Goal: Task Accomplishment & Management: Manage account settings

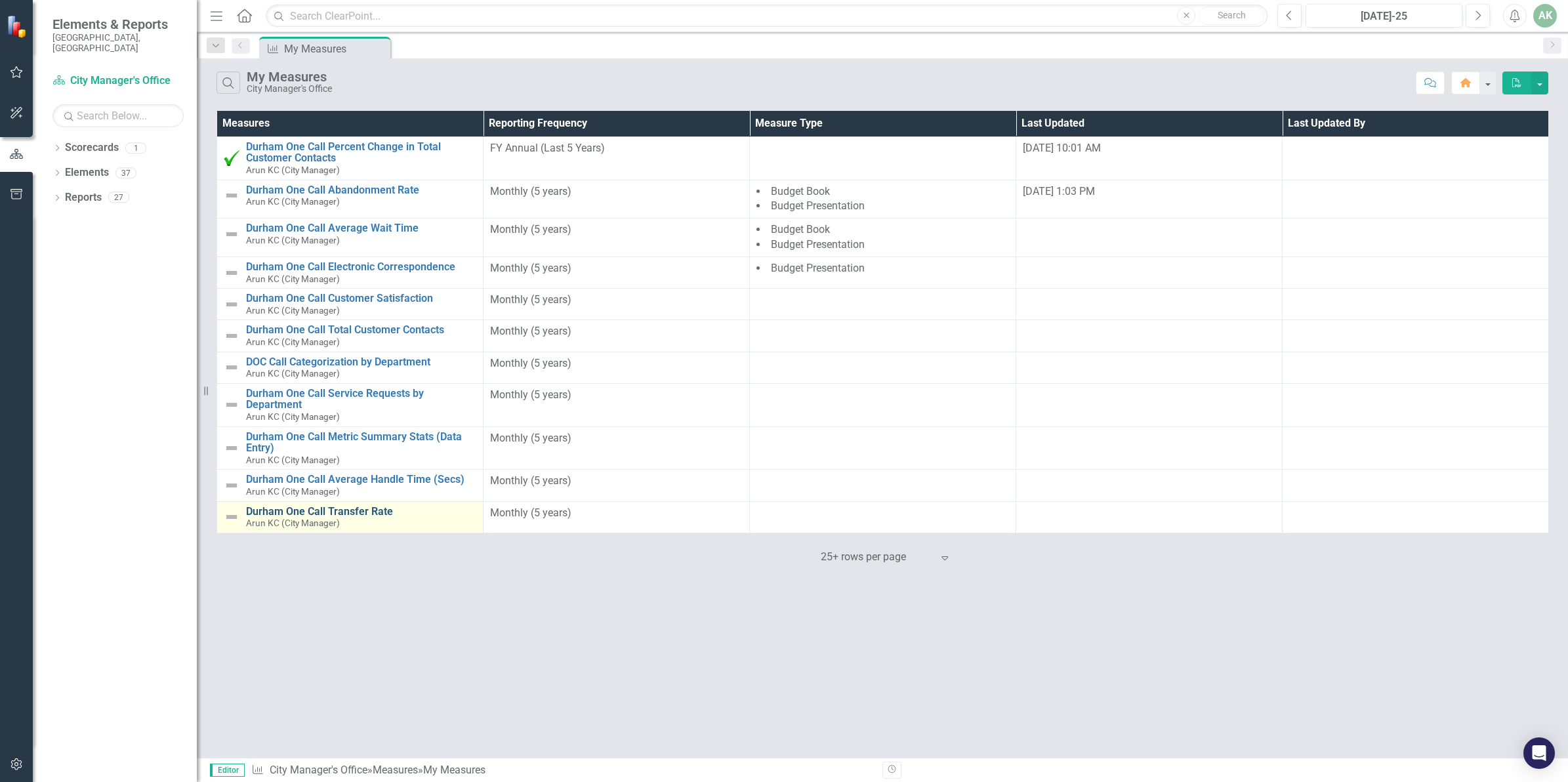
click at [374, 510] on link "Durham One Call Transfer Rate" at bounding box center [361, 511] width 230 height 12
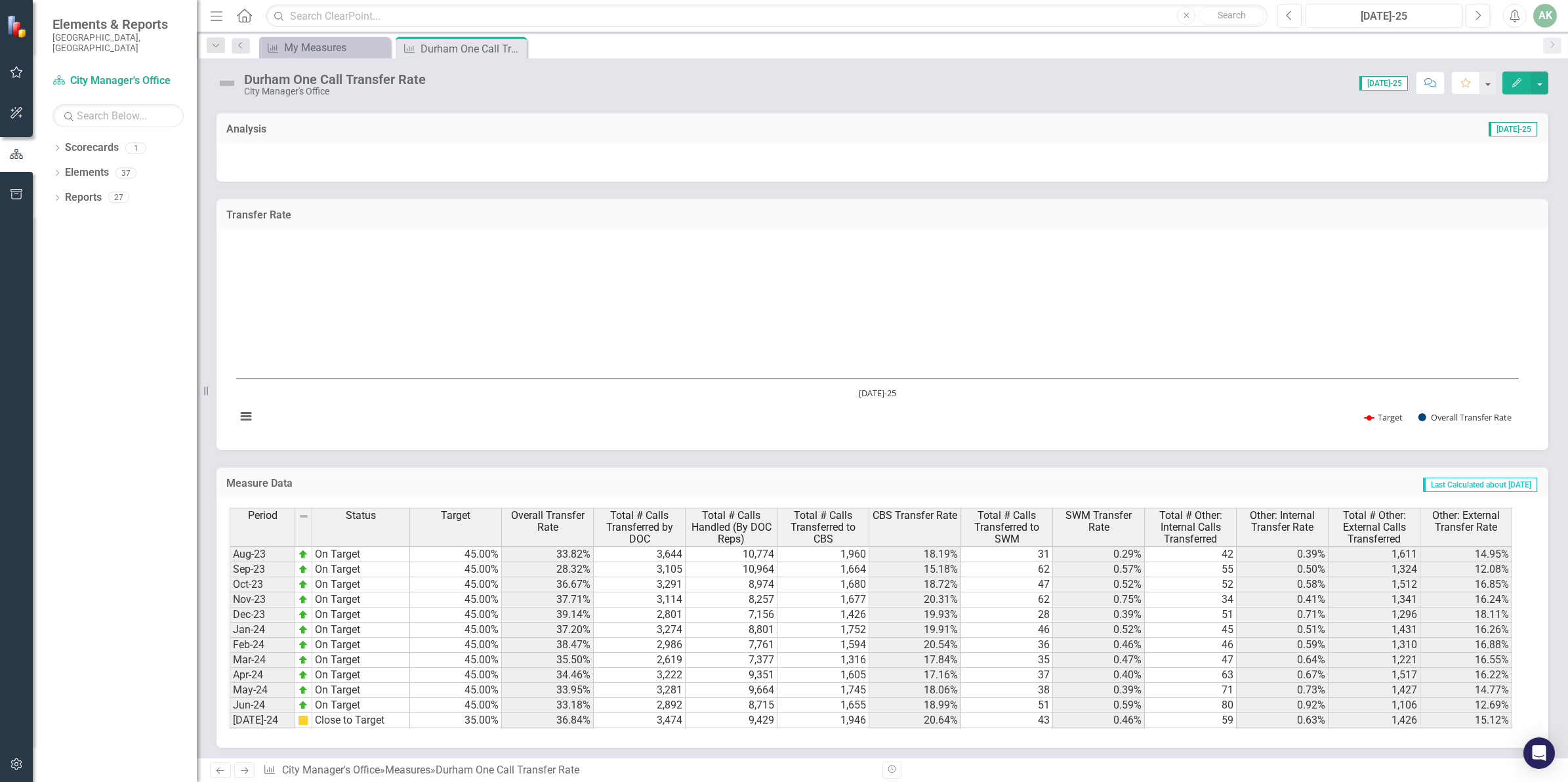
scroll to position [656, 0]
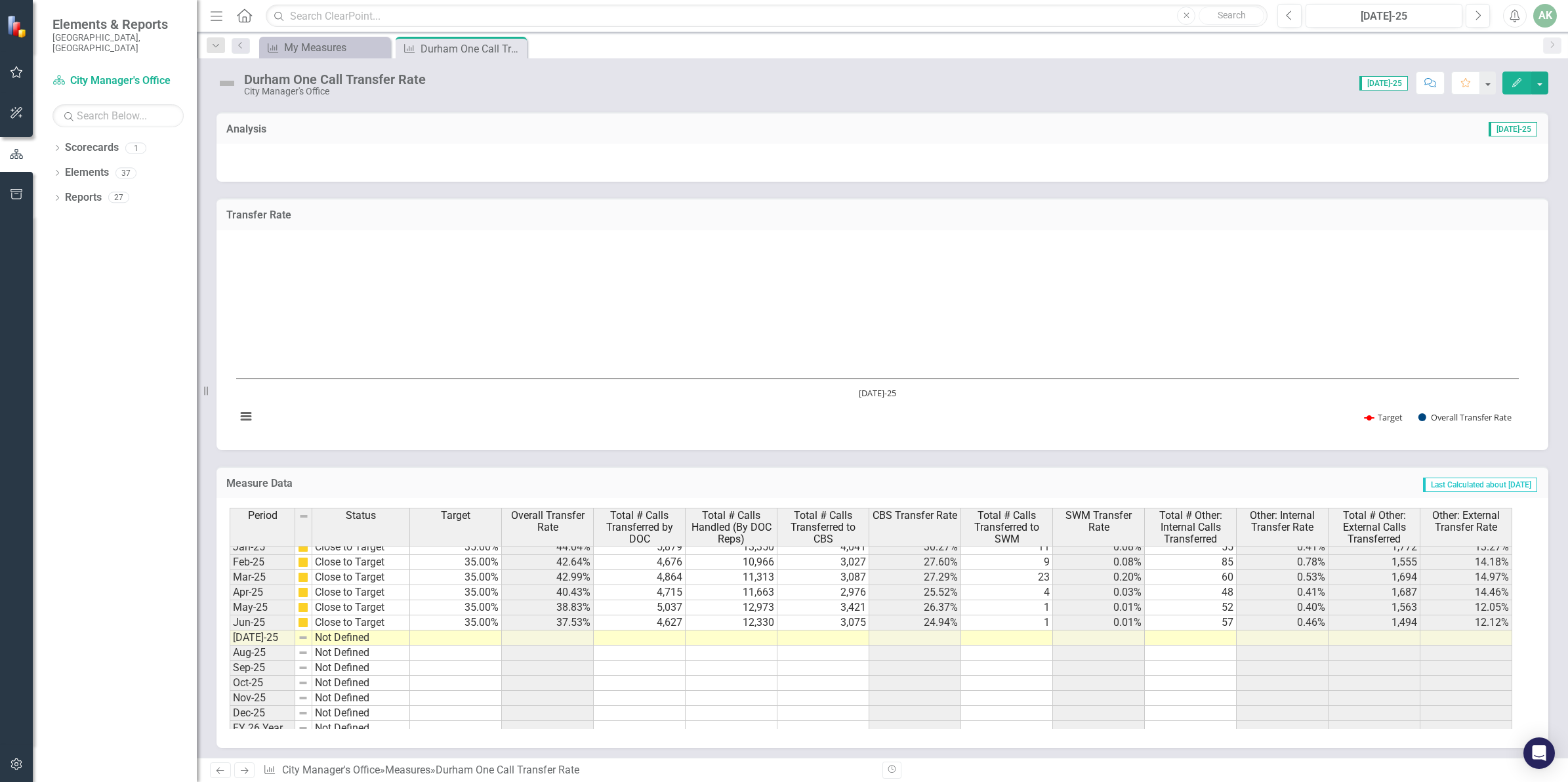
click at [464, 637] on tbody "Nov-23 On Target 45.00% 37.71% 3,114 8,257 1,677 20.31% 62 0.75% 34 0.41% 1,341…" at bounding box center [871, 532] width 1282 height 408
click at [466, 635] on td at bounding box center [456, 638] width 92 height 15
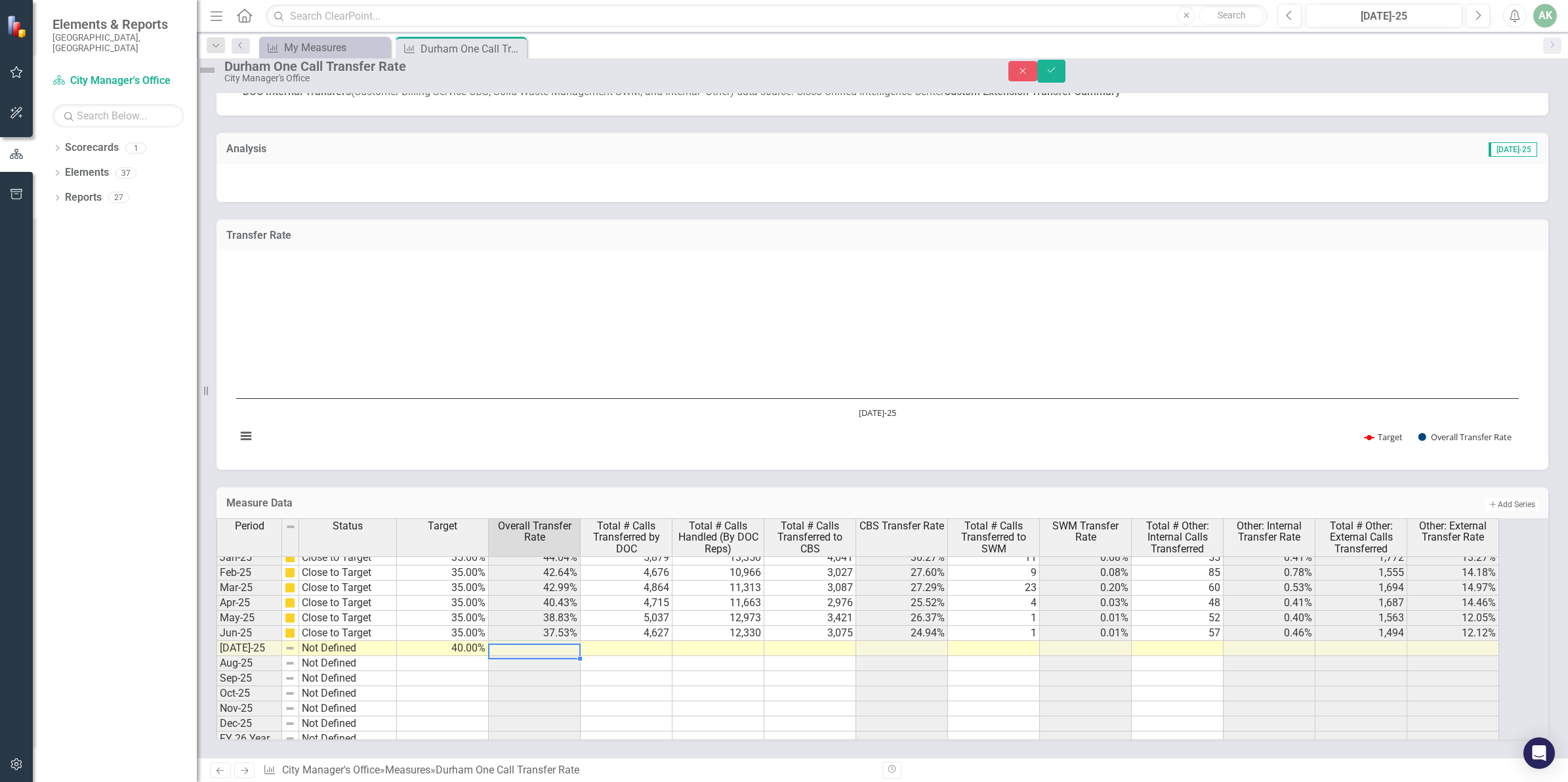
type textarea "40"
click at [653, 641] on td at bounding box center [627, 649] width 92 height 15
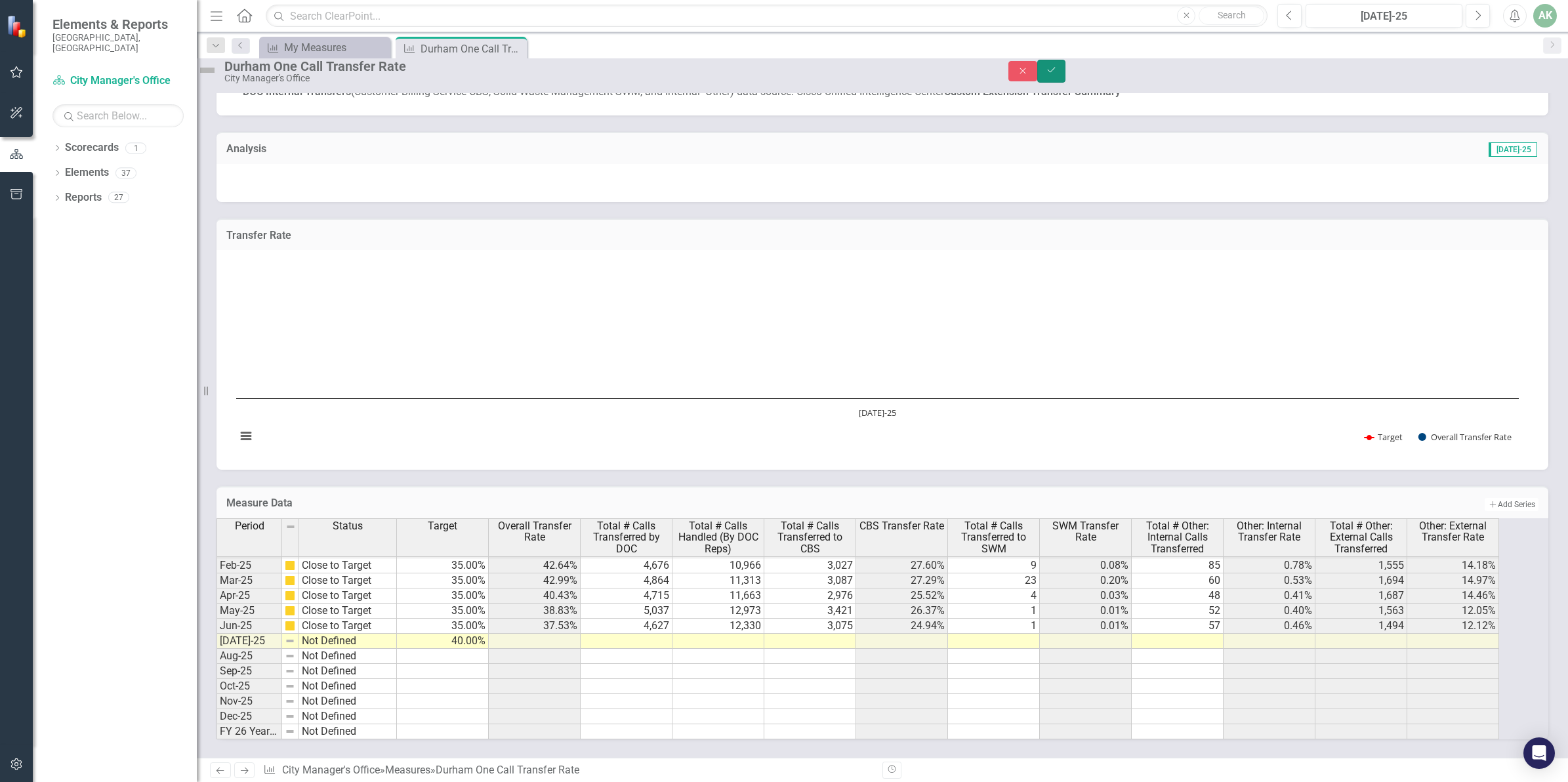
click at [1055, 73] on icon "submit" at bounding box center [1051, 71] width 8 height 6
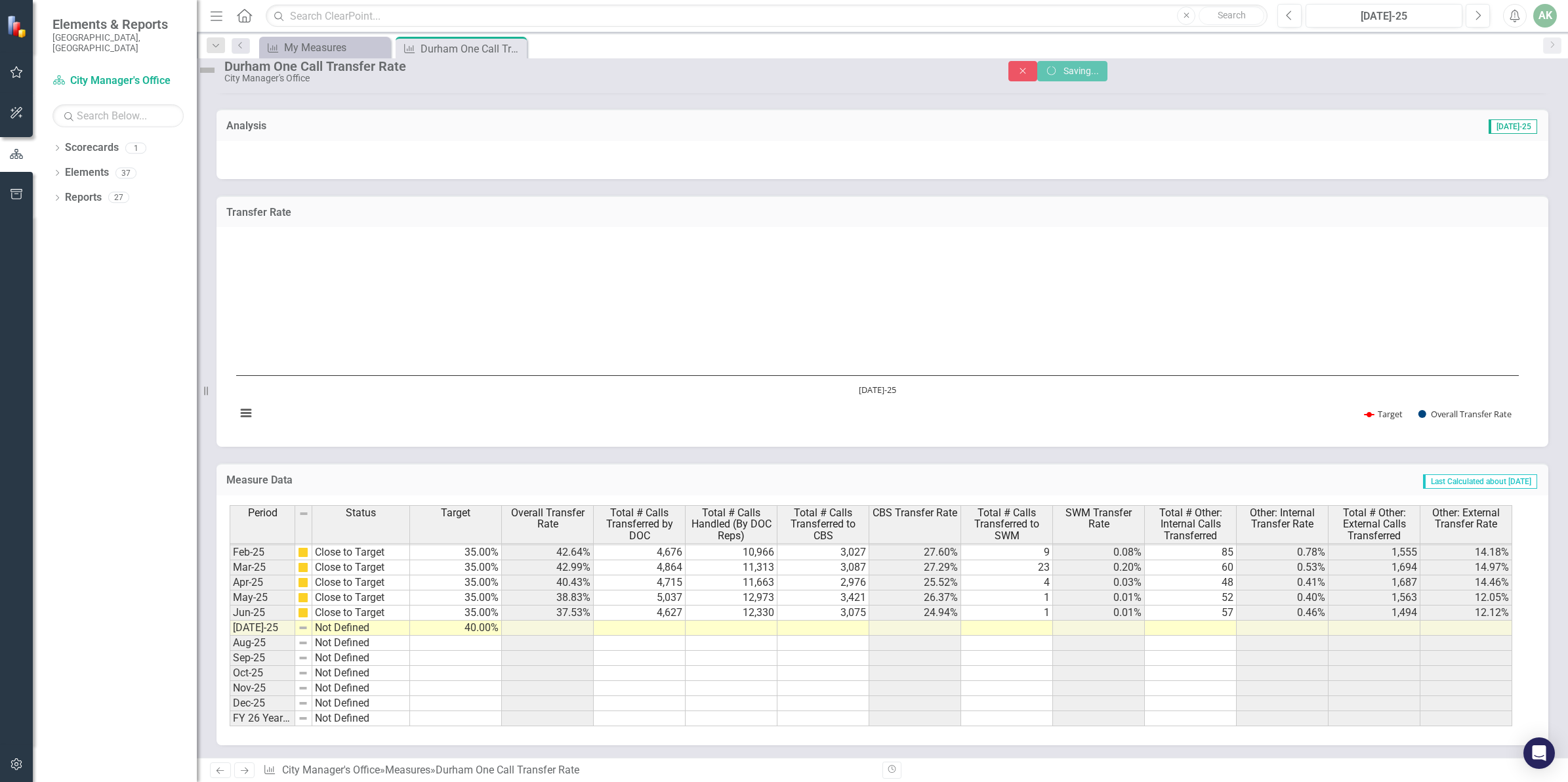
scroll to position [663, 0]
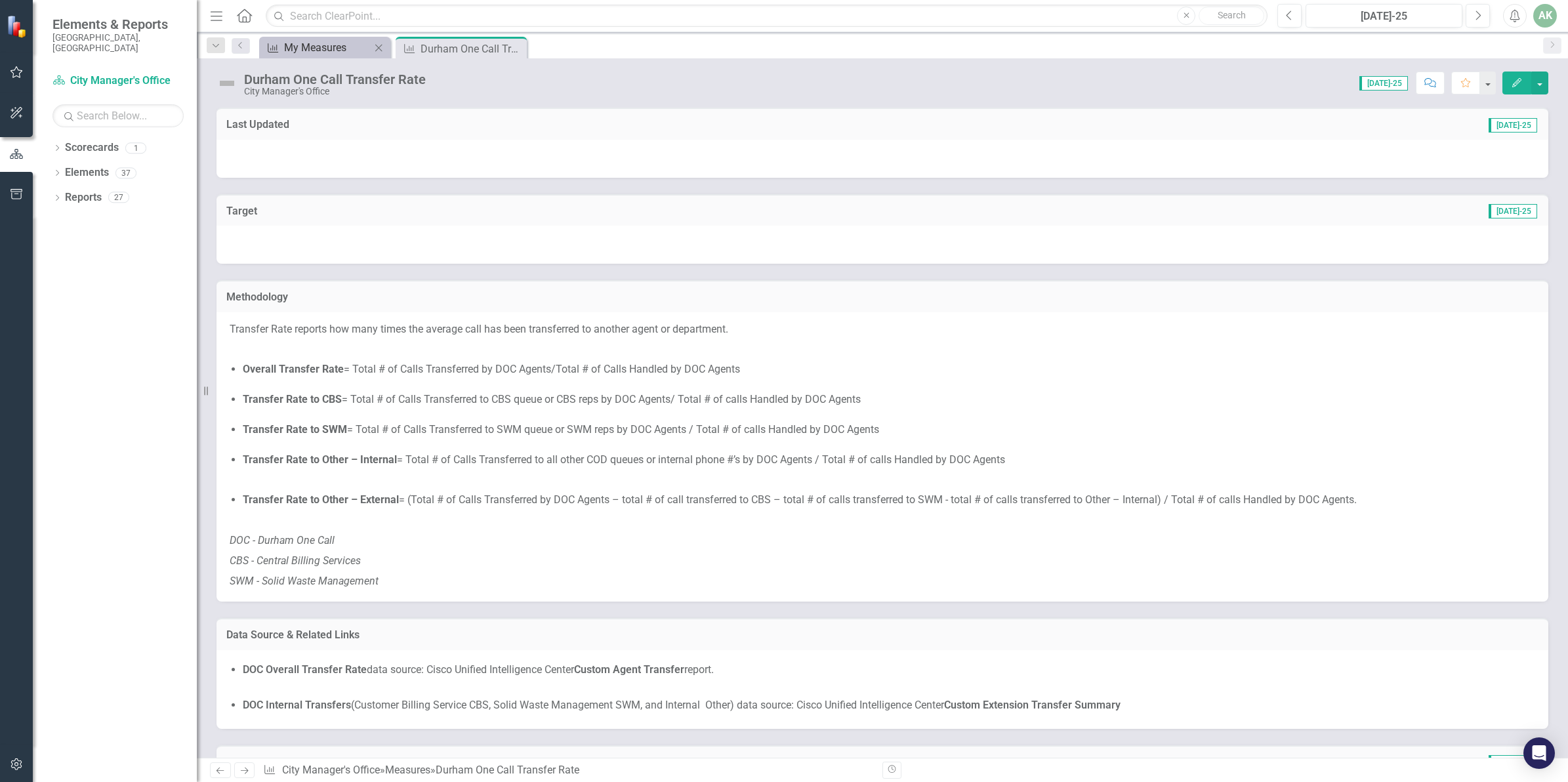
click at [332, 43] on div "My Measures" at bounding box center [327, 47] width 87 height 16
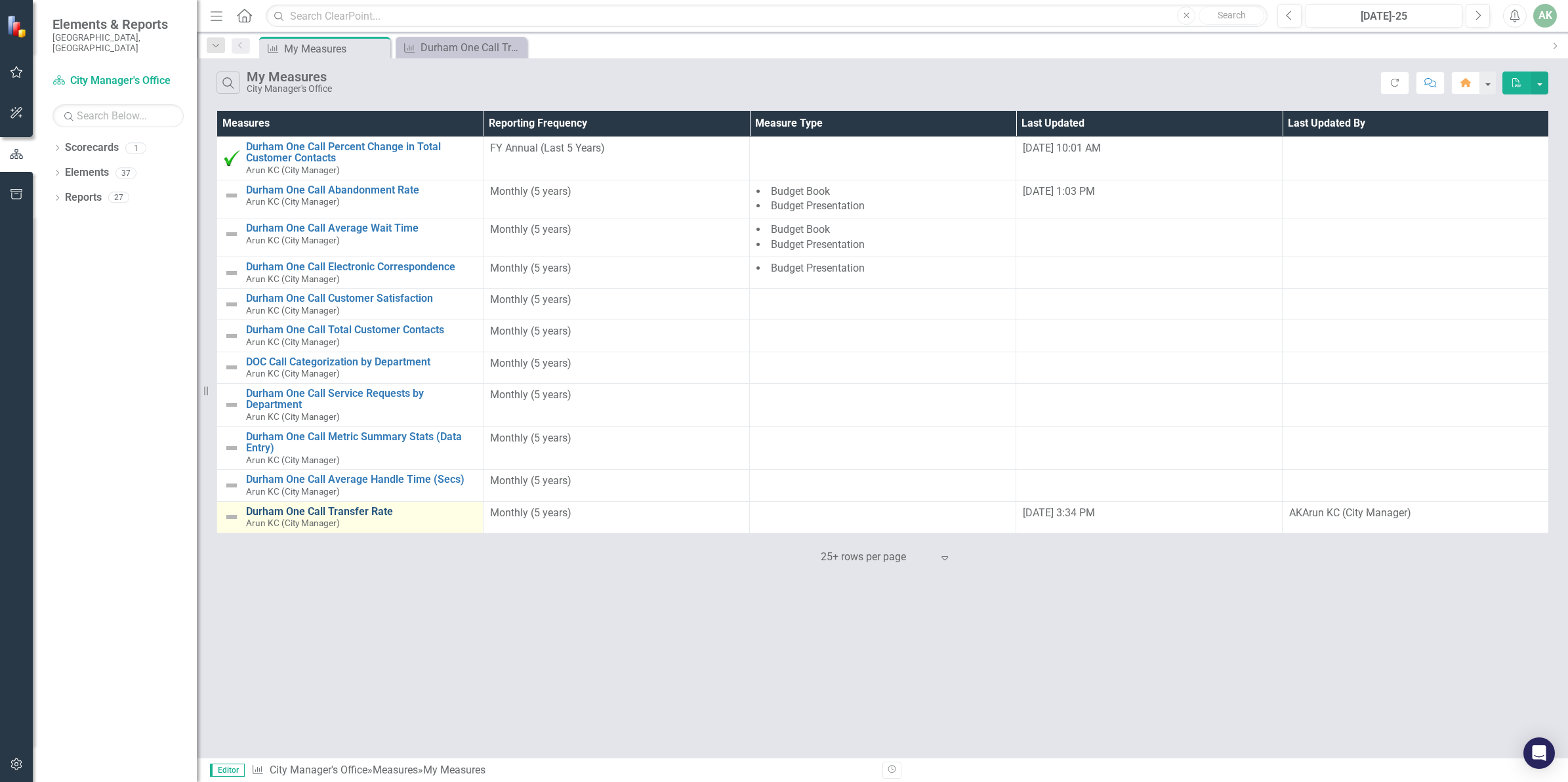
click at [352, 512] on link "Durham One Call Transfer Rate" at bounding box center [361, 511] width 230 height 12
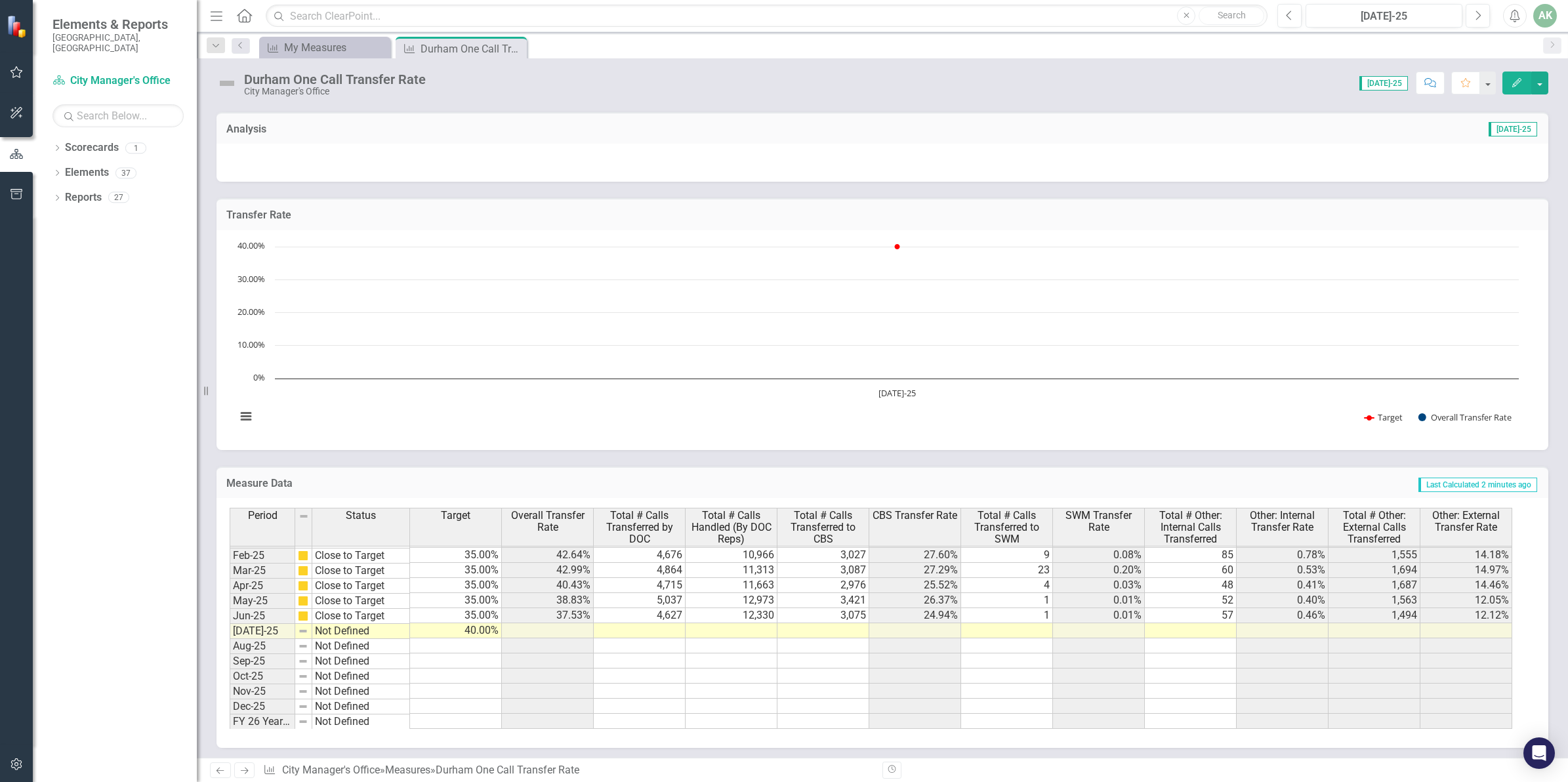
scroll to position [668, 0]
click at [679, 630] on tbody "Aug-23 On Target 45.00% 33.82% 3,644 10,774 1,960 18.19% 31 0.29% 42 0.39% 1,61…" at bounding box center [871, 502] width 1282 height 453
click at [637, 626] on td at bounding box center [639, 631] width 92 height 15
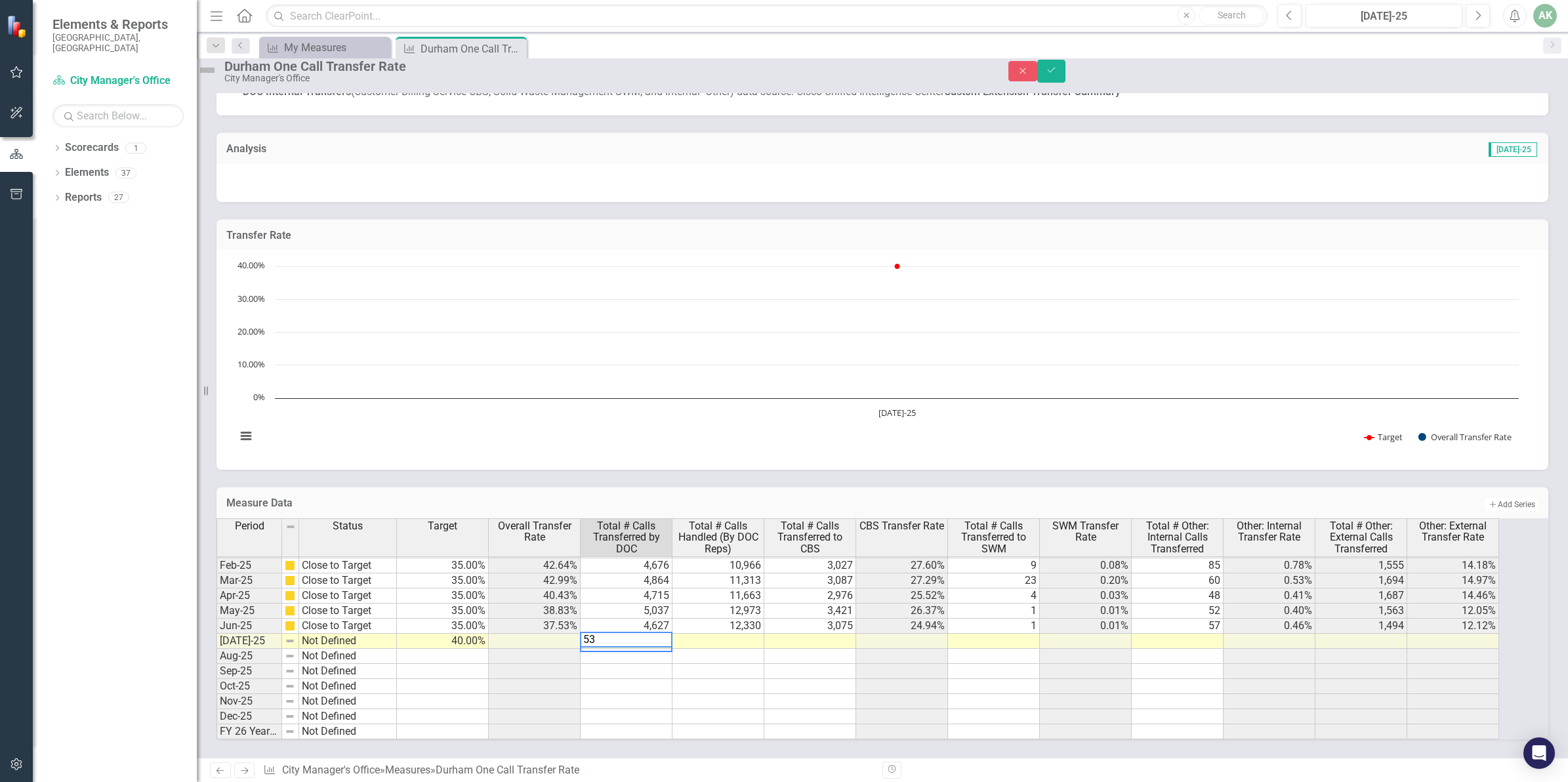
scroll to position [663, 0]
click at [719, 634] on td at bounding box center [718, 642] width 92 height 15
click at [852, 634] on td at bounding box center [811, 642] width 92 height 15
type textarea "76"
click at [766, 486] on div "Measure Data Add Add Series" at bounding box center [882, 502] width 1331 height 32
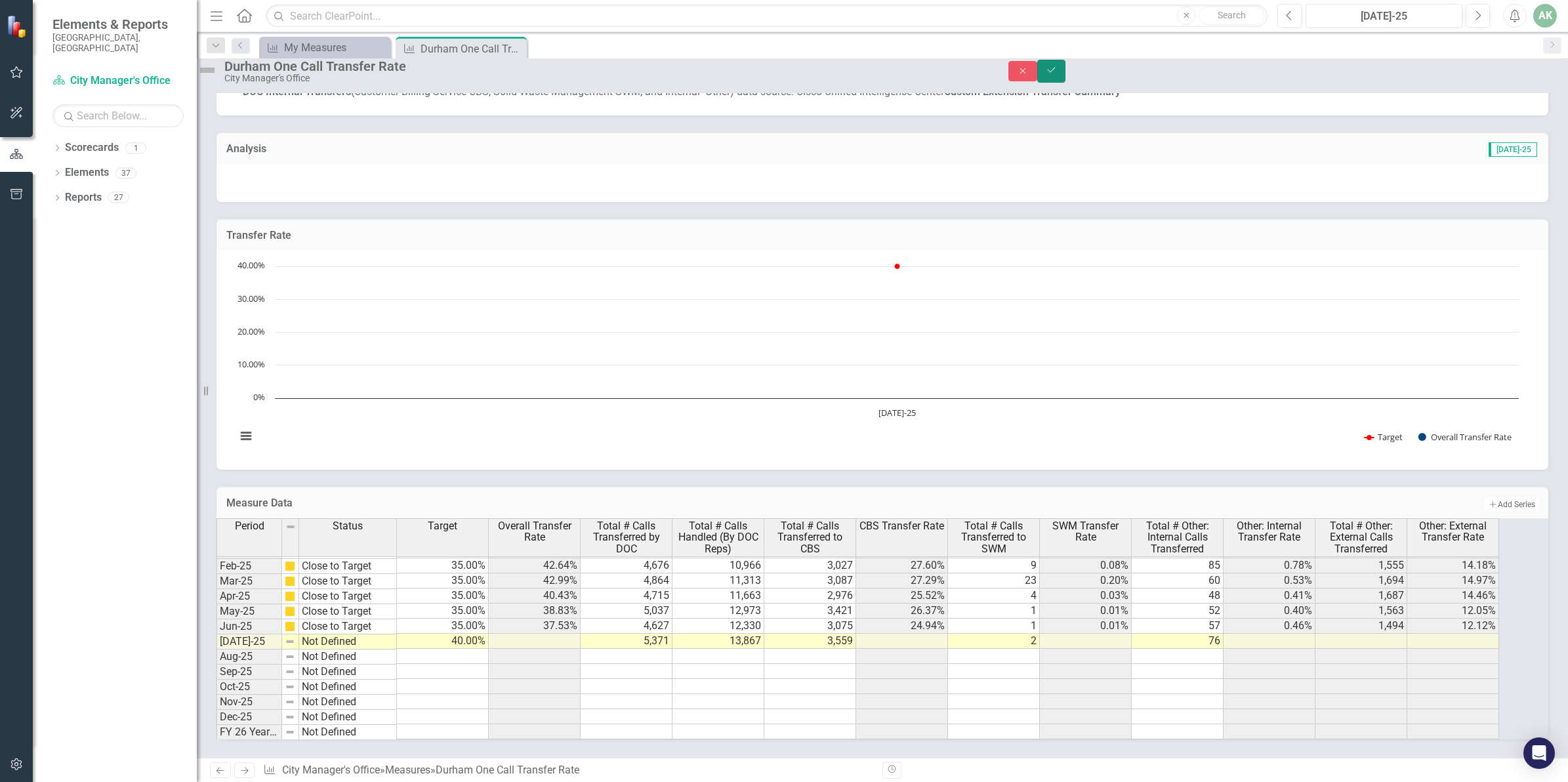
click at [1066, 71] on button "Save" at bounding box center [1051, 71] width 29 height 23
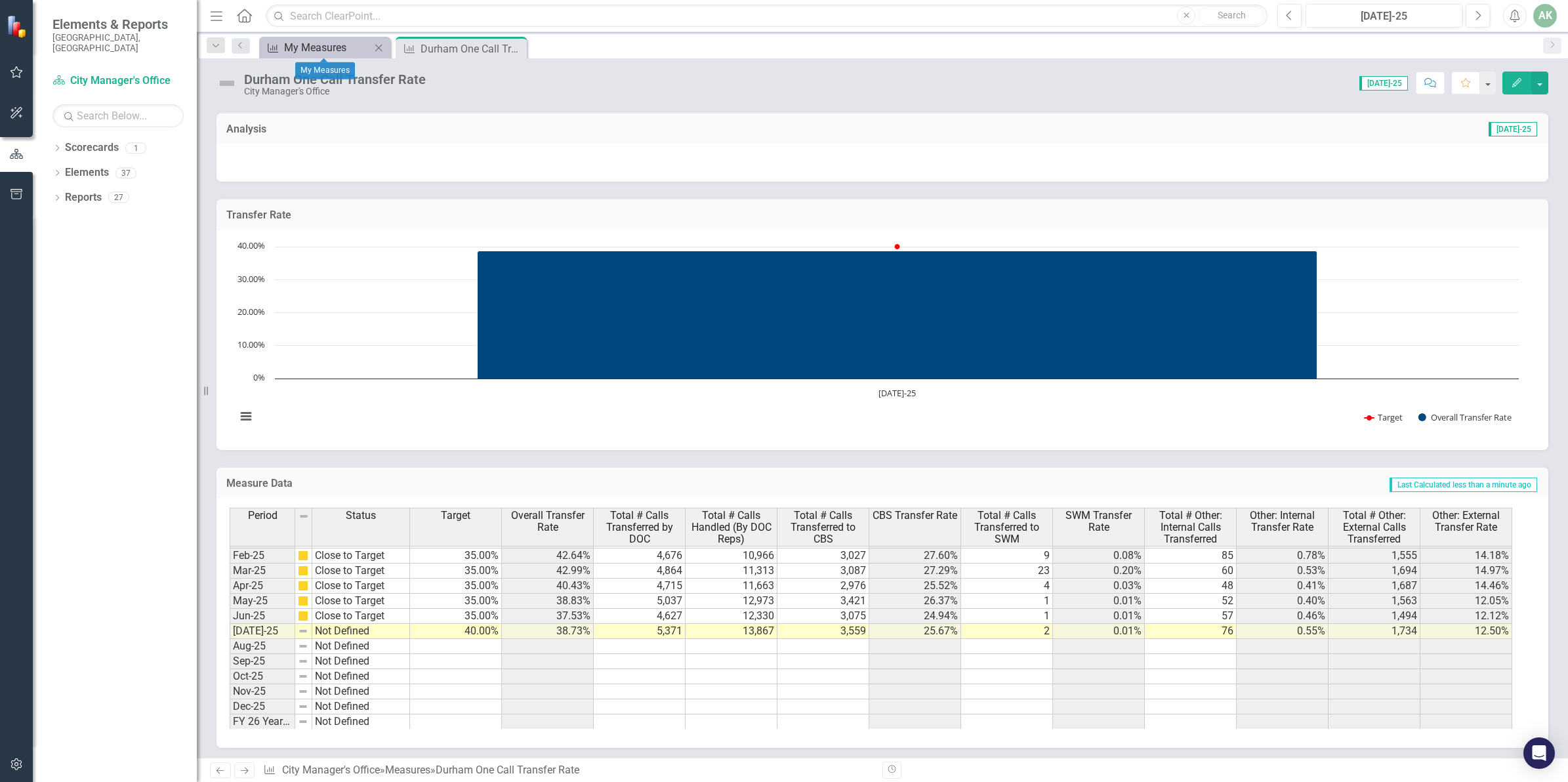
click at [315, 45] on div "My Measures" at bounding box center [327, 47] width 87 height 16
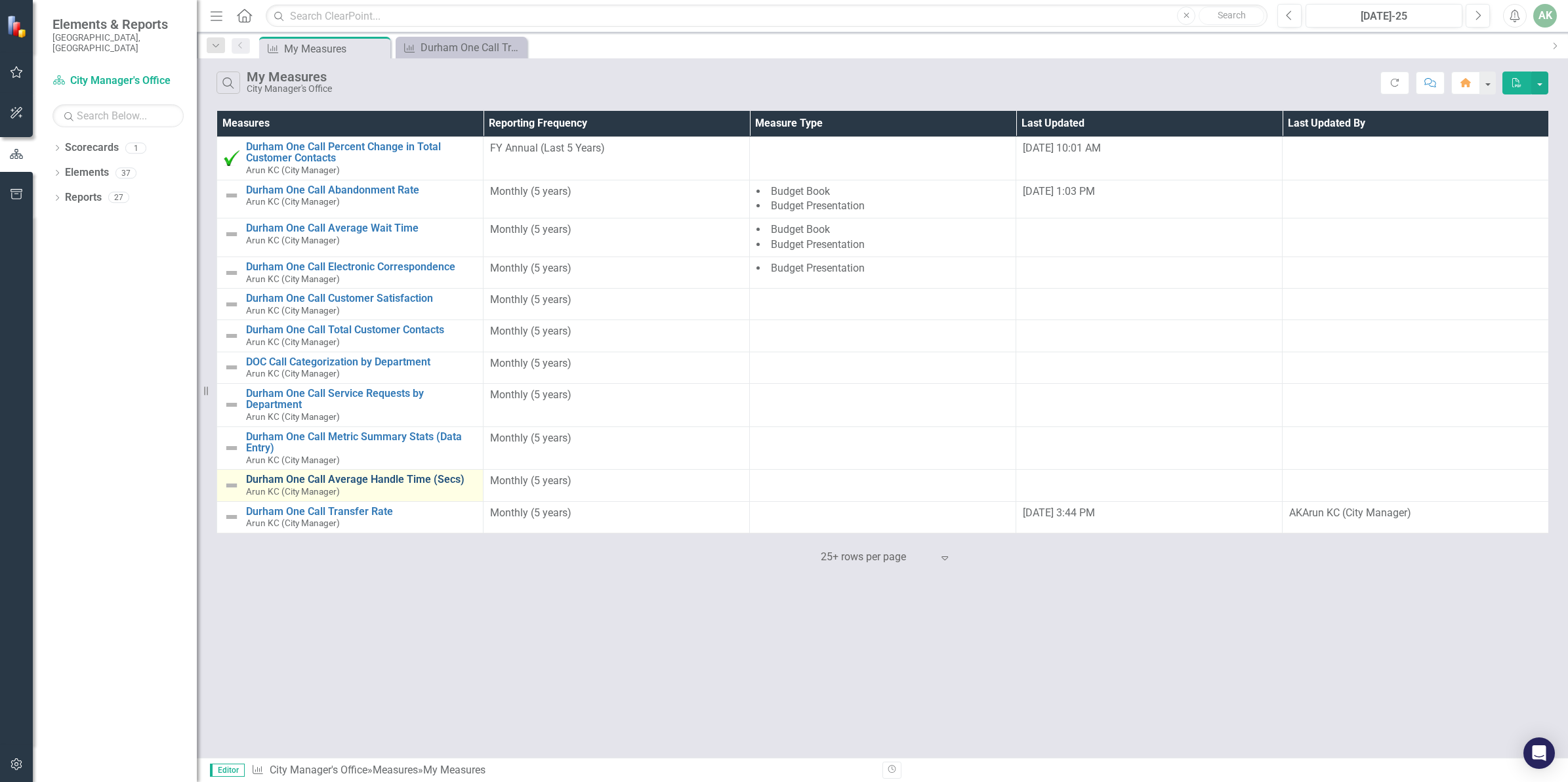
click at [366, 478] on link "Durham One Call Average Handle Time (Secs)" at bounding box center [361, 479] width 230 height 12
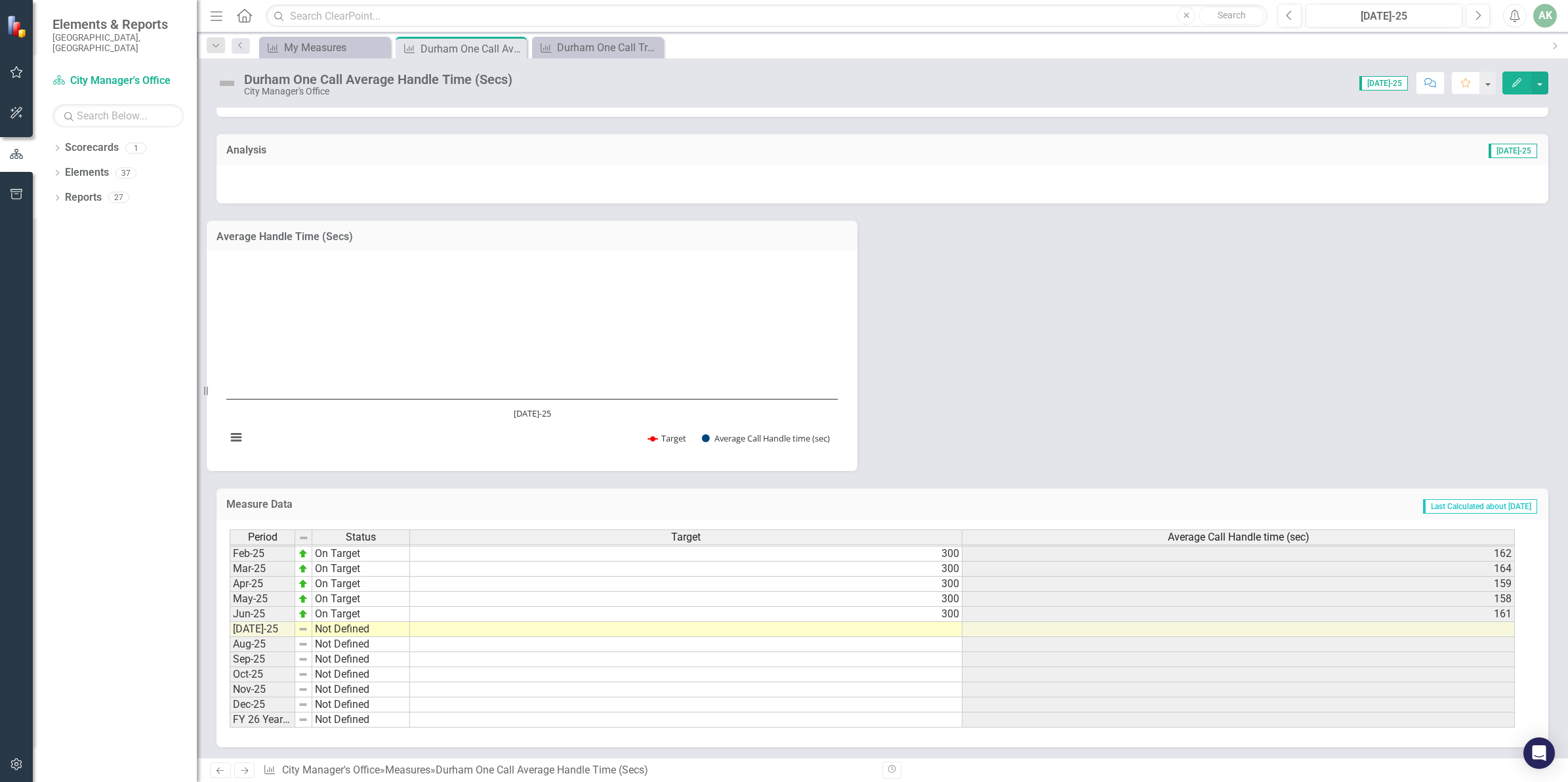
click at [948, 626] on tbody "Aug-23 On Target 300 181 Sep-23 On Target 300 169 Oct-23 On Target 300 187 Nov-…" at bounding box center [872, 501] width 1285 height 453
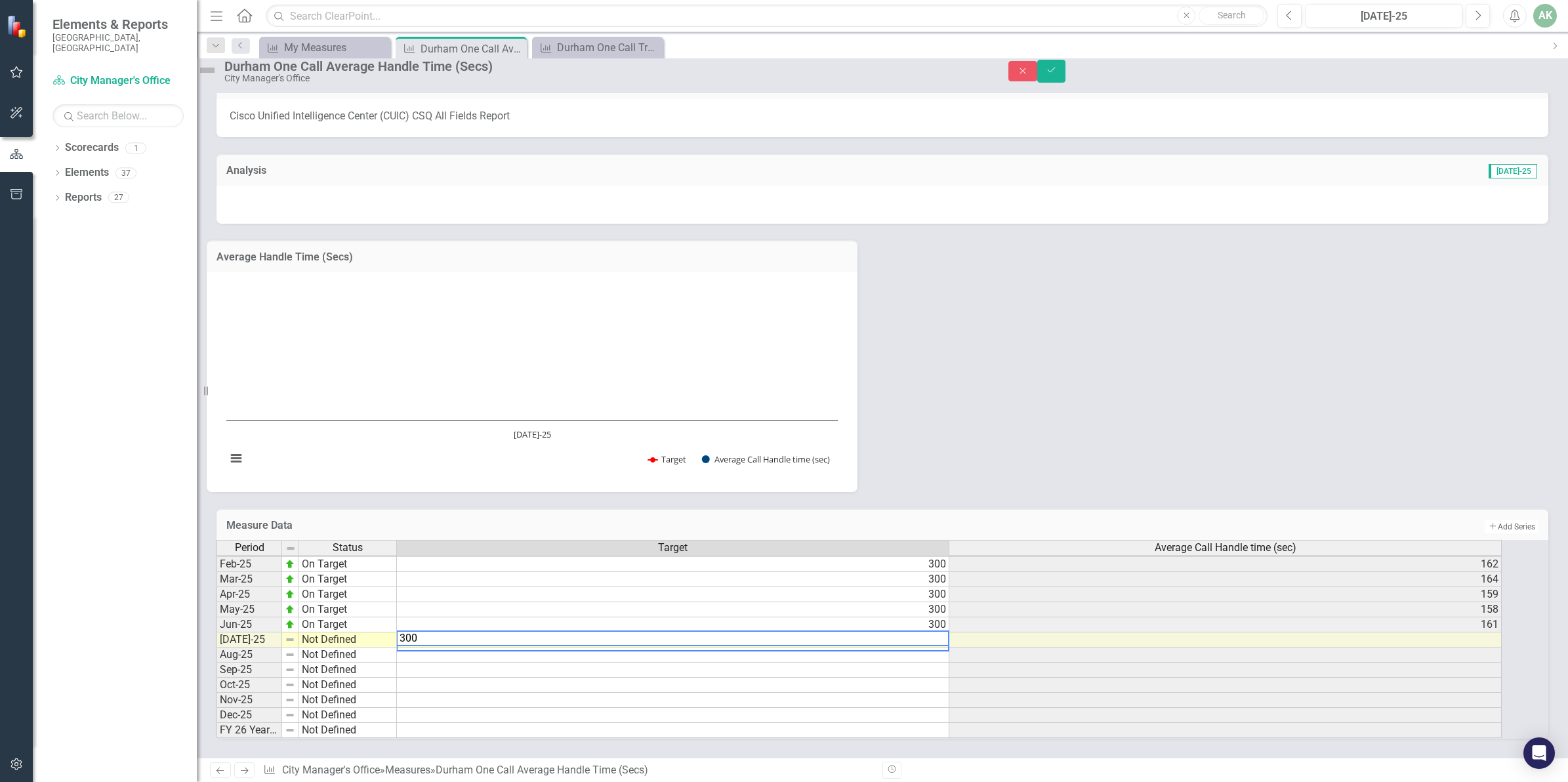
type textarea "300"
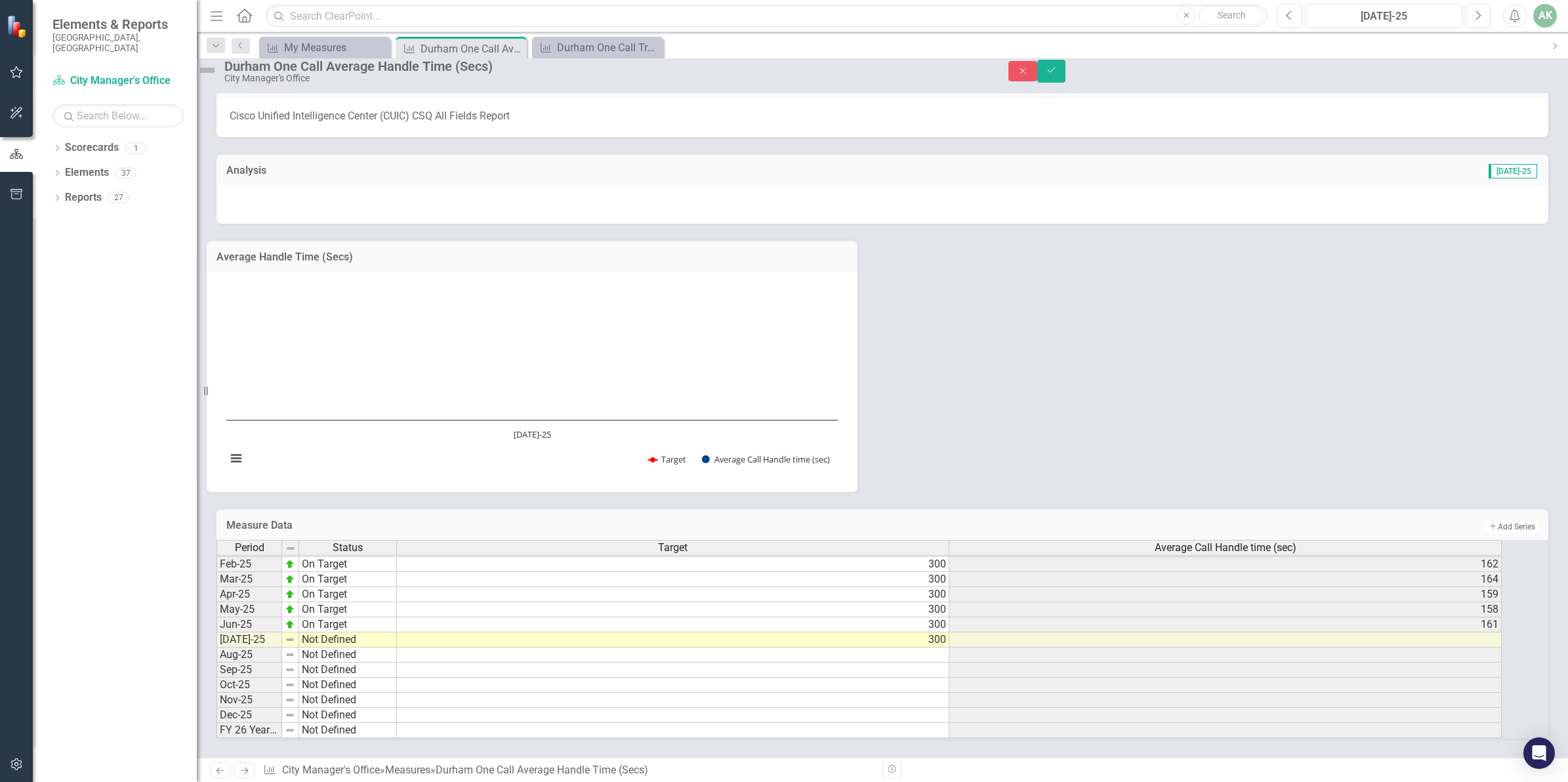
click at [1178, 353] on div "Average Handle Time (Secs) Chart Combination chart with 2 data series. Average …" at bounding box center [882, 357] width 1352 height 268
click at [1058, 75] on icon "Save" at bounding box center [1051, 70] width 12 height 9
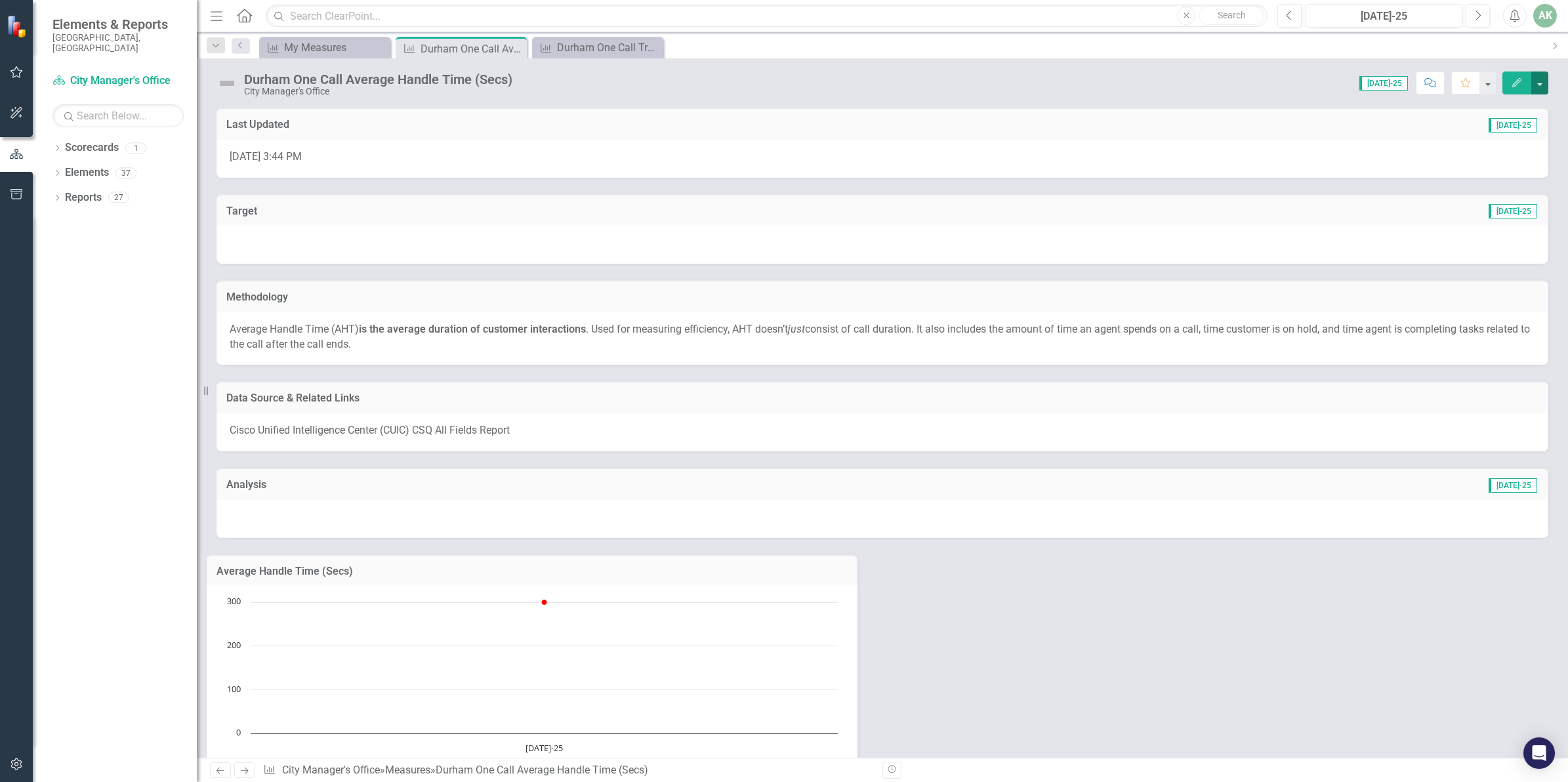
click at [1537, 87] on button "button" at bounding box center [1539, 82] width 17 height 23
click at [1493, 110] on link "Edit Edit Measure" at bounding box center [1483, 108] width 128 height 24
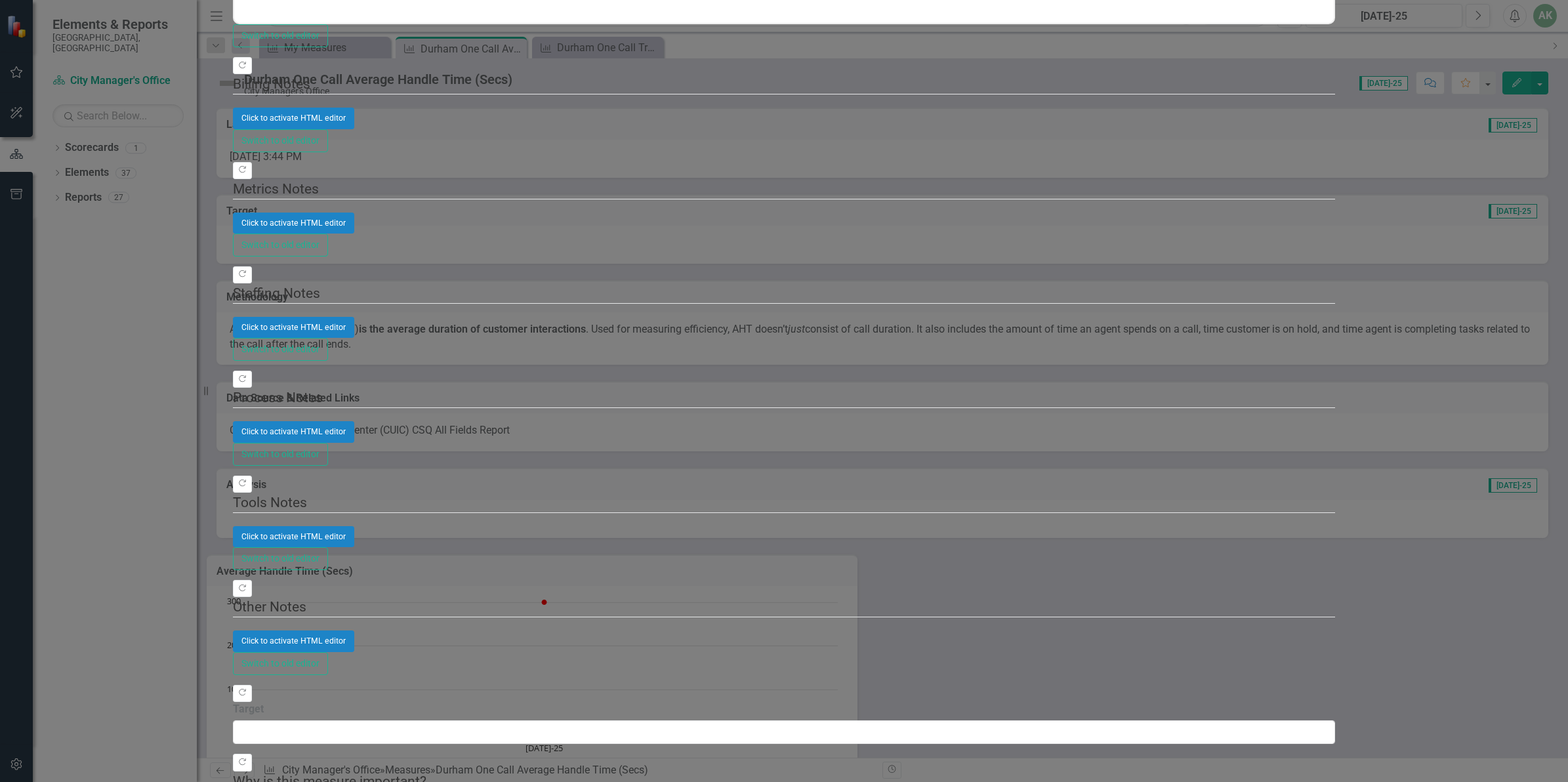
type textarea "162"
type textarea "741"
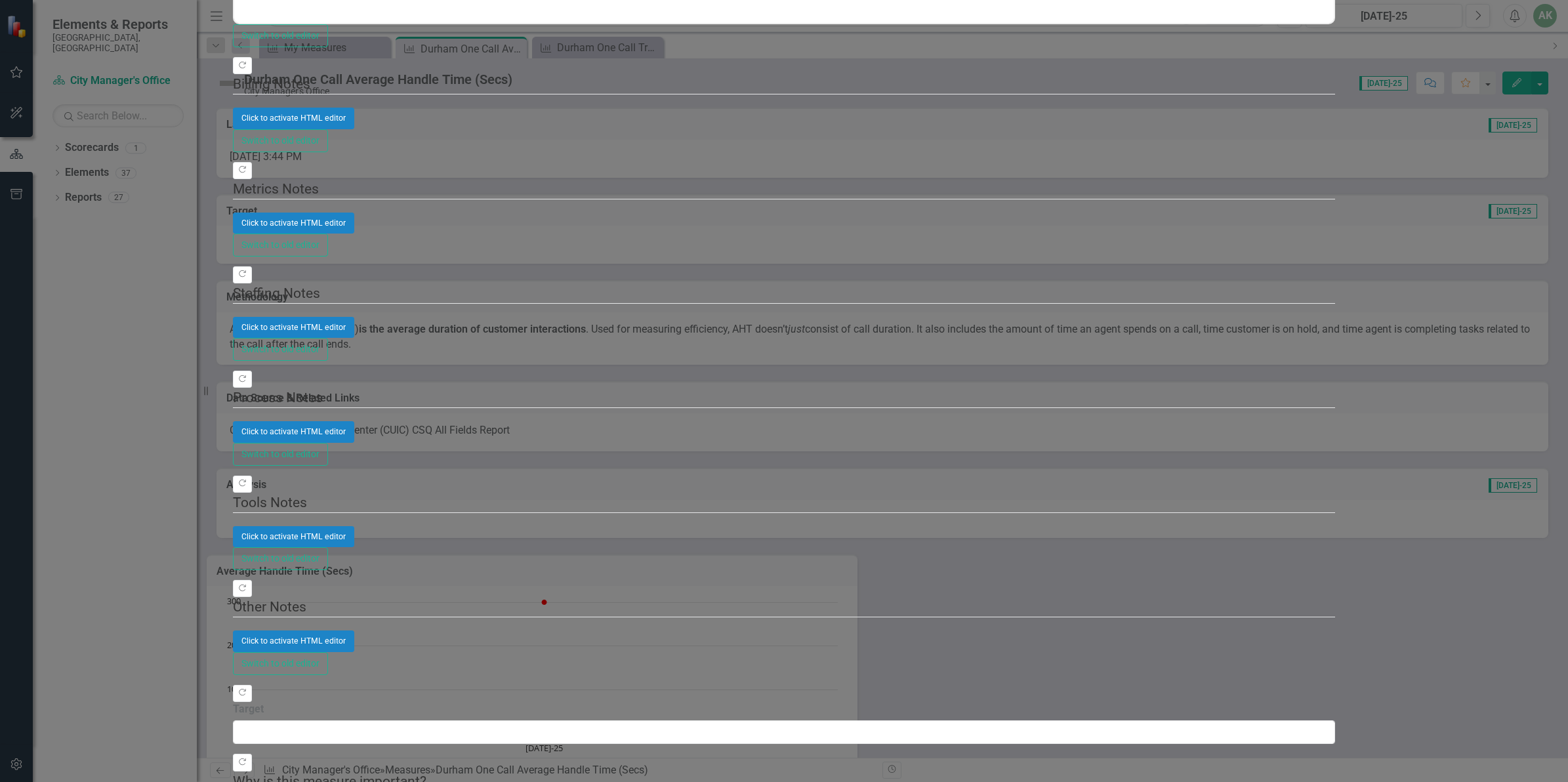
scroll to position [184, 0]
type textarea "243"
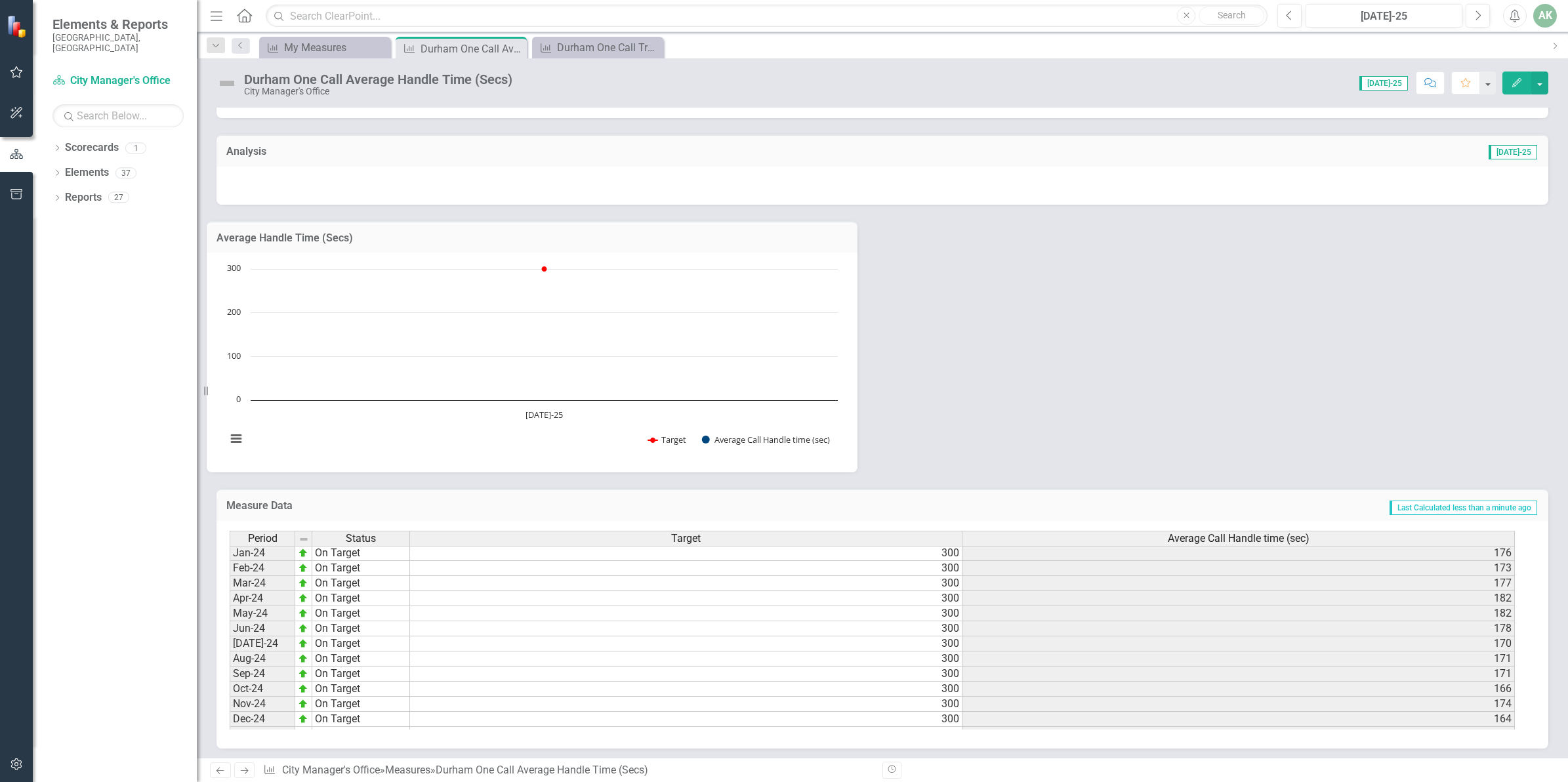
scroll to position [663, 0]
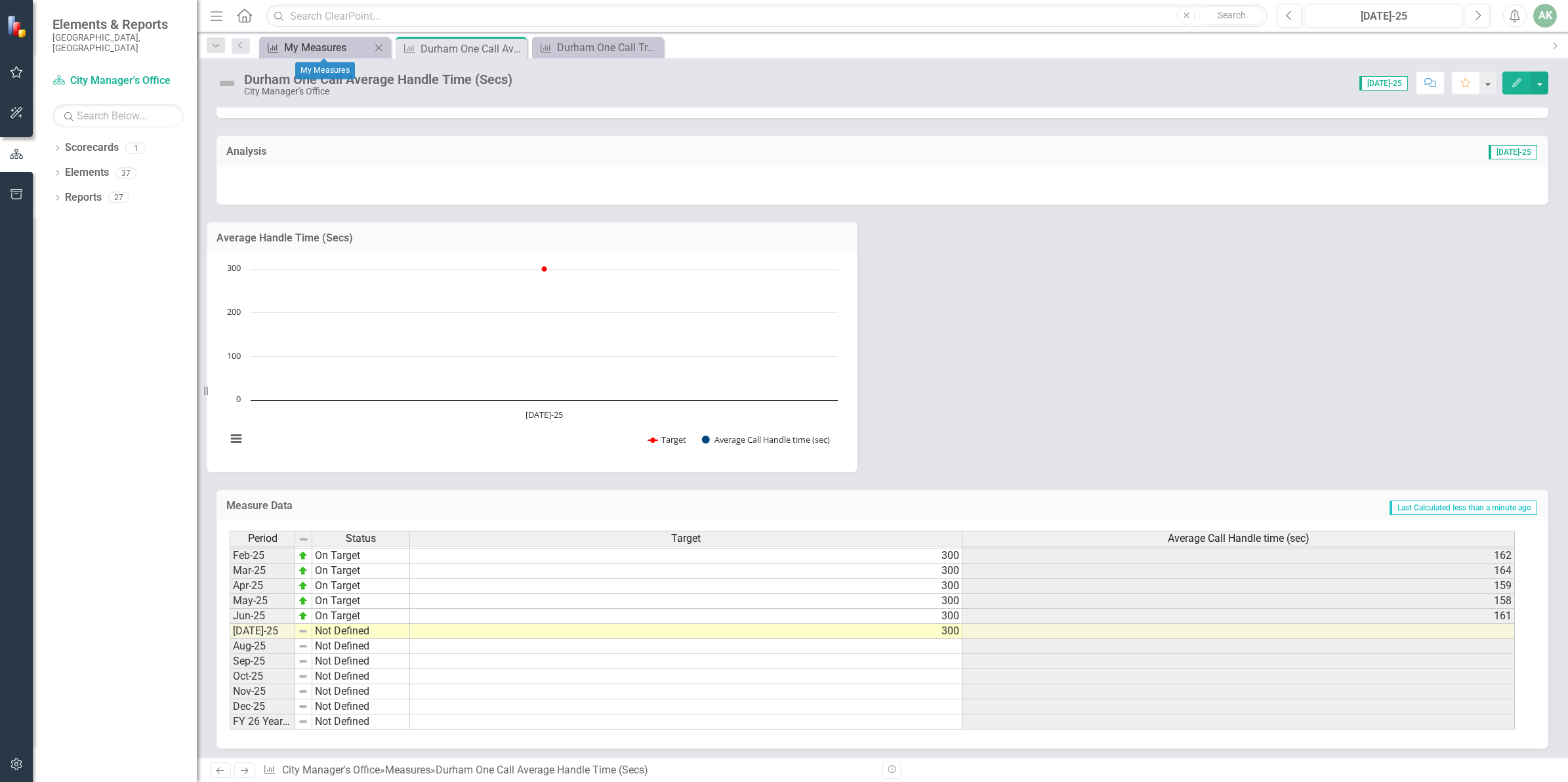
click at [309, 47] on div "My Measures" at bounding box center [327, 47] width 87 height 16
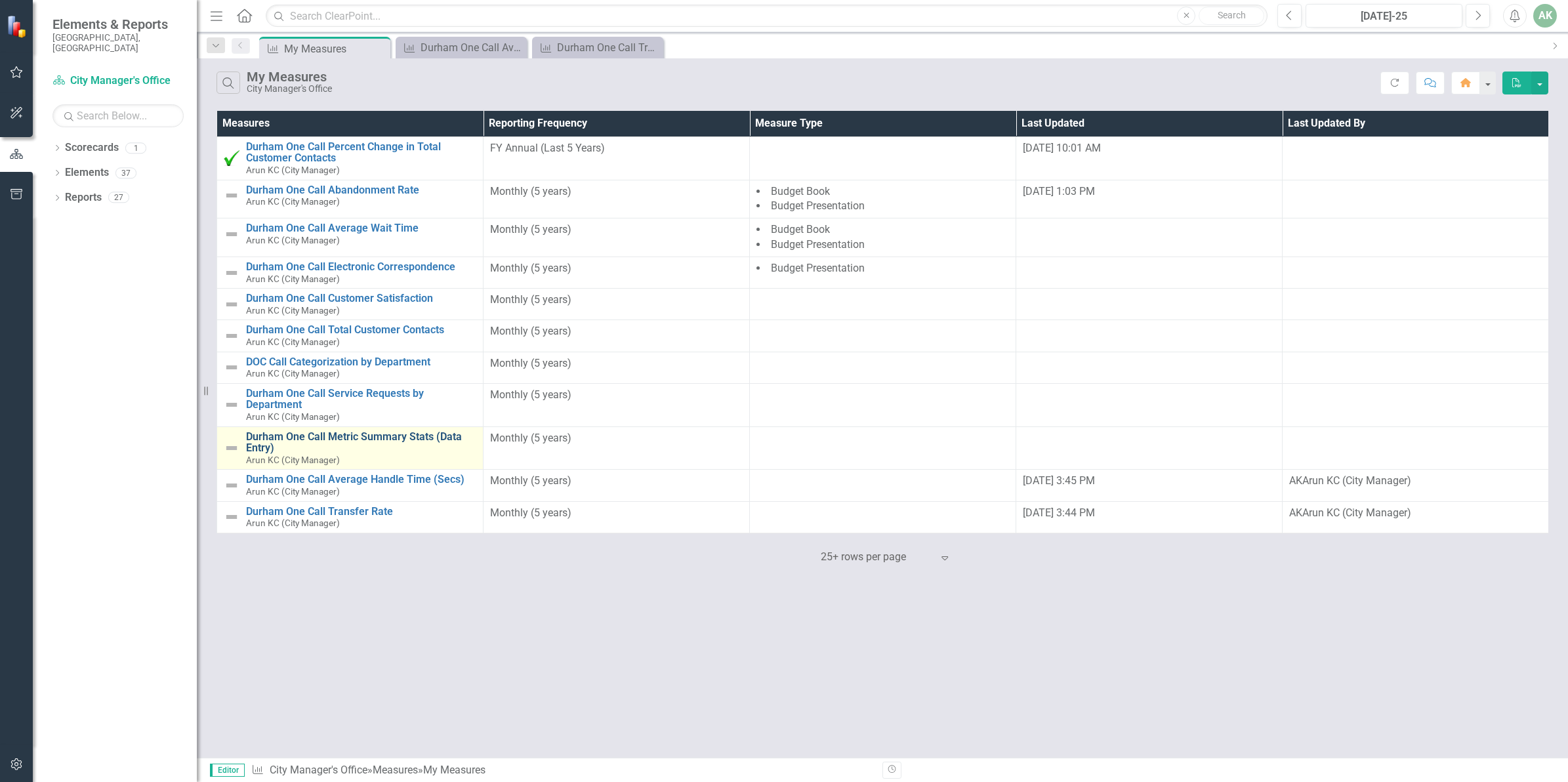
click at [384, 441] on link "Durham One Call Metric Summary Stats (Data Entry)" at bounding box center [361, 442] width 230 height 23
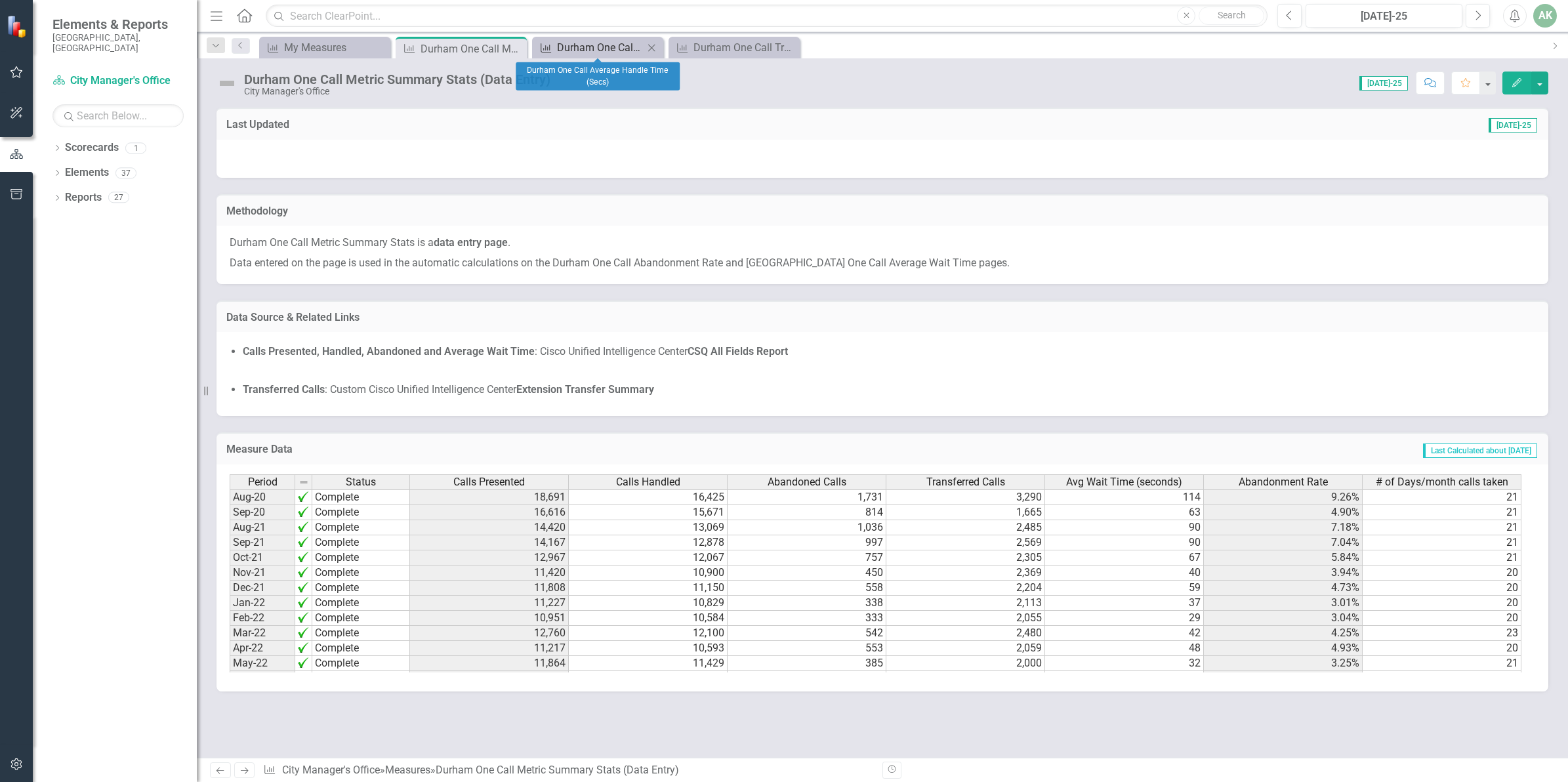
click at [588, 48] on div "Durham One Call Average Handle Time (Secs)" at bounding box center [600, 47] width 87 height 16
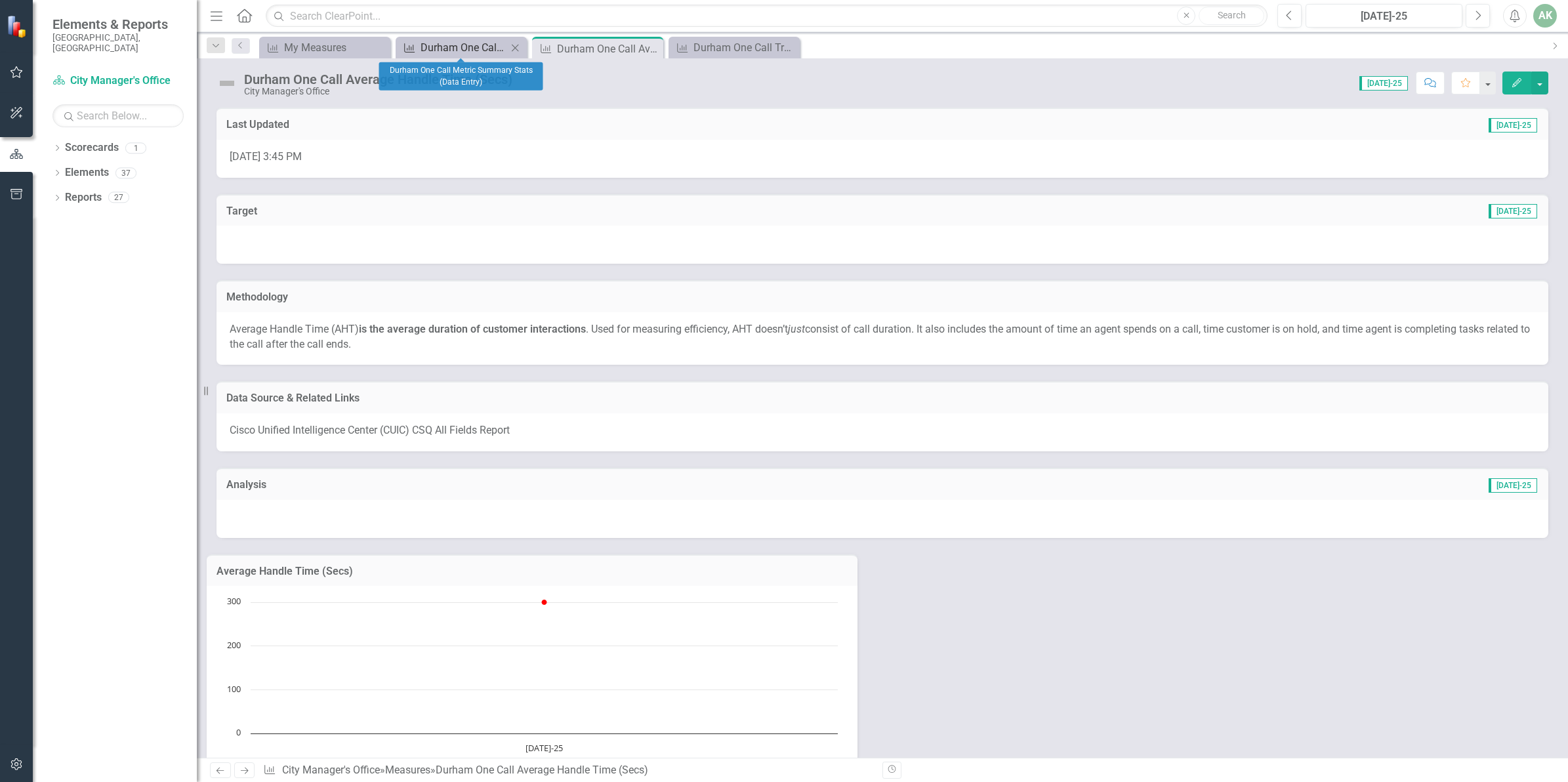
click at [473, 48] on div "Durham One Call Metric Summary Stats (Data Entry)" at bounding box center [464, 47] width 87 height 16
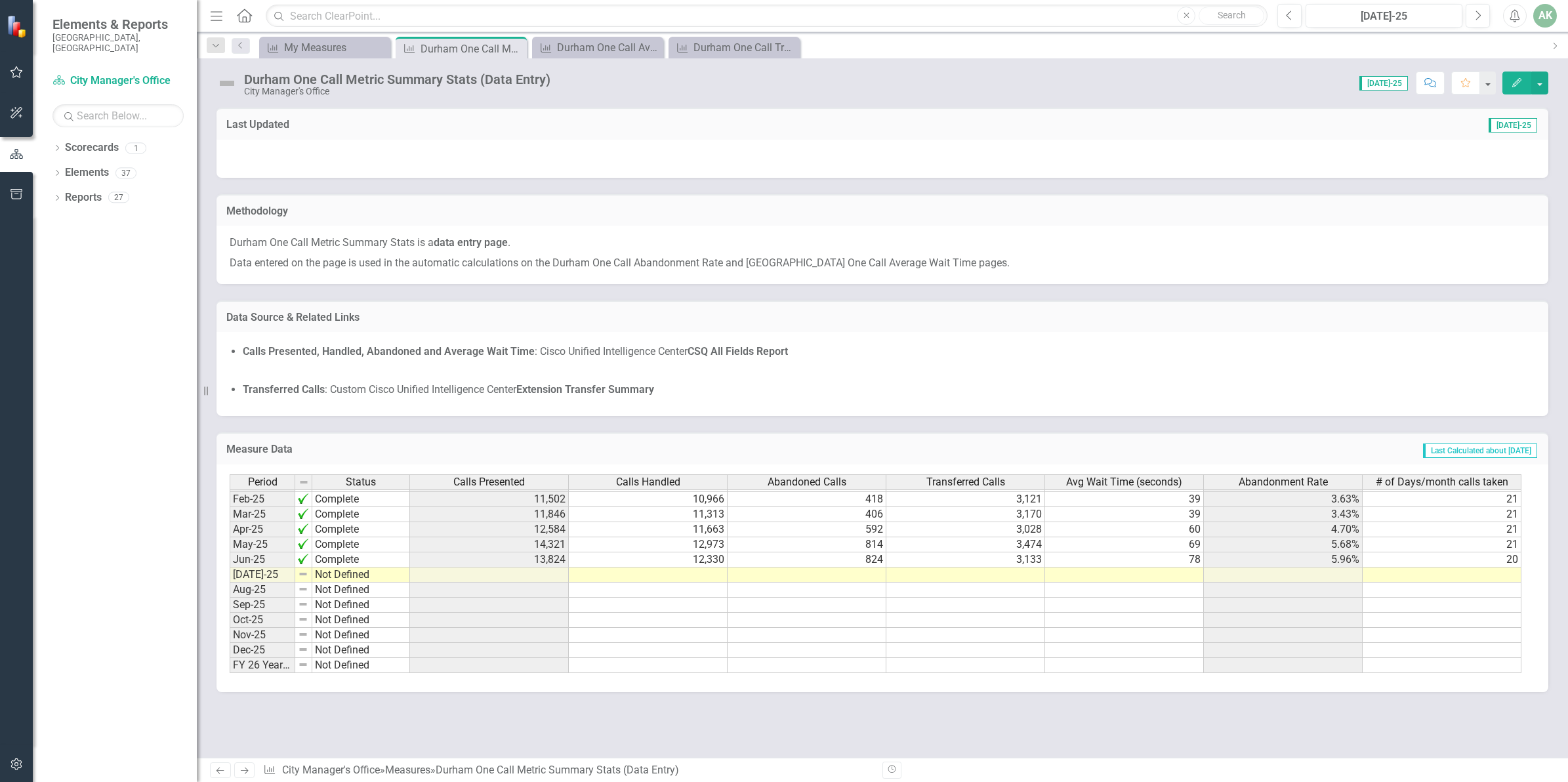
scroll to position [667, 0]
click at [654, 570] on tbody "Oct-23 Complete 9,420 8,974 379 1,779 34 4.02% 22 Nov-23 Complete 8,622 8,257 2…" at bounding box center [875, 461] width 1292 height 423
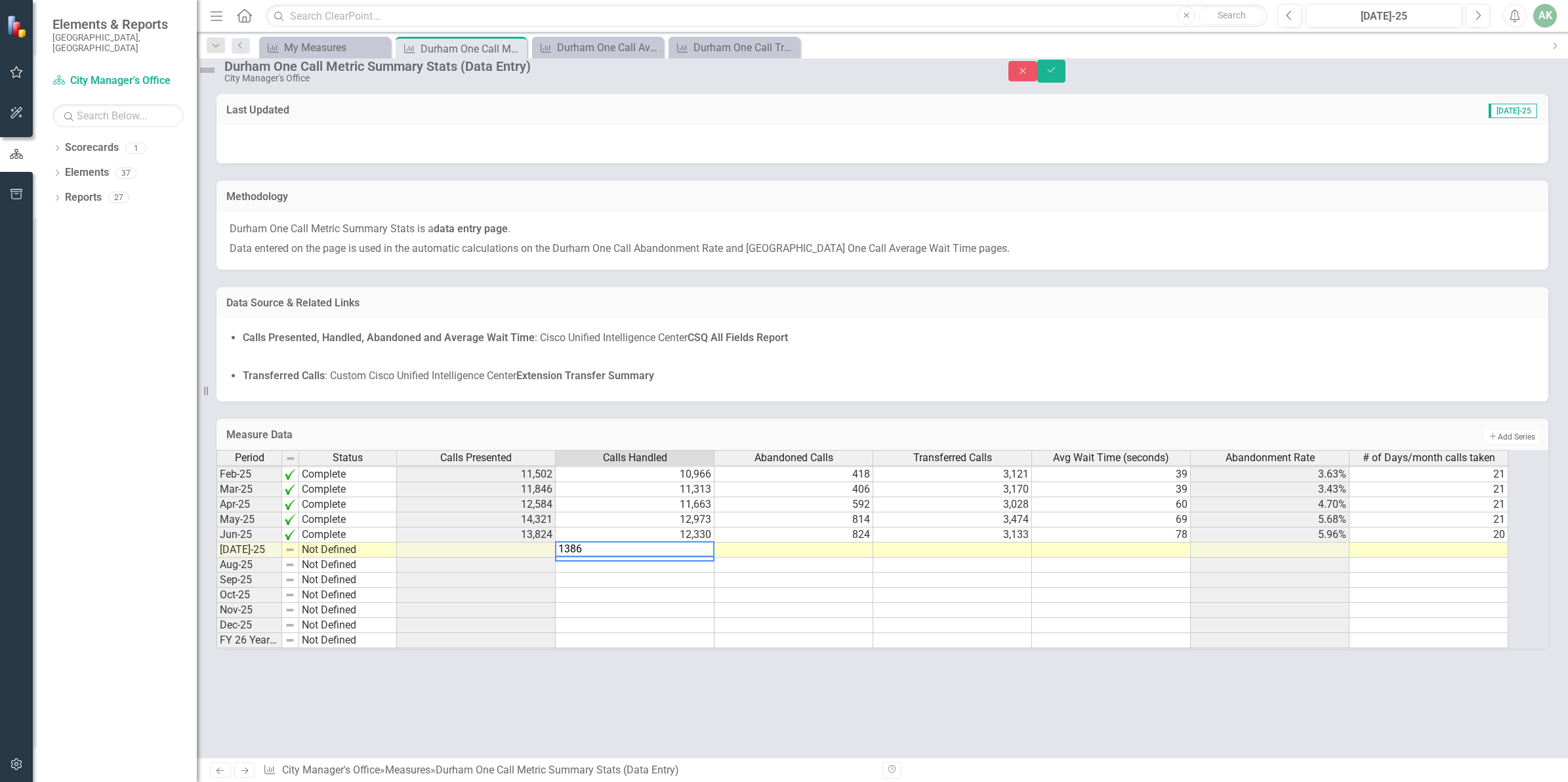
type textarea "13867"
type textarea "809"
type textarea "3637"
click at [1178, 558] on td at bounding box center [1111, 550] width 158 height 15
click at [1443, 558] on td at bounding box center [1428, 550] width 158 height 15
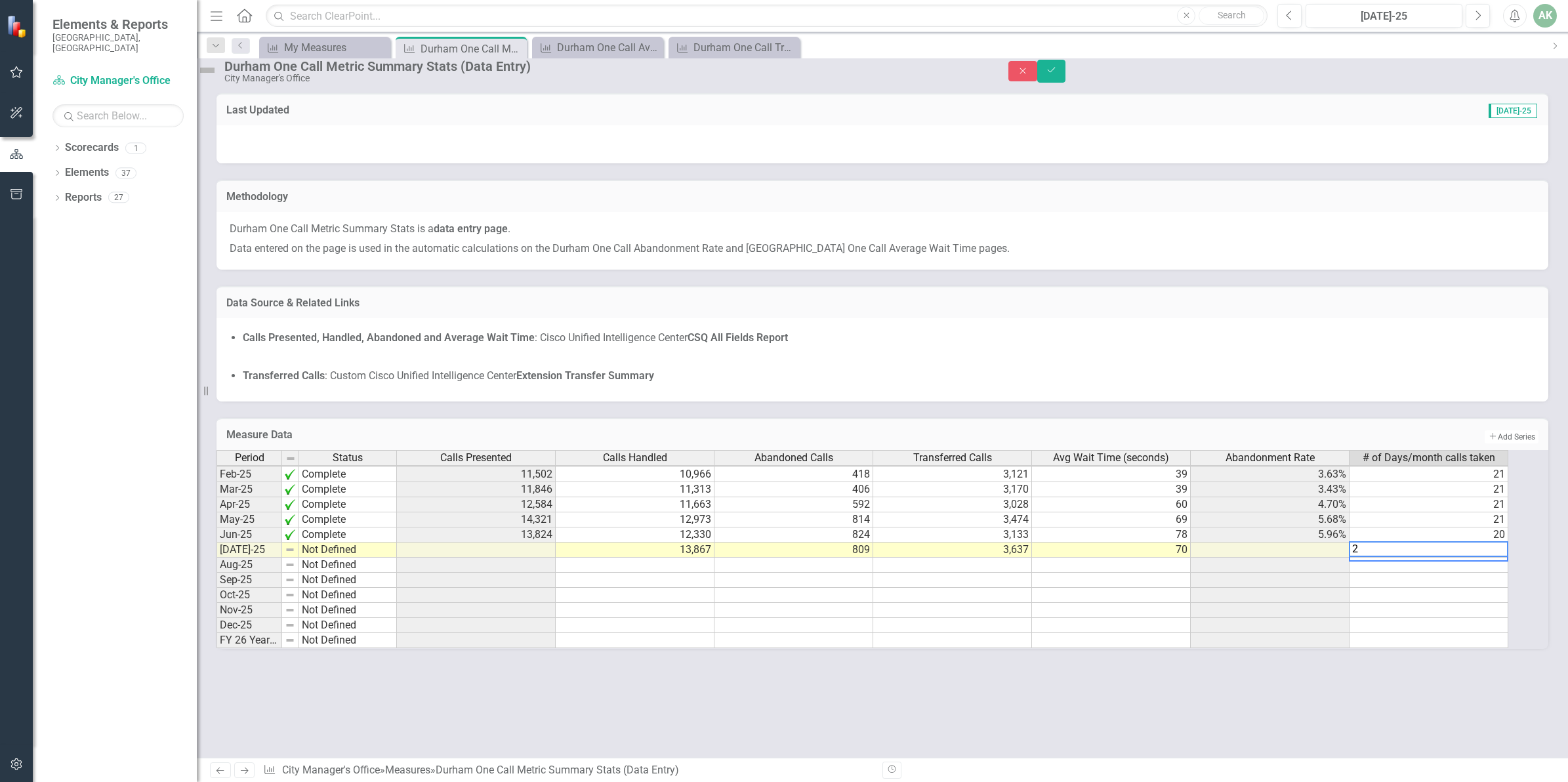
type textarea "22"
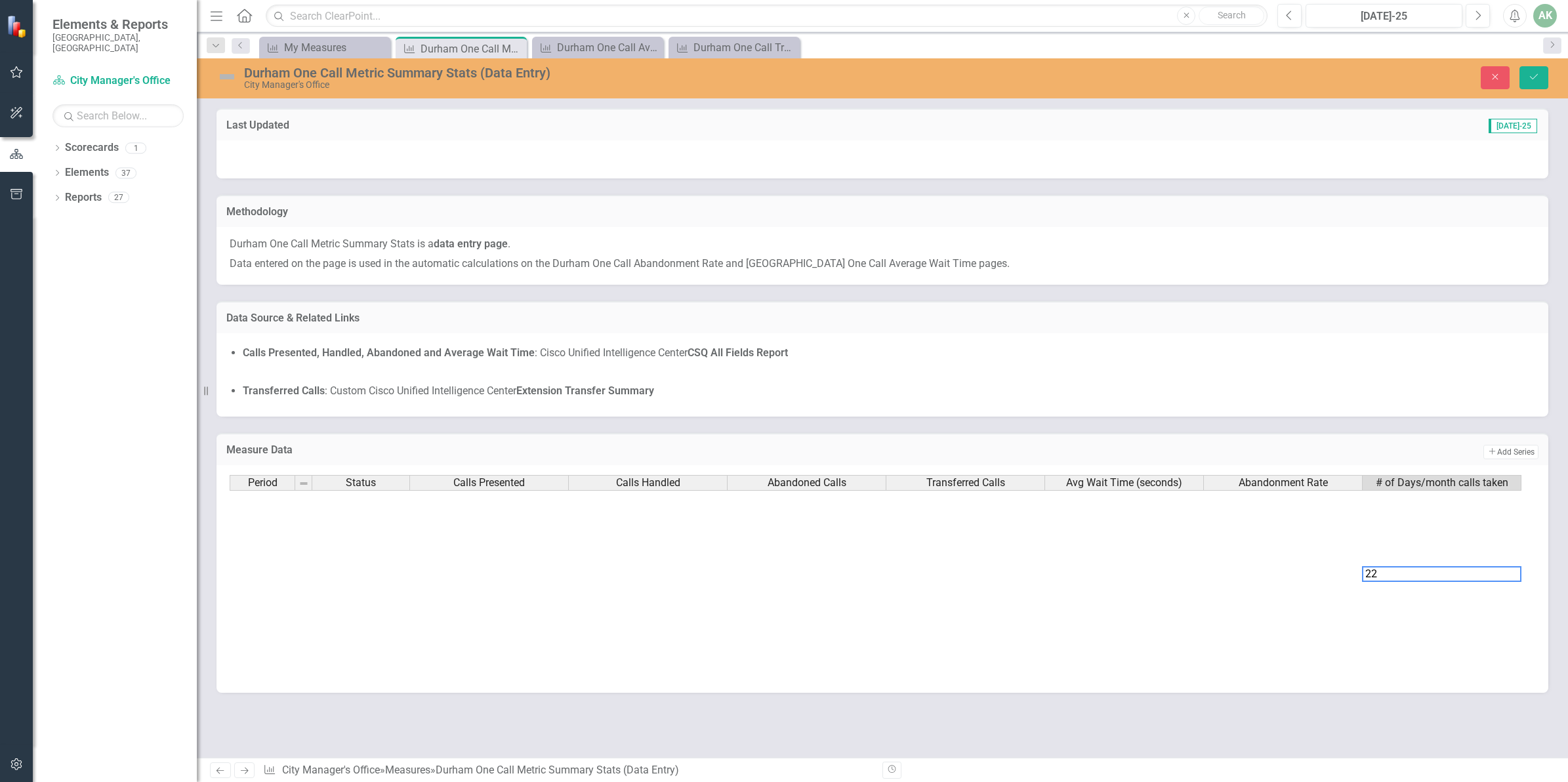
scroll to position [663, 0]
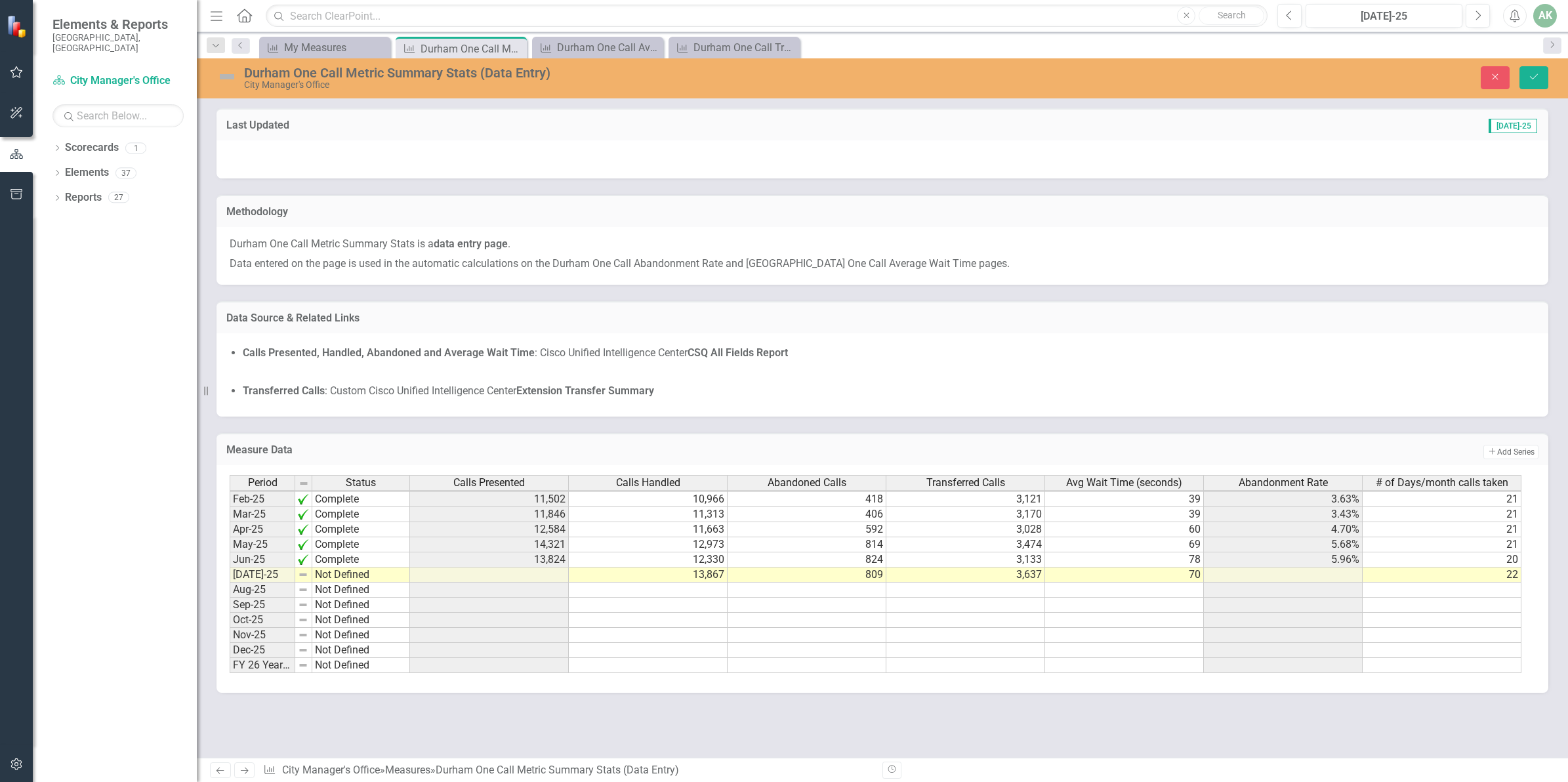
type textarea "22"
click at [644, 608] on td at bounding box center [648, 605] width 158 height 15
click at [1535, 75] on icon "Save" at bounding box center [1533, 76] width 12 height 9
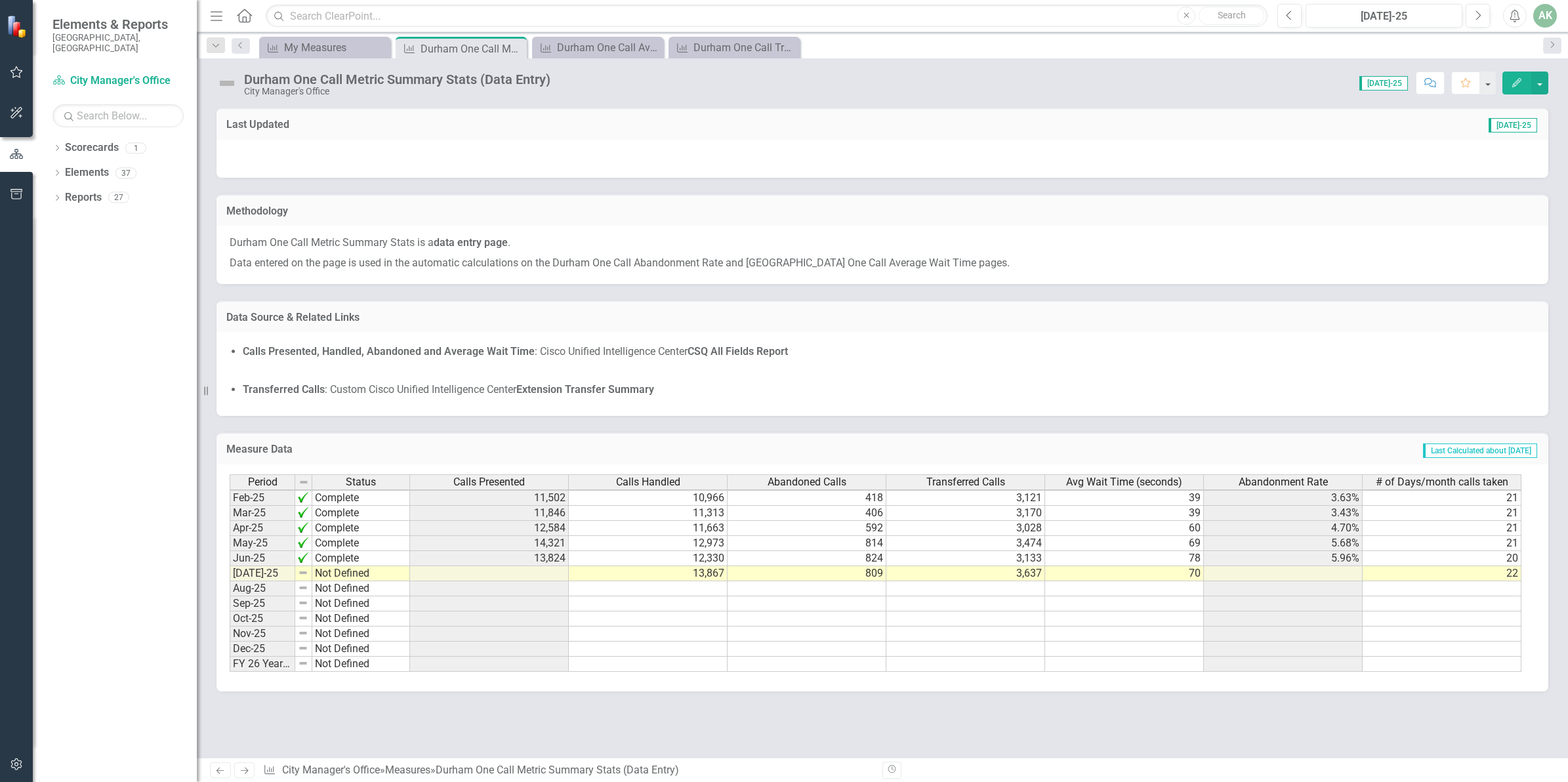
scroll to position [668, 0]
click at [320, 43] on div "My Measures" at bounding box center [327, 47] width 87 height 16
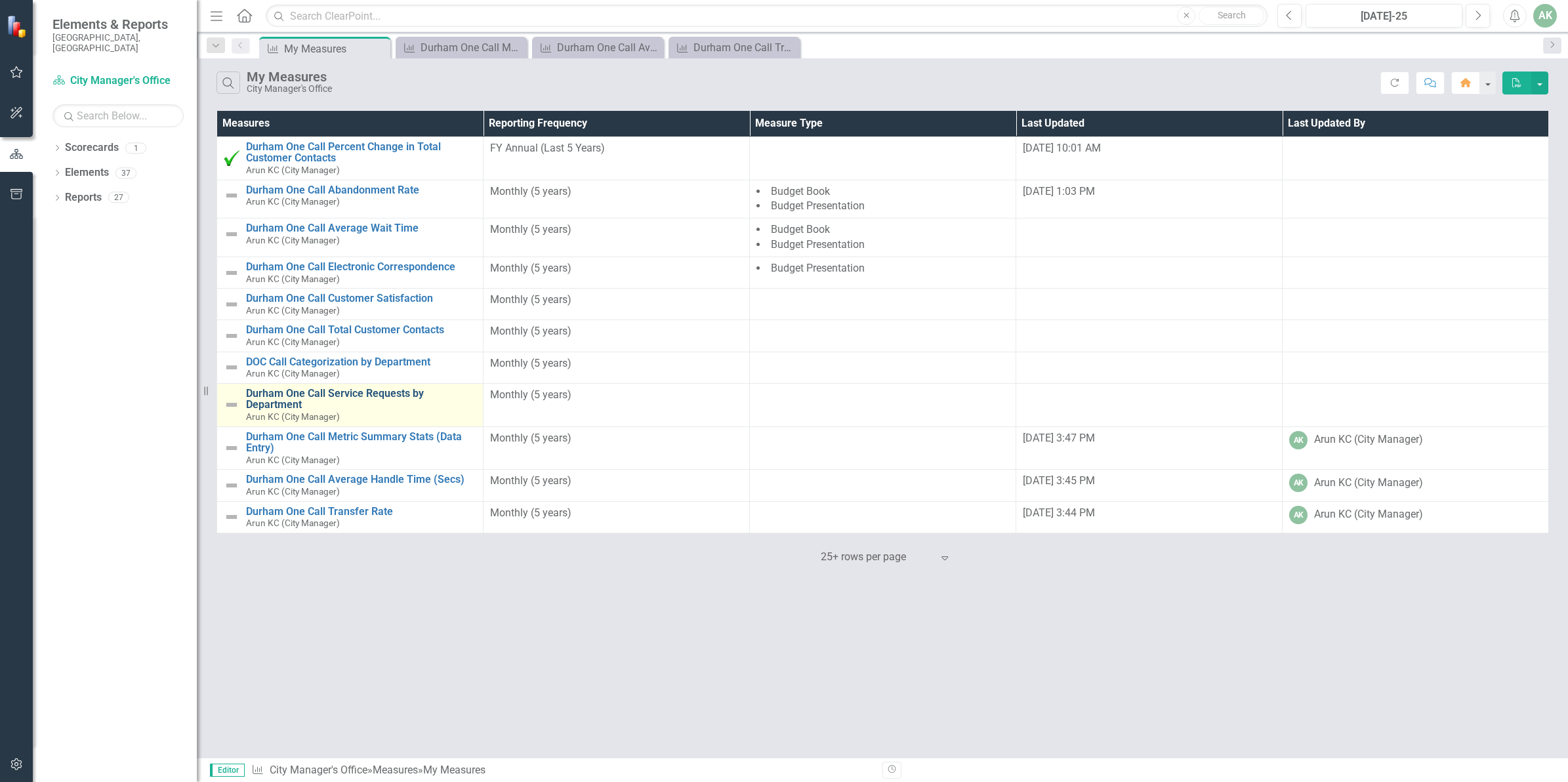
click at [348, 397] on link "Durham One Call Service Requests by Department" at bounding box center [361, 399] width 230 height 23
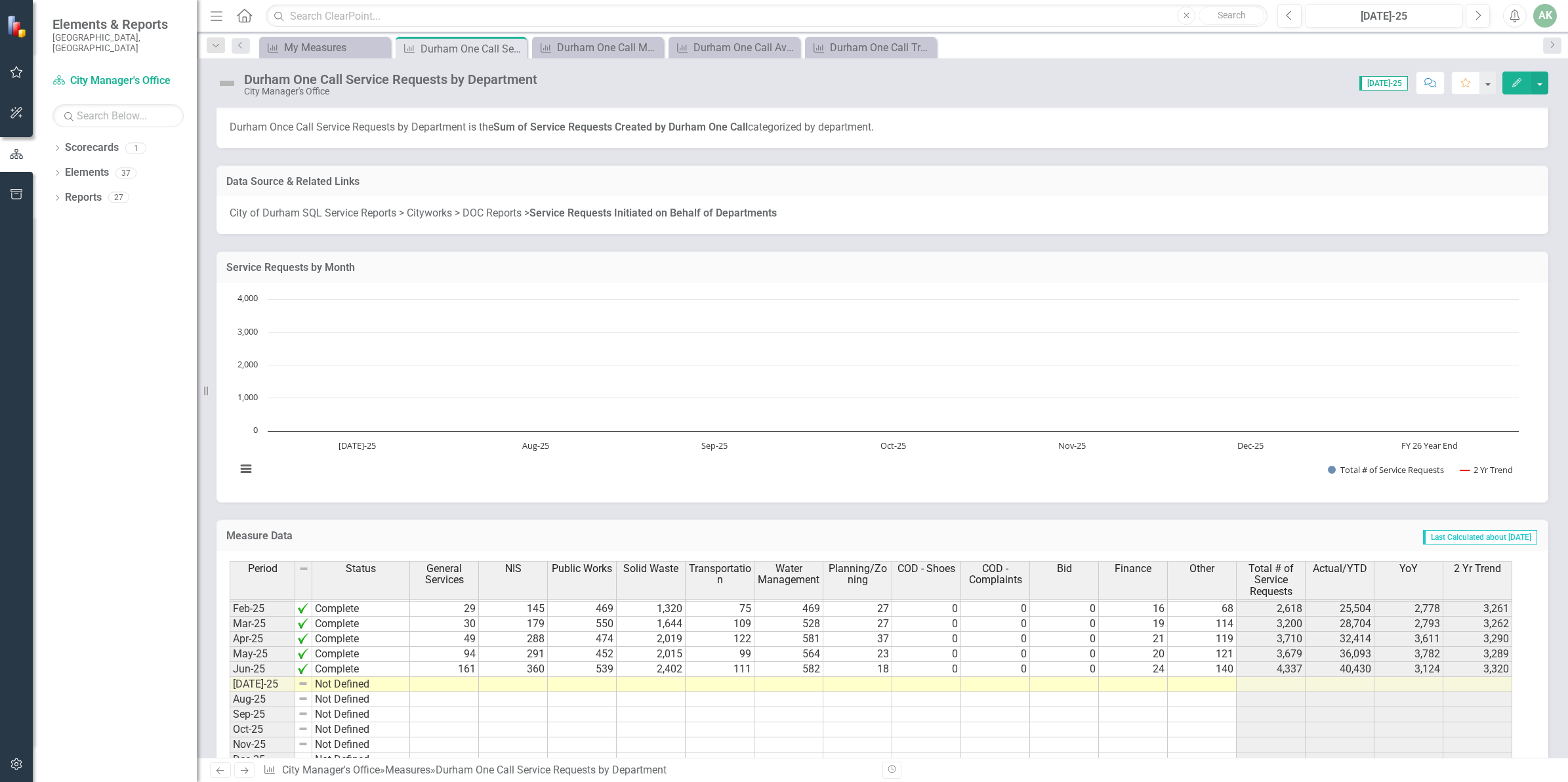
scroll to position [256, 0]
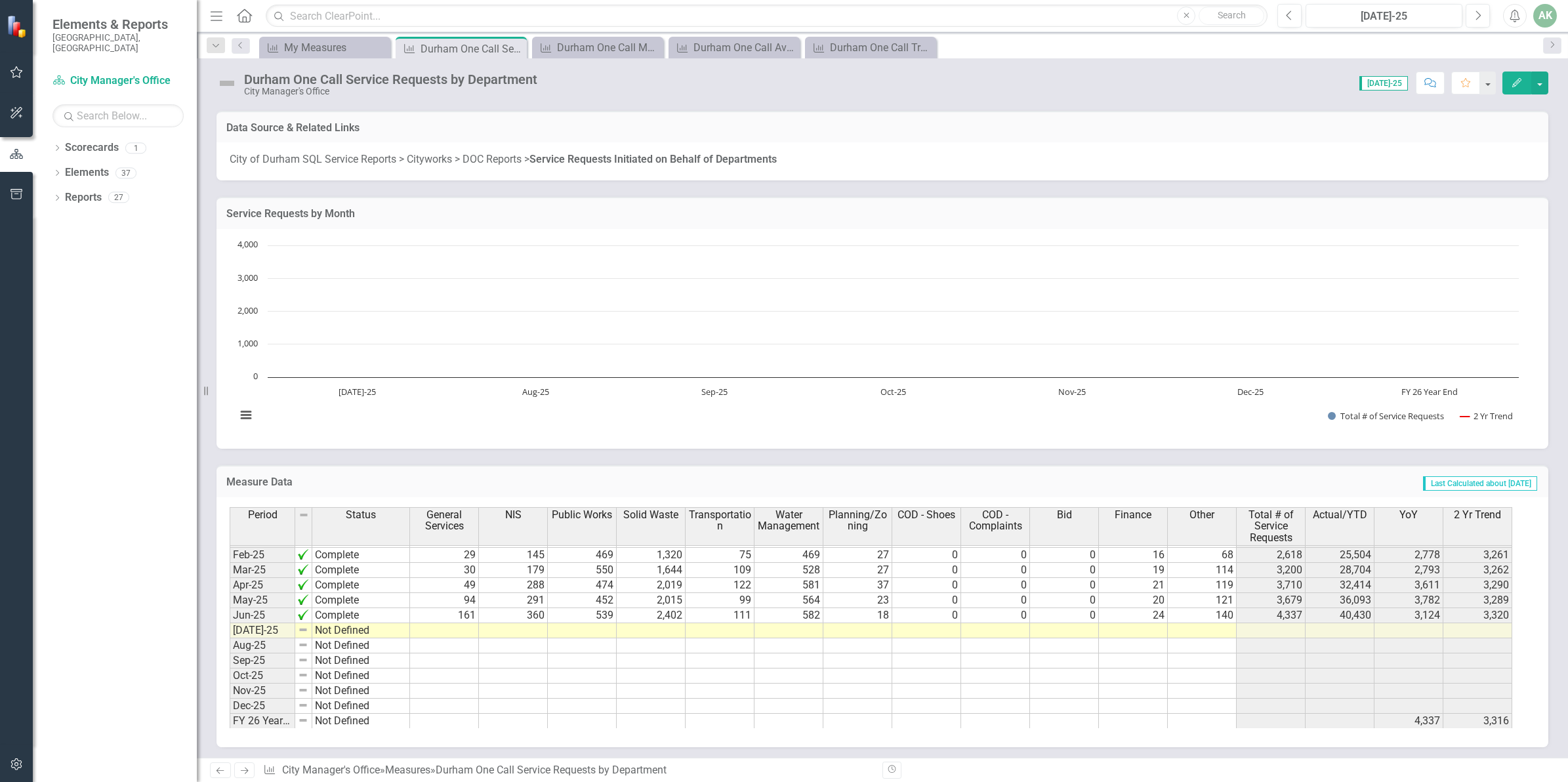
click at [441, 630] on td at bounding box center [444, 631] width 69 height 15
click at [454, 630] on td at bounding box center [444, 631] width 69 height 15
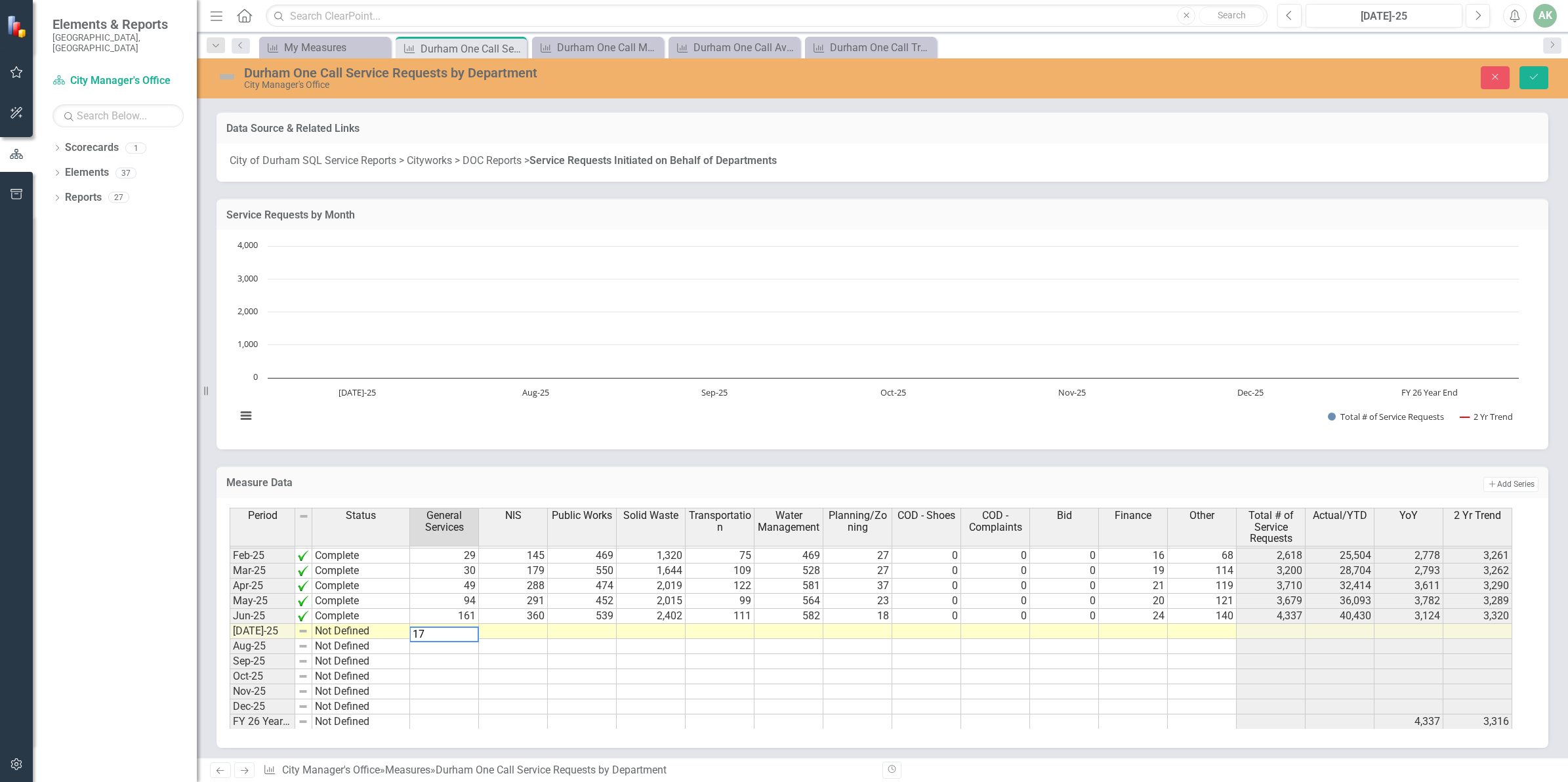
type textarea "170"
type textarea "355"
type textarea "539"
type textarea "2885"
type textarea "110"
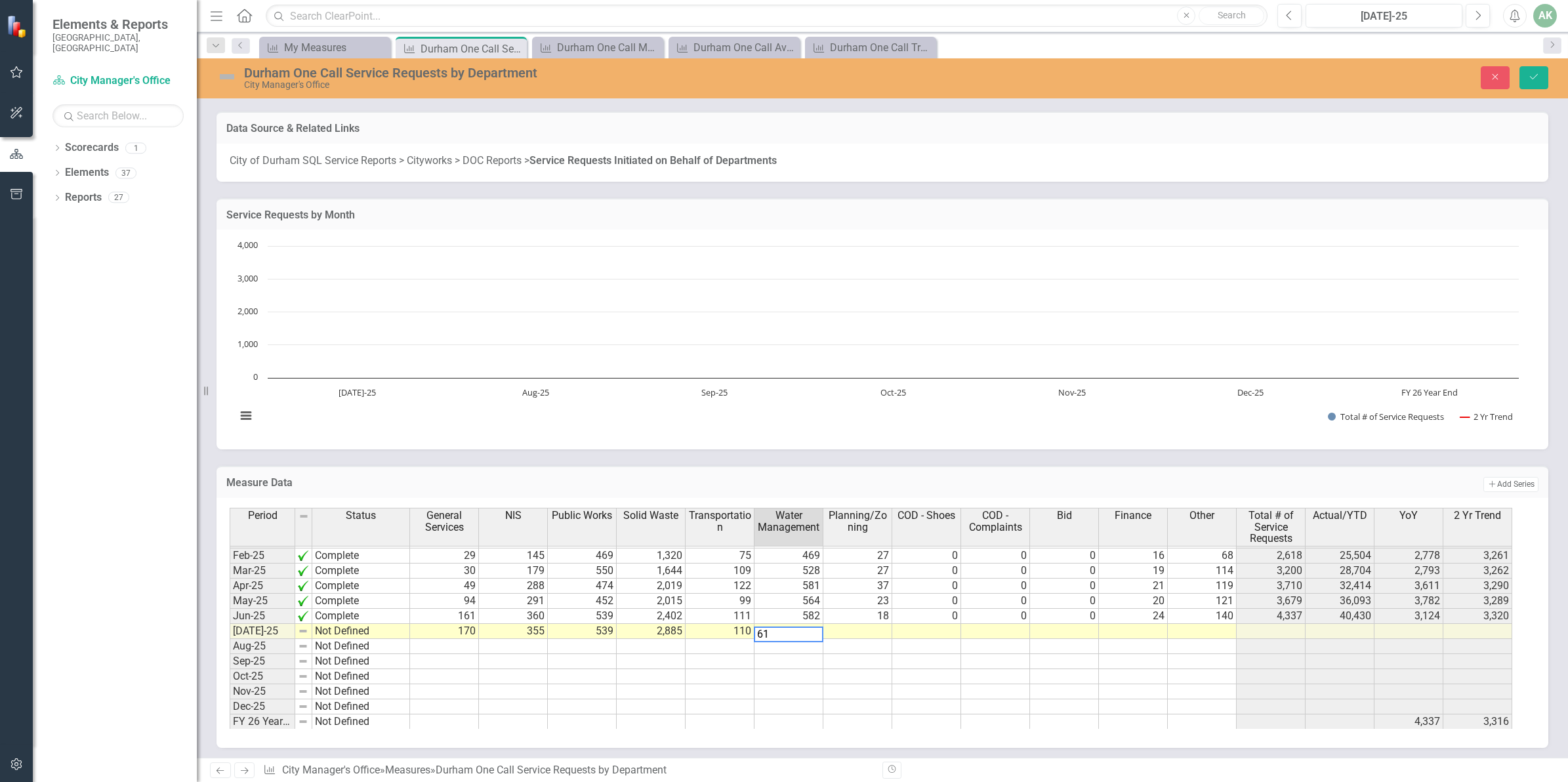
type textarea "614"
type textarea "25"
type textarea "0"
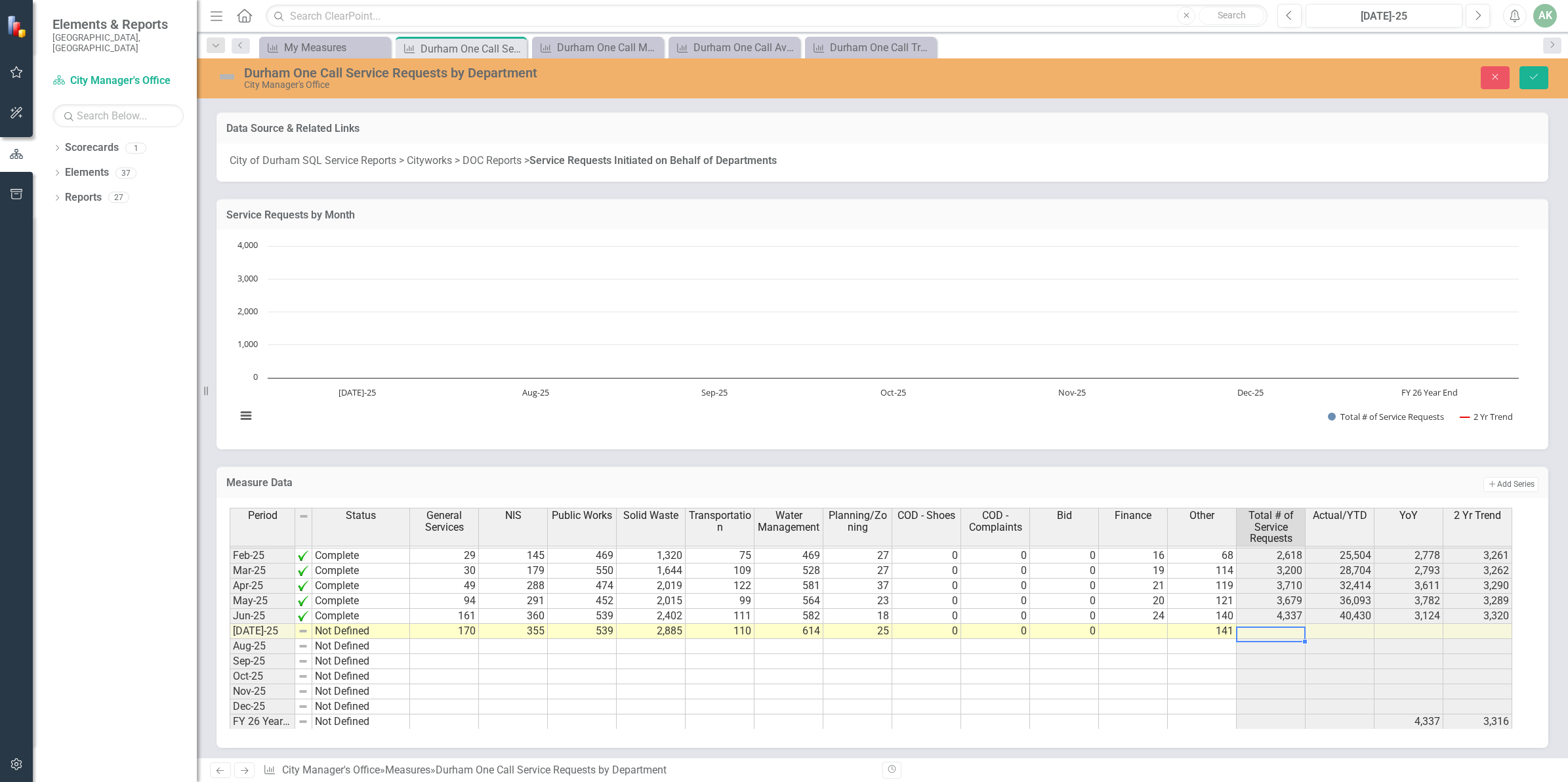
click at [1139, 632] on td at bounding box center [1133, 632] width 69 height 15
type textarea "19"
click at [230, 655] on div "Period Status General Services NIS Public Works Solid Waste Transportation Wate…" at bounding box center [230, 521] width 0 height 417
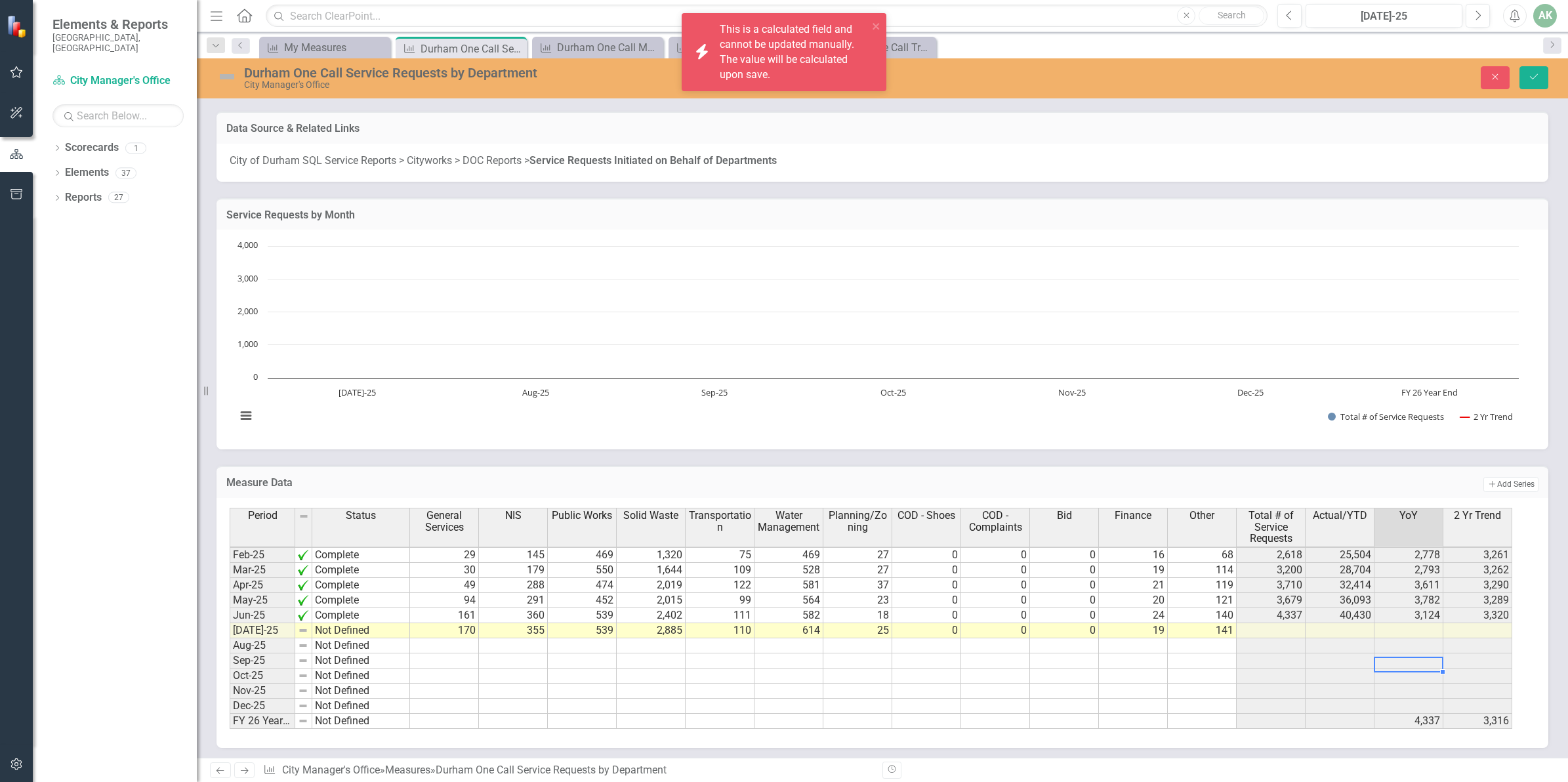
scroll to position [667, 0]
click at [1125, 647] on td at bounding box center [1133, 646] width 69 height 15
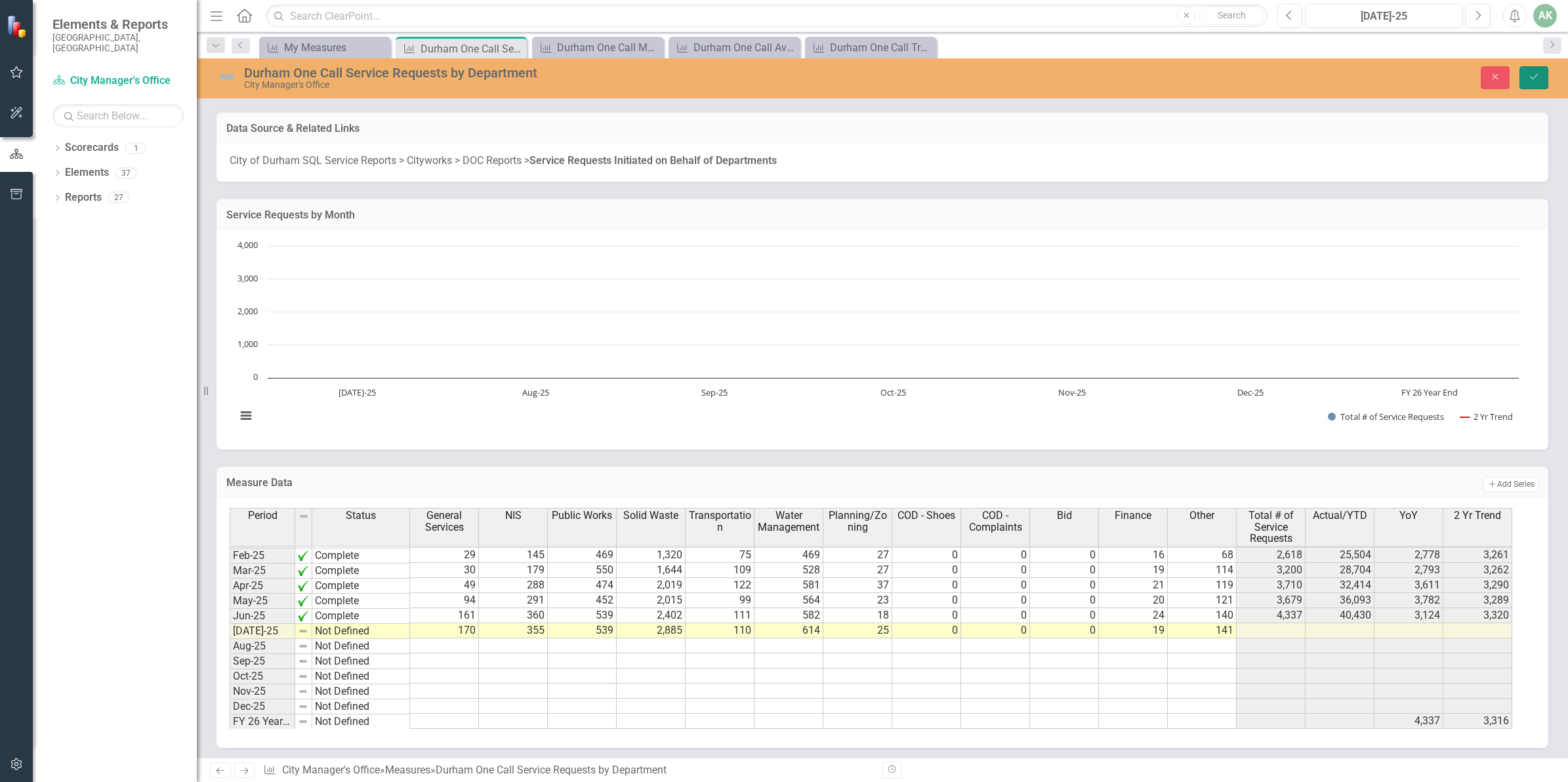
click at [1537, 73] on icon "Save" at bounding box center [1533, 76] width 12 height 9
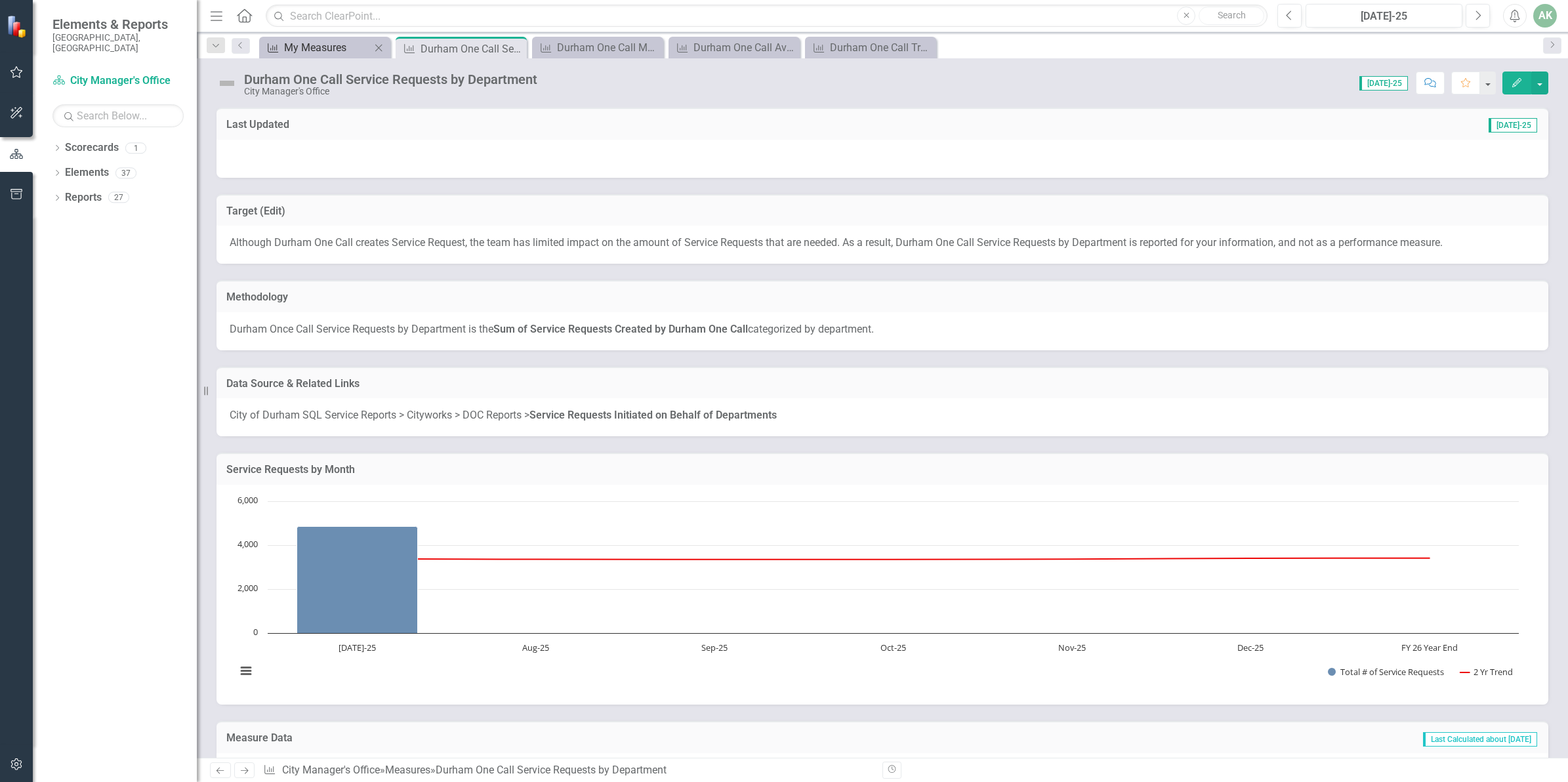
click at [317, 50] on div "My Measures" at bounding box center [327, 47] width 87 height 16
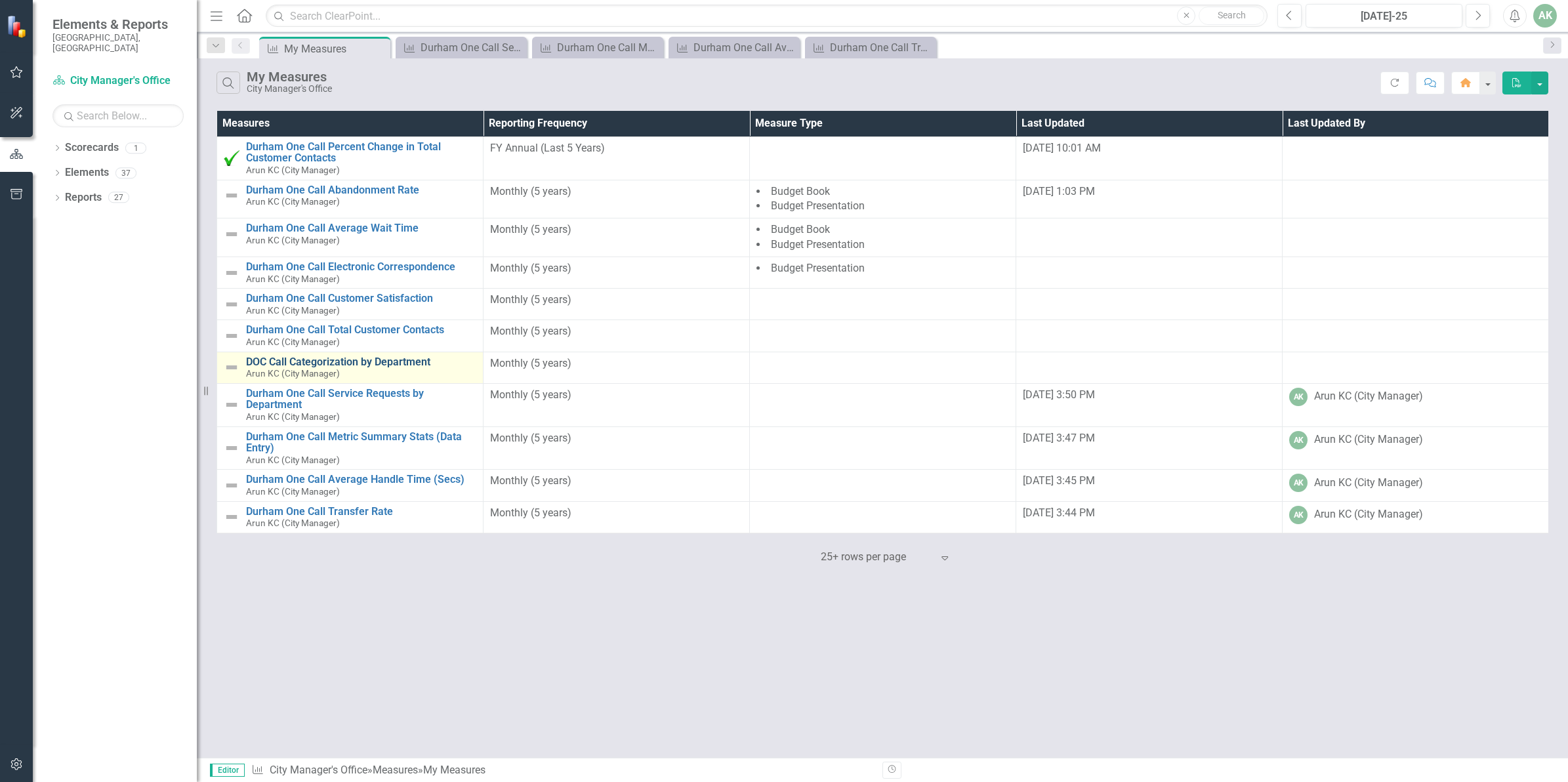
click at [338, 363] on link "DOC Call Categorization by Department" at bounding box center [361, 362] width 230 height 12
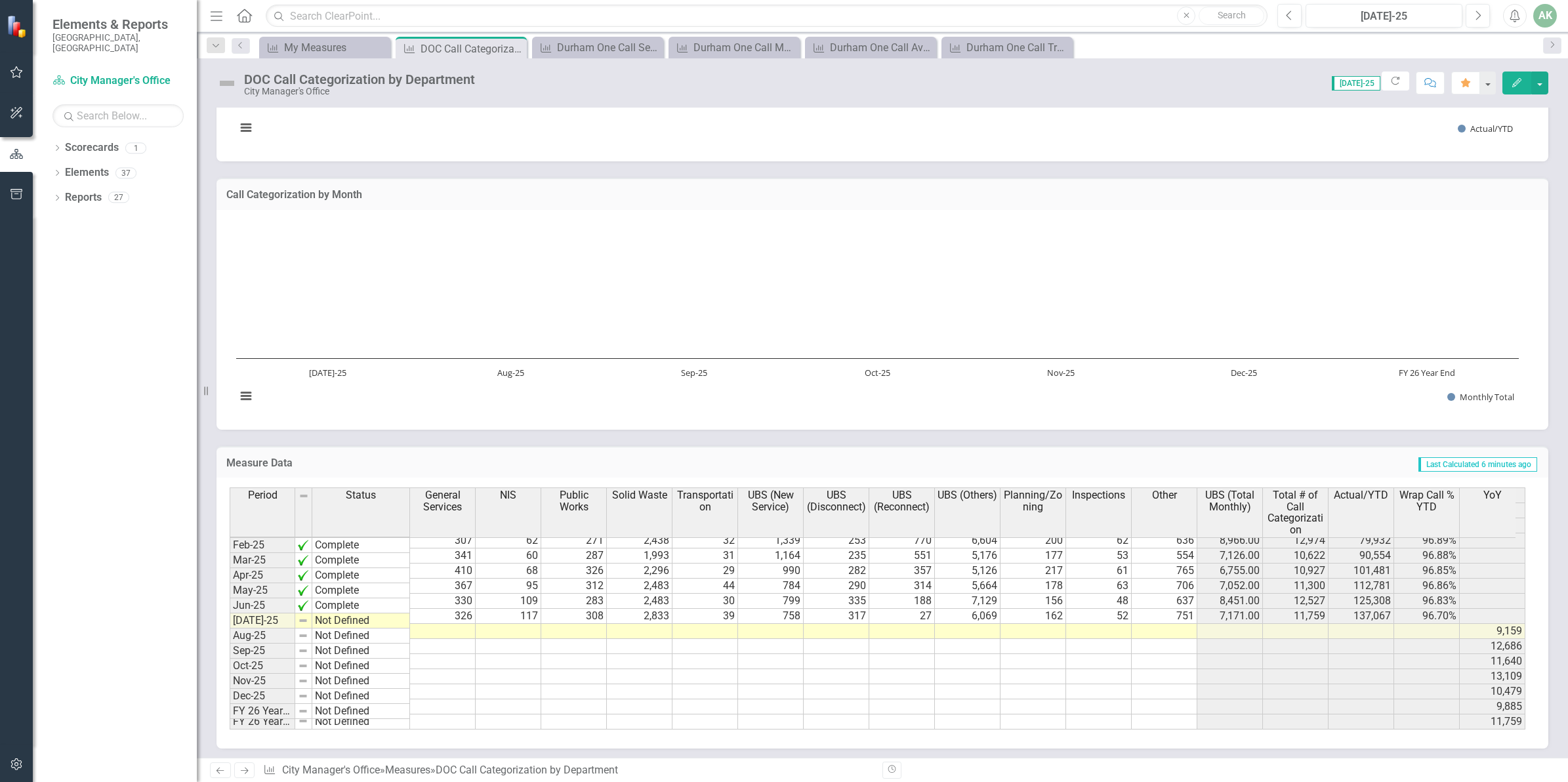
scroll to position [667, 0]
click at [450, 624] on td at bounding box center [443, 632] width 66 height 15
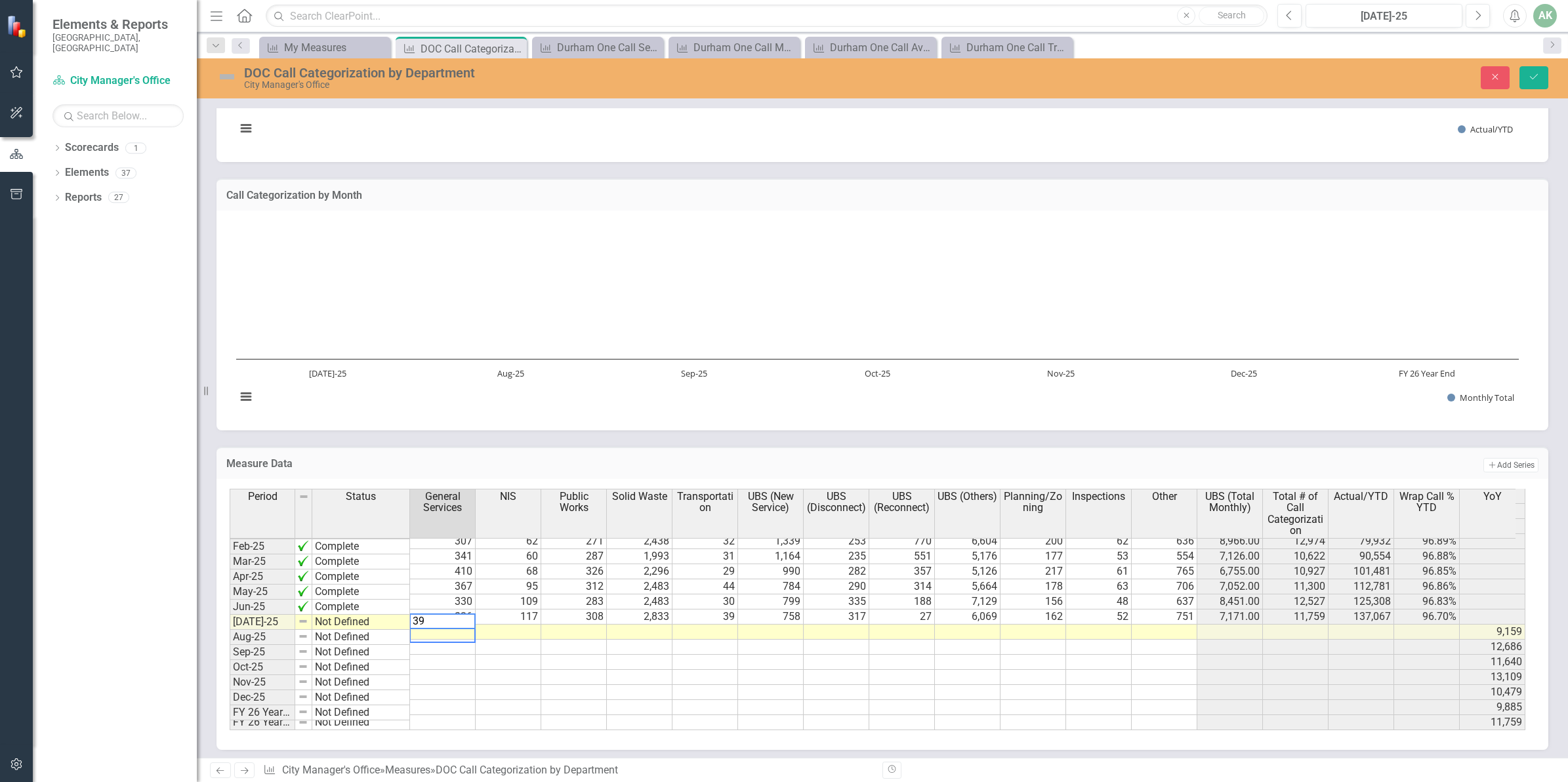
type textarea "394"
type textarea "131"
type textarea "216"
type textarea "3382"
type textarea "33"
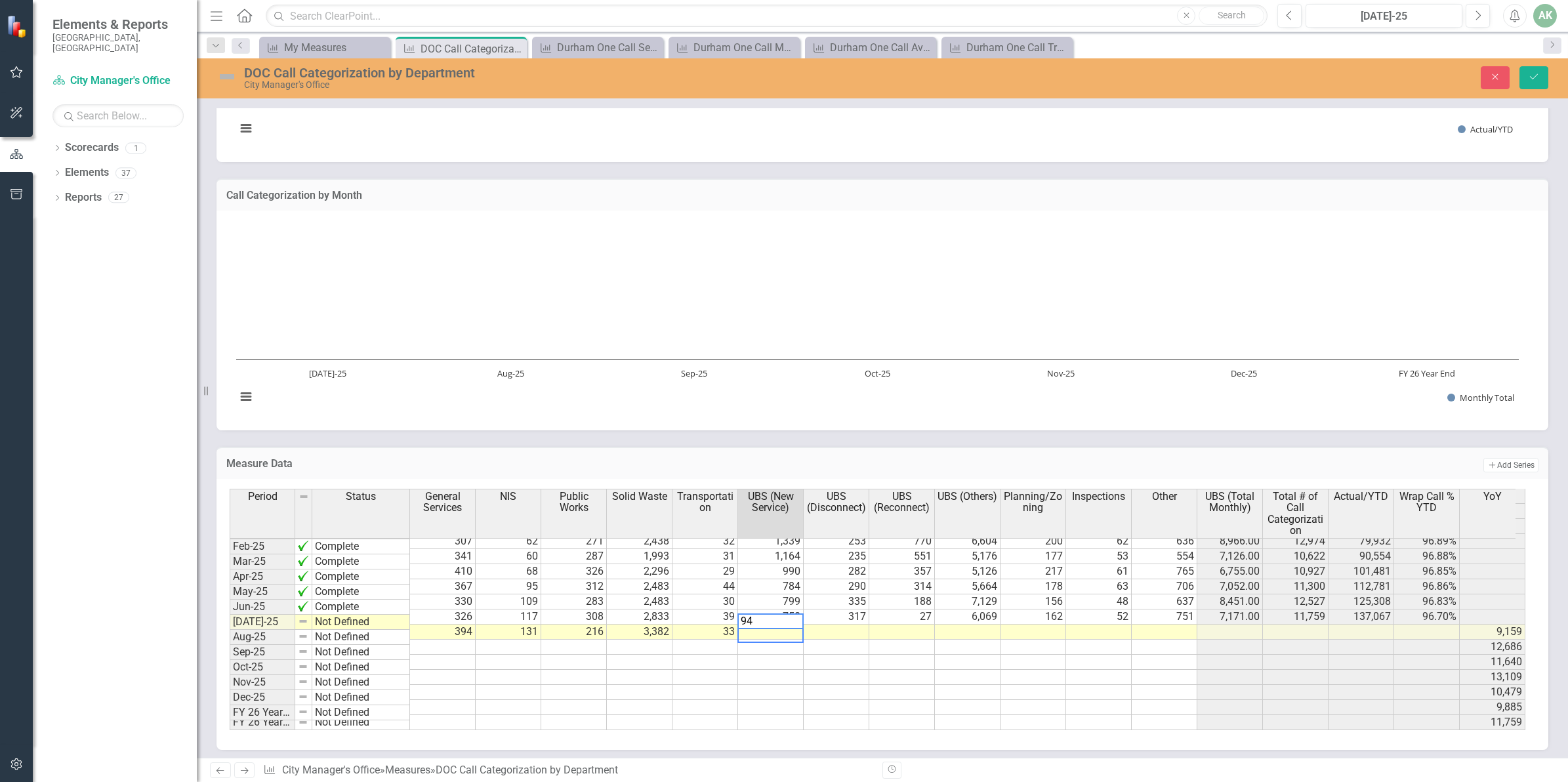
type textarea "944"
type textarea "361"
type textarea "65"
type textarea "6611"
type textarea "162"
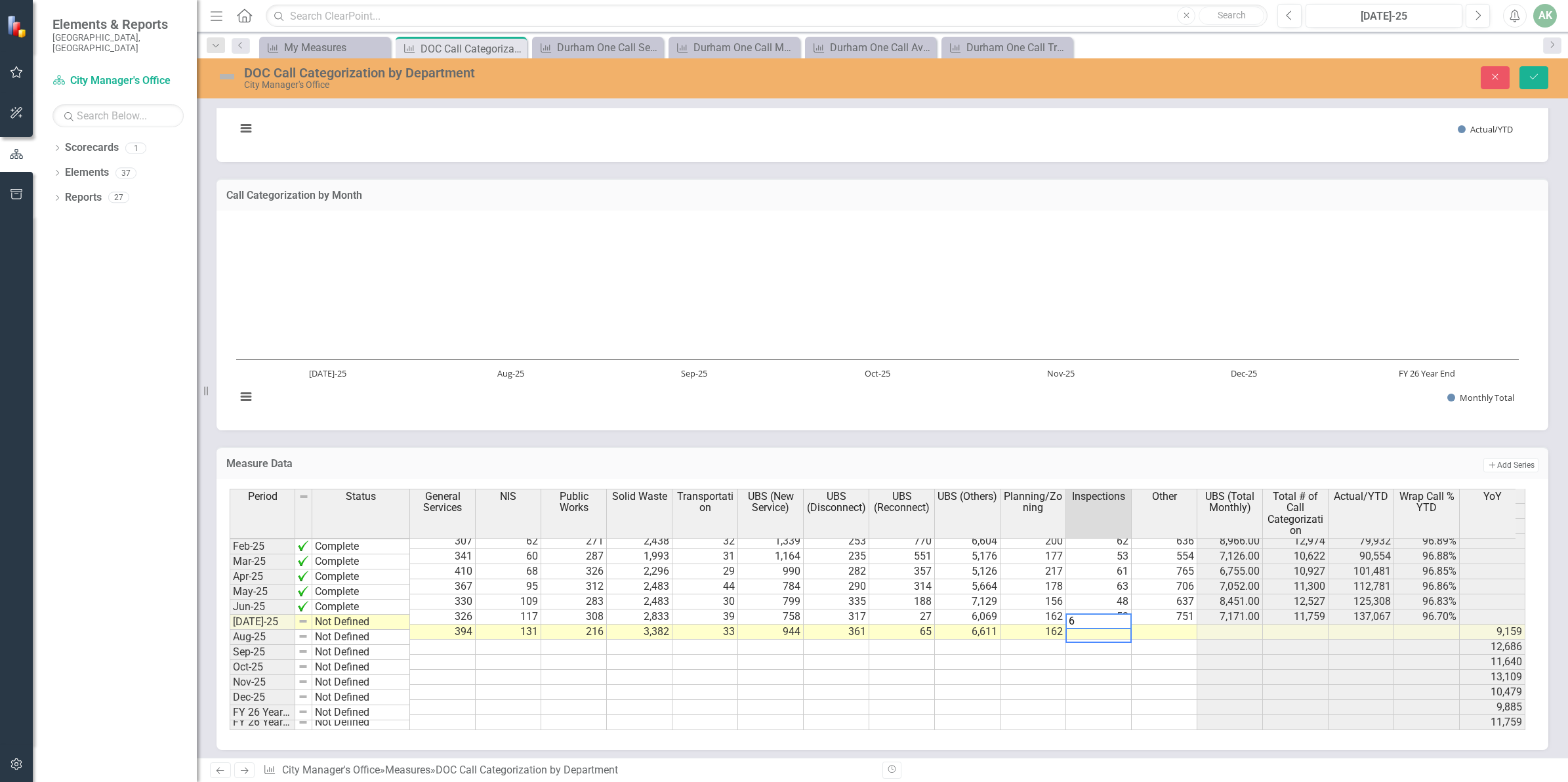
type textarea "60"
type textarea "84"
click at [1534, 74] on icon "Save" at bounding box center [1533, 76] width 12 height 9
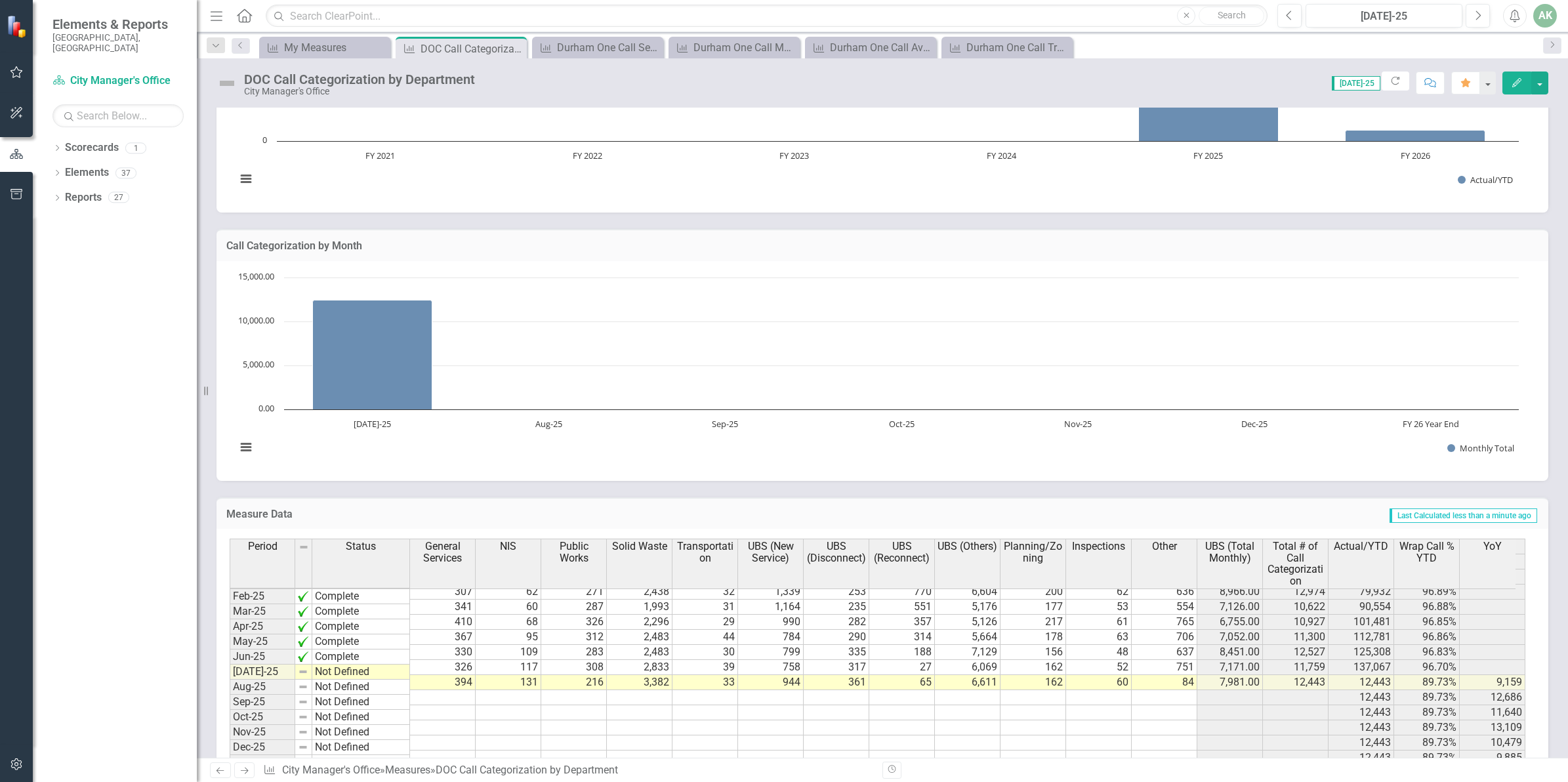
scroll to position [668, 0]
click at [1189, 669] on tbody "Dec-23 Not Defined Jan-24 Not Defined Feb-24 Not Defined Mar-24 Not Defined Apr…" at bounding box center [878, 584] width 1296 height 393
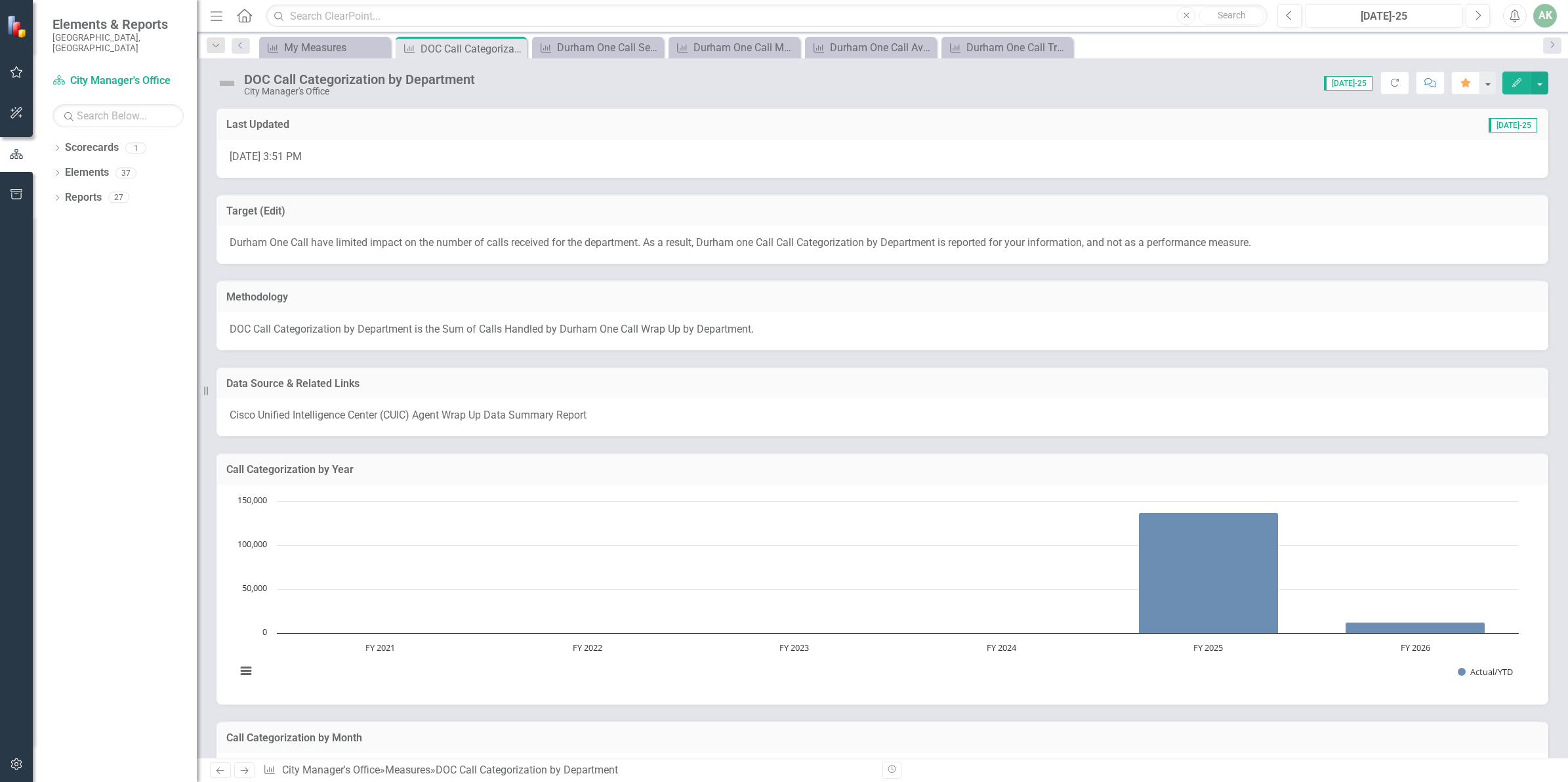
scroll to position [664, 0]
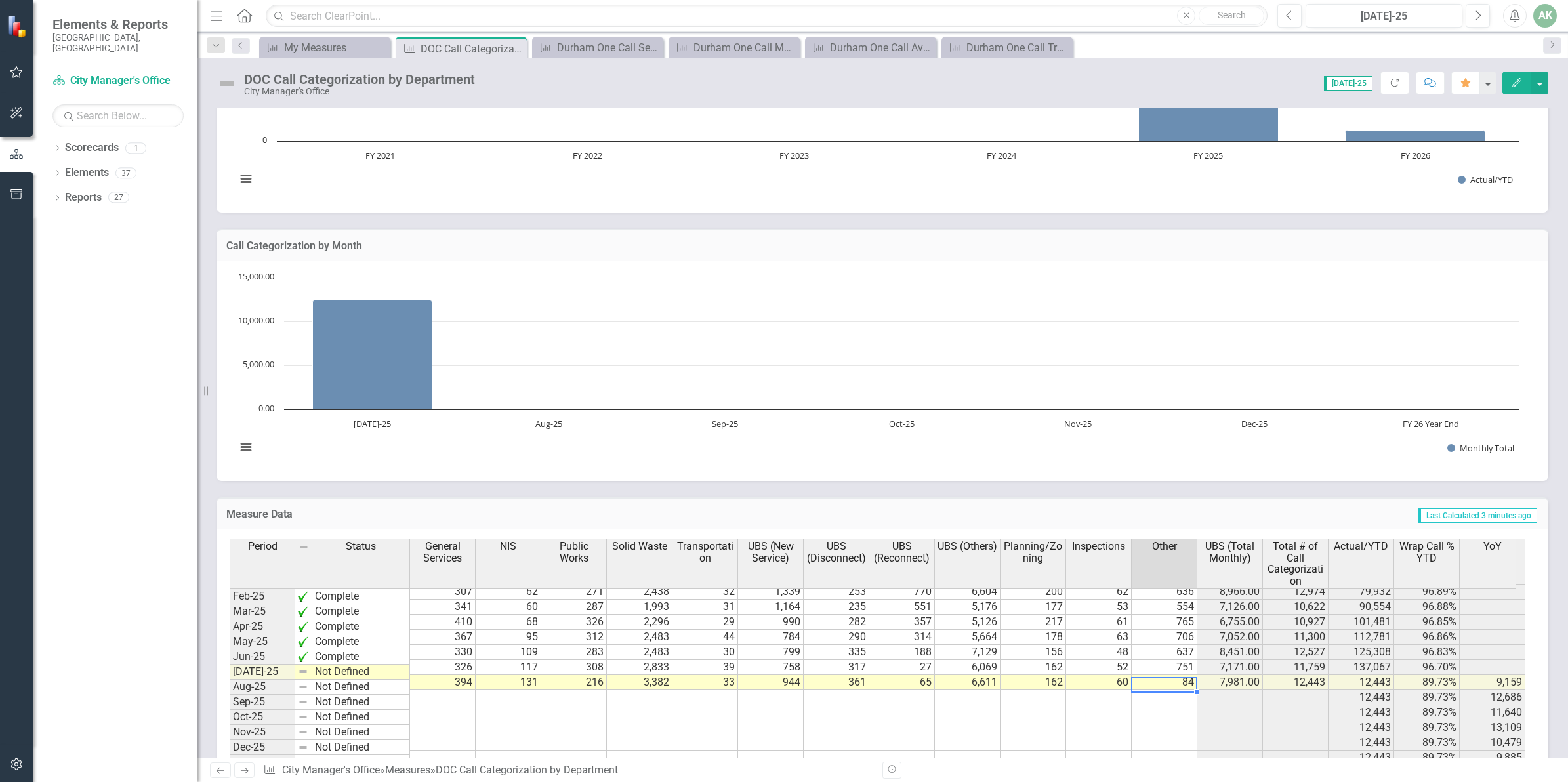
click at [1178, 675] on td "84" at bounding box center [1164, 683] width 66 height 15
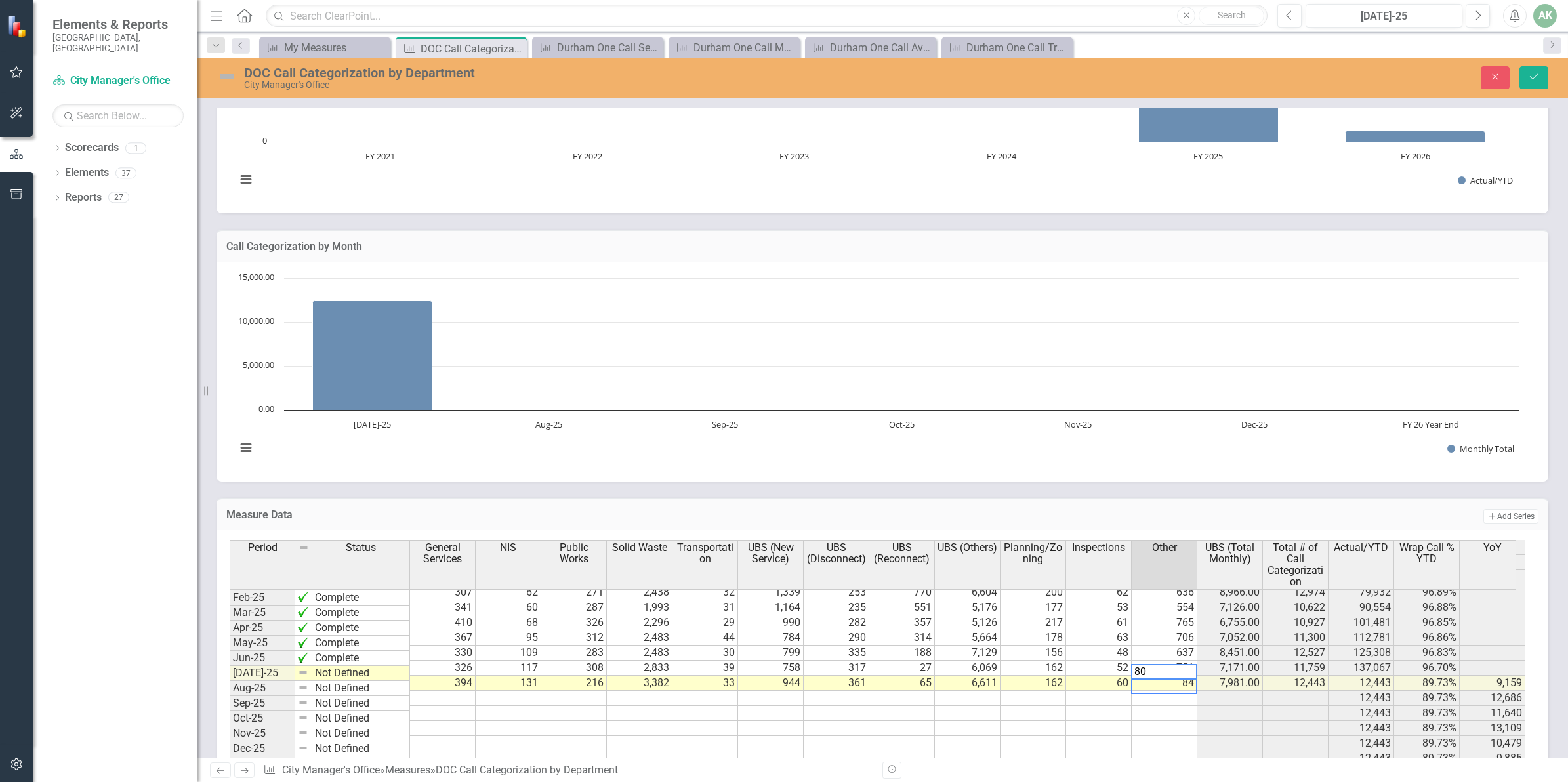
type textarea "807"
click at [1532, 80] on icon "Save" at bounding box center [1533, 76] width 12 height 9
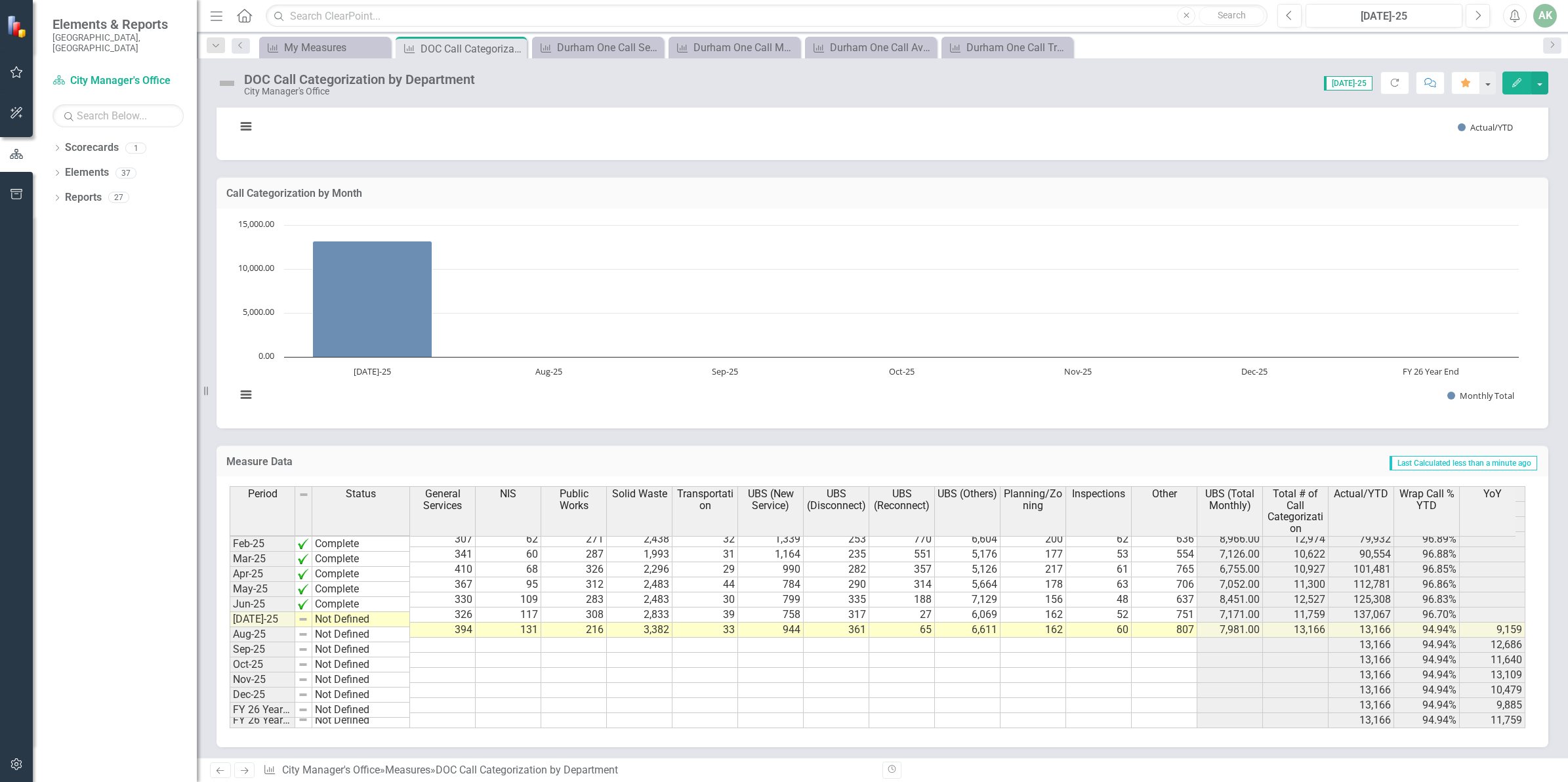
scroll to position [667, 0]
click at [307, 44] on div "My Measures" at bounding box center [327, 47] width 87 height 16
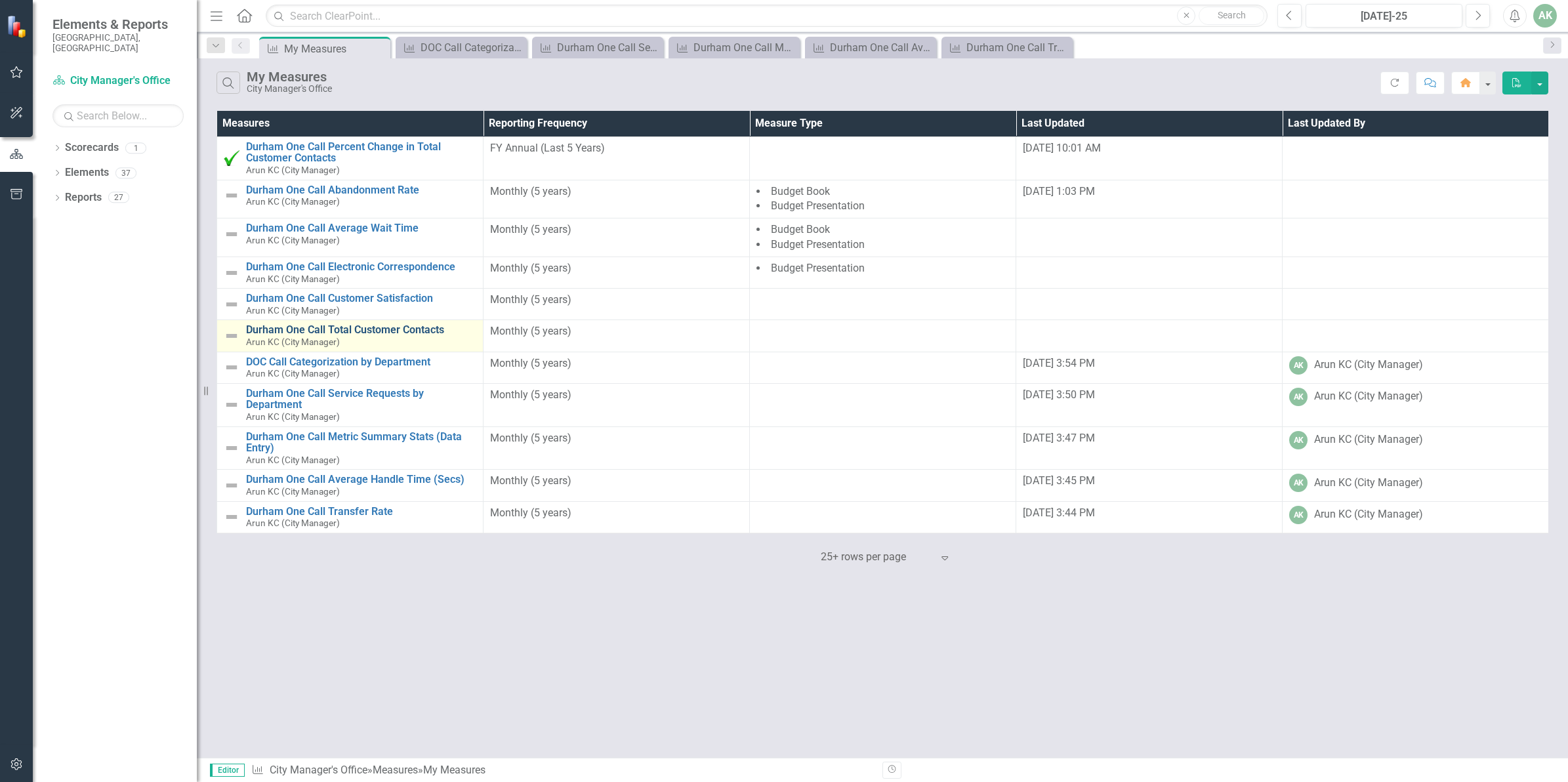
click at [357, 332] on link "Durham One Call Total Customer Contacts" at bounding box center [361, 330] width 230 height 12
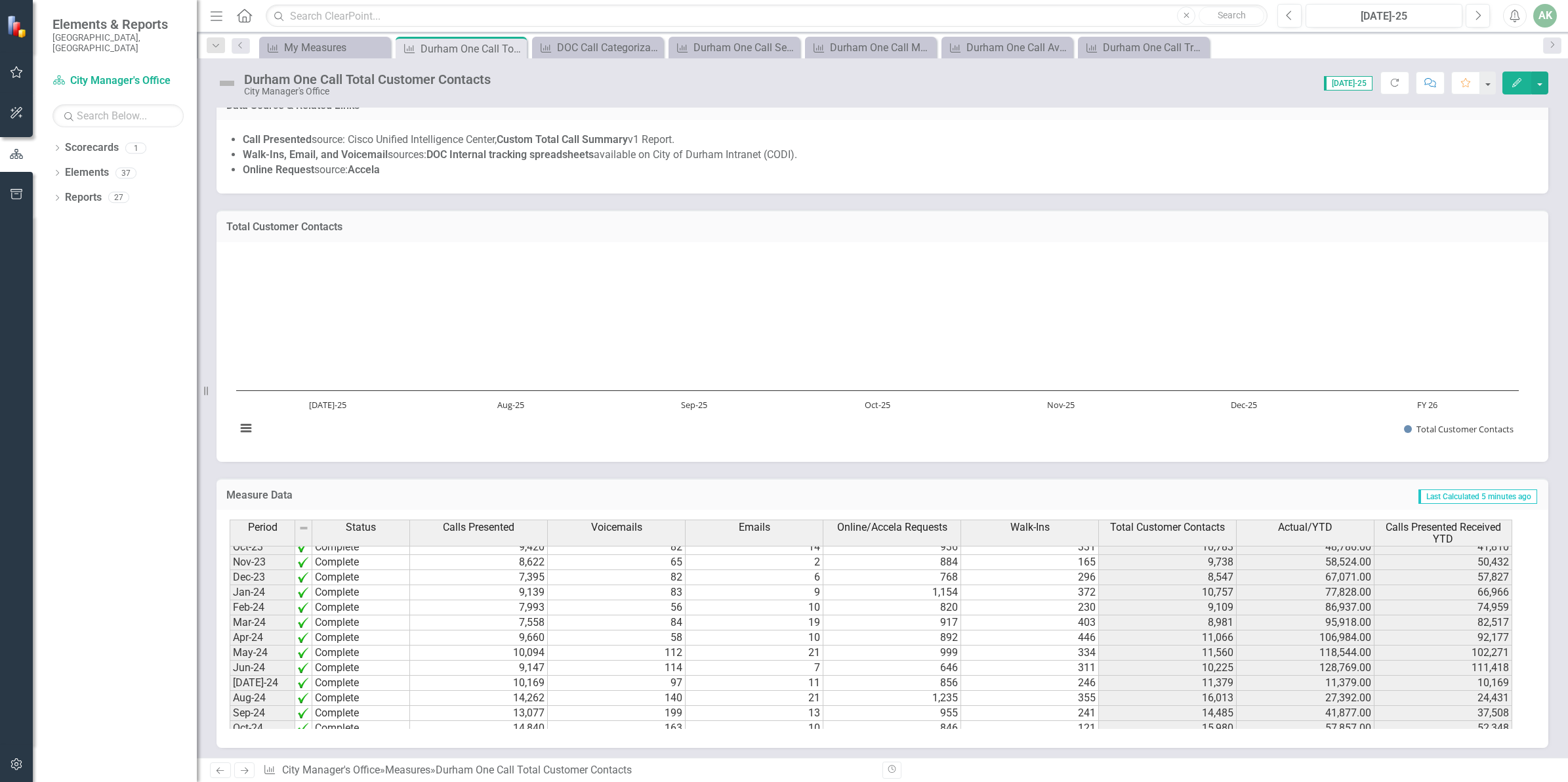
scroll to position [664, 0]
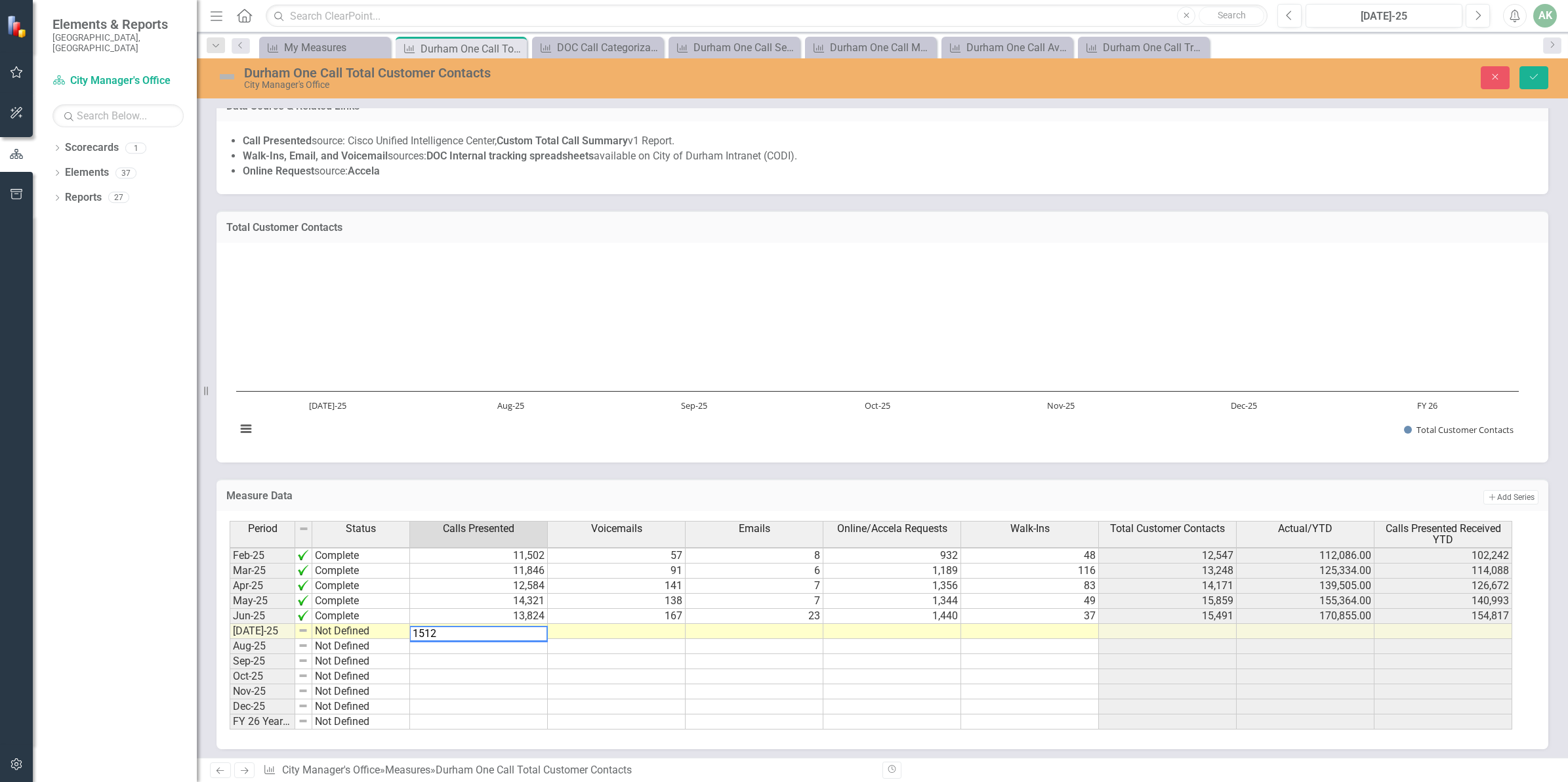
type textarea "15120"
click at [657, 630] on td at bounding box center [616, 632] width 138 height 15
type textarea "129"
type textarea "8"
type textarea "1496"
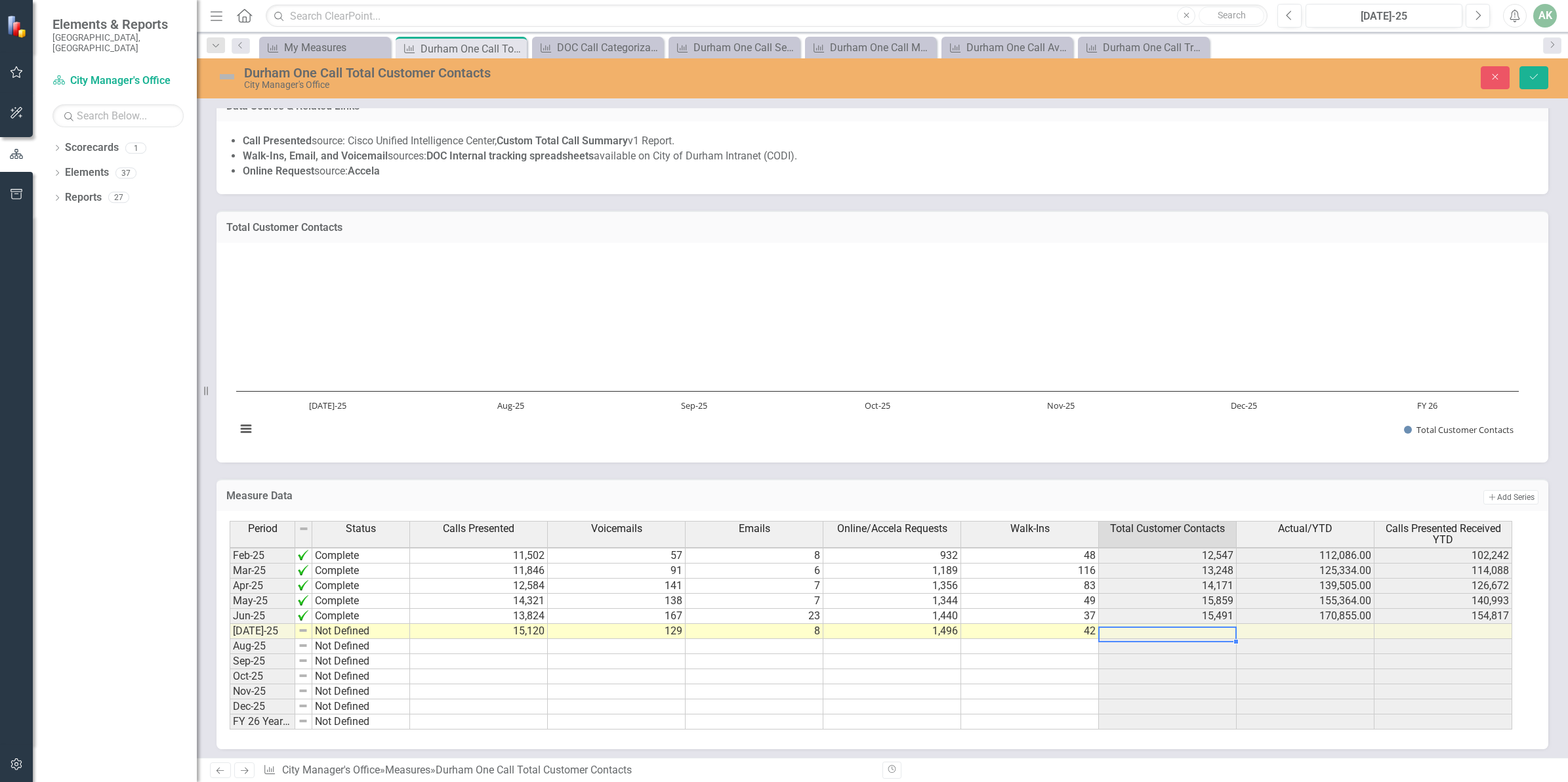
type textarea "42"
click at [1199, 463] on div "Measure Data Add Add Series Period Status Calls Presented Voicemails Emails Onl…" at bounding box center [882, 605] width 1352 height 287
click at [1533, 75] on icon "Save" at bounding box center [1533, 76] width 12 height 9
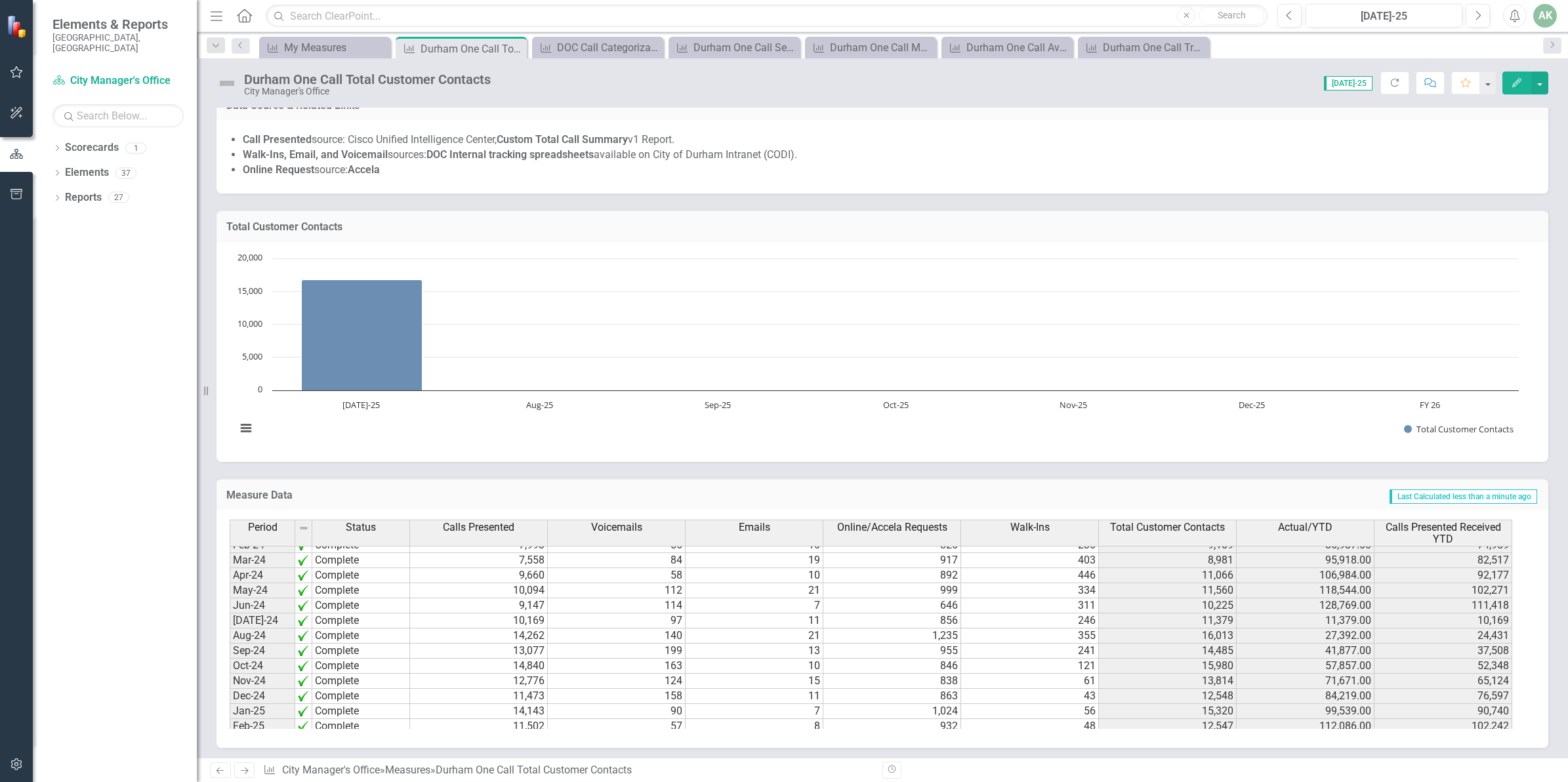
scroll to position [664, 0]
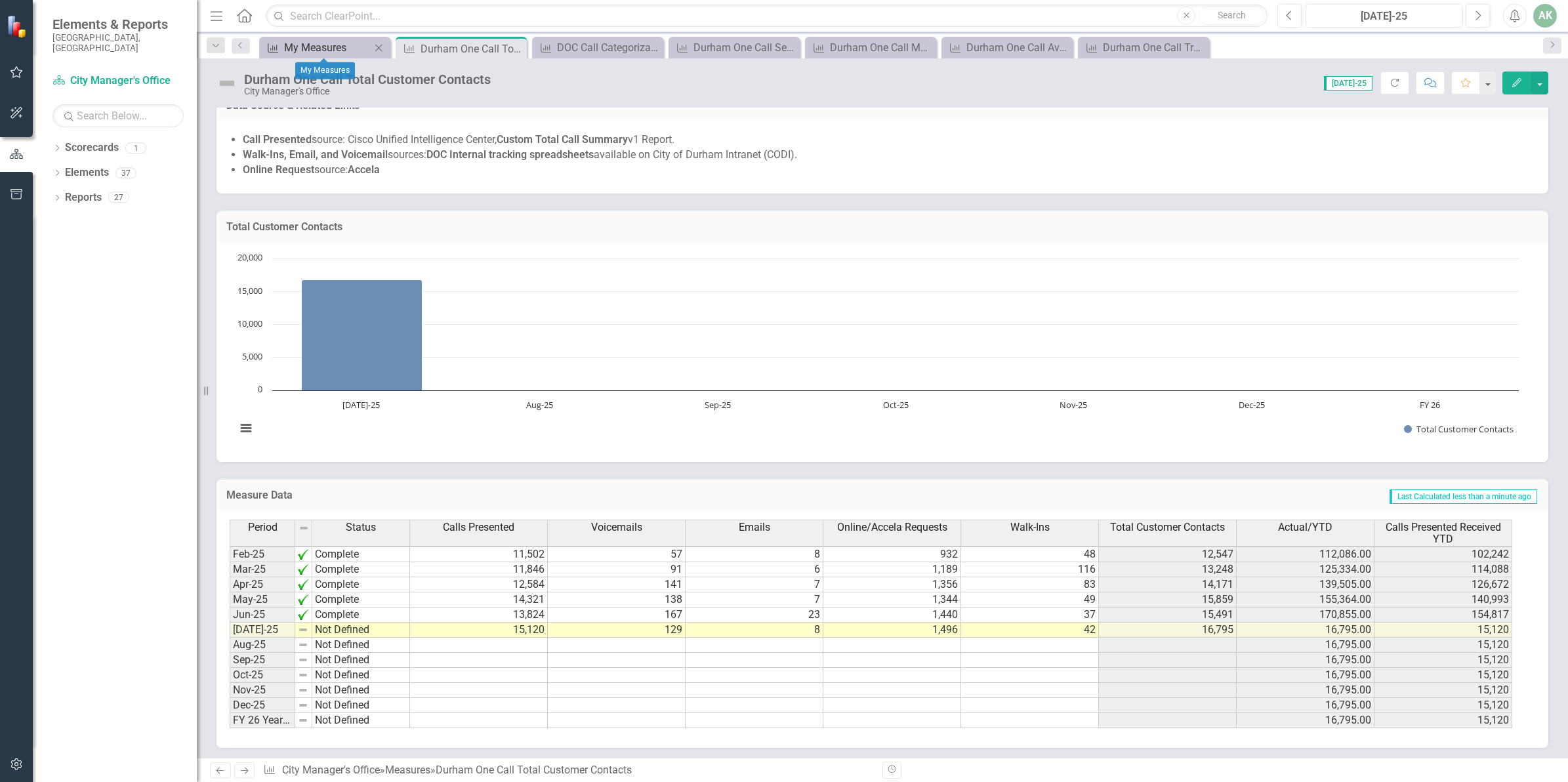
click at [302, 46] on div "My Measures" at bounding box center [327, 47] width 87 height 16
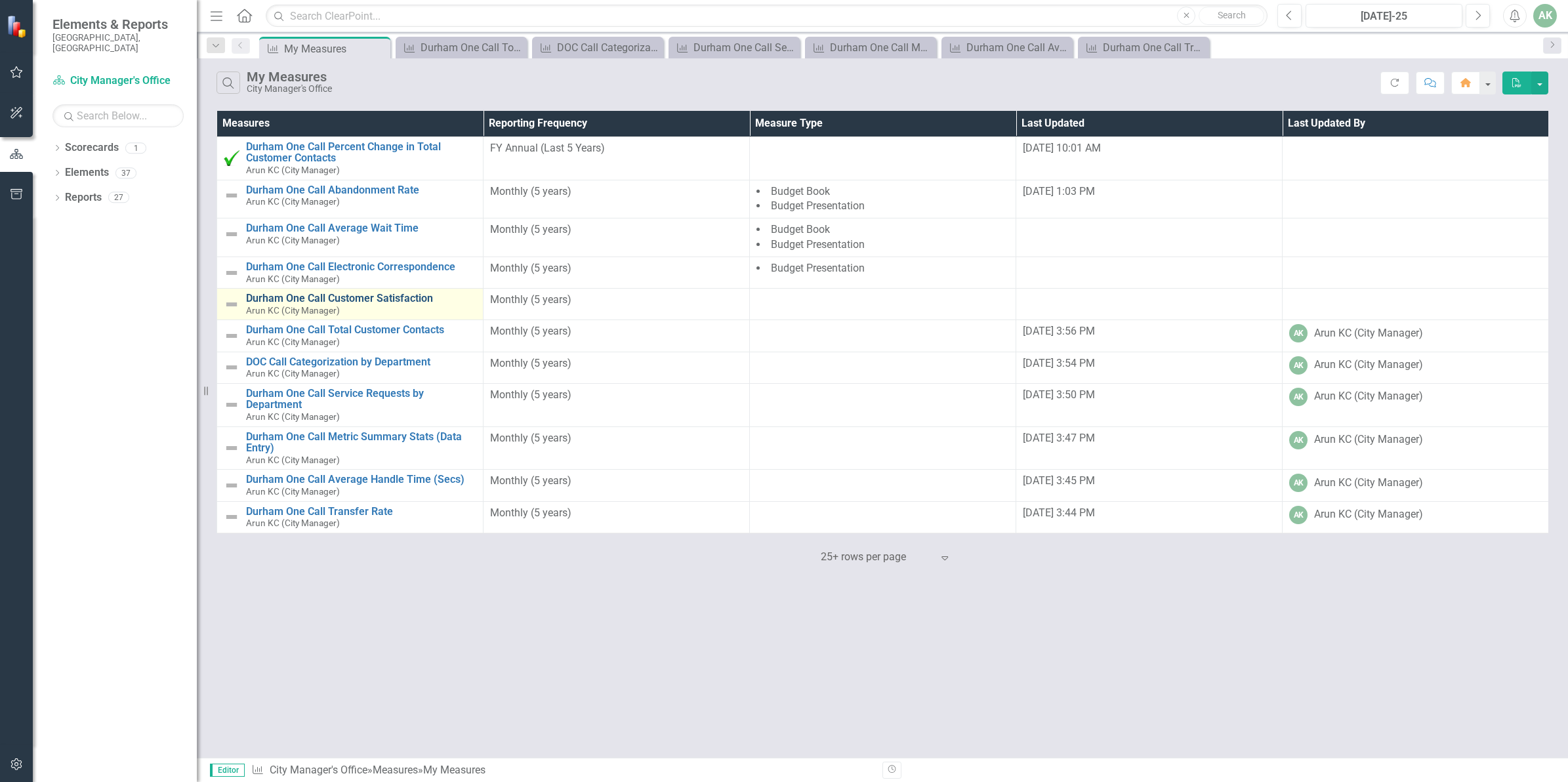
click at [397, 296] on link "Durham One Call Customer Satisfaction" at bounding box center [361, 298] width 230 height 12
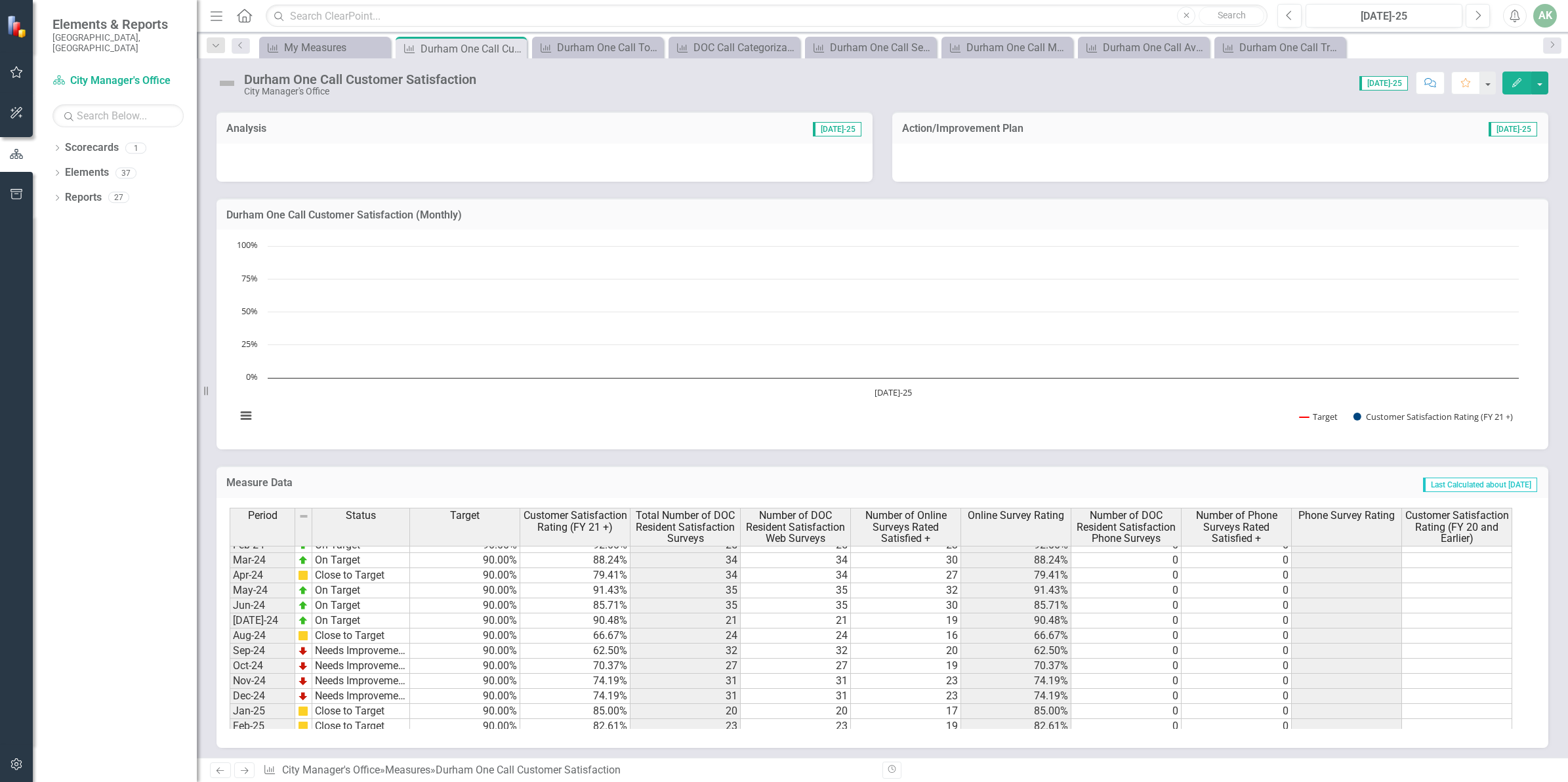
scroll to position [663, 0]
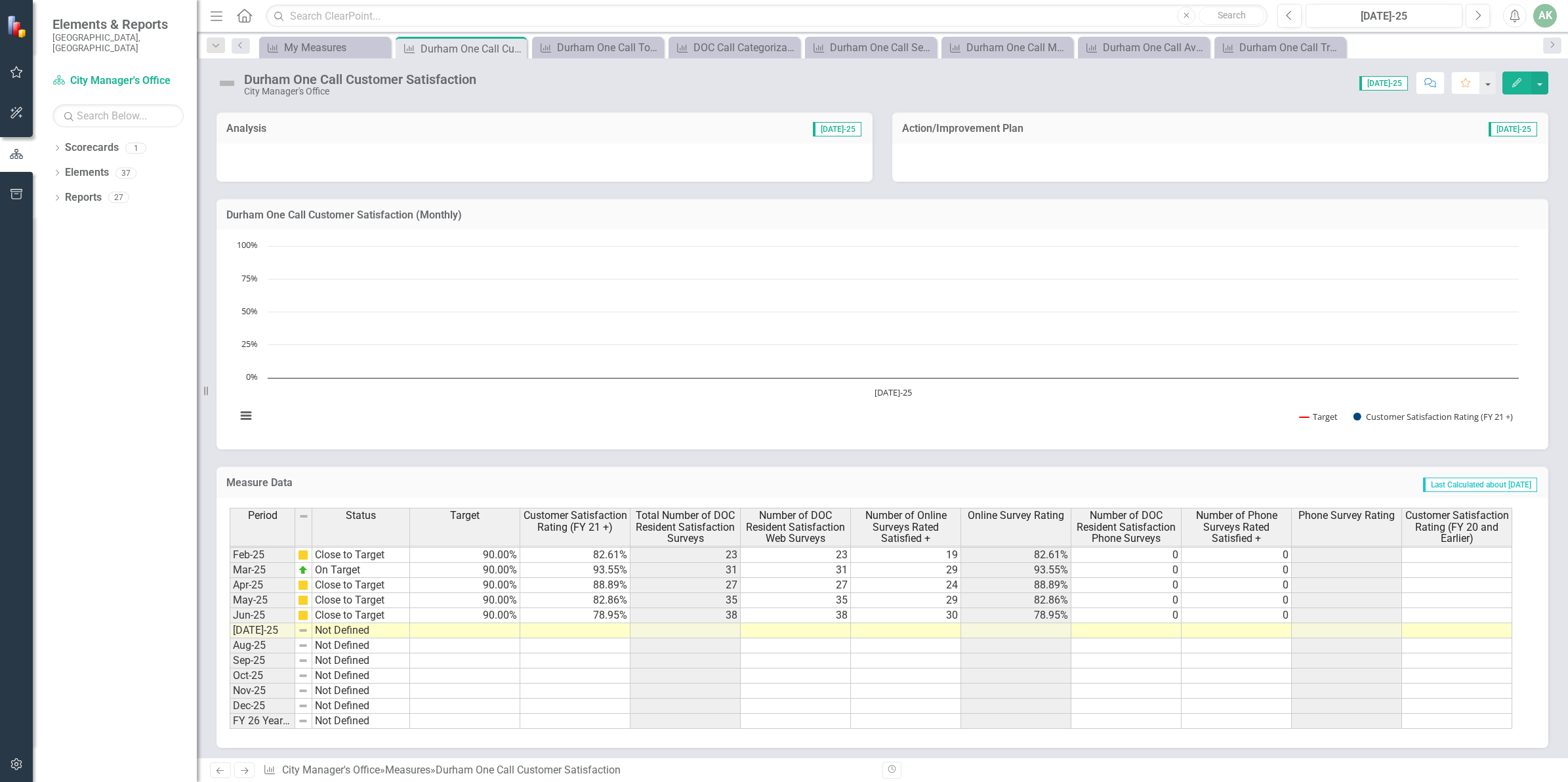
click at [496, 628] on td at bounding box center [465, 631] width 110 height 15
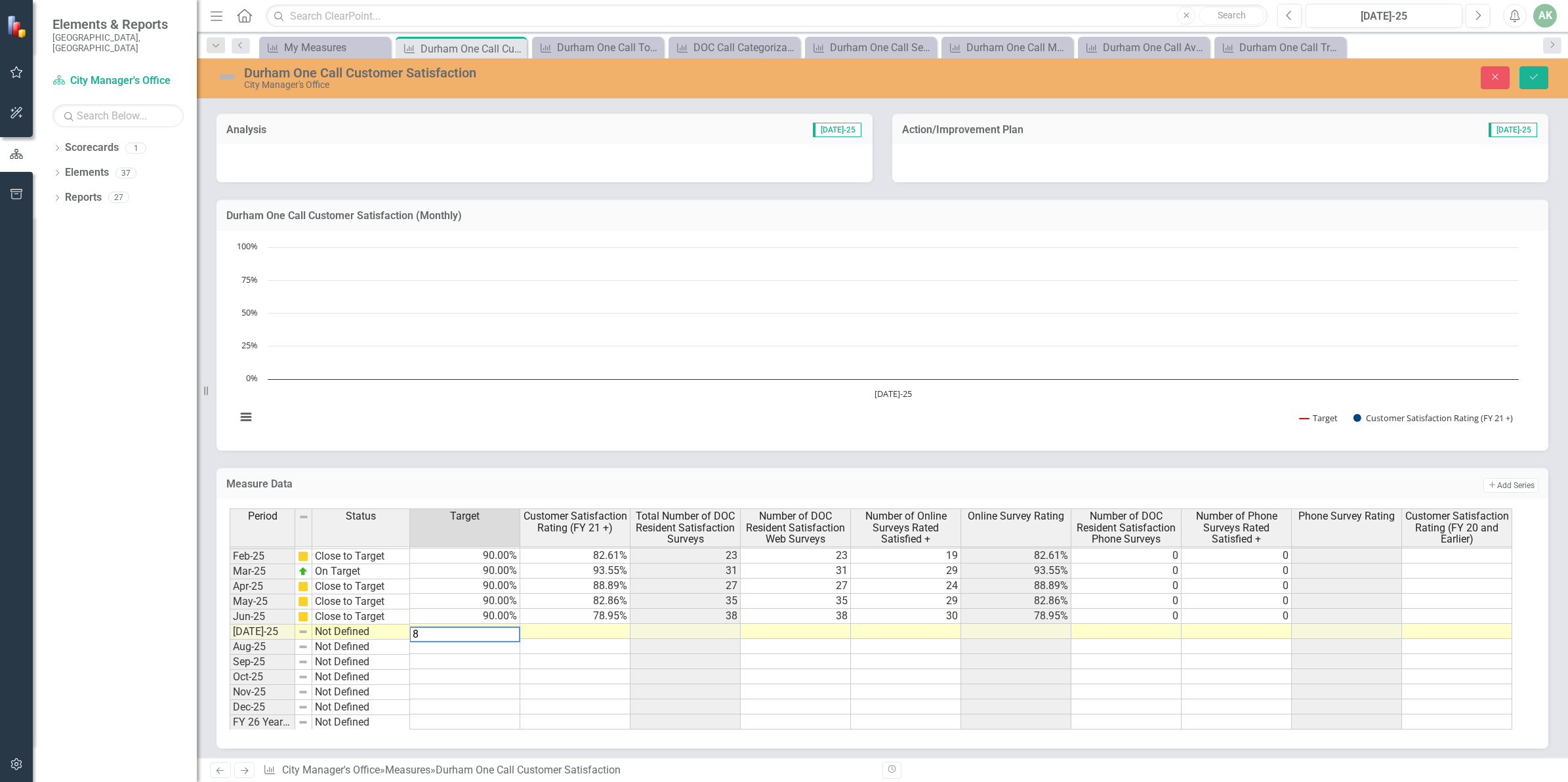
type textarea "80"
type textarea "39"
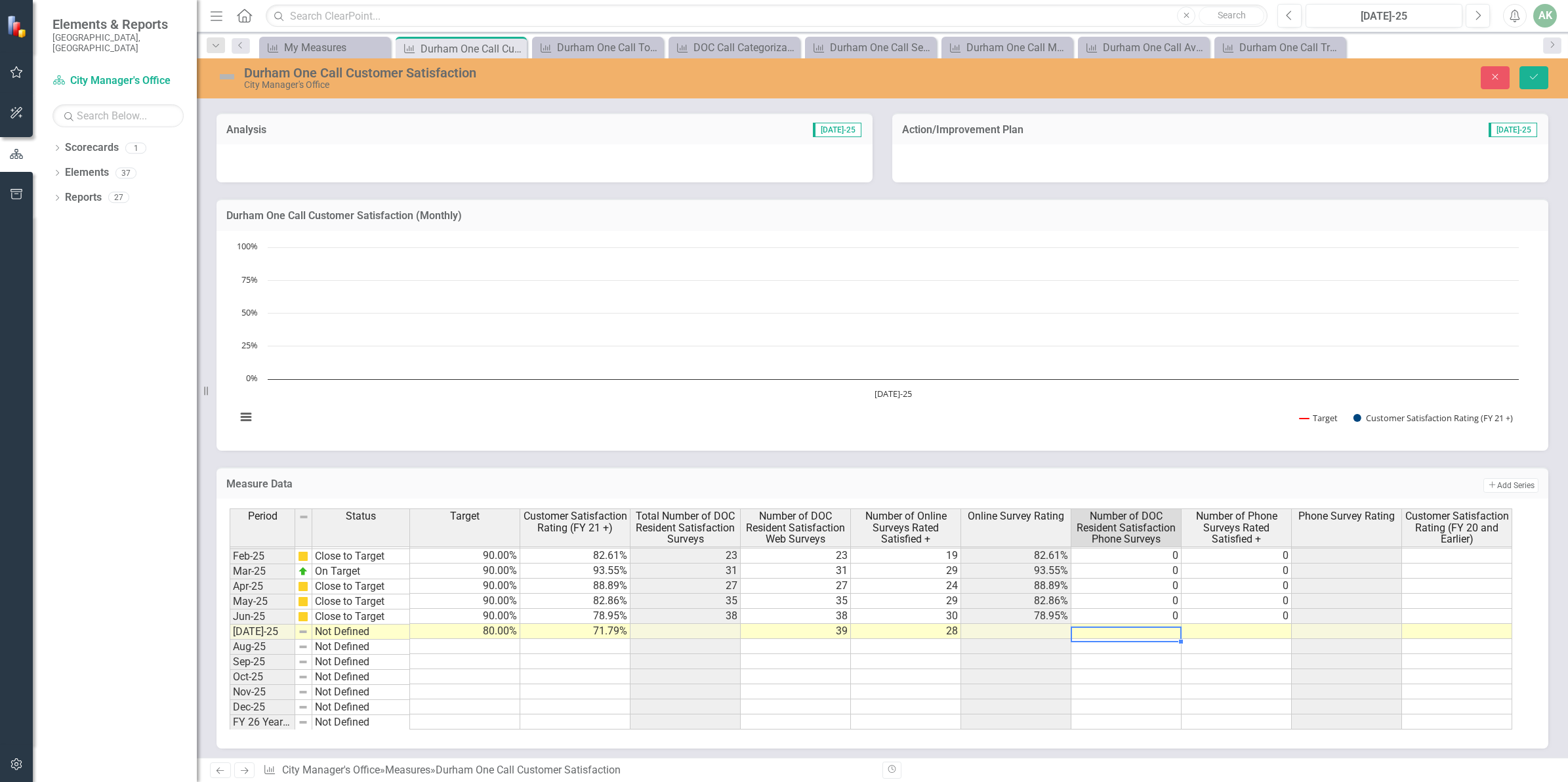
type textarea "0"
click at [1447, 445] on div "Chart Combination chart with 2 data series. Durham One Call Customer Satisfacti…" at bounding box center [882, 341] width 1331 height 220
click at [1532, 82] on button "Save" at bounding box center [1533, 78] width 29 height 23
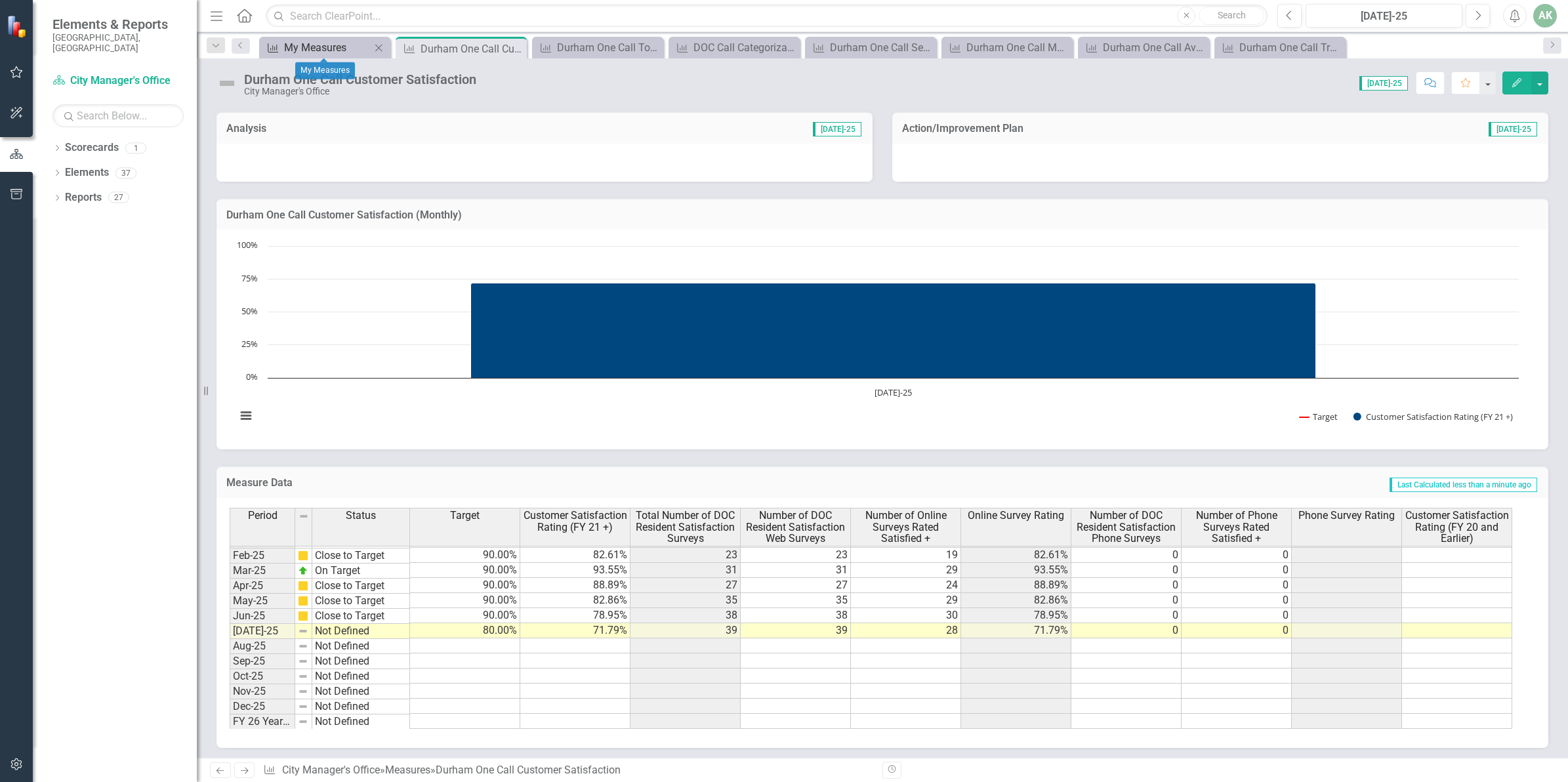
click at [290, 50] on div "My Measures" at bounding box center [327, 47] width 87 height 16
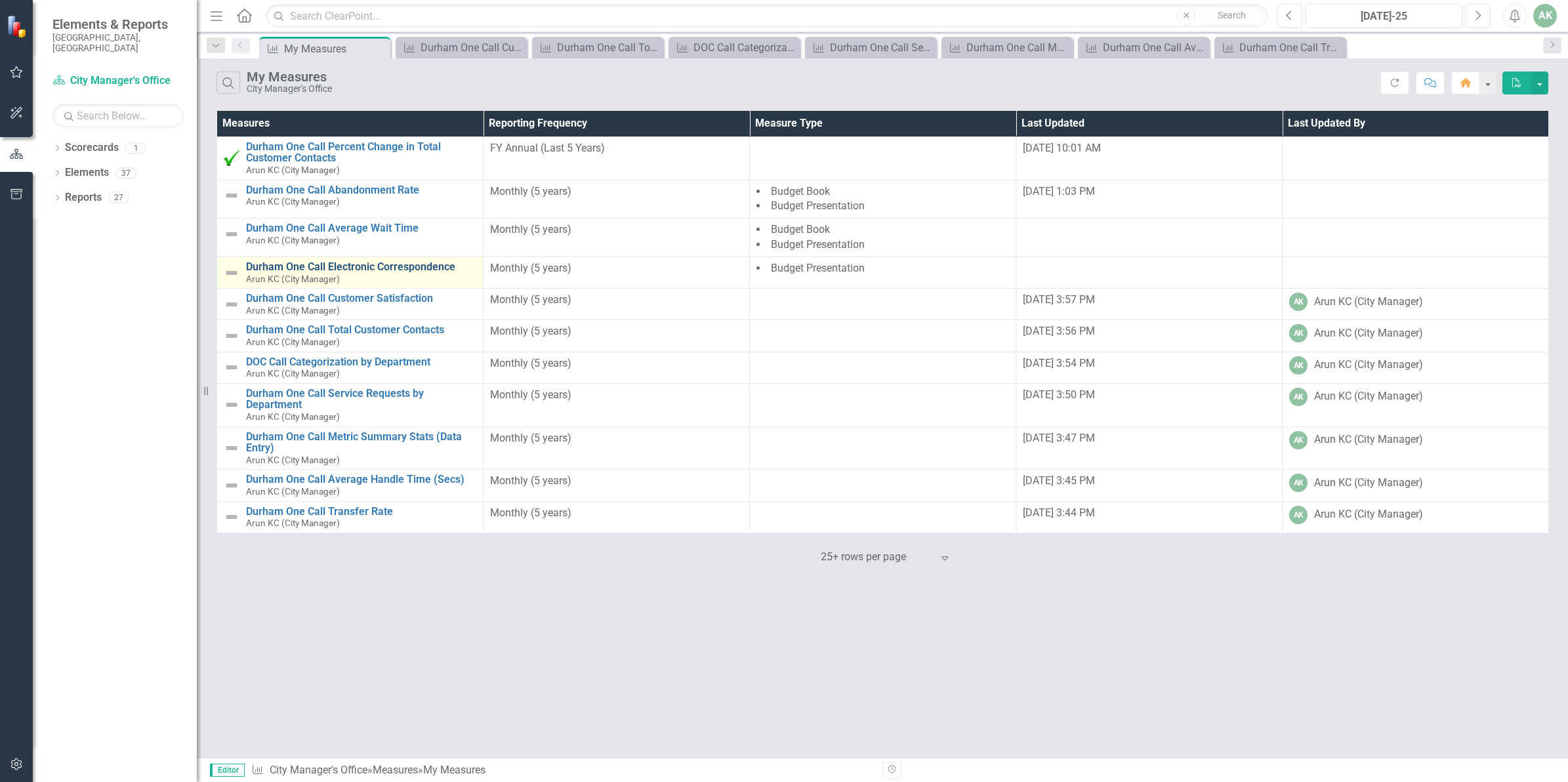
click at [384, 269] on link "Durham One Call Electronic Correspondence" at bounding box center [361, 267] width 230 height 12
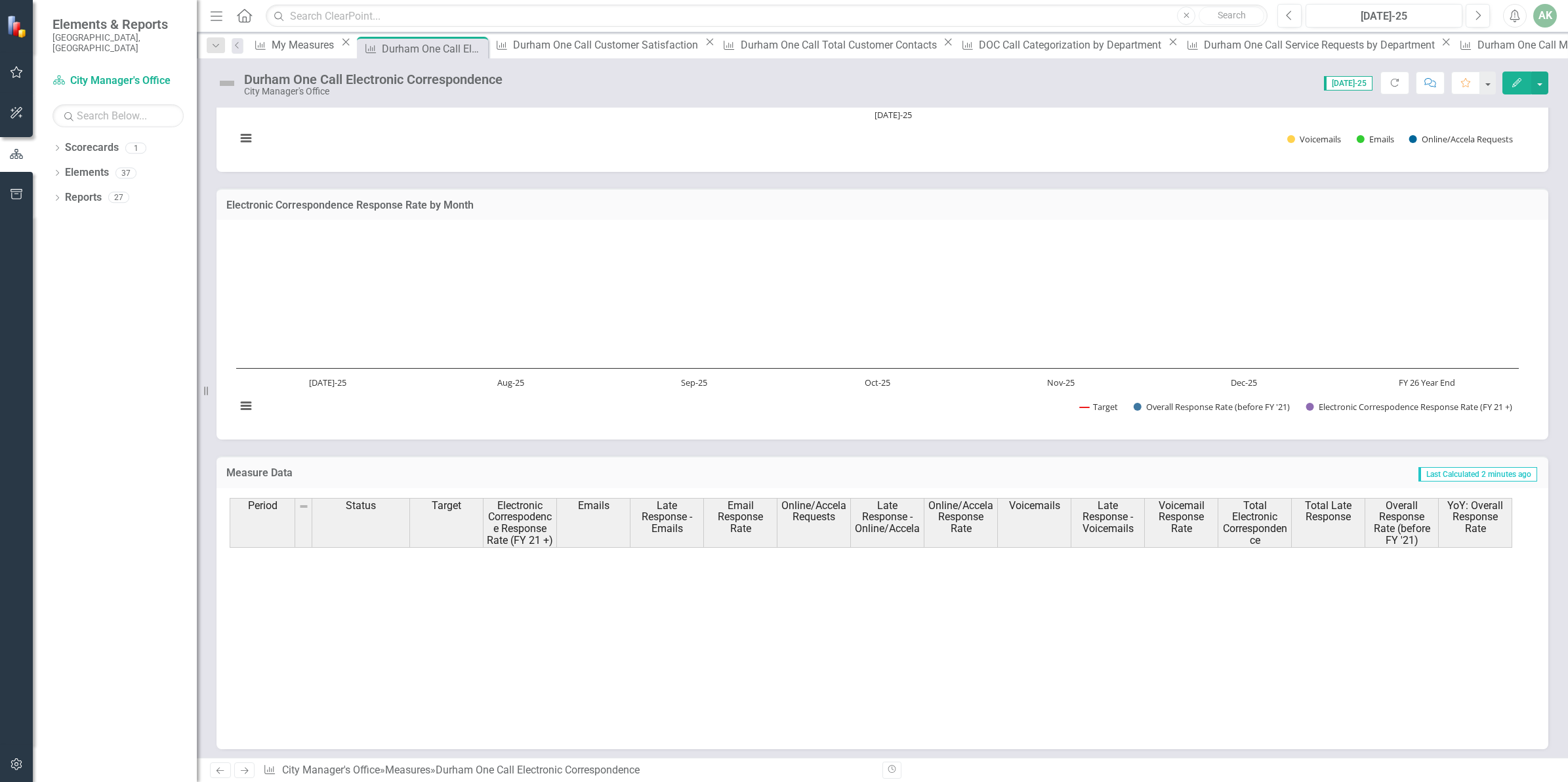
scroll to position [667, 0]
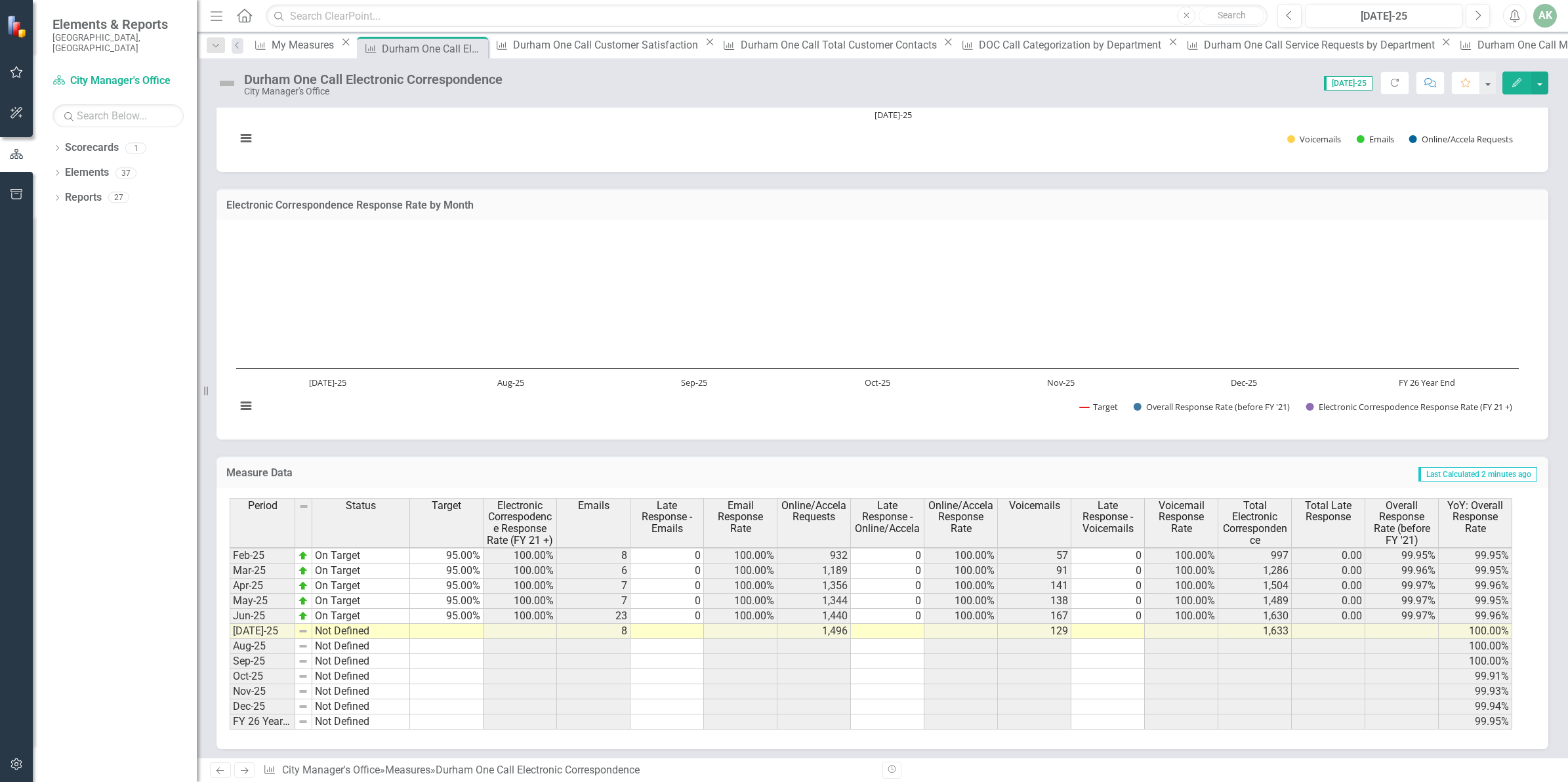
click at [461, 626] on td at bounding box center [446, 632] width 73 height 15
type textarea "95"
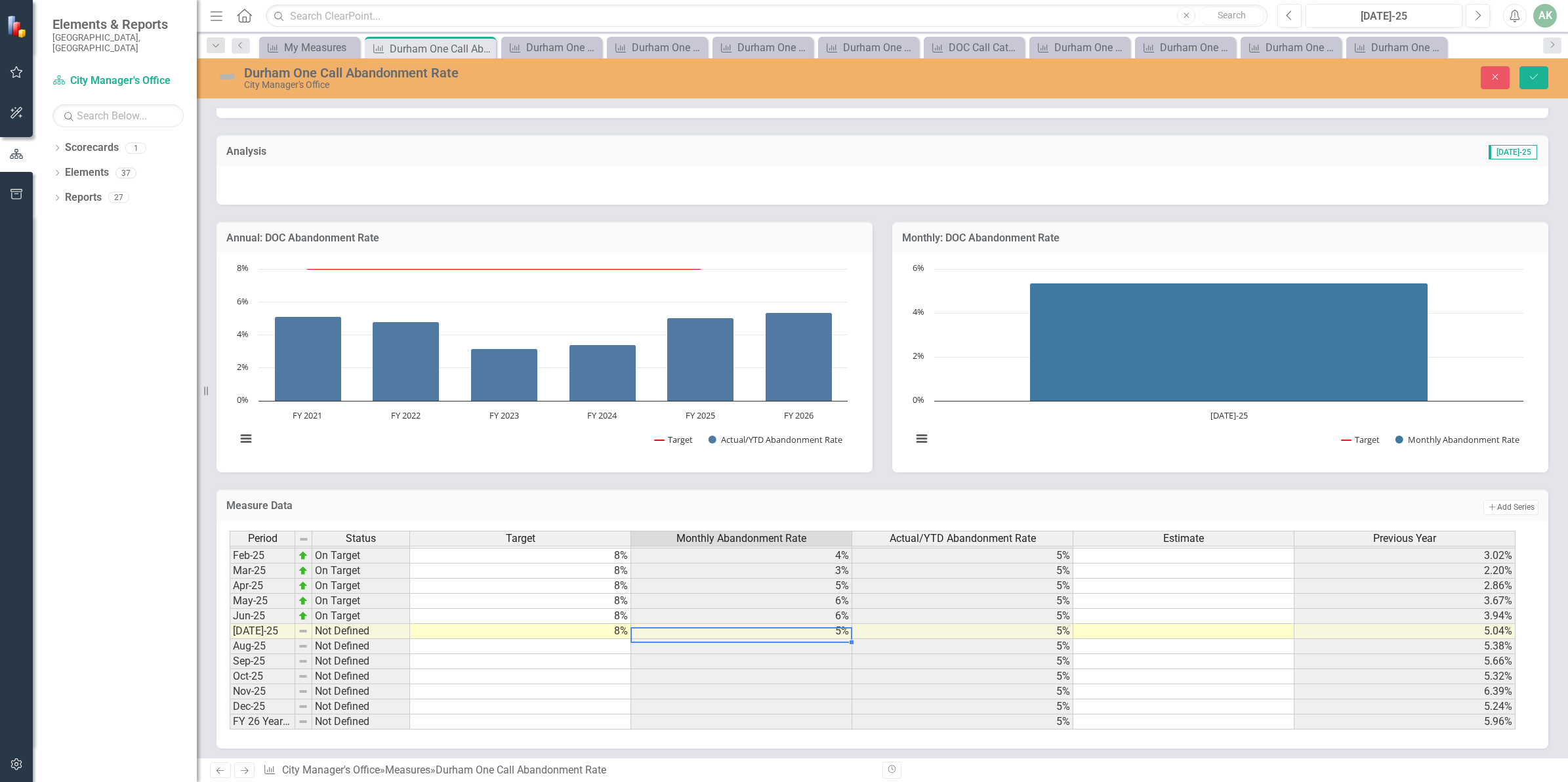
scroll to position [667, 0]
type textarea "8"
click at [515, 642] on td at bounding box center [520, 646] width 221 height 15
click at [1530, 70] on button "Save" at bounding box center [1533, 78] width 29 height 23
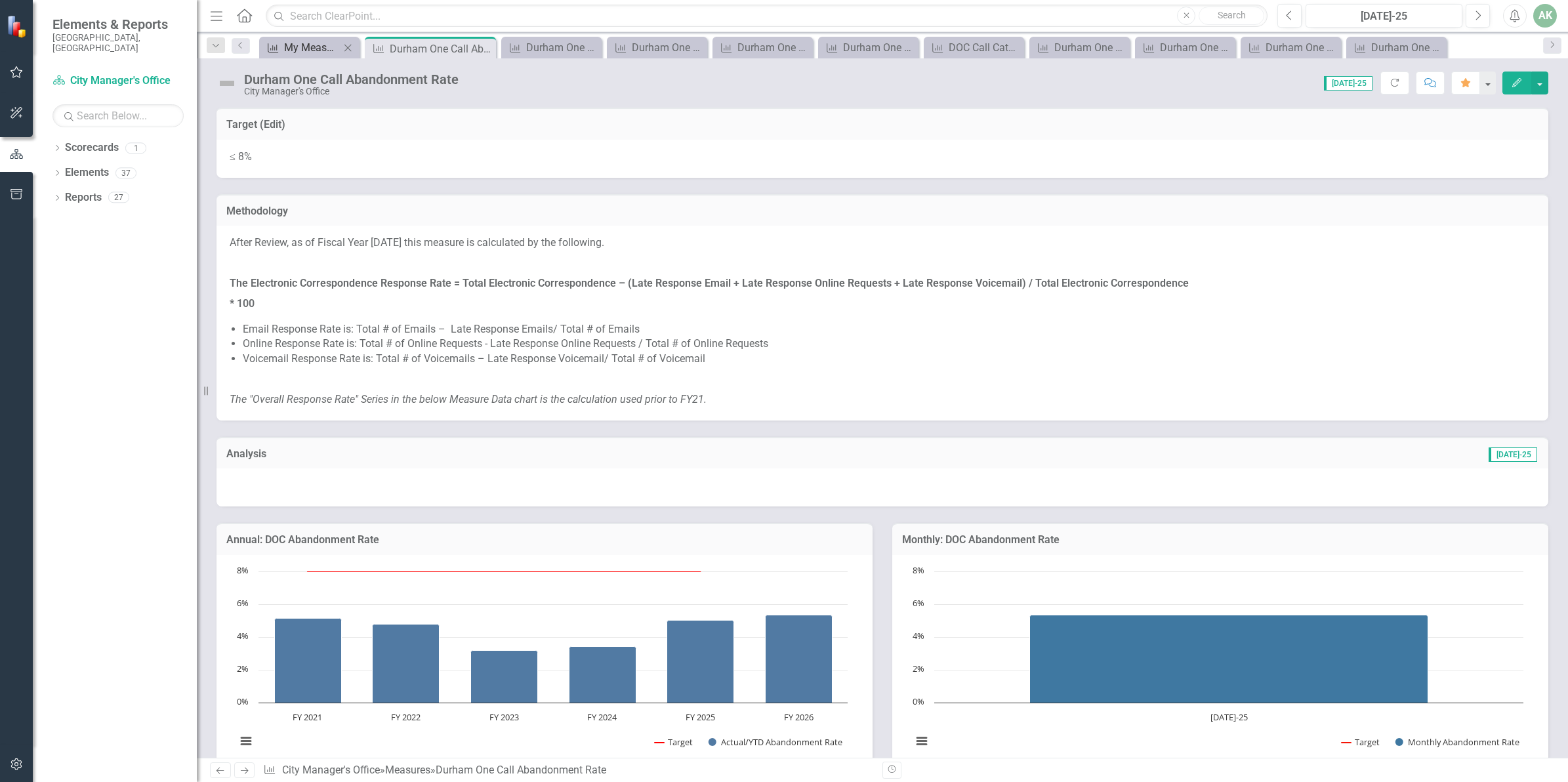
click at [286, 53] on div "My Measures" at bounding box center [312, 47] width 56 height 16
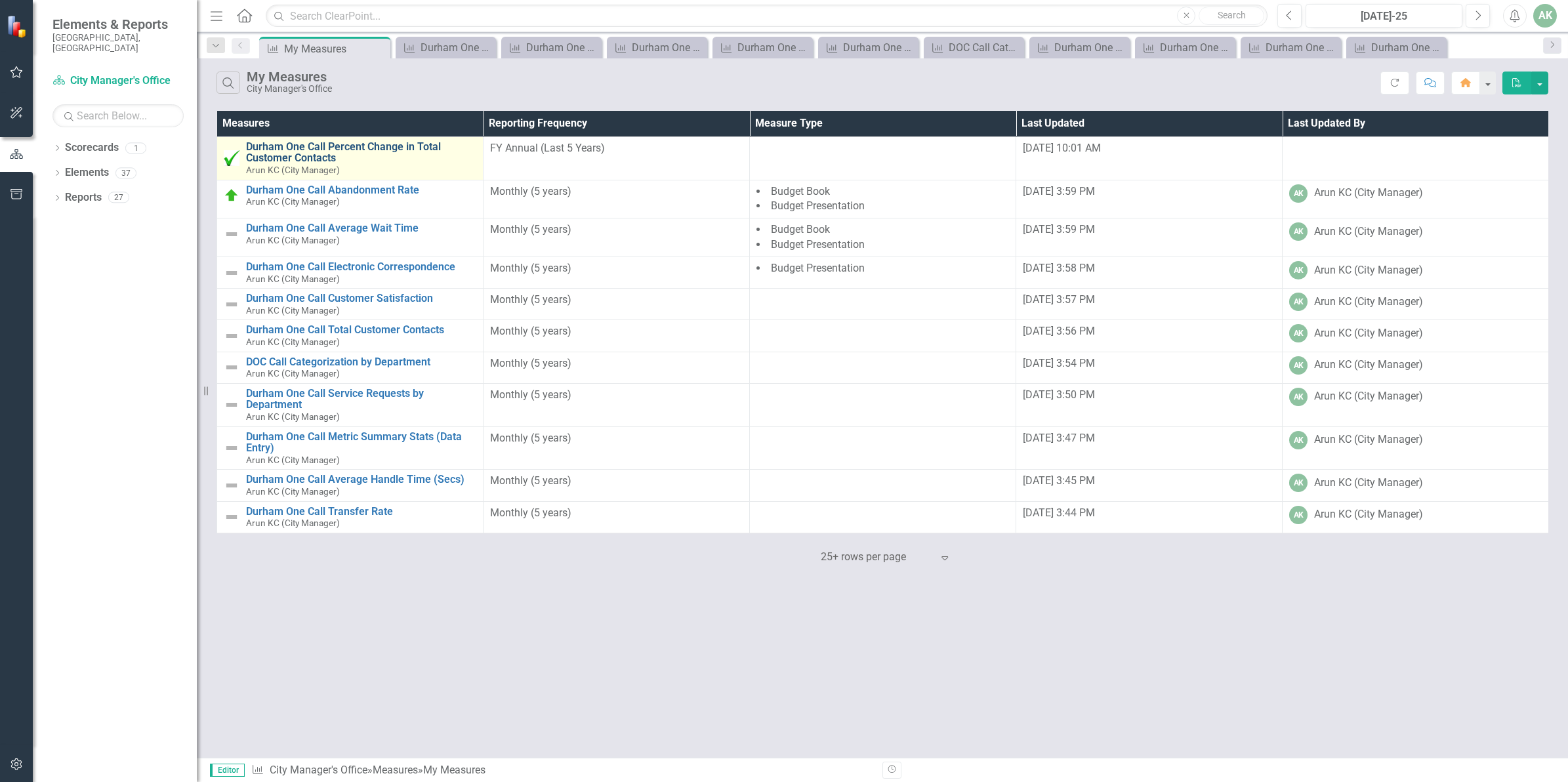
click at [349, 152] on link "Durham One Call Percent Change in Total Customer Contacts" at bounding box center [361, 152] width 230 height 23
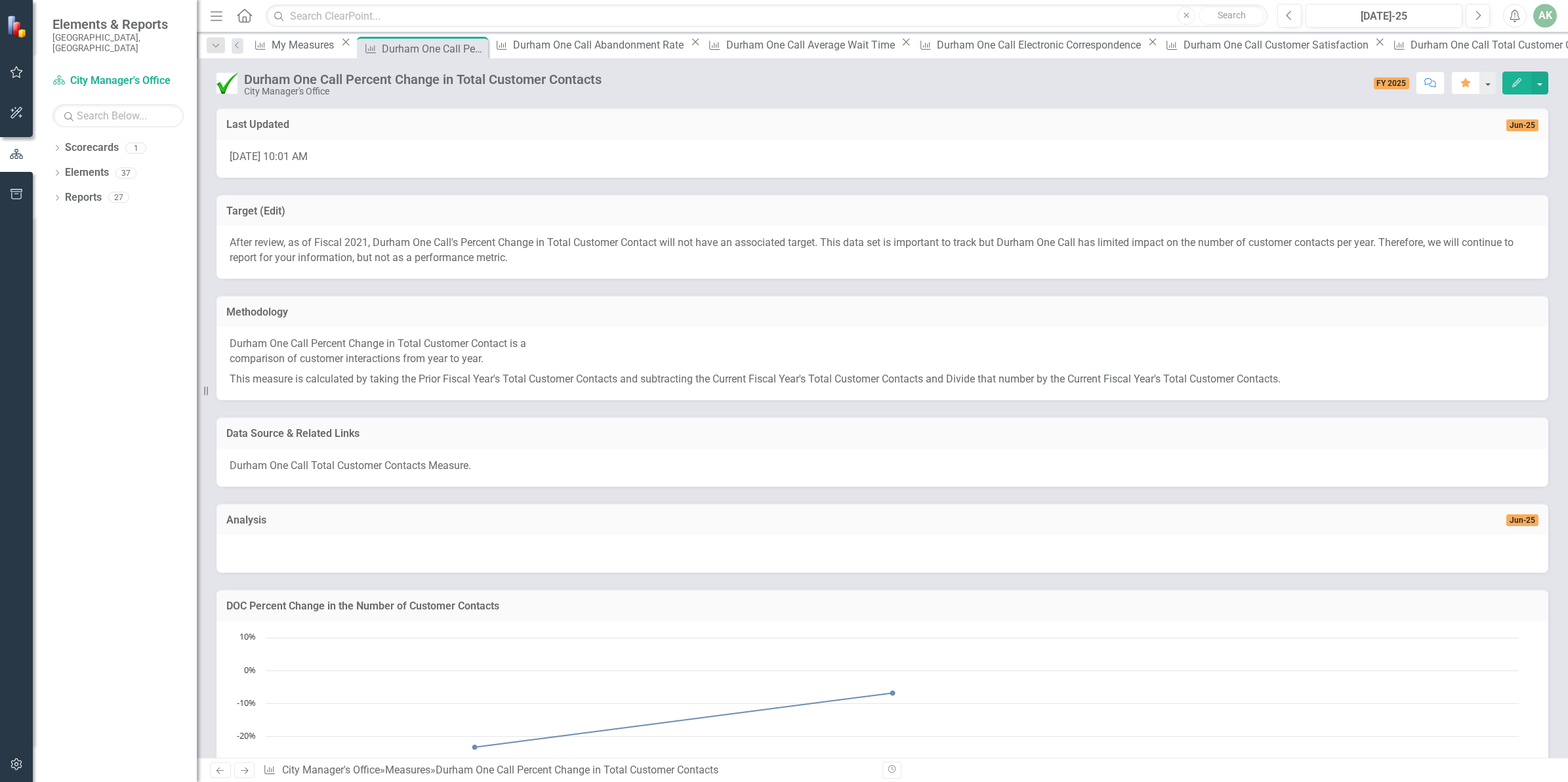
scroll to position [302, 0]
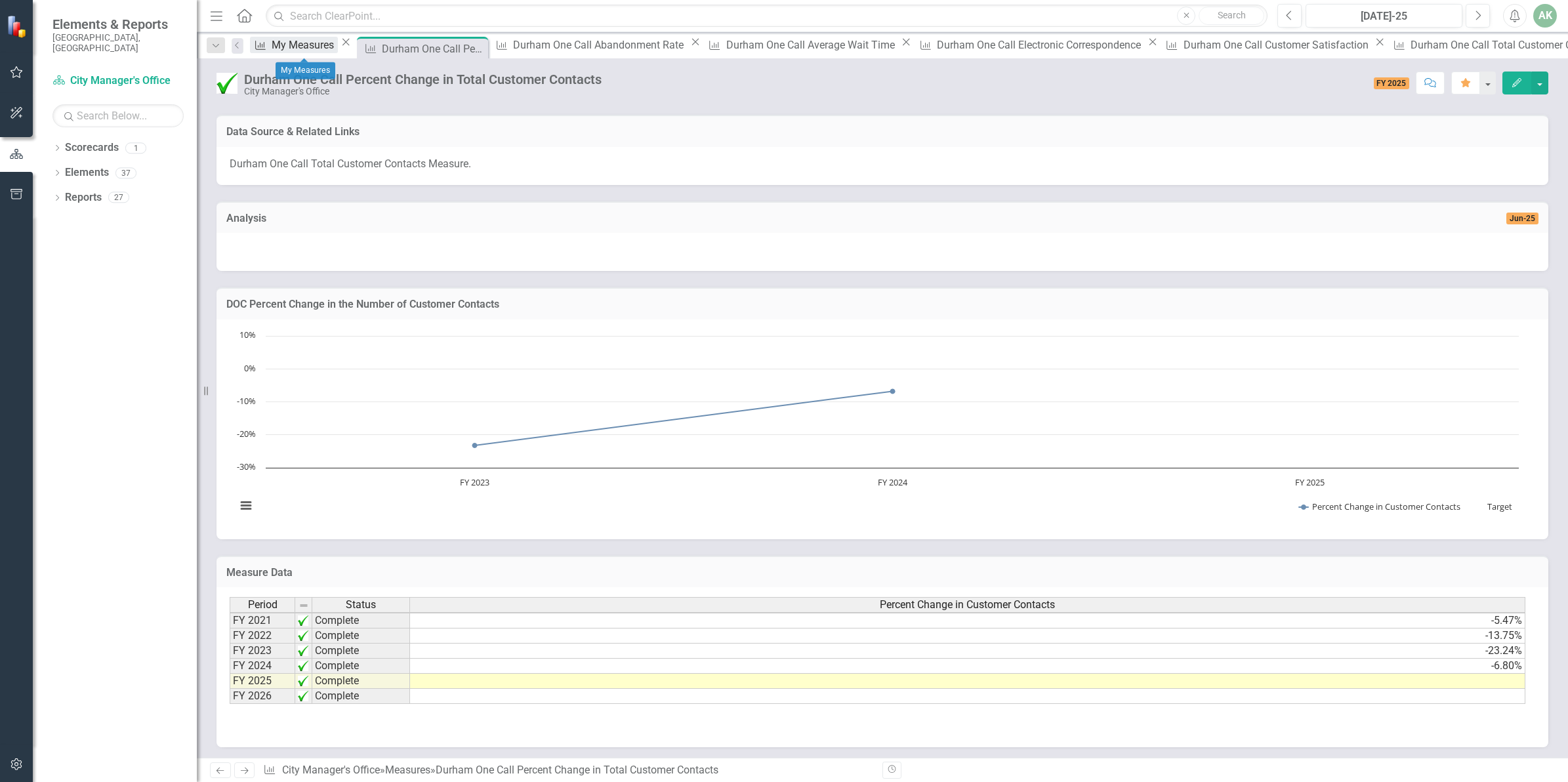
click at [296, 47] on div "My Measures" at bounding box center [304, 45] width 66 height 16
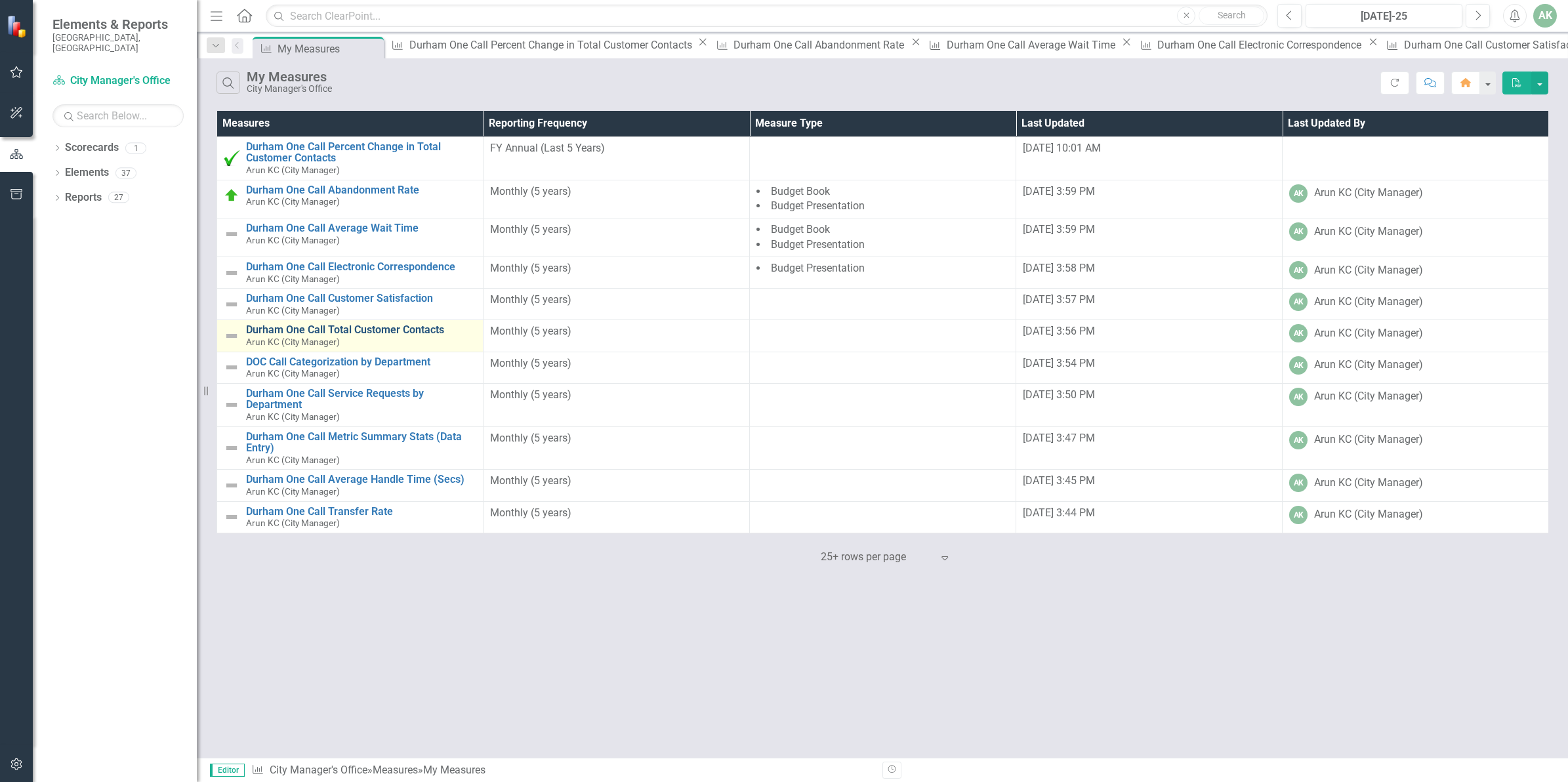
click at [363, 328] on link "Durham One Call Total Customer Contacts" at bounding box center [361, 330] width 230 height 12
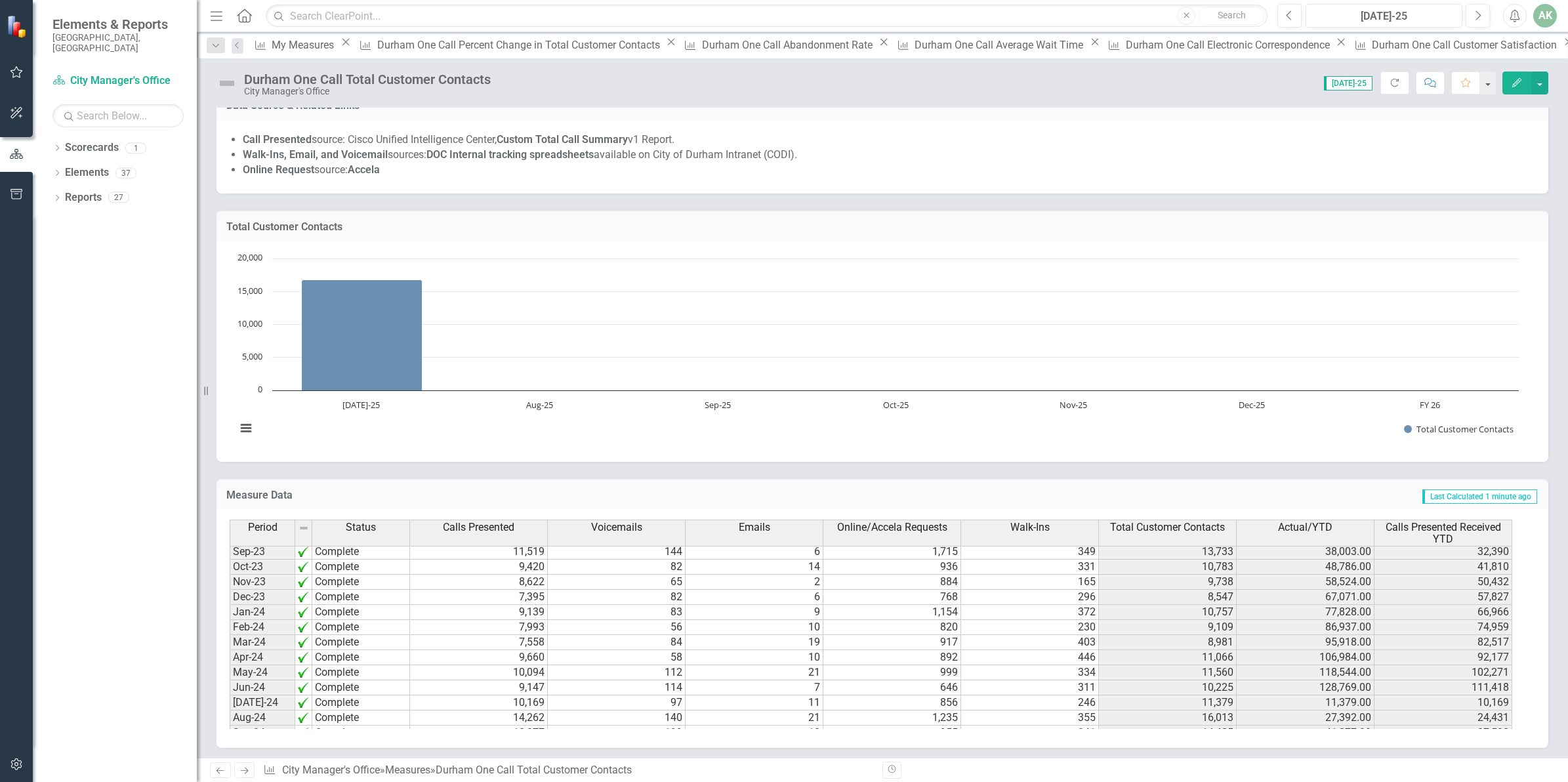
scroll to position [492, 0]
click at [266, 624] on tbody "Mar-23 Complete Apr-23 Complete May-23 Complete Jun-23 Complete Jul-23 Complete…" at bounding box center [320, 605] width 180 height 469
click at [1476, 607] on td "111,418" at bounding box center [1442, 606] width 138 height 15
click at [1486, 605] on td "111,418" at bounding box center [1442, 606] width 138 height 15
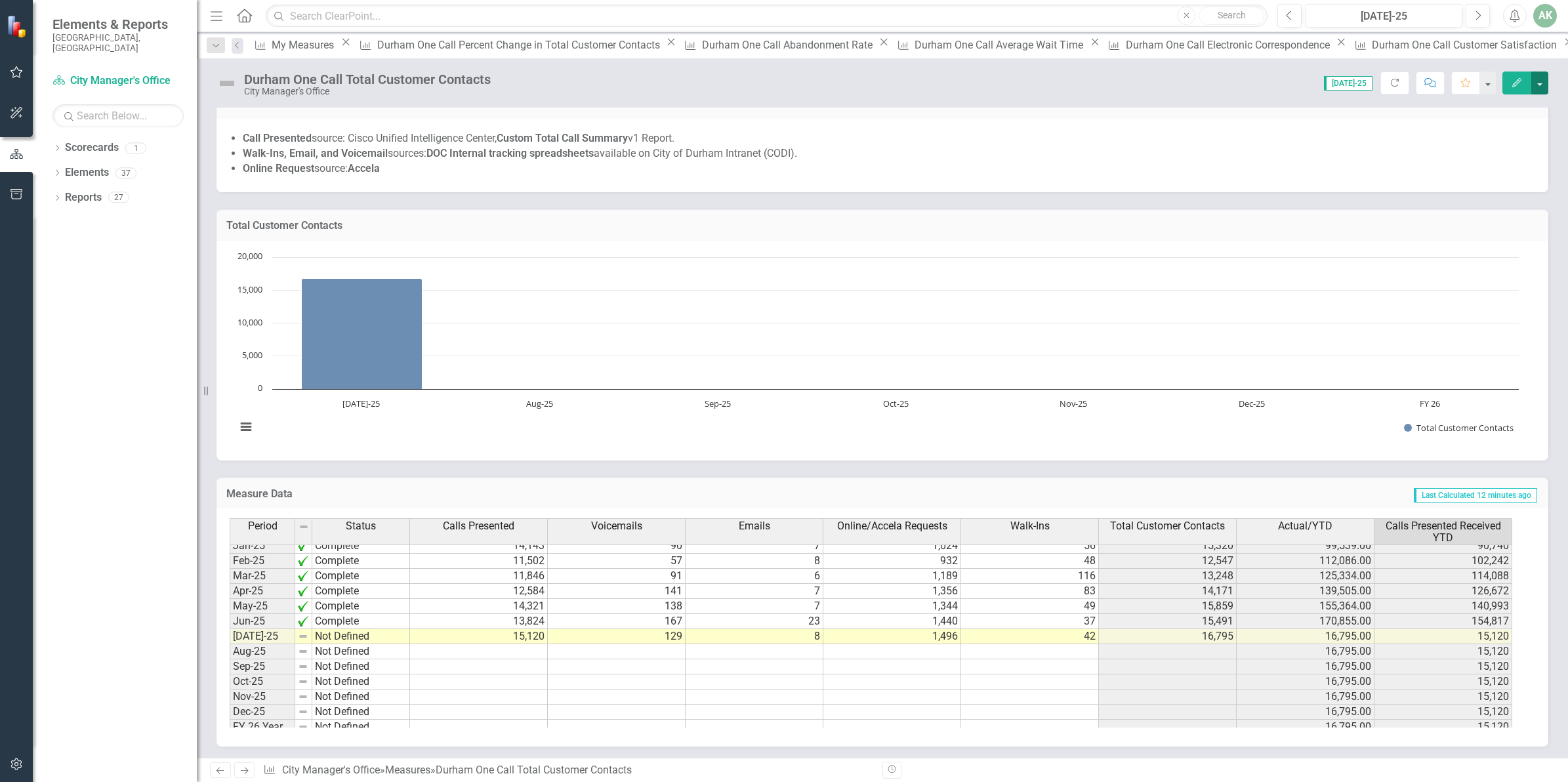
click at [1541, 73] on button "button" at bounding box center [1539, 82] width 17 height 23
click at [1483, 108] on link "Edit Edit Measure" at bounding box center [1483, 108] width 128 height 24
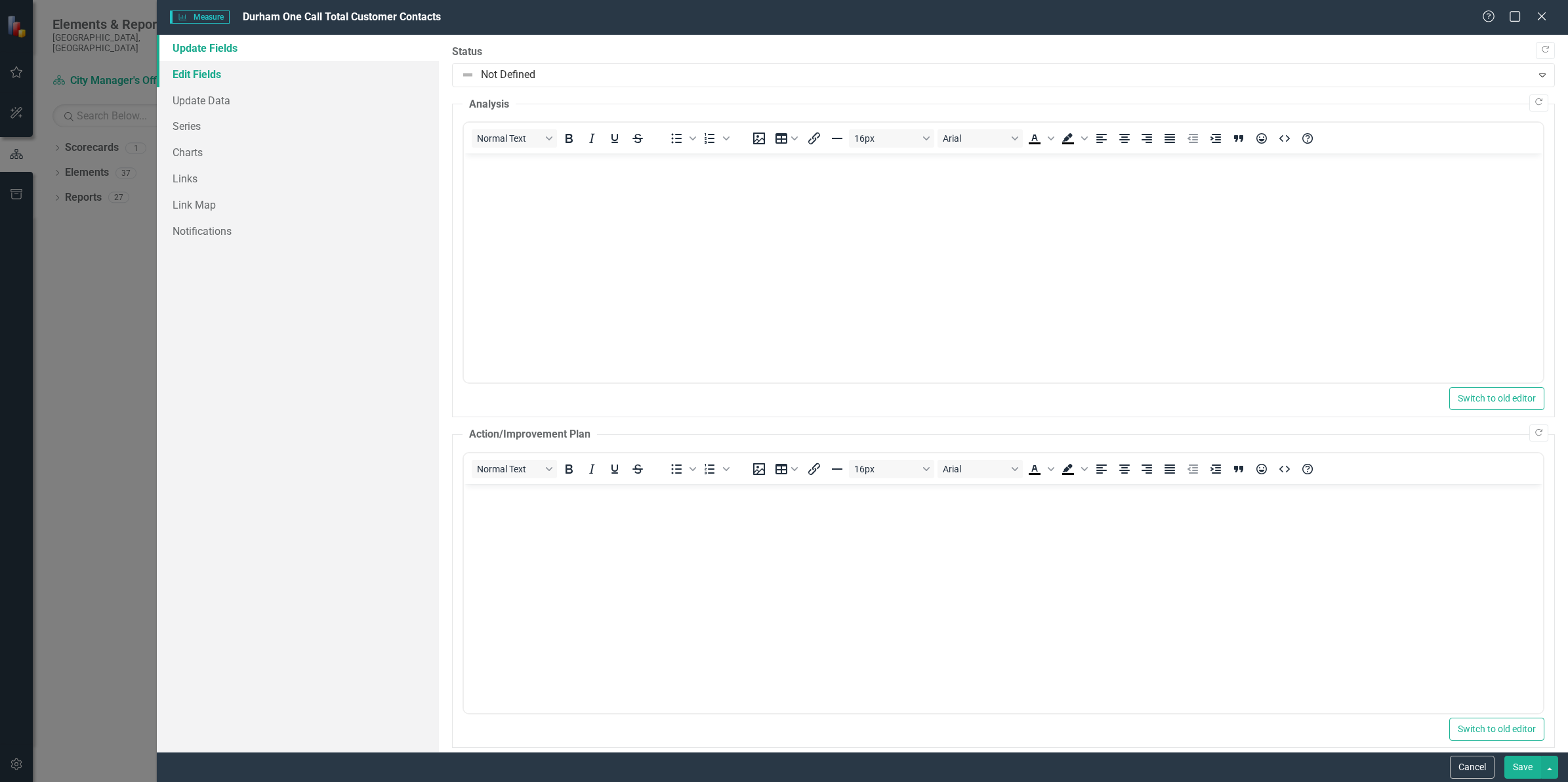
scroll to position [0, 0]
click at [209, 78] on link "Edit Fields" at bounding box center [298, 74] width 282 height 27
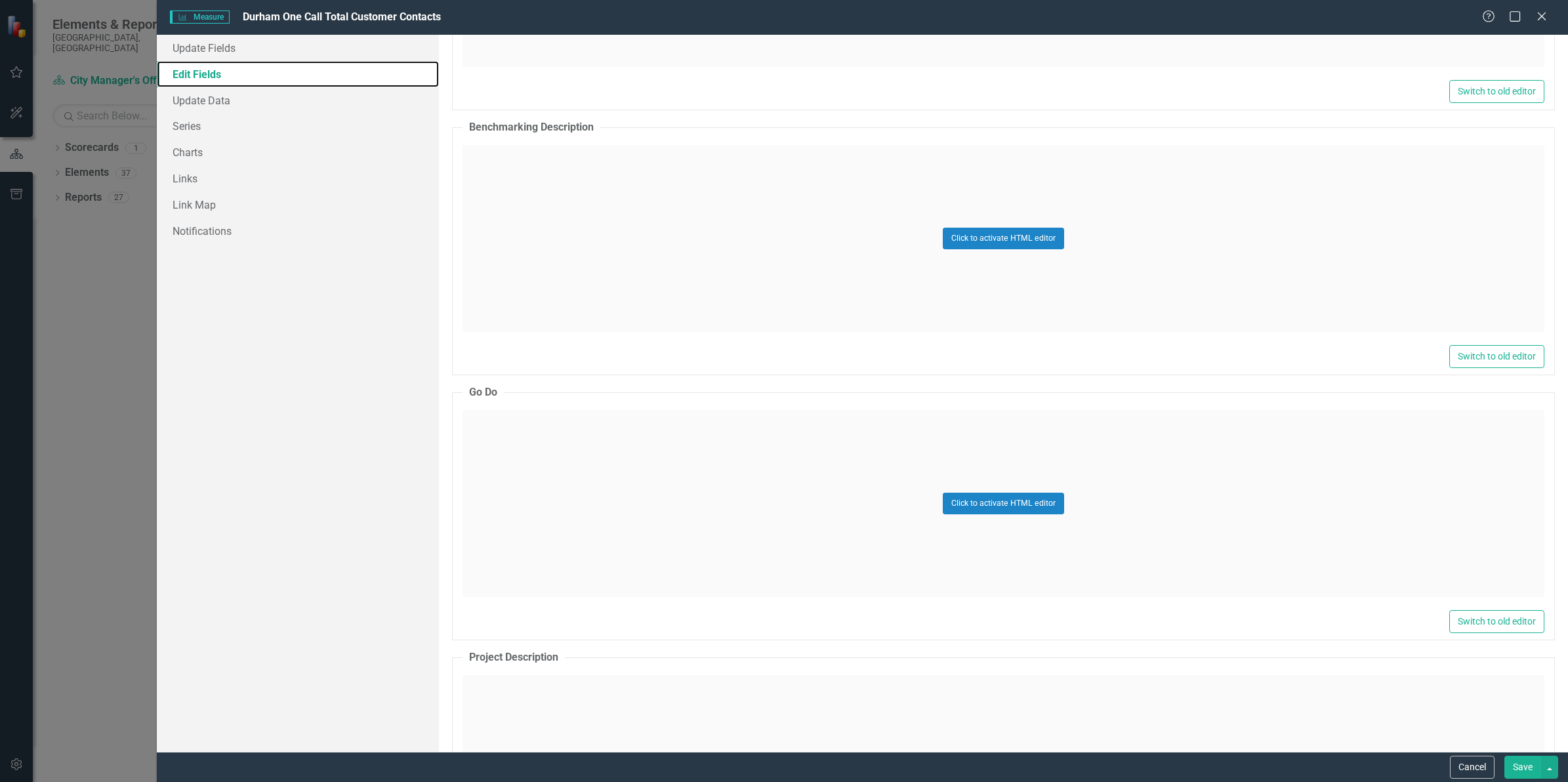
scroll to position [2798, 0]
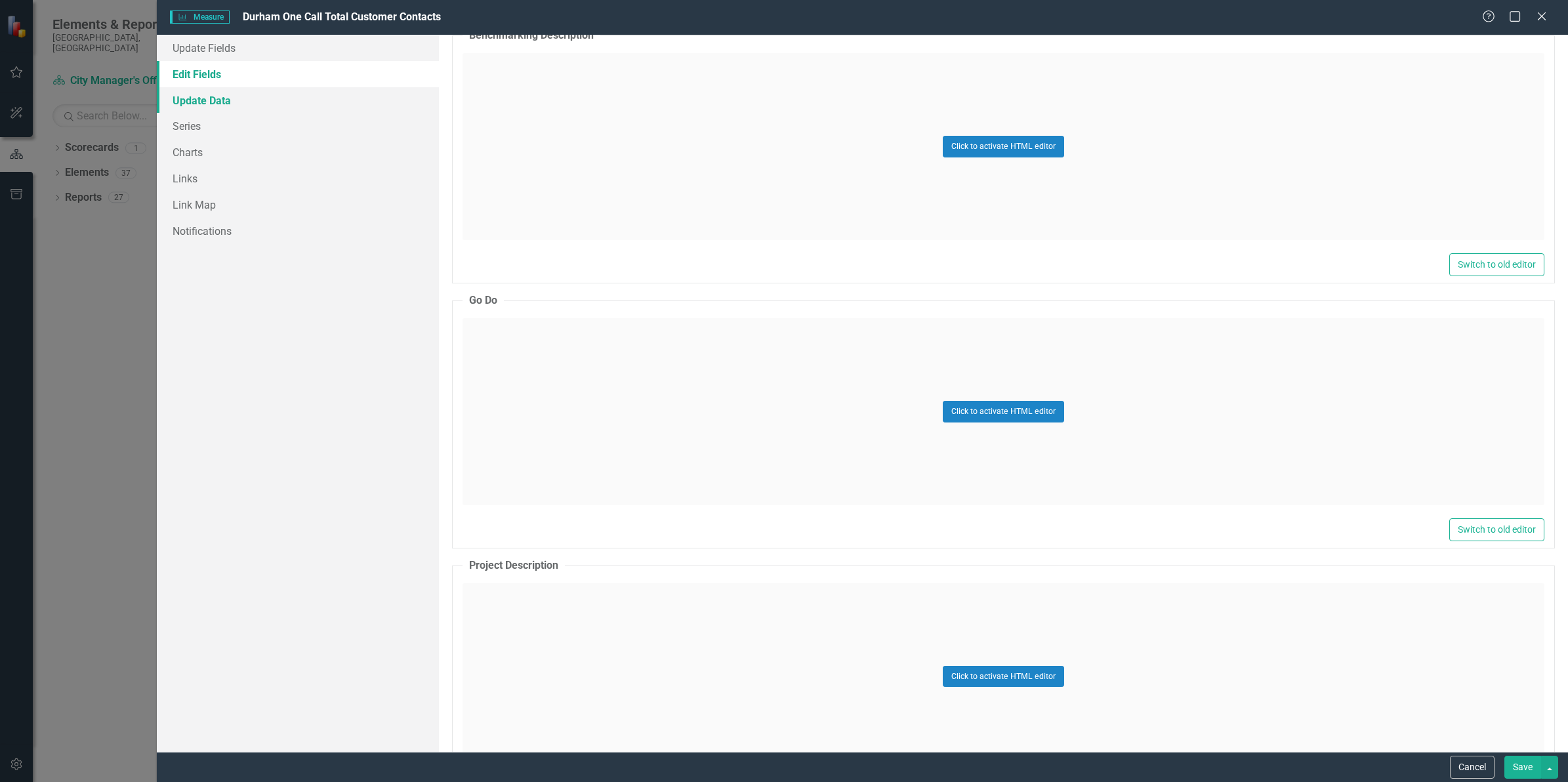
click at [220, 103] on link "Update Data" at bounding box center [298, 101] width 282 height 27
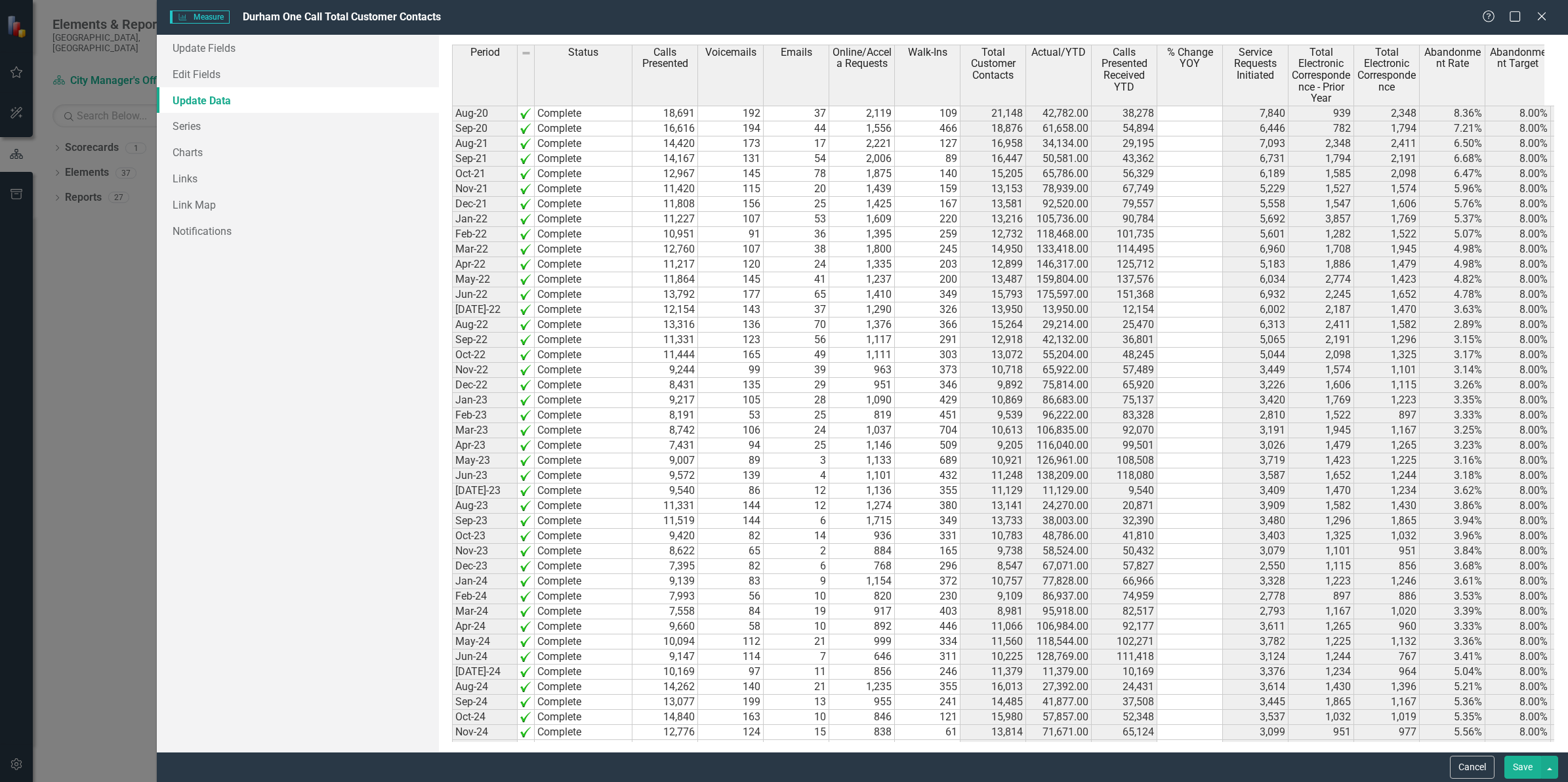
click at [1501, 57] on span "Abandonment Target" at bounding box center [1518, 58] width 60 height 23
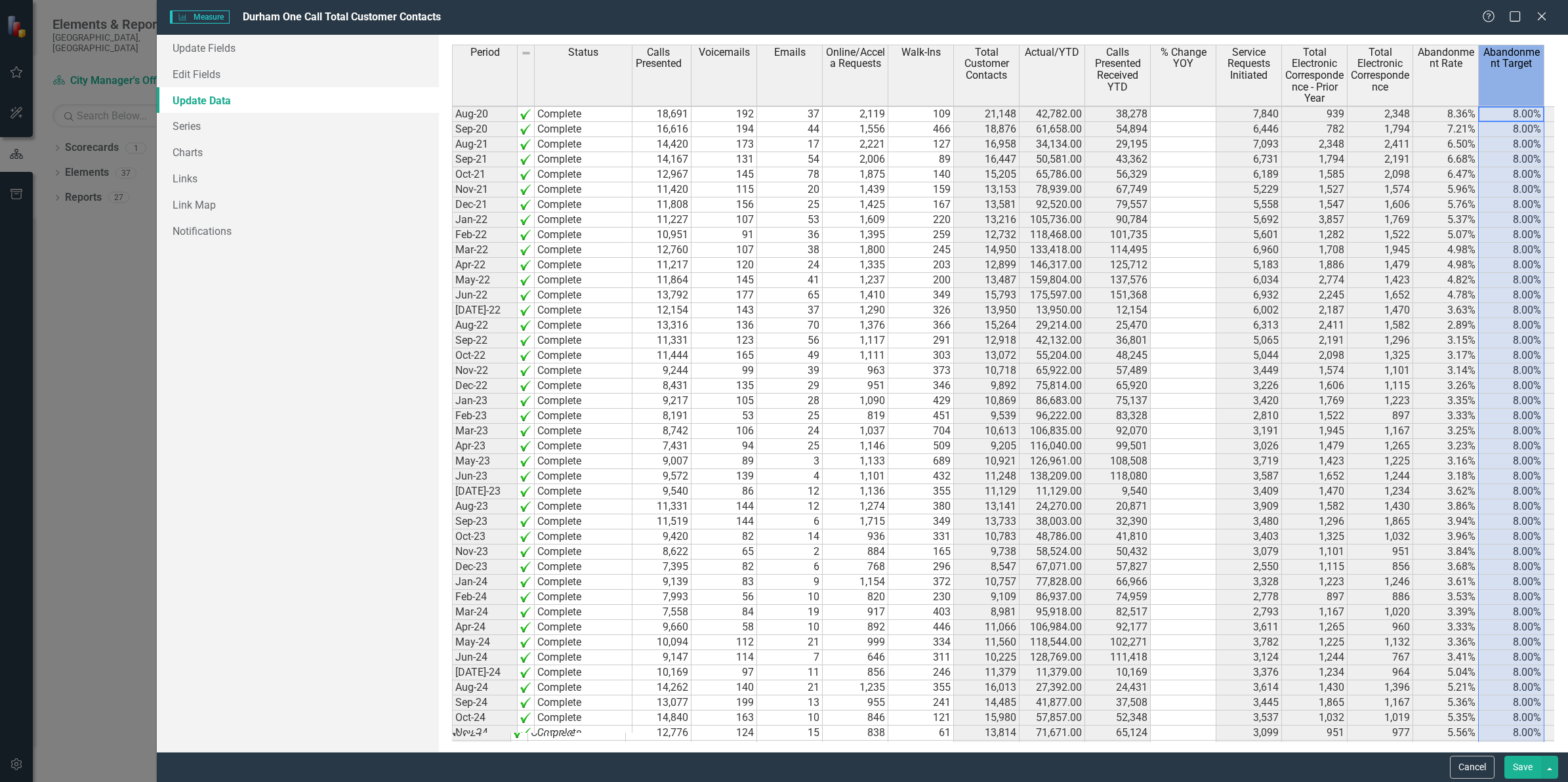
scroll to position [0, 0]
click at [204, 126] on link "Series" at bounding box center [298, 126] width 282 height 27
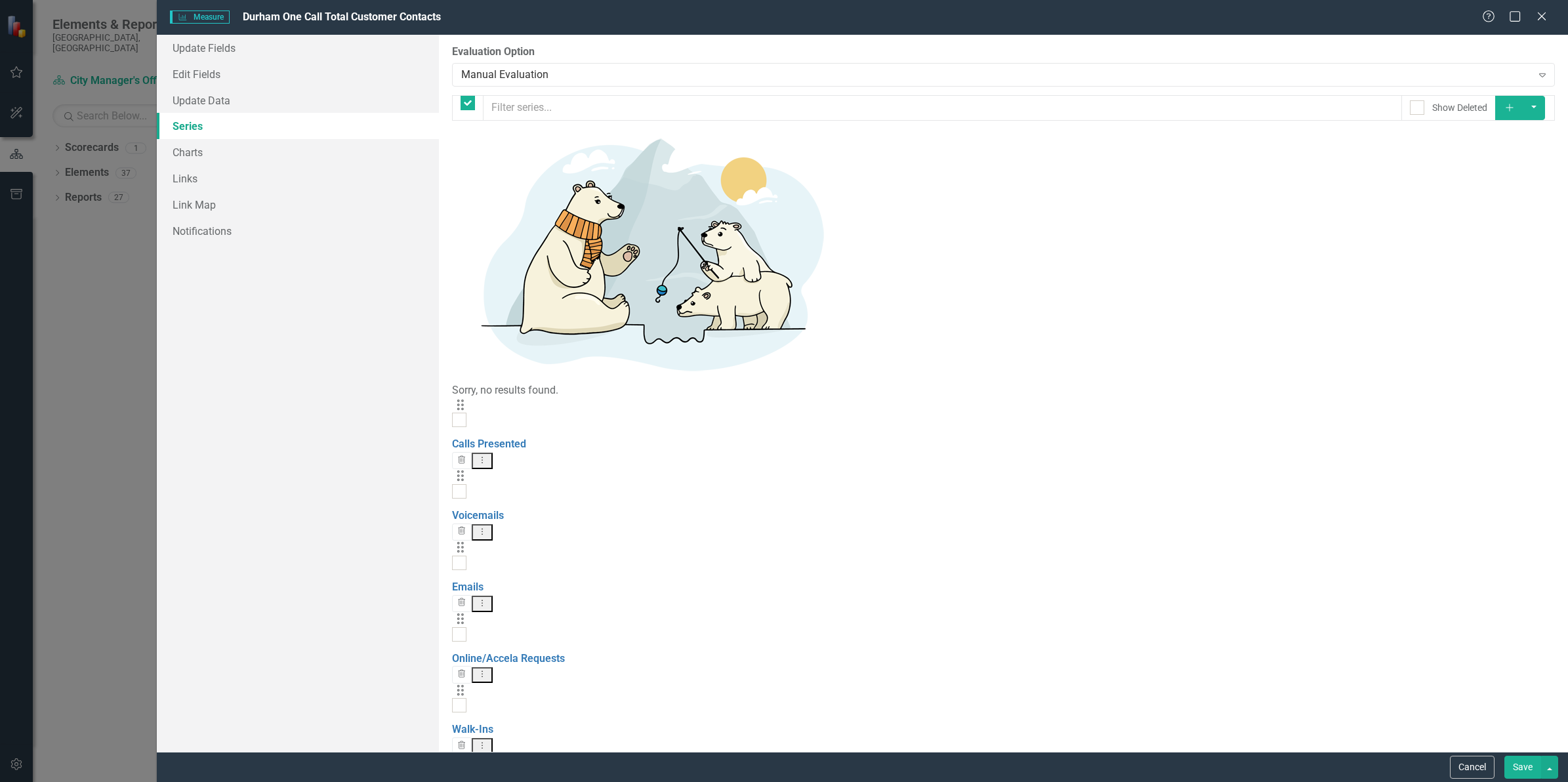
checkbox input "false"
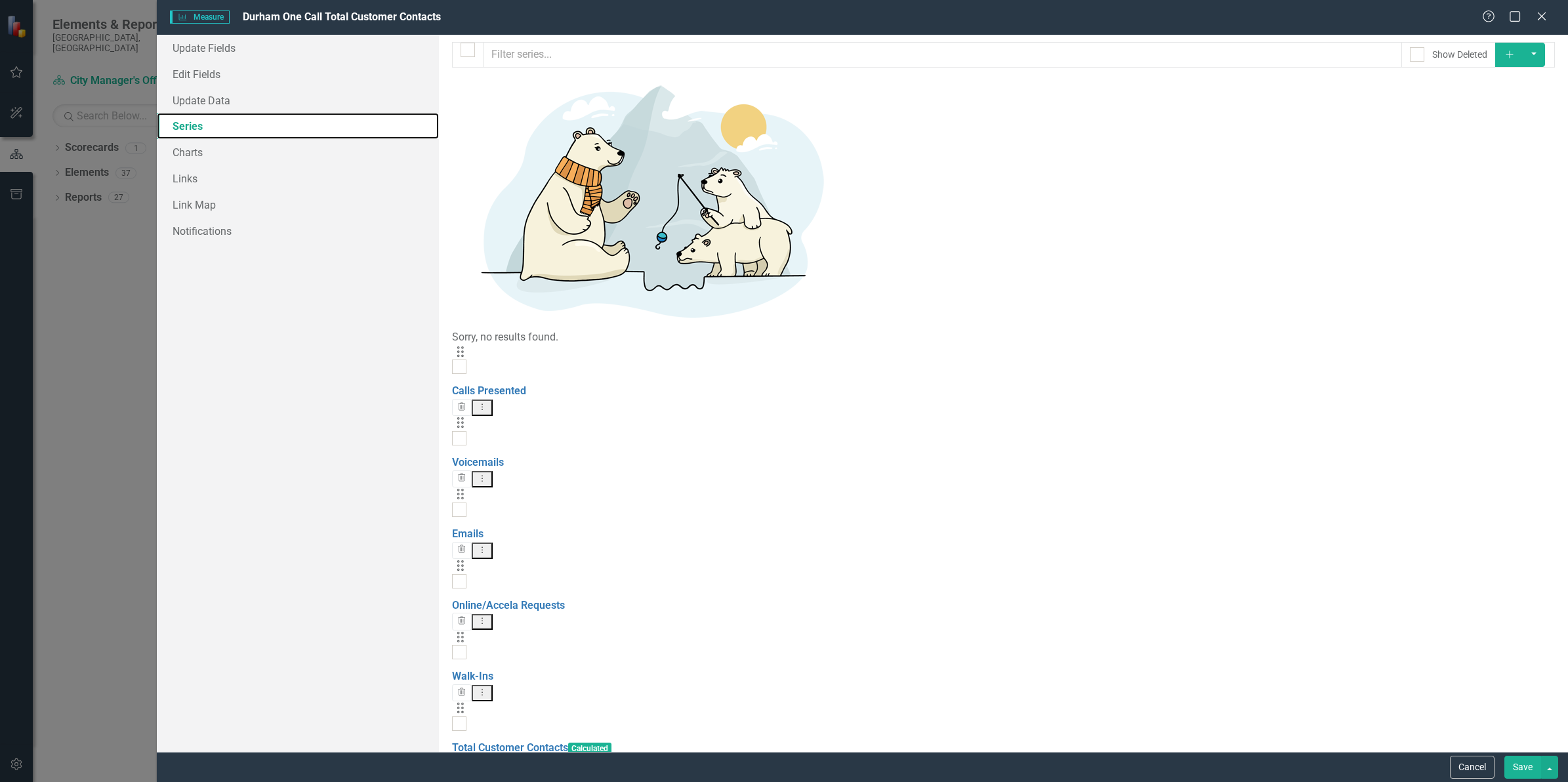
scroll to position [82, 0]
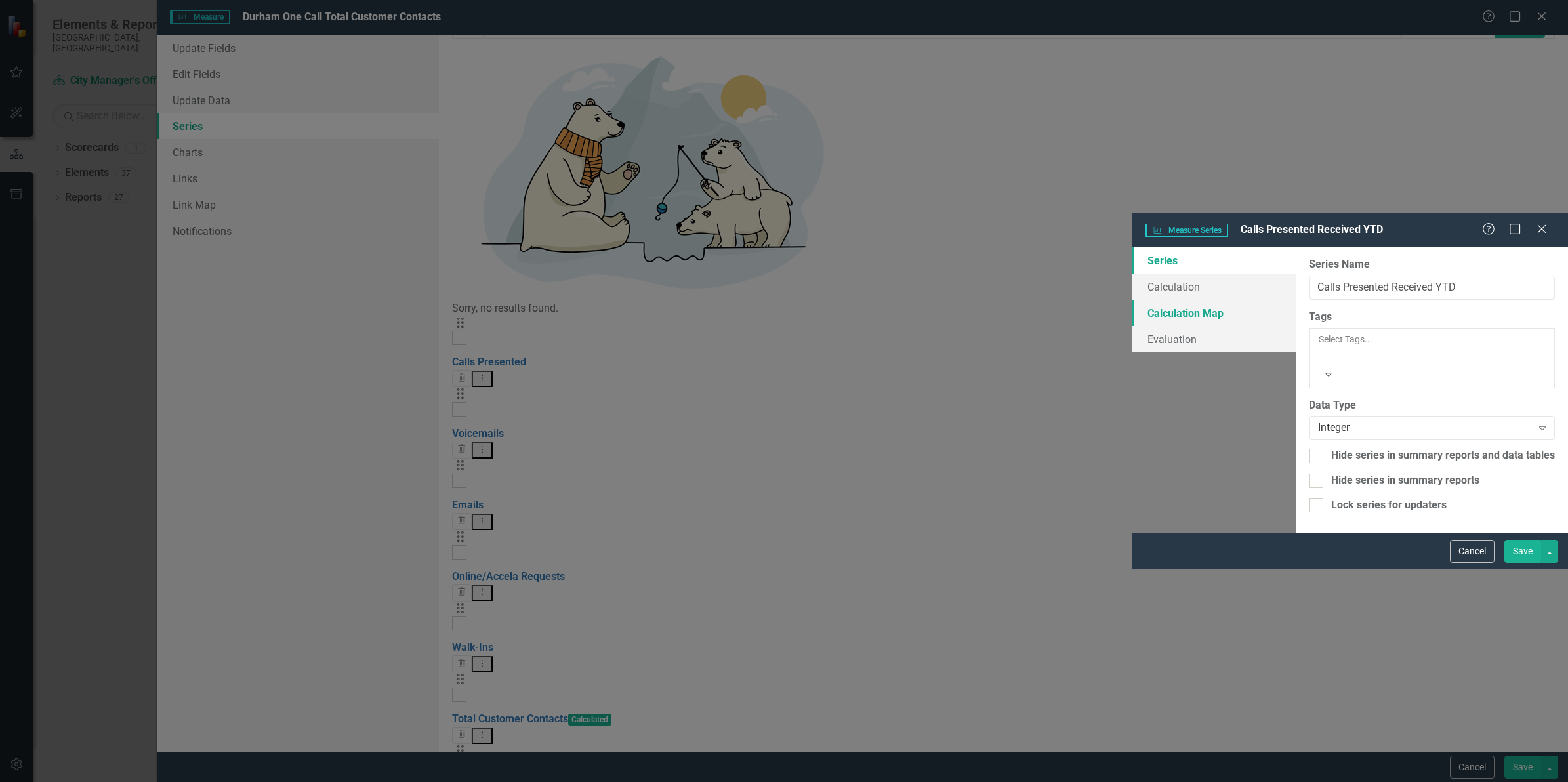
click at [1132, 300] on link "Calculation Map" at bounding box center [1213, 313] width 164 height 27
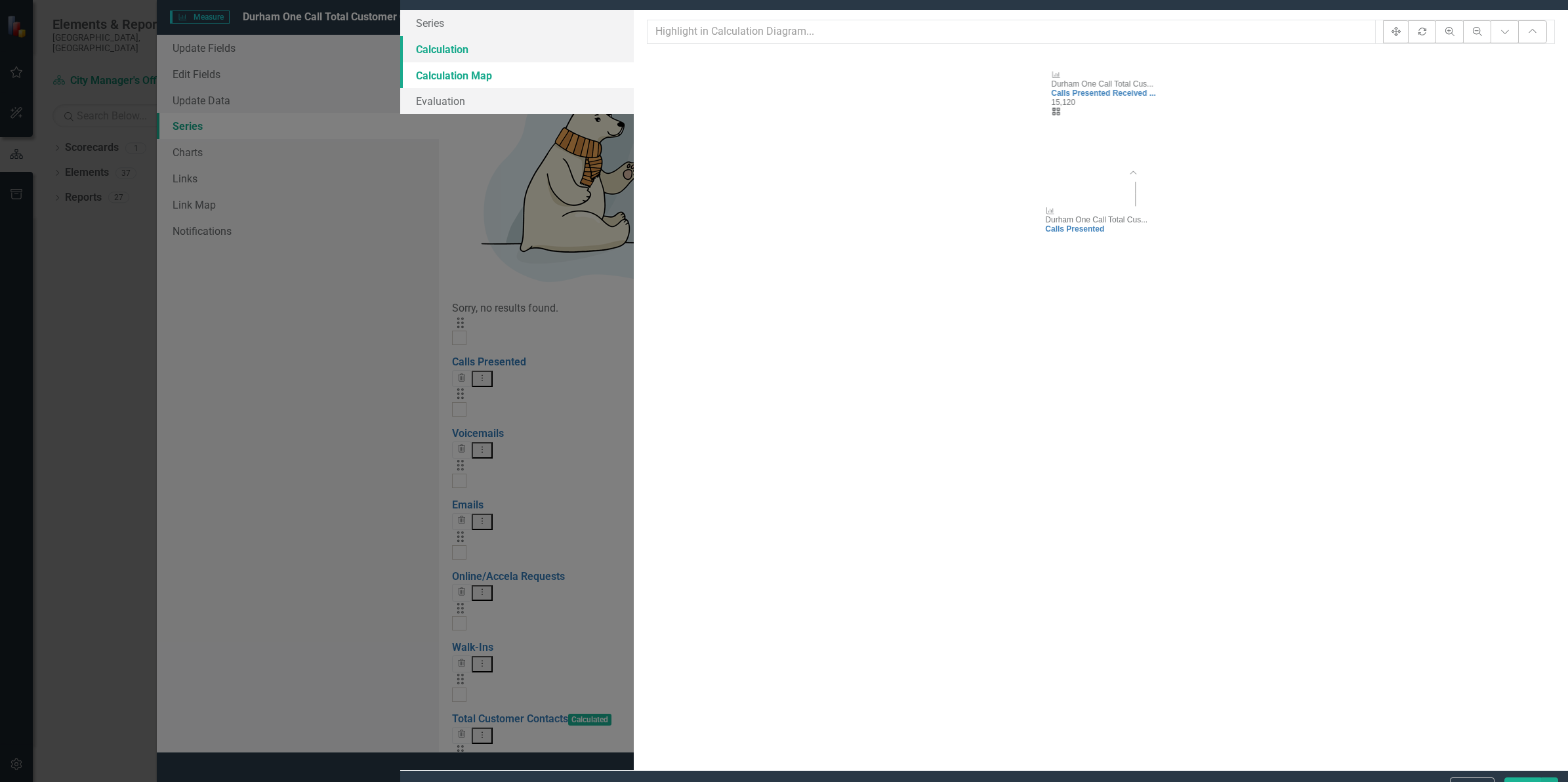
click at [400, 62] on link "Calculation" at bounding box center [517, 50] width 234 height 27
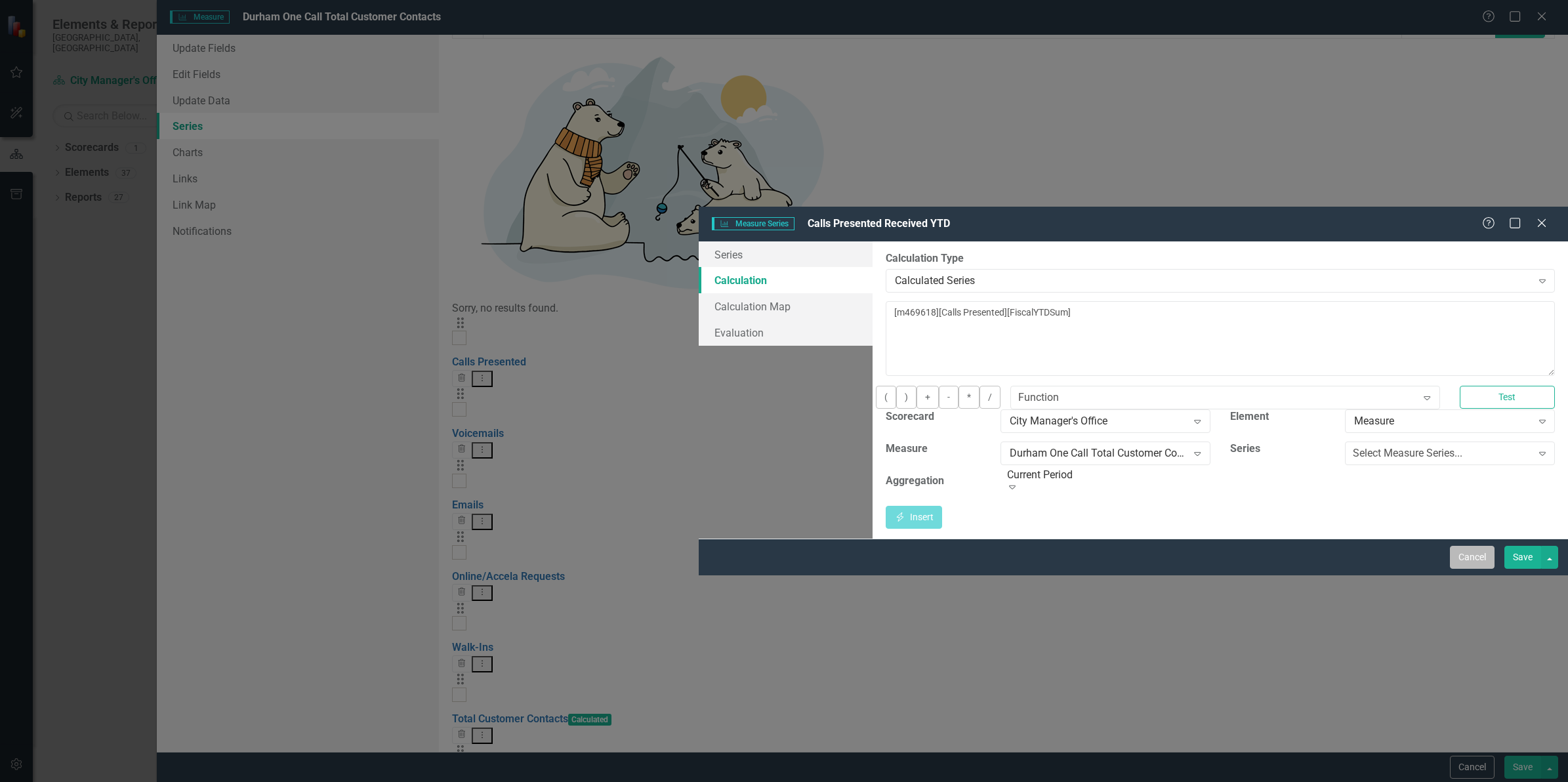
click at [1468, 569] on button "Cancel" at bounding box center [1472, 557] width 45 height 23
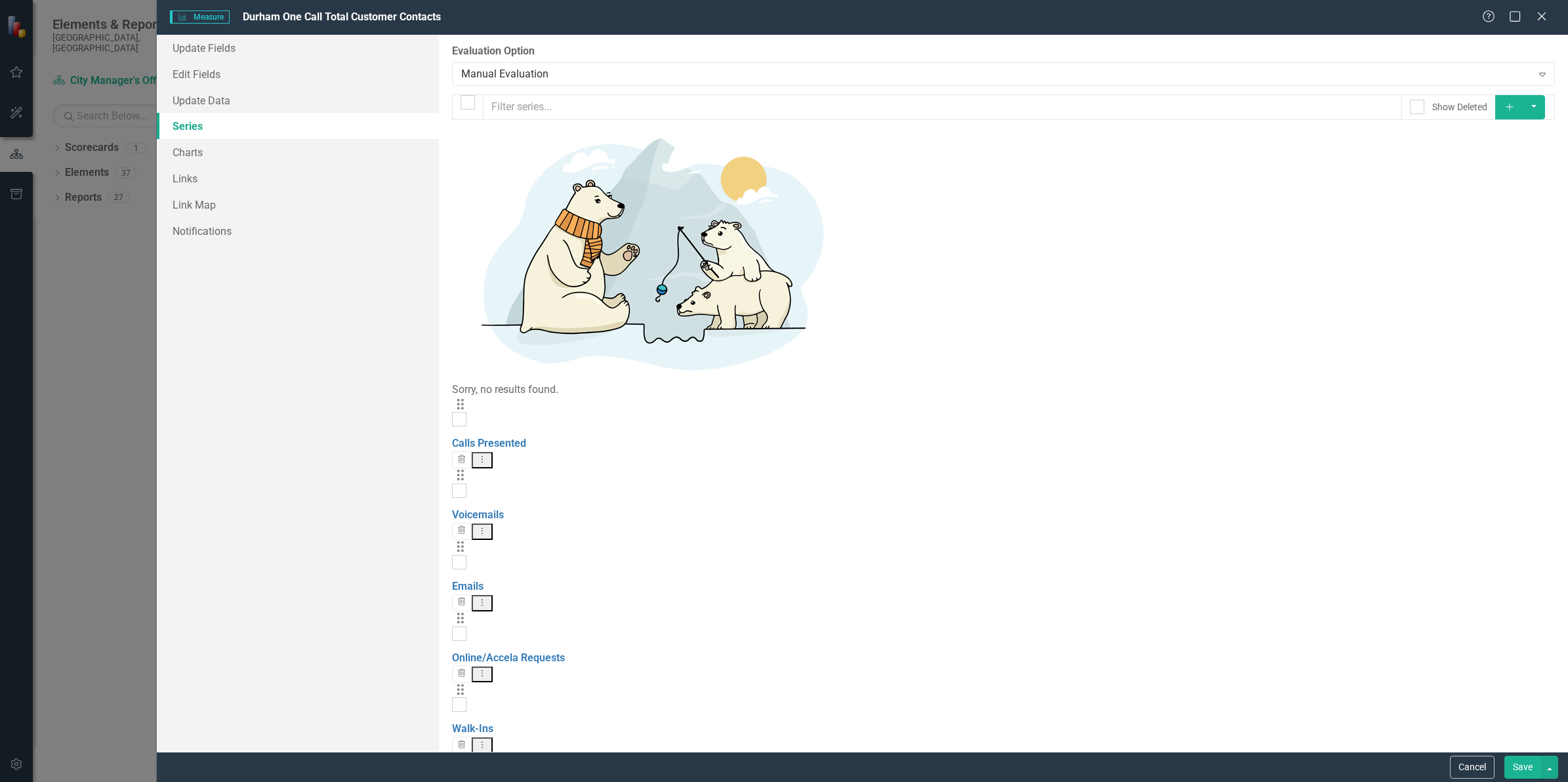
scroll to position [0, 0]
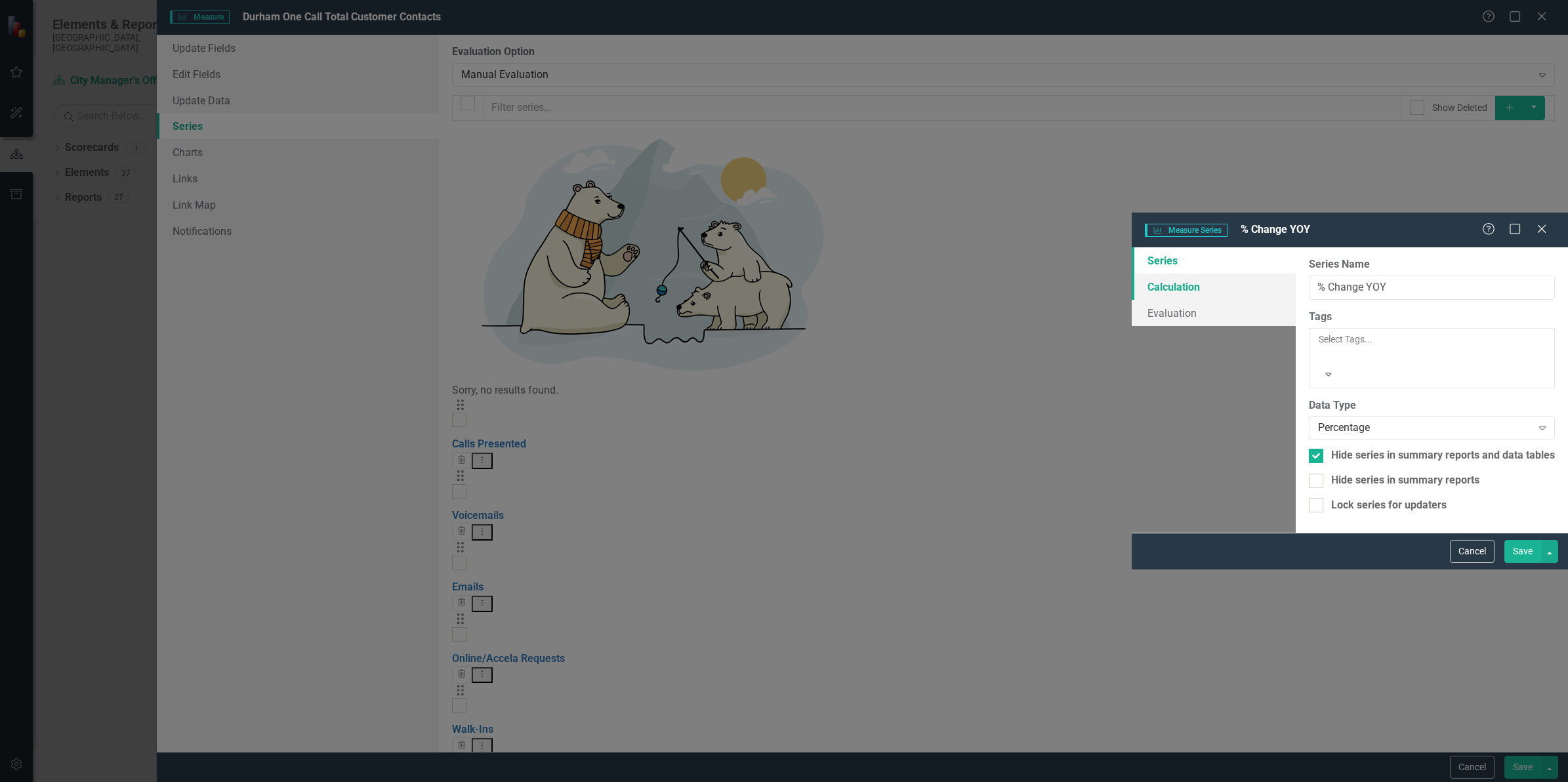
click at [1132, 274] on link "Calculation" at bounding box center [1213, 287] width 164 height 27
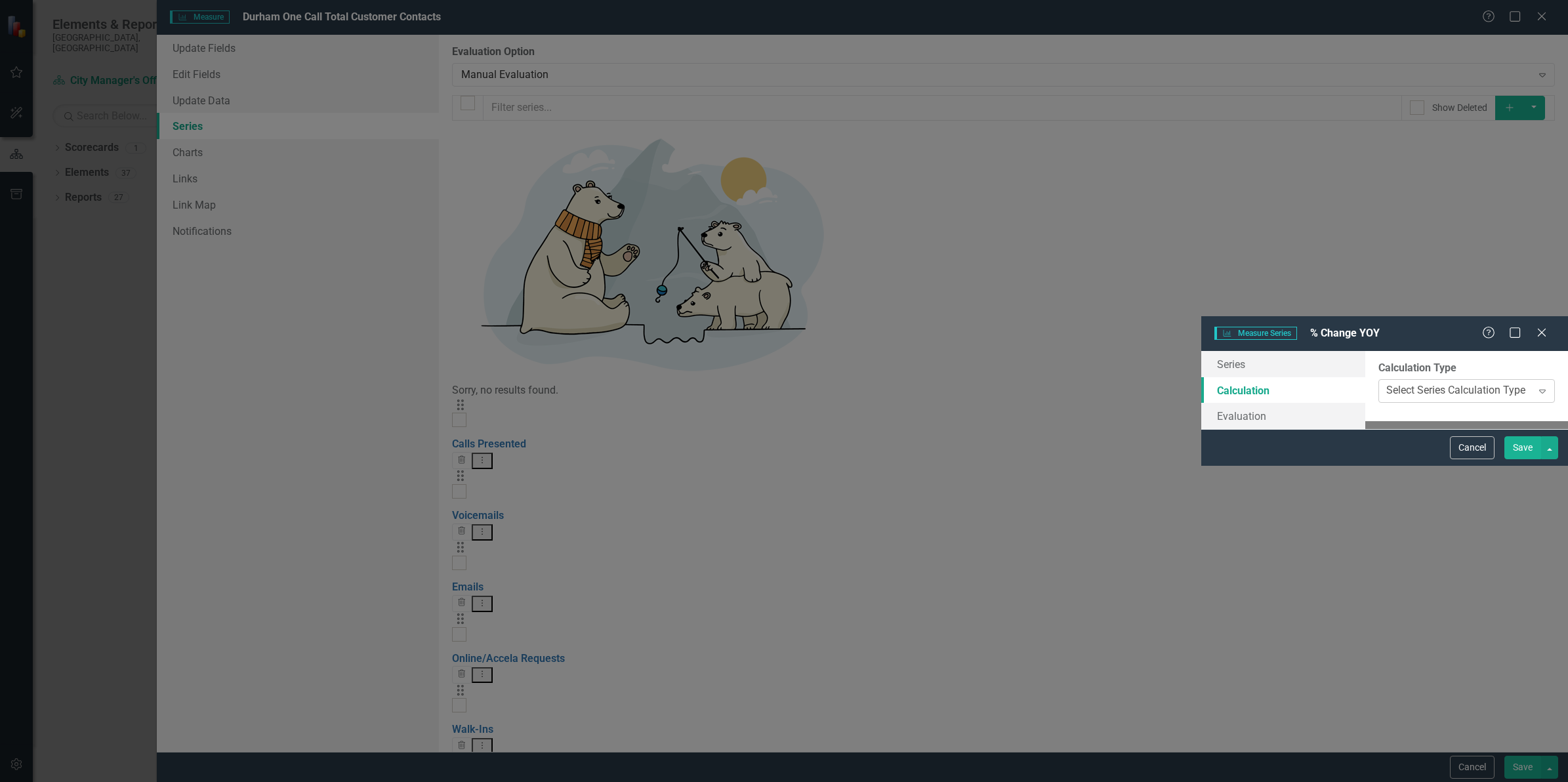
click at [1386, 383] on div "Select Series Calculation Type" at bounding box center [1455, 391] width 139 height 15
click at [1201, 403] on link "Evaluation" at bounding box center [1282, 416] width 164 height 27
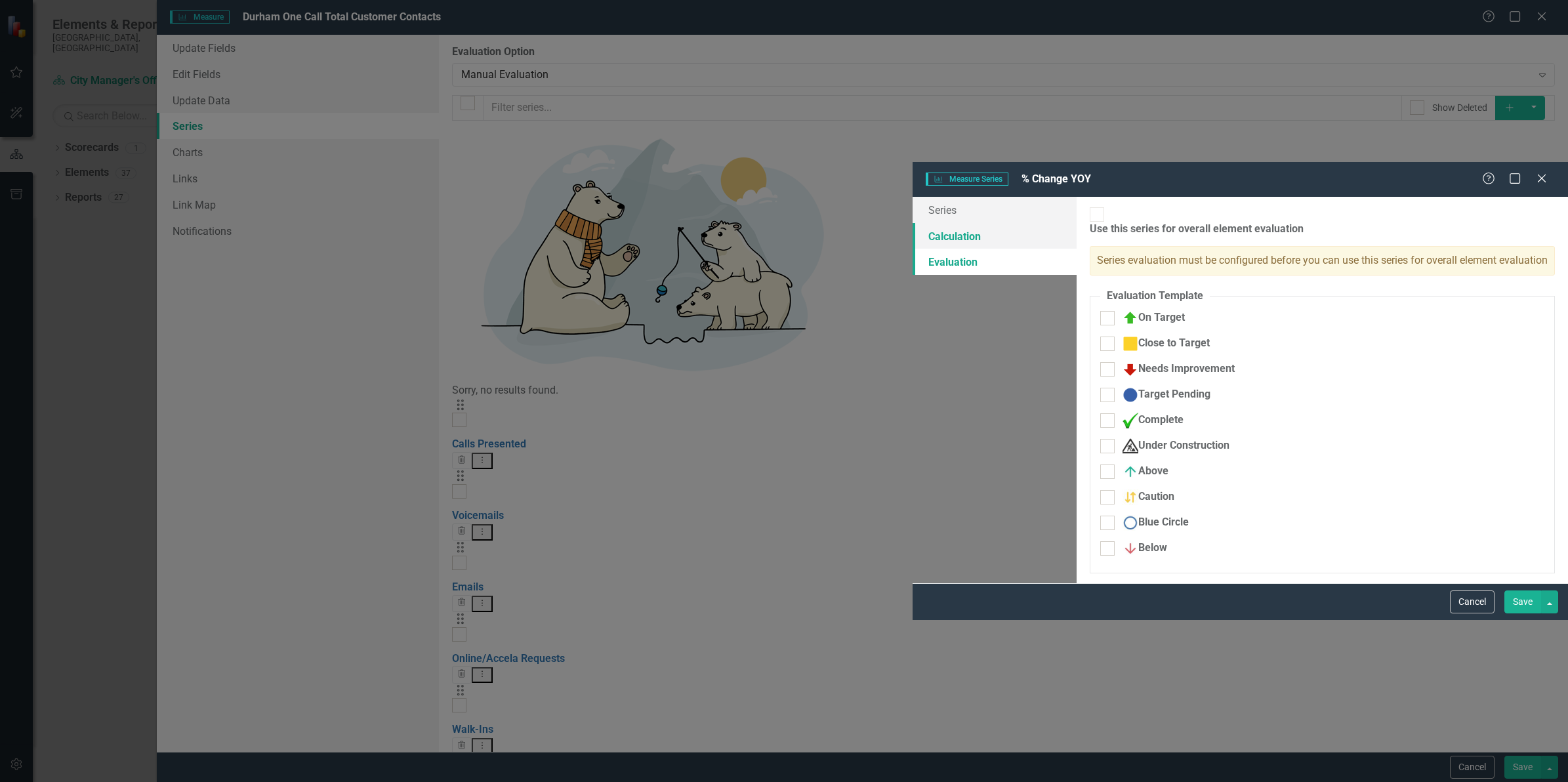
click at [912, 223] on link "Calculation" at bounding box center [994, 236] width 164 height 27
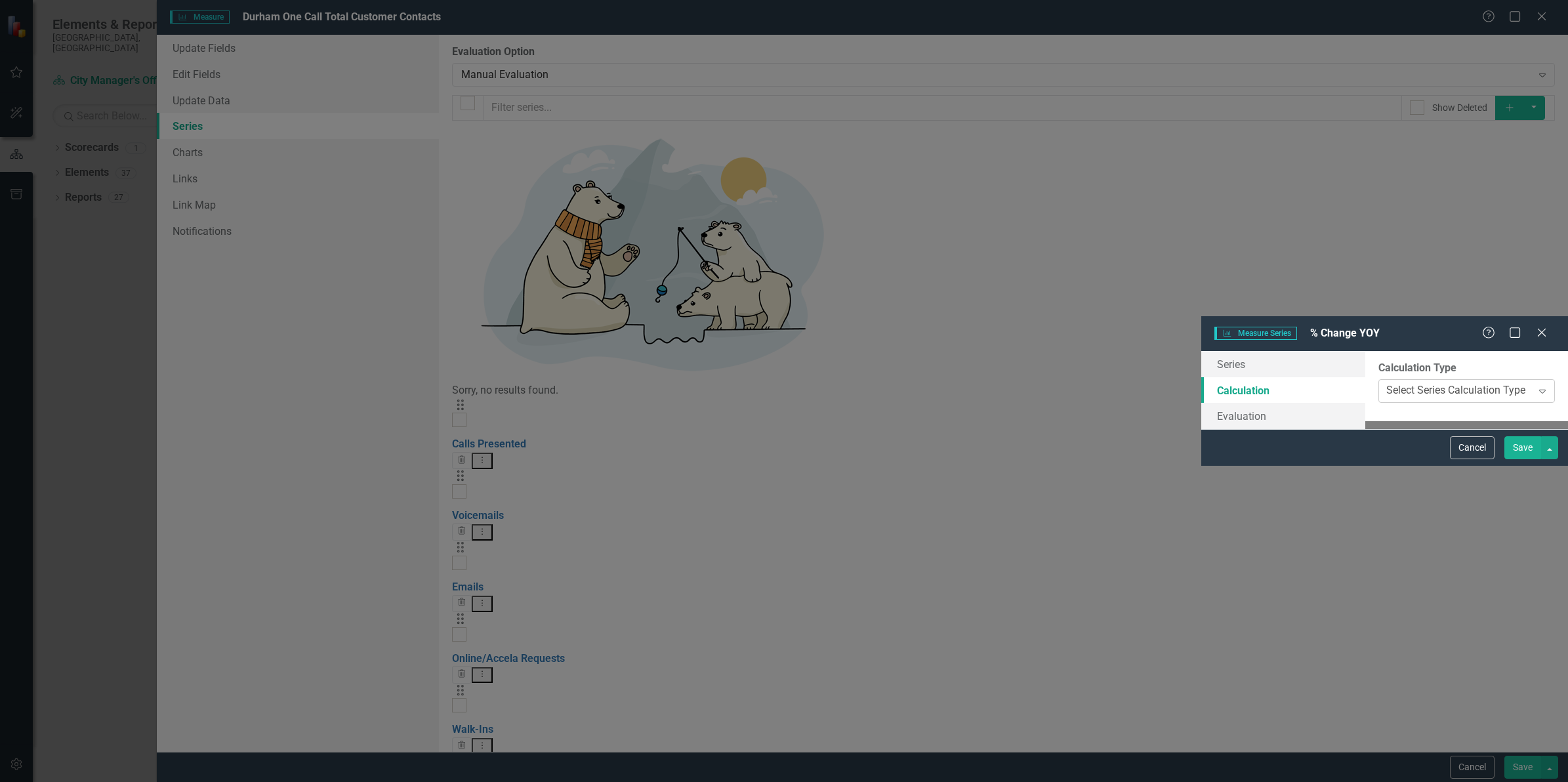
click at [1386, 383] on div "Select Series Calculation Type" at bounding box center [1455, 391] width 139 height 15
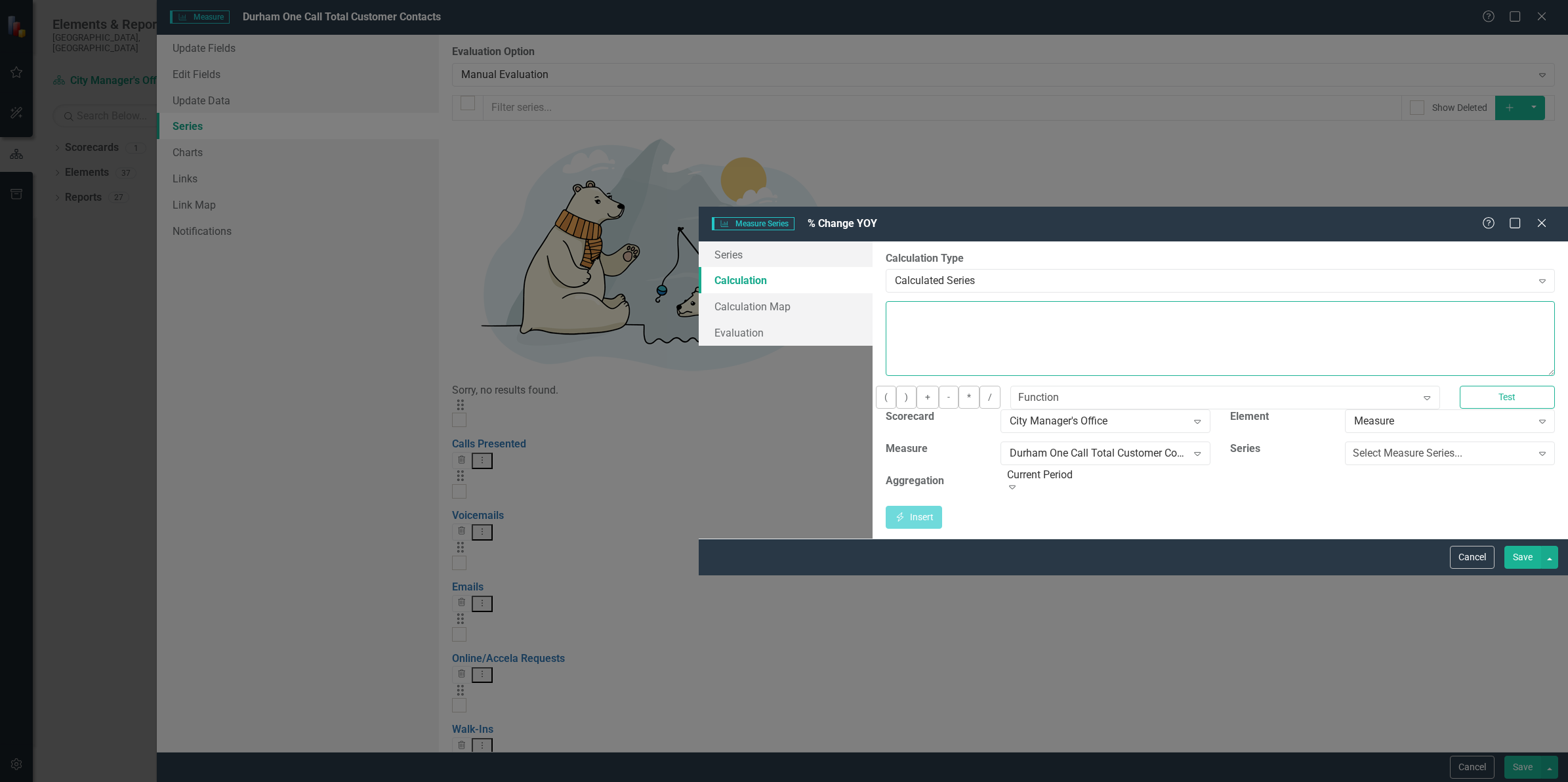
click at [885, 301] on textarea at bounding box center [1220, 338] width 669 height 75
click at [699, 293] on link "Calculation Map" at bounding box center [785, 307] width 174 height 27
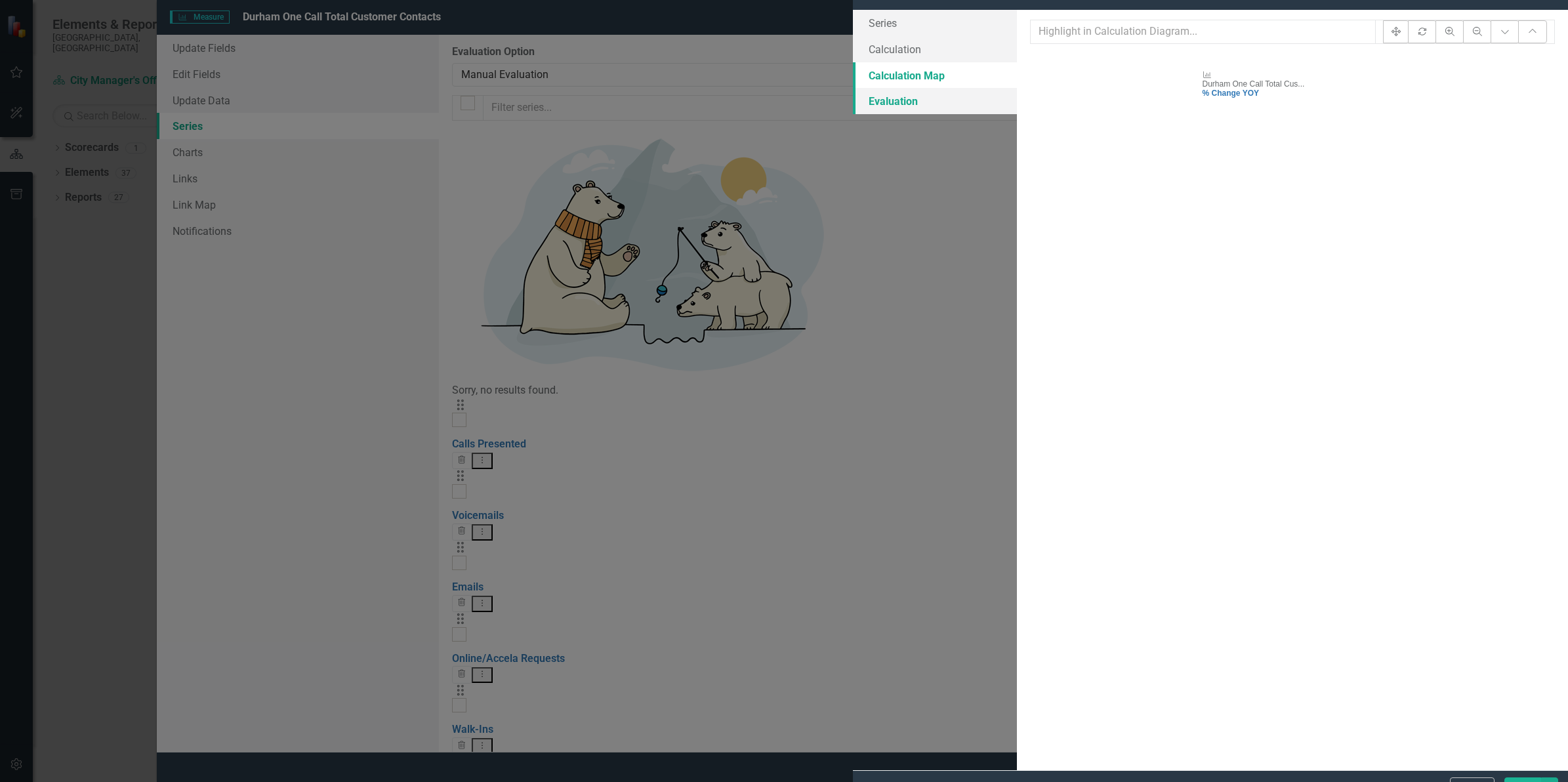
click at [852, 114] on link "Evaluation" at bounding box center [934, 101] width 164 height 27
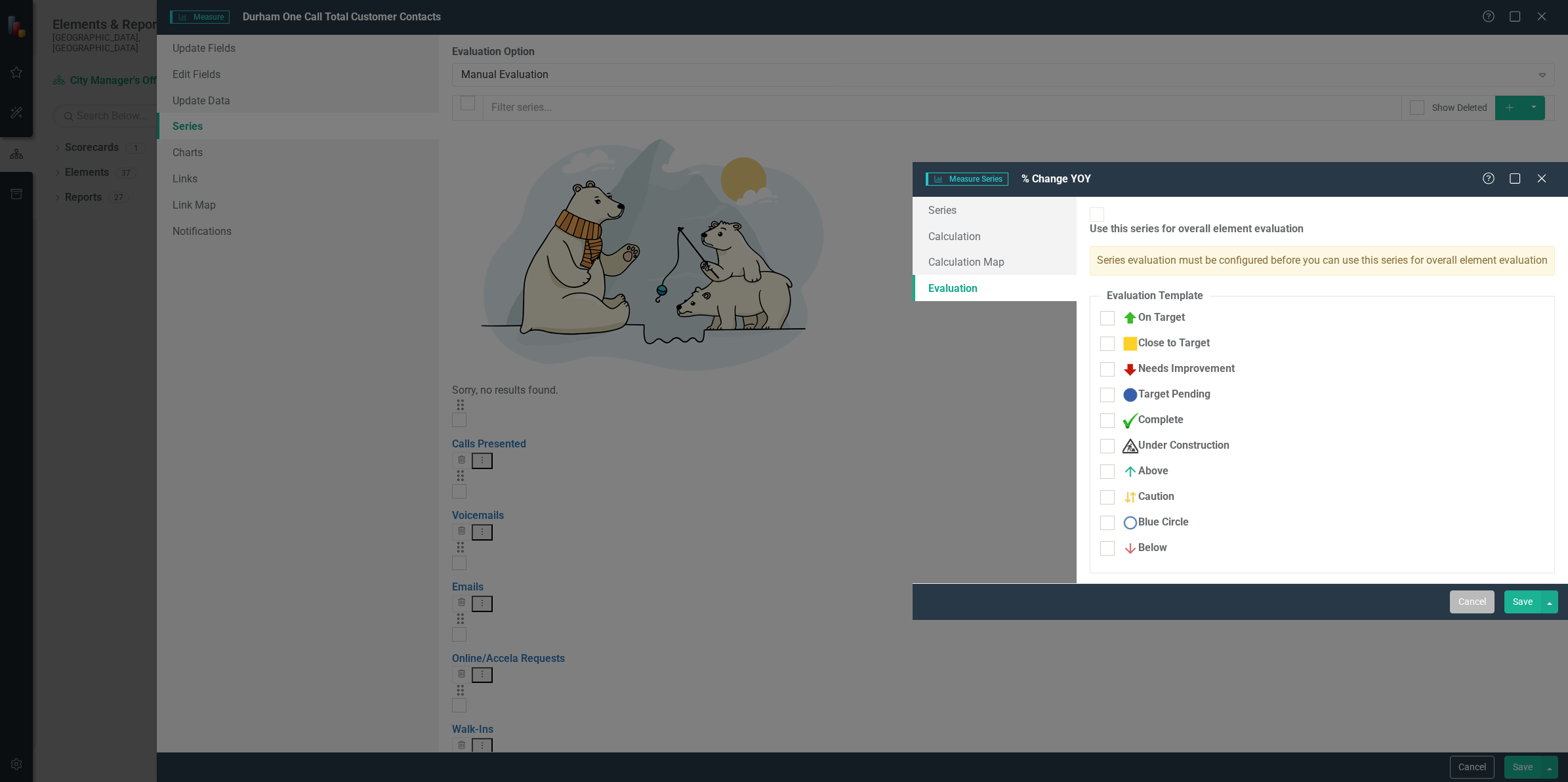
click at [1467, 614] on button "Cancel" at bounding box center [1472, 602] width 45 height 23
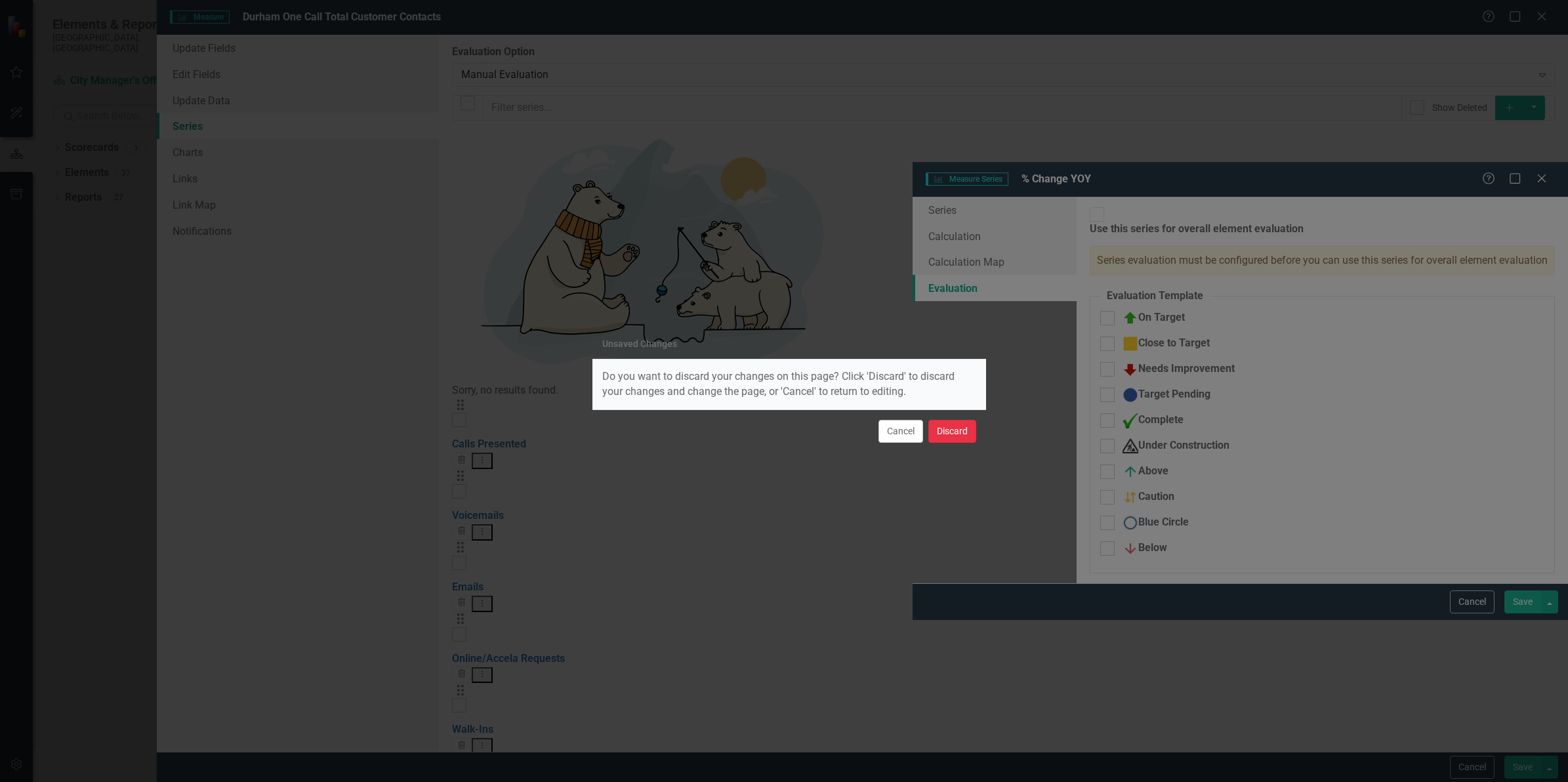
click at [952, 437] on button "Discard" at bounding box center [952, 431] width 48 height 23
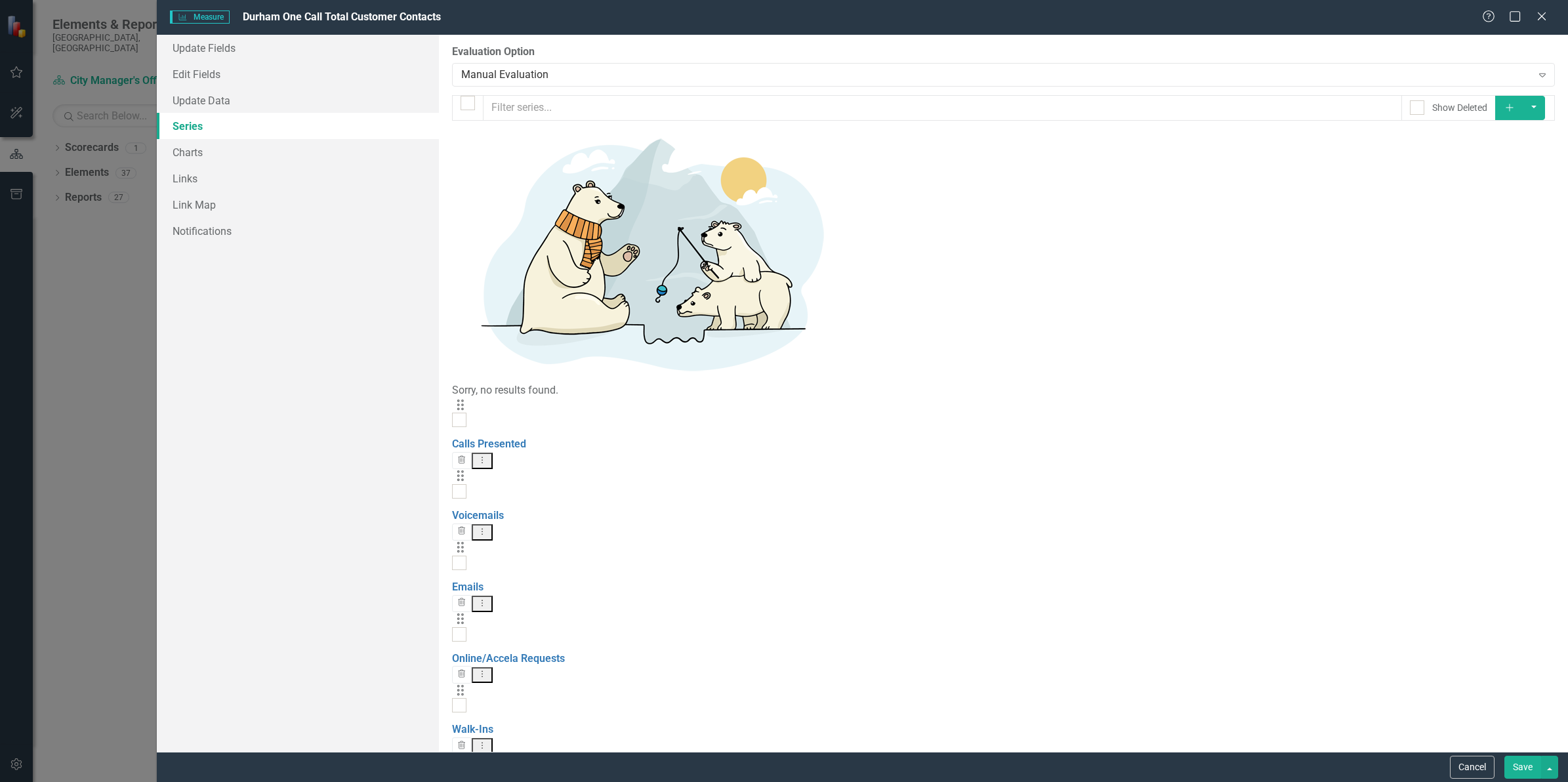
scroll to position [82, 0]
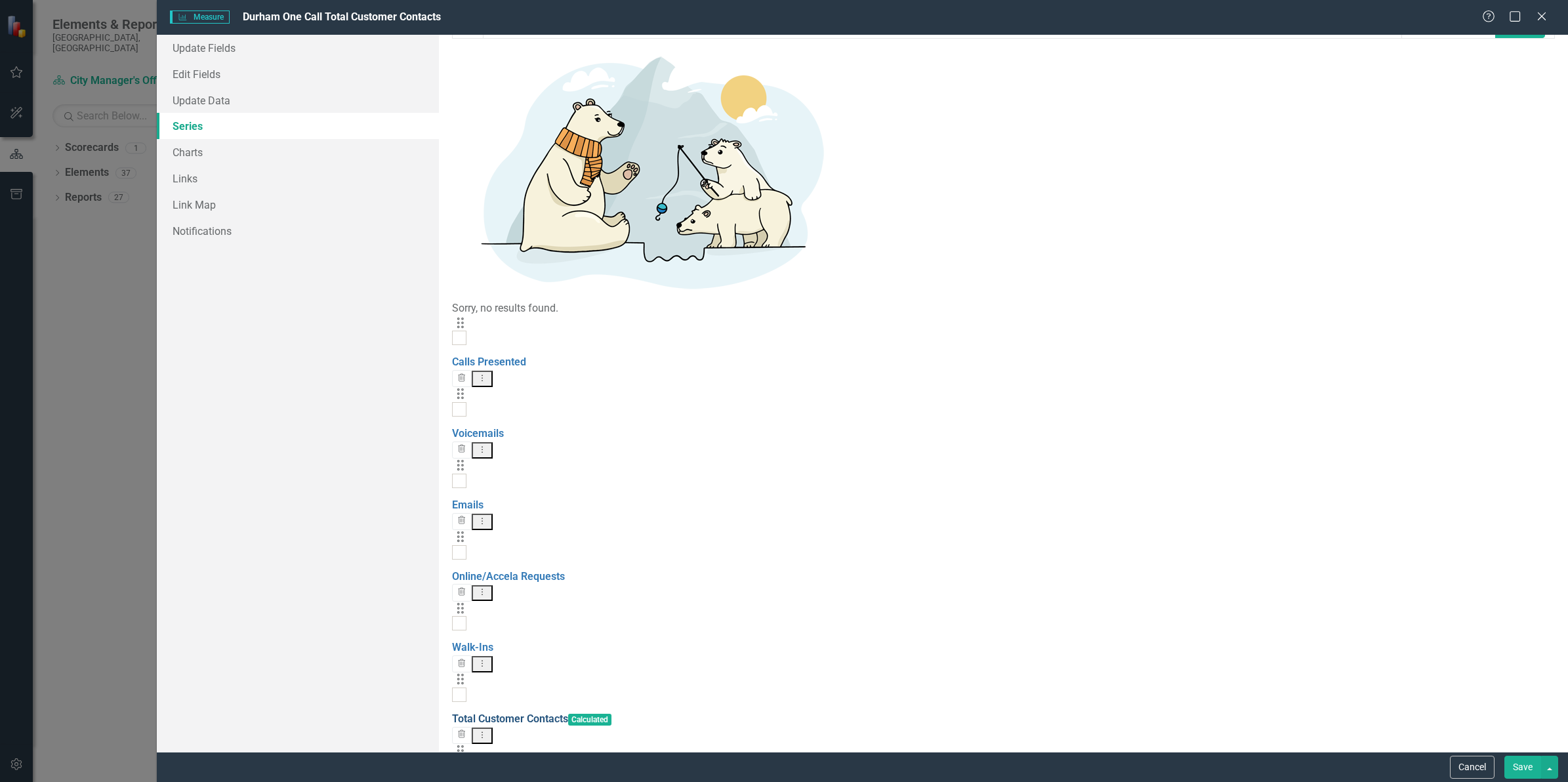
click at [561, 712] on link "Total Customer Contacts" at bounding box center [510, 718] width 116 height 13
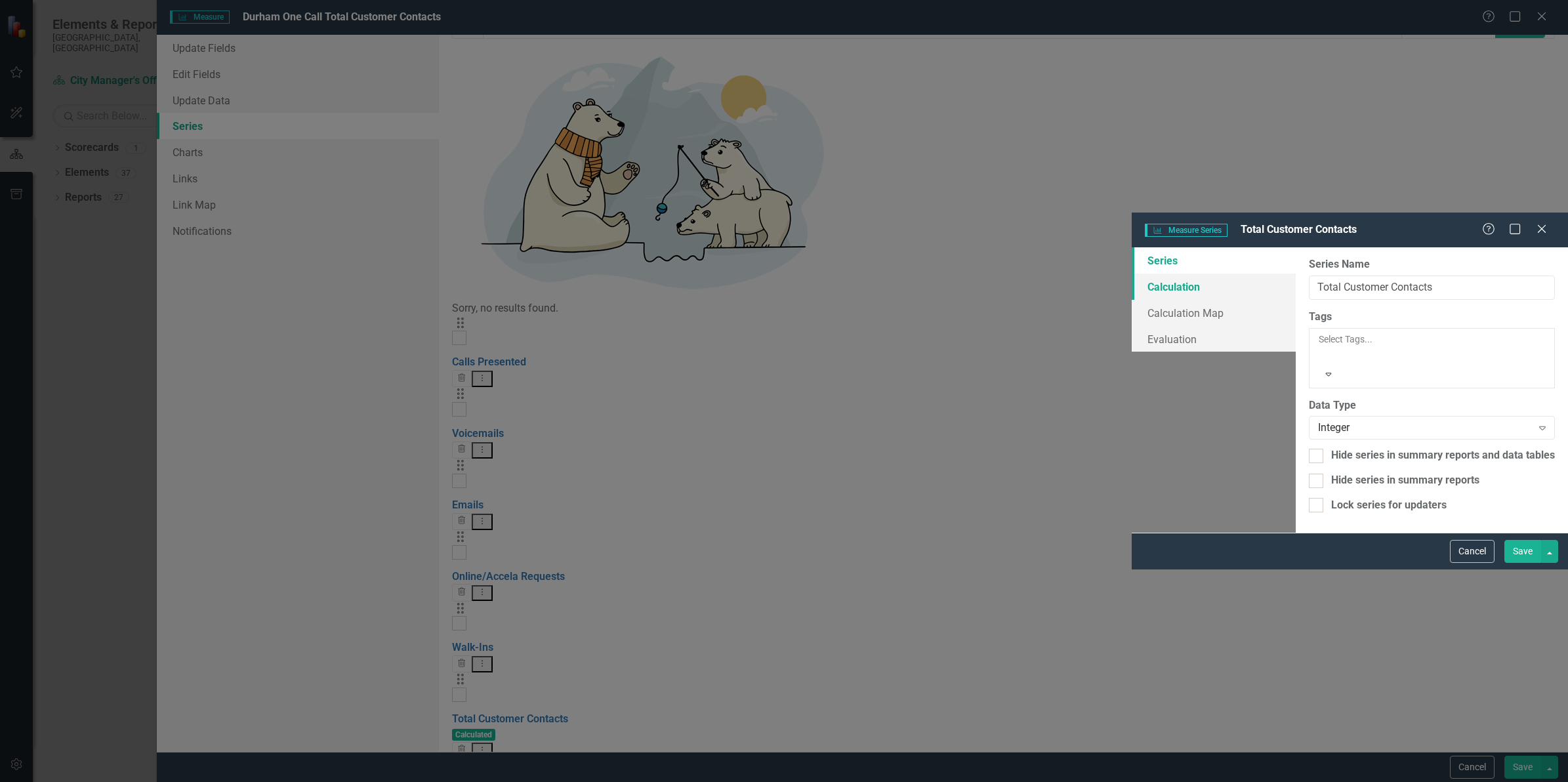
click at [1132, 274] on link "Calculation" at bounding box center [1213, 287] width 164 height 27
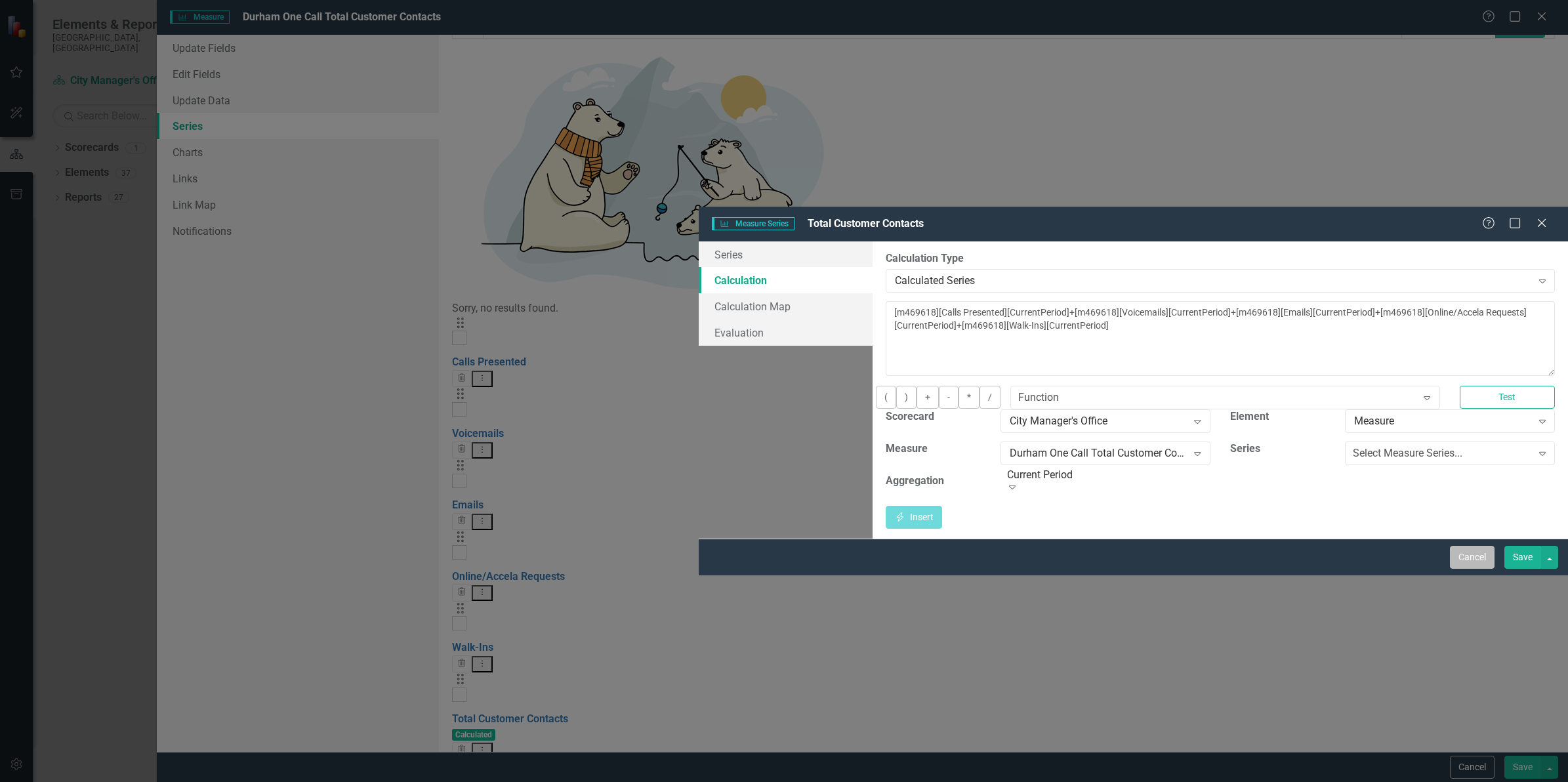
click at [1472, 569] on button "Cancel" at bounding box center [1472, 557] width 45 height 23
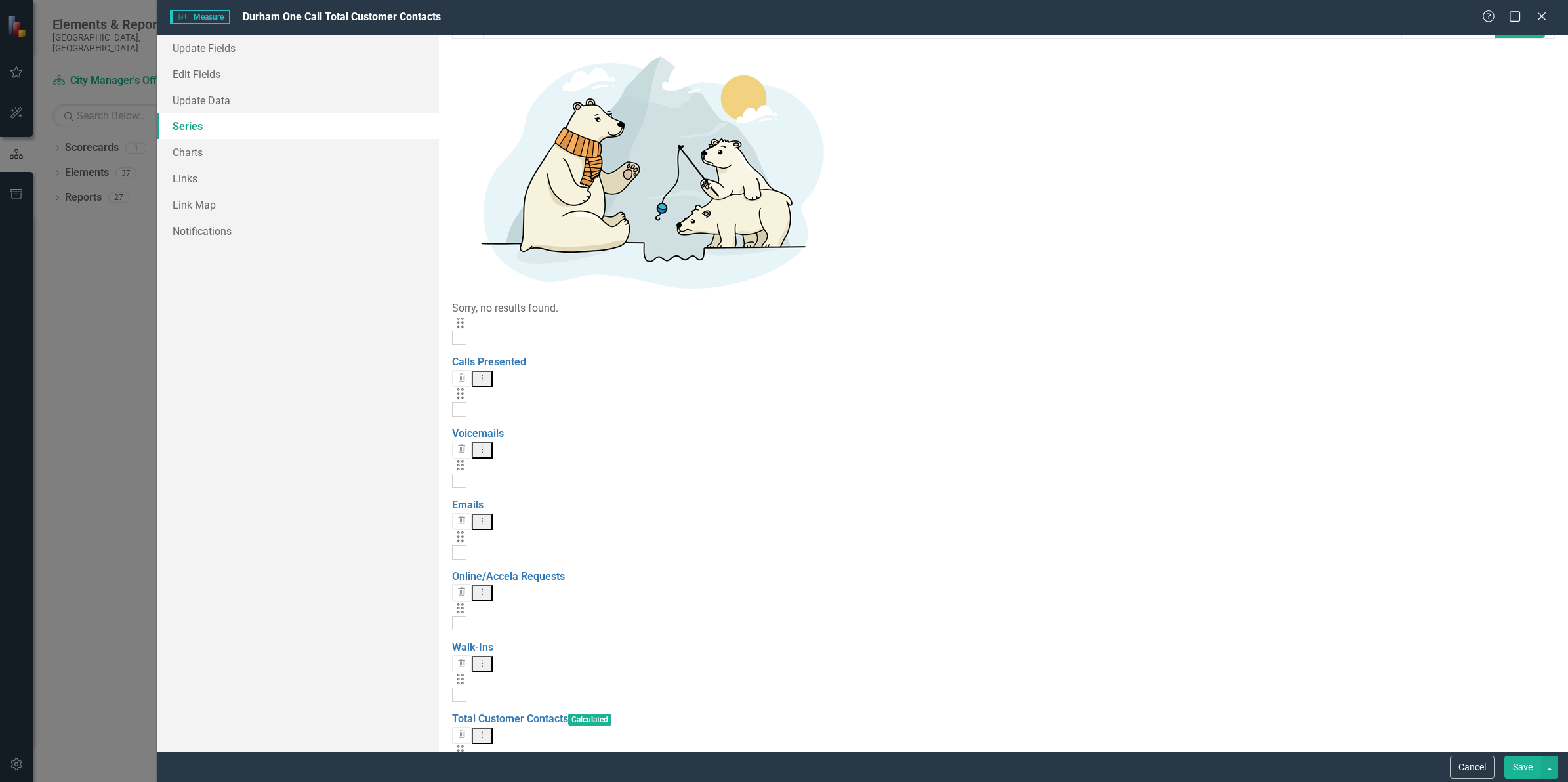
click at [505, 781] on link "Actual/YTD" at bounding box center [478, 790] width 54 height 13
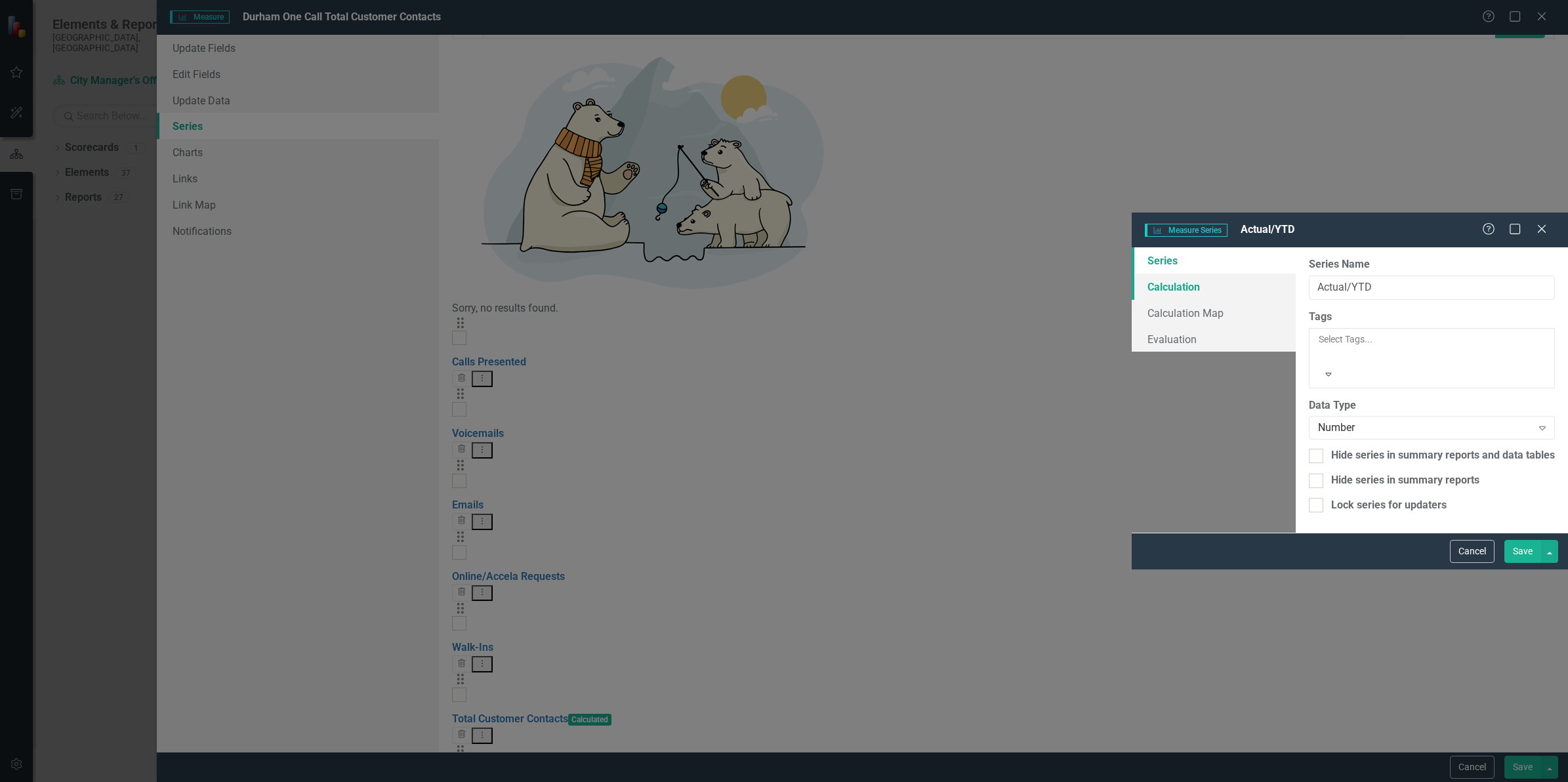
click at [1132, 274] on link "Calculation" at bounding box center [1213, 287] width 164 height 27
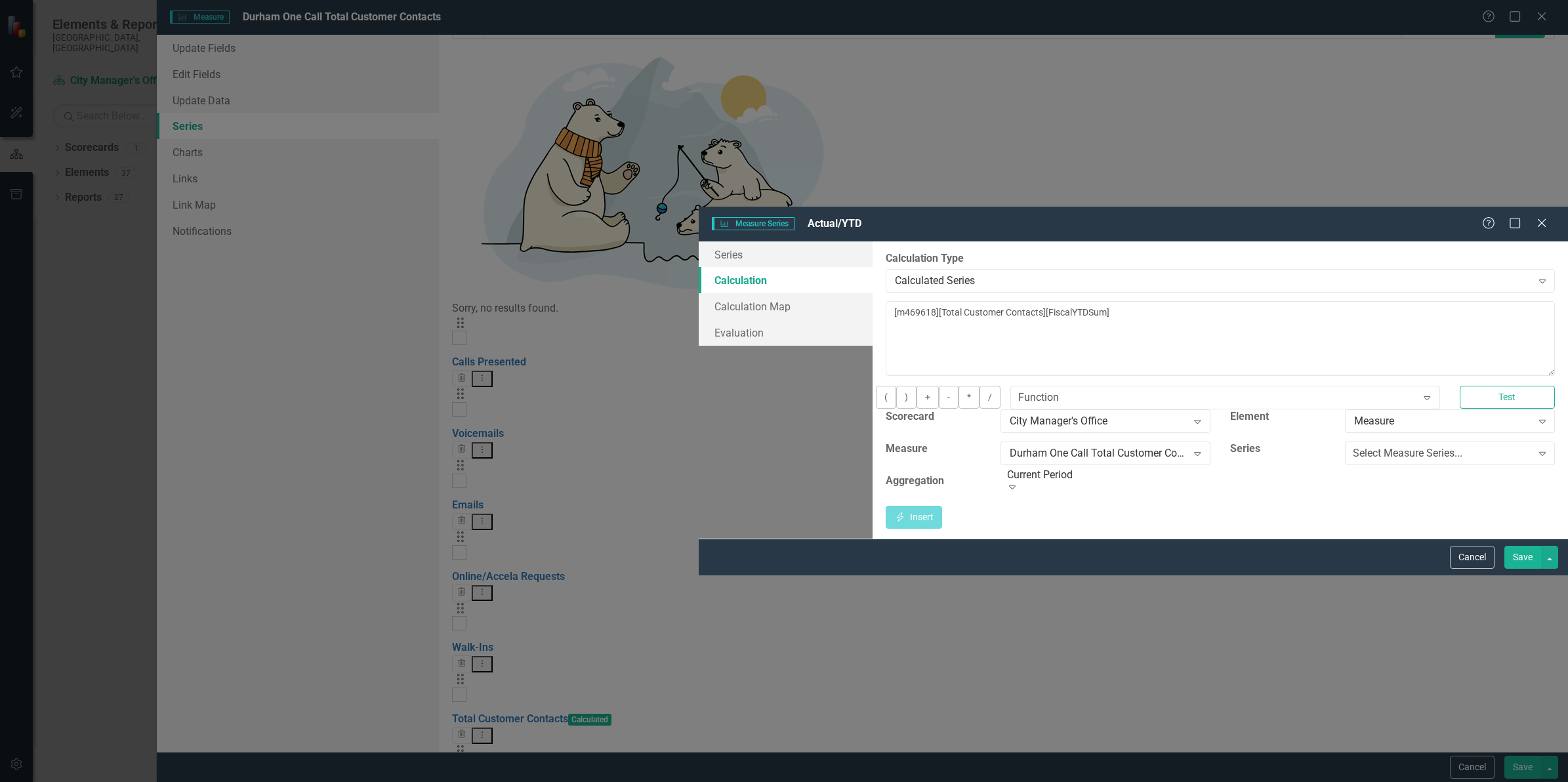
click at [240, 522] on div "Measure Series Measure Series Actual/YTD Help Maximize Close Series Calculation…" at bounding box center [784, 391] width 1568 height 782
click at [1471, 569] on button "Cancel" at bounding box center [1472, 557] width 45 height 23
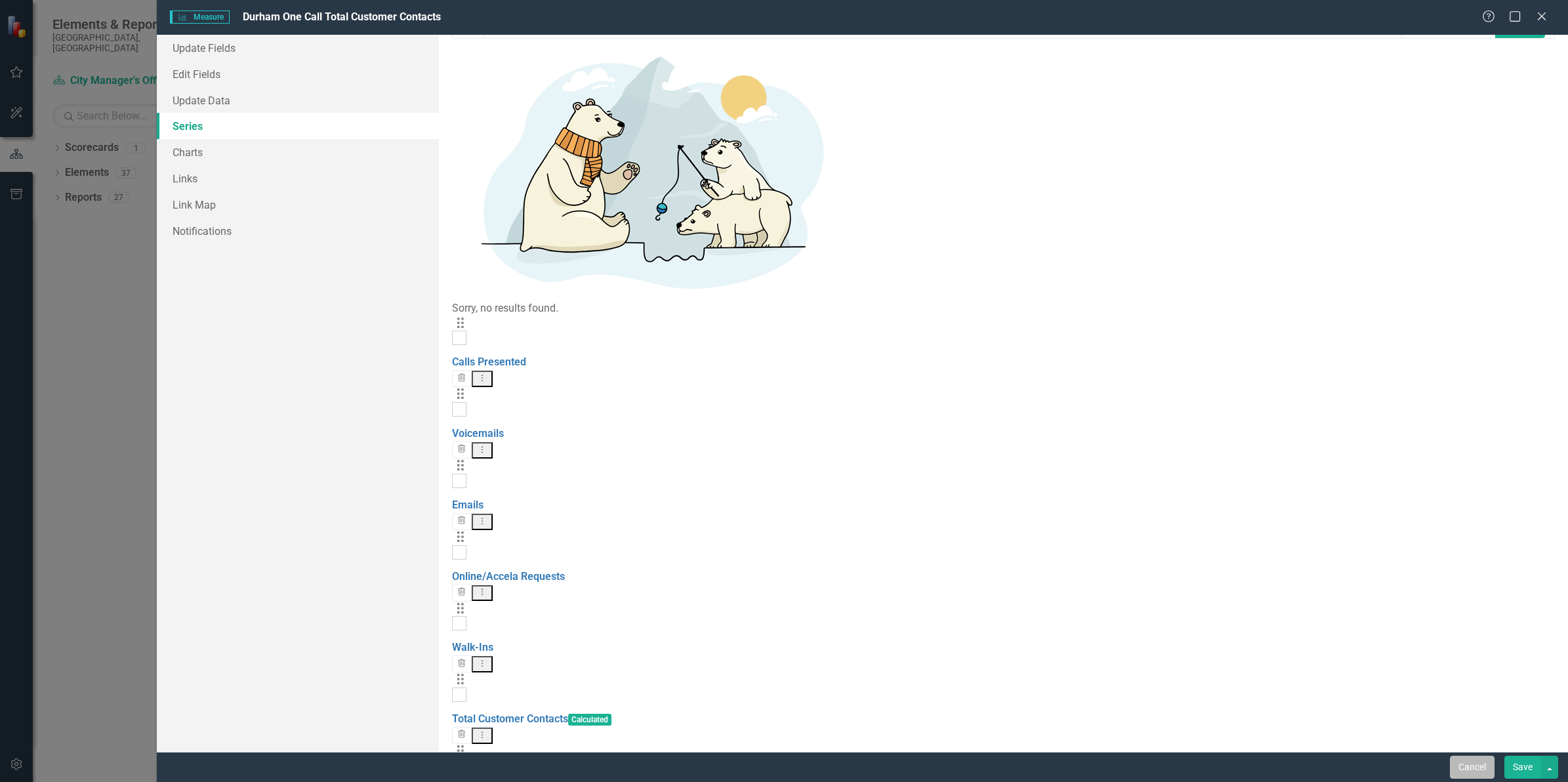
click at [1471, 762] on button "Cancel" at bounding box center [1472, 767] width 45 height 23
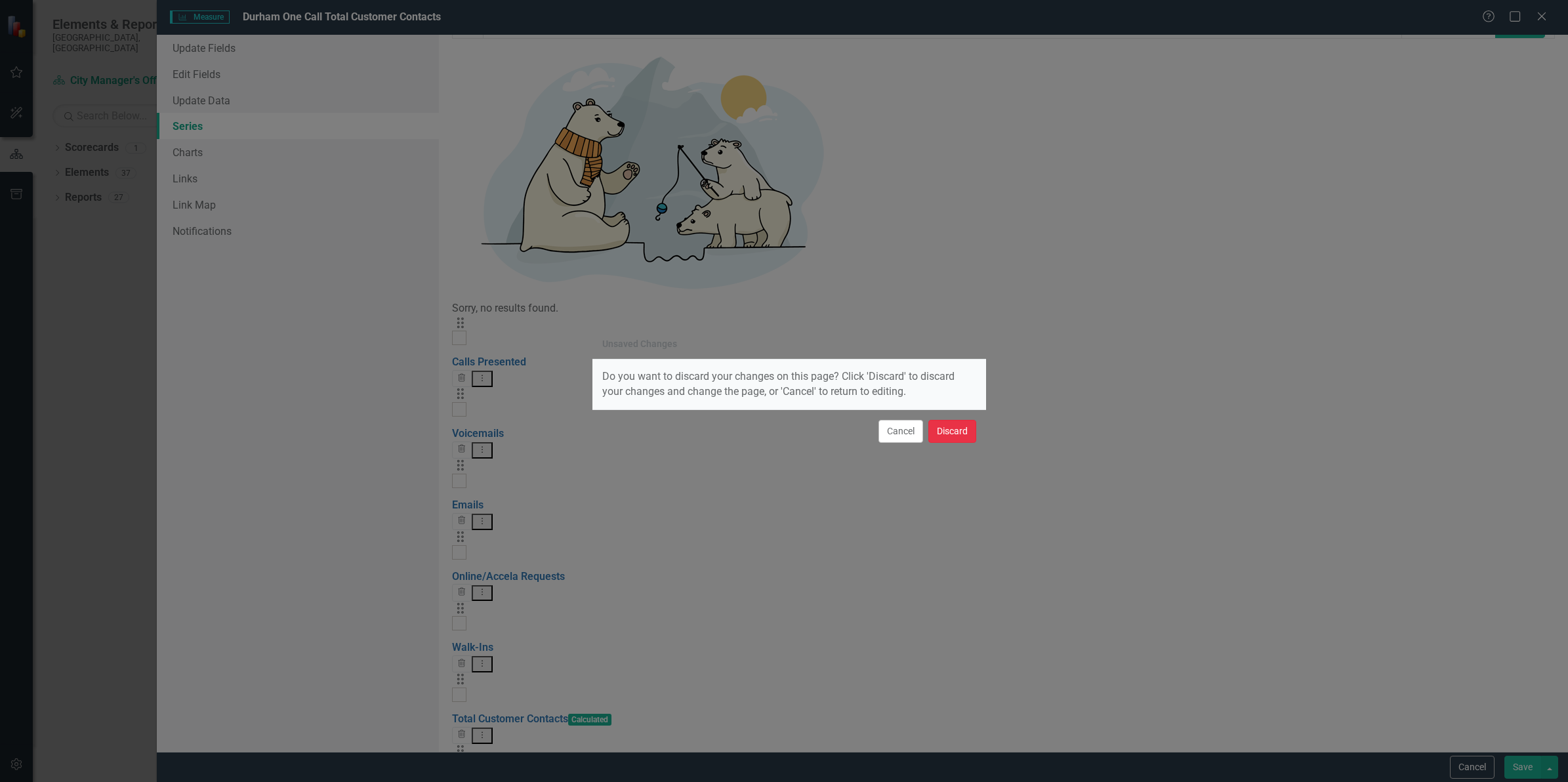
click at [954, 424] on button "Discard" at bounding box center [952, 431] width 48 height 23
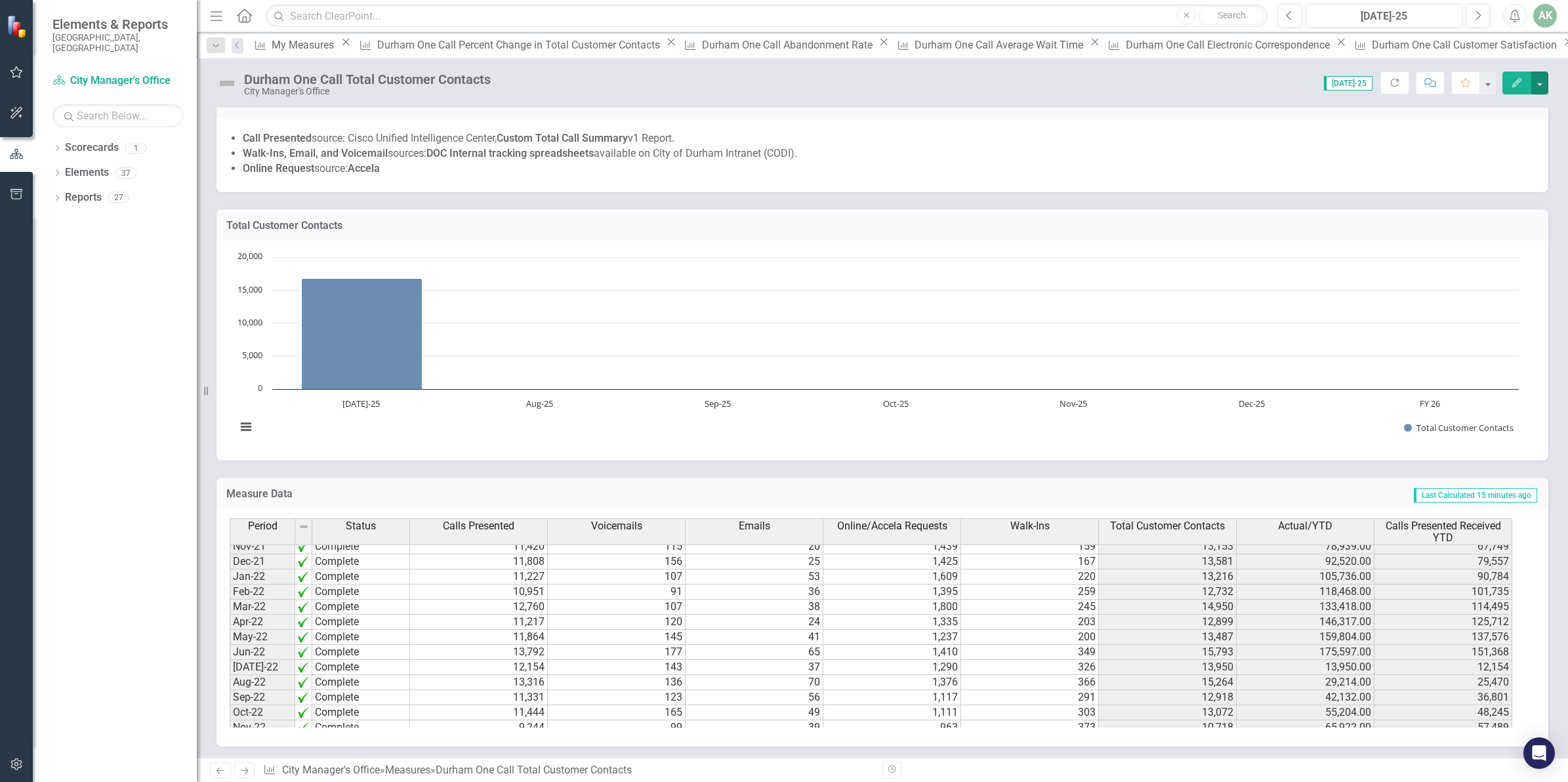
scroll to position [131, 0]
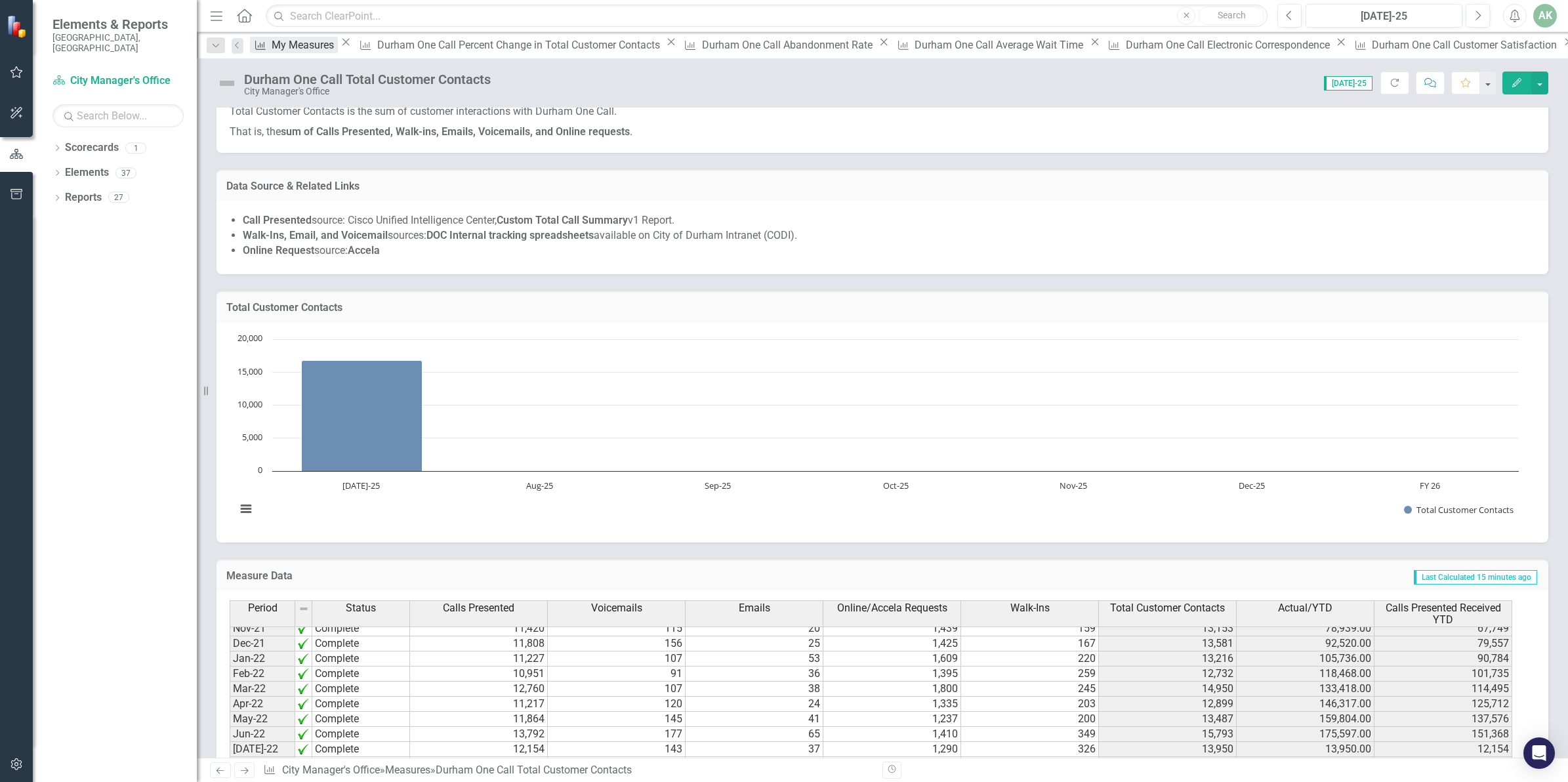
click at [303, 50] on div "My Measures" at bounding box center [304, 45] width 66 height 16
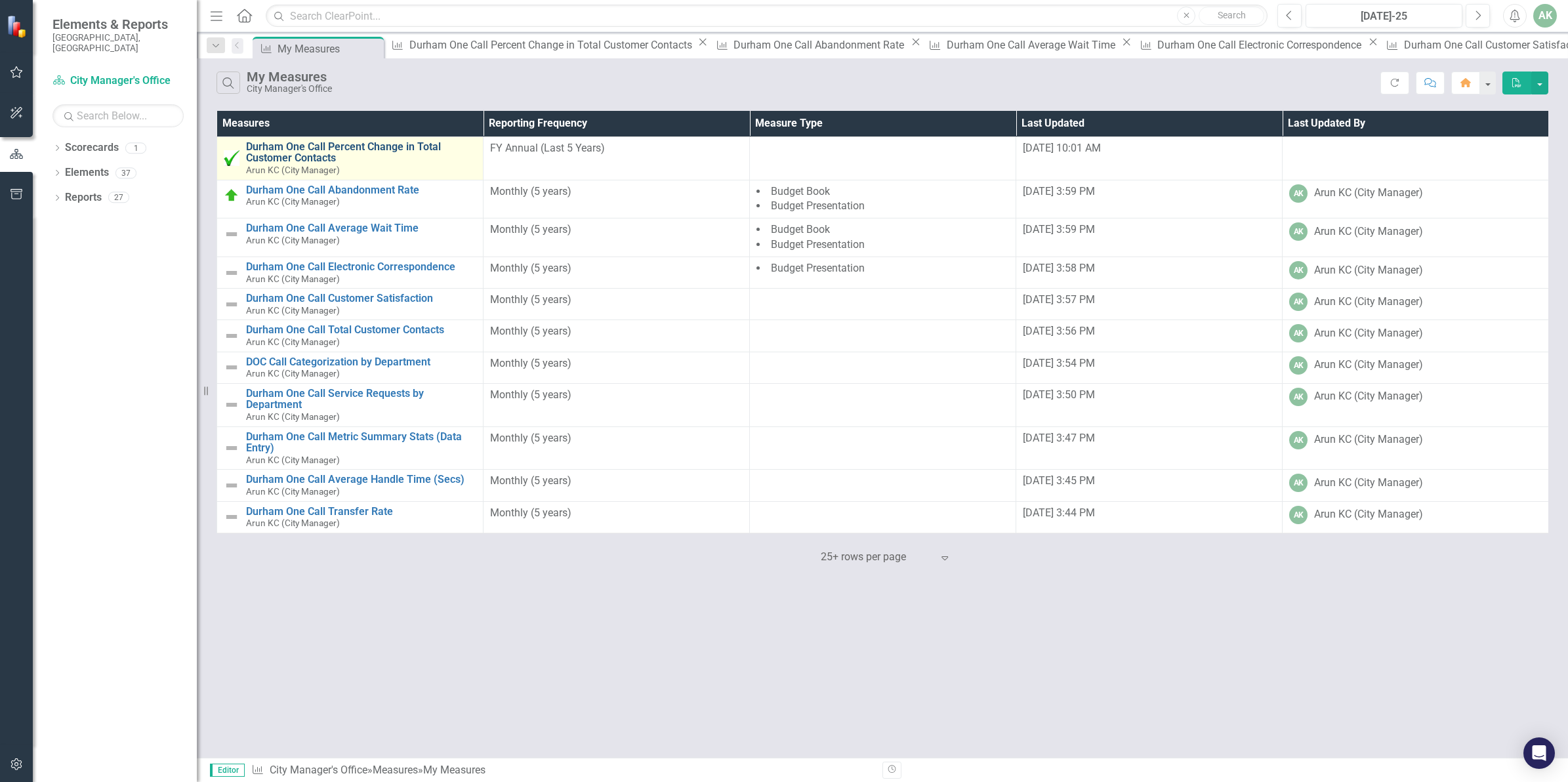
click at [363, 145] on link "Durham One Call Percent Change in Total Customer Contacts" at bounding box center [361, 152] width 230 height 23
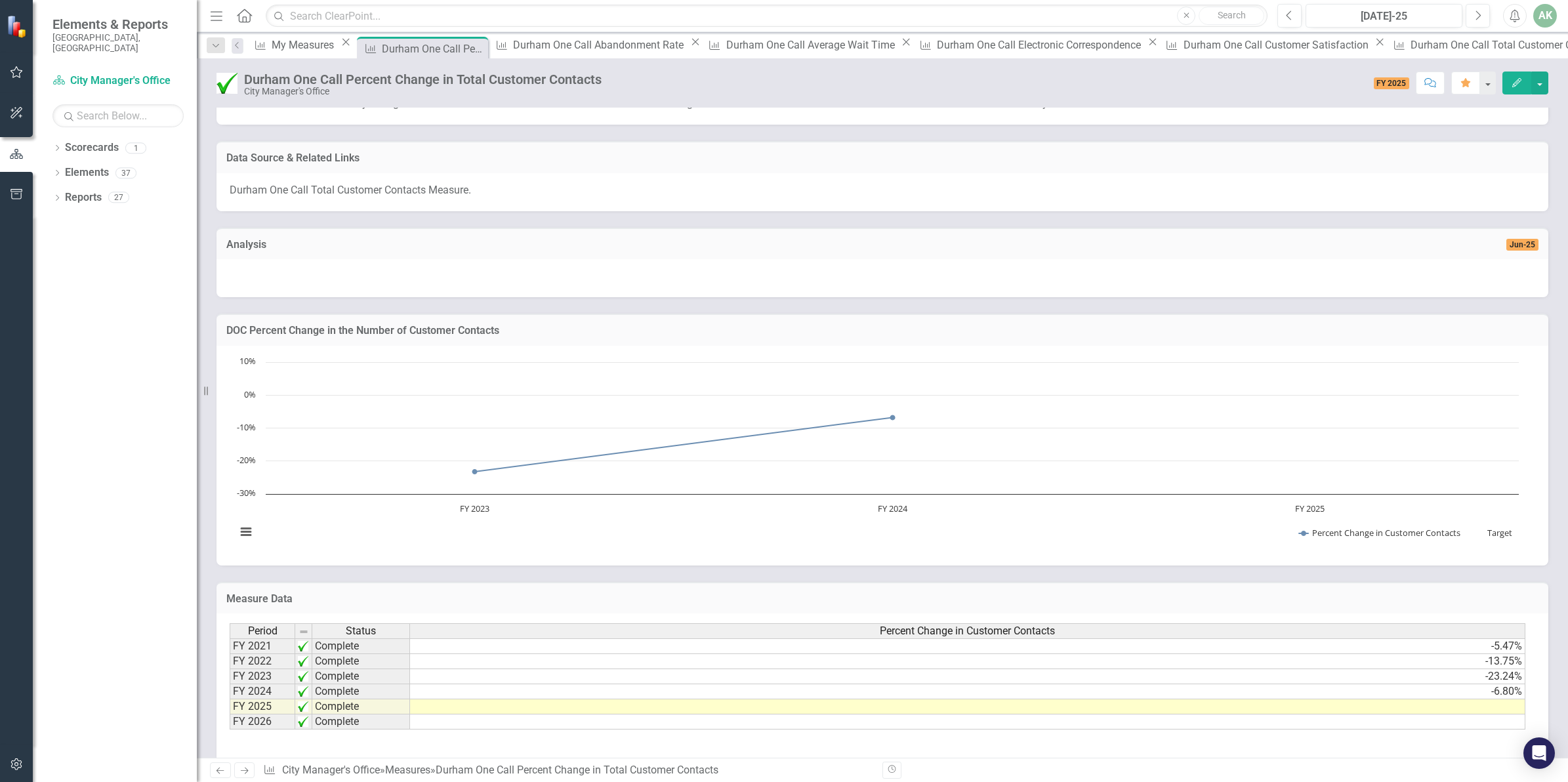
scroll to position [302, 0]
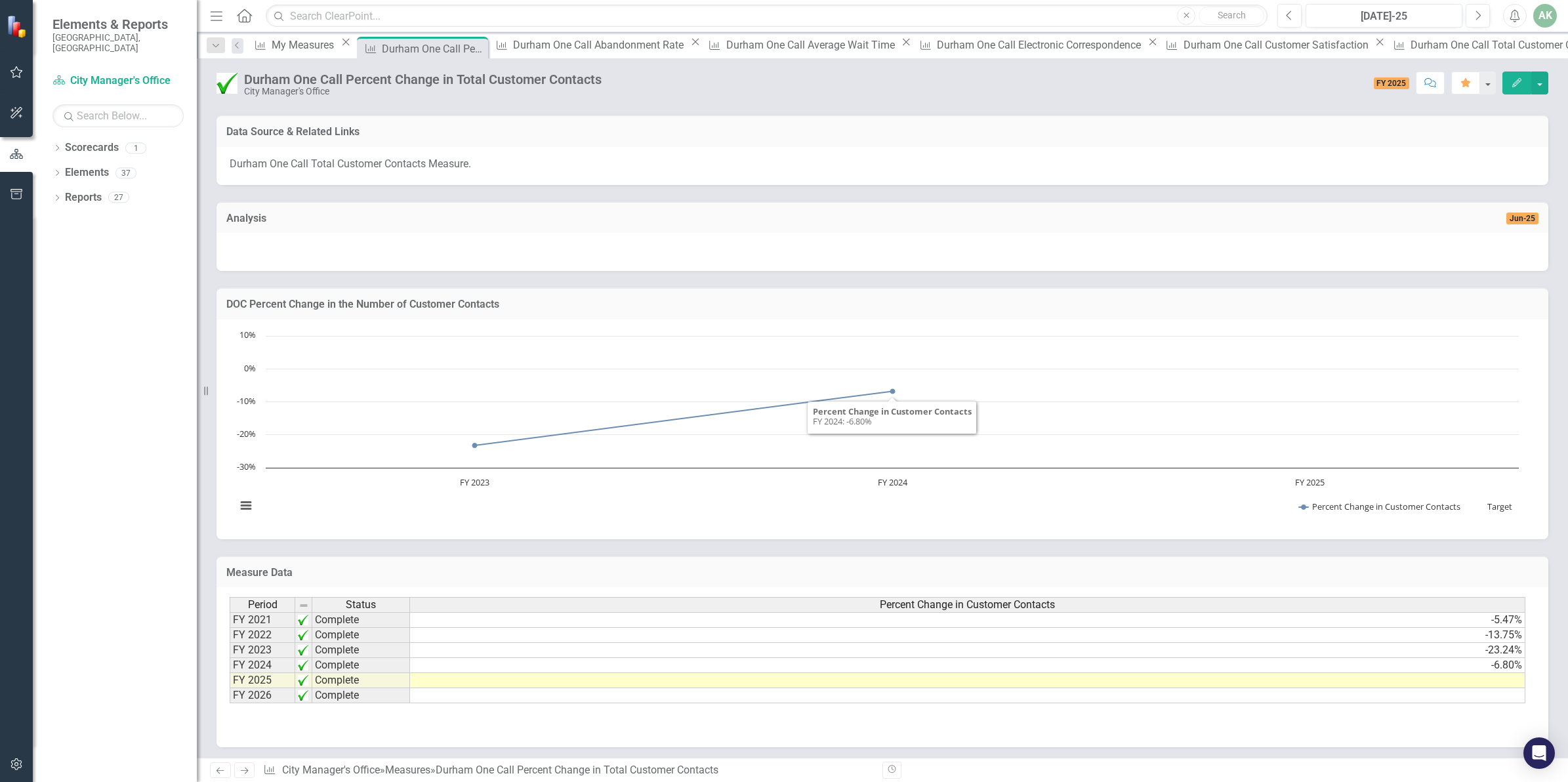
click at [1511, 80] on icon "Edit" at bounding box center [1516, 82] width 12 height 9
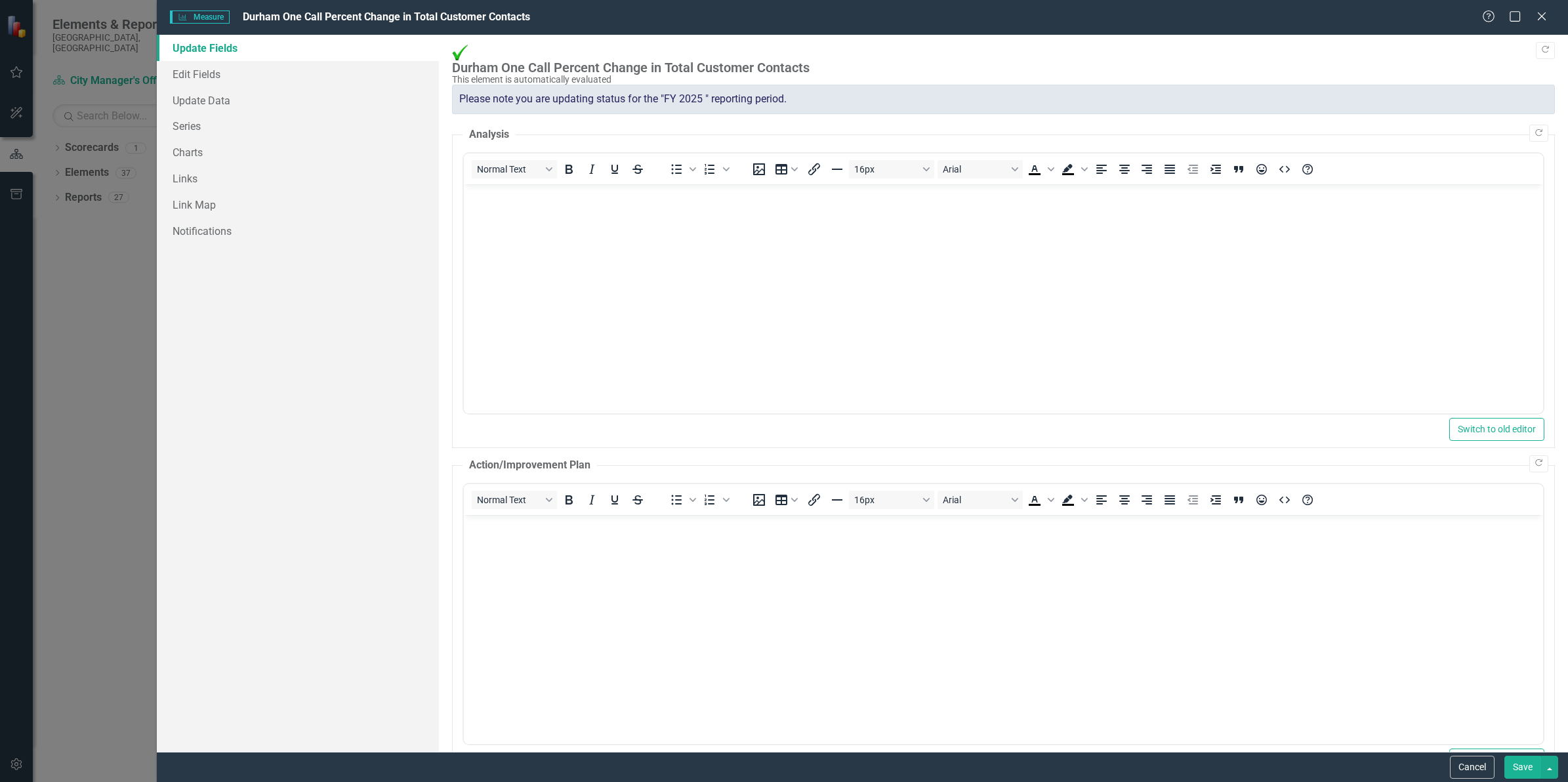
scroll to position [0, 0]
click at [190, 73] on link "Edit Fields" at bounding box center [298, 74] width 282 height 27
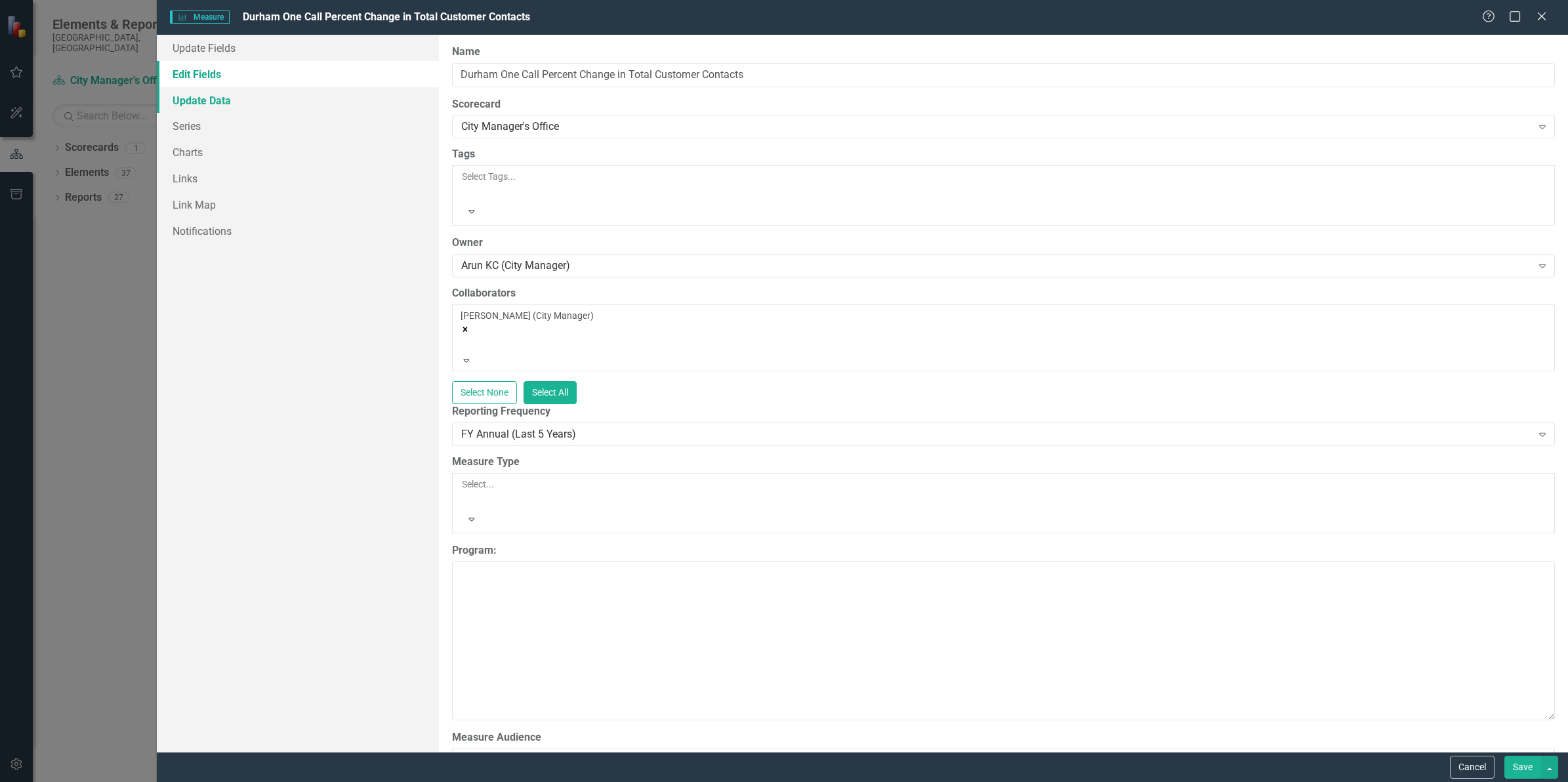
click at [205, 93] on link "Update Data" at bounding box center [298, 101] width 282 height 27
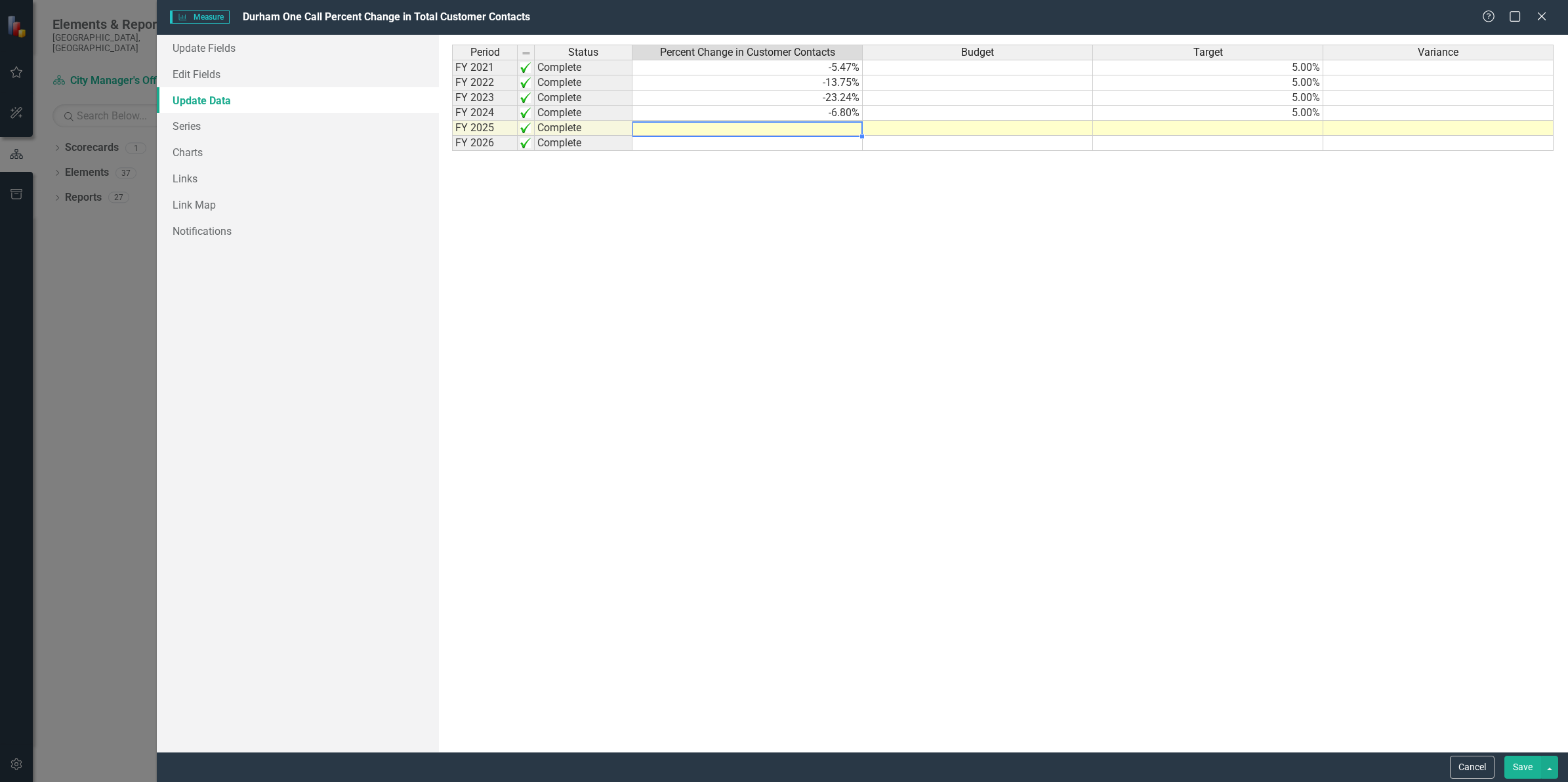
click at [843, 129] on td at bounding box center [748, 128] width 230 height 15
click at [821, 112] on td "-6.80%" at bounding box center [748, 113] width 230 height 15
type textarea "-6.8"
click at [823, 64] on td "-5.47%" at bounding box center [748, 68] width 230 height 16
click at [1540, 11] on icon "Close" at bounding box center [1541, 16] width 16 height 13
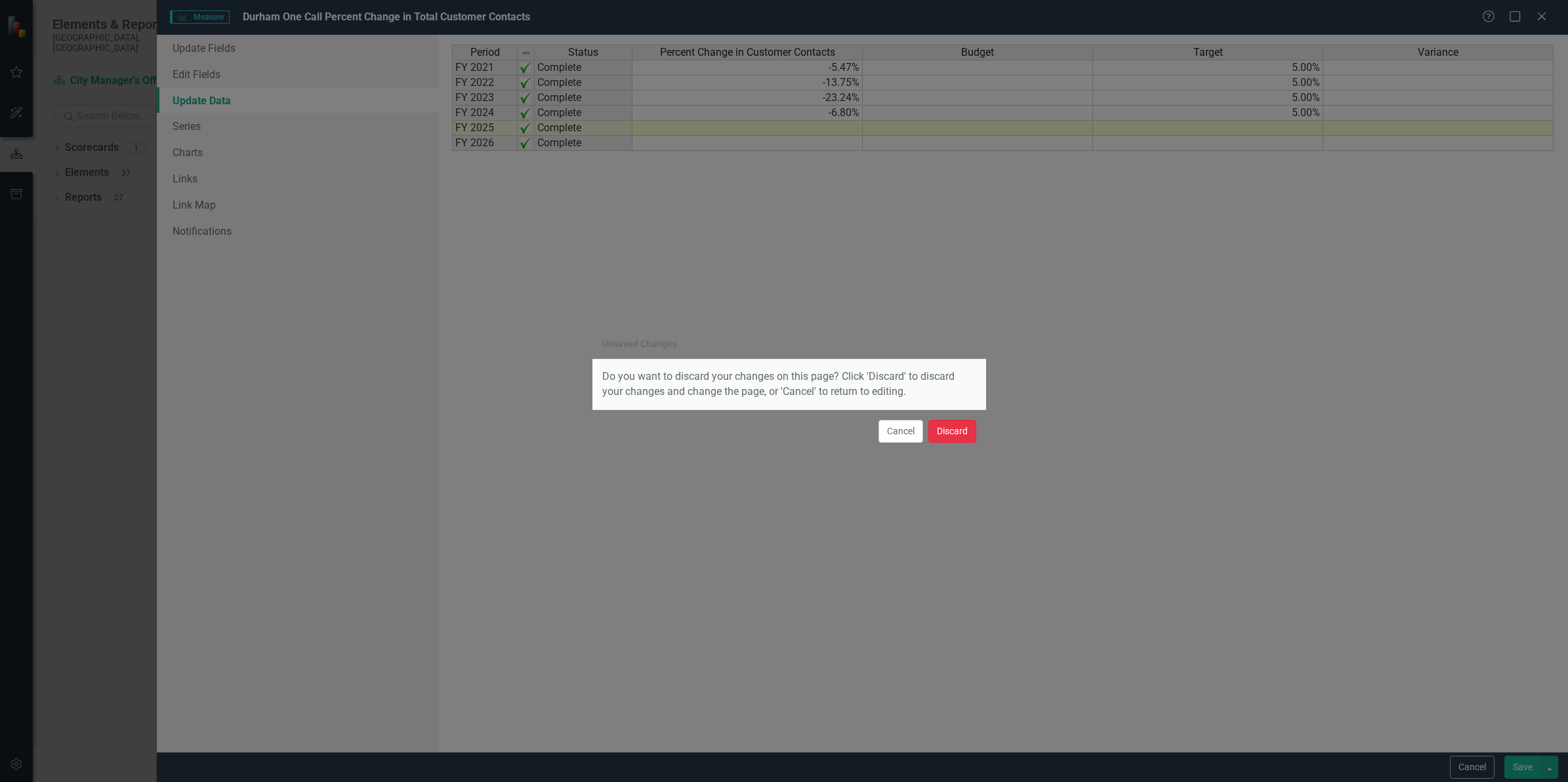
click at [964, 429] on button "Discard" at bounding box center [952, 431] width 48 height 23
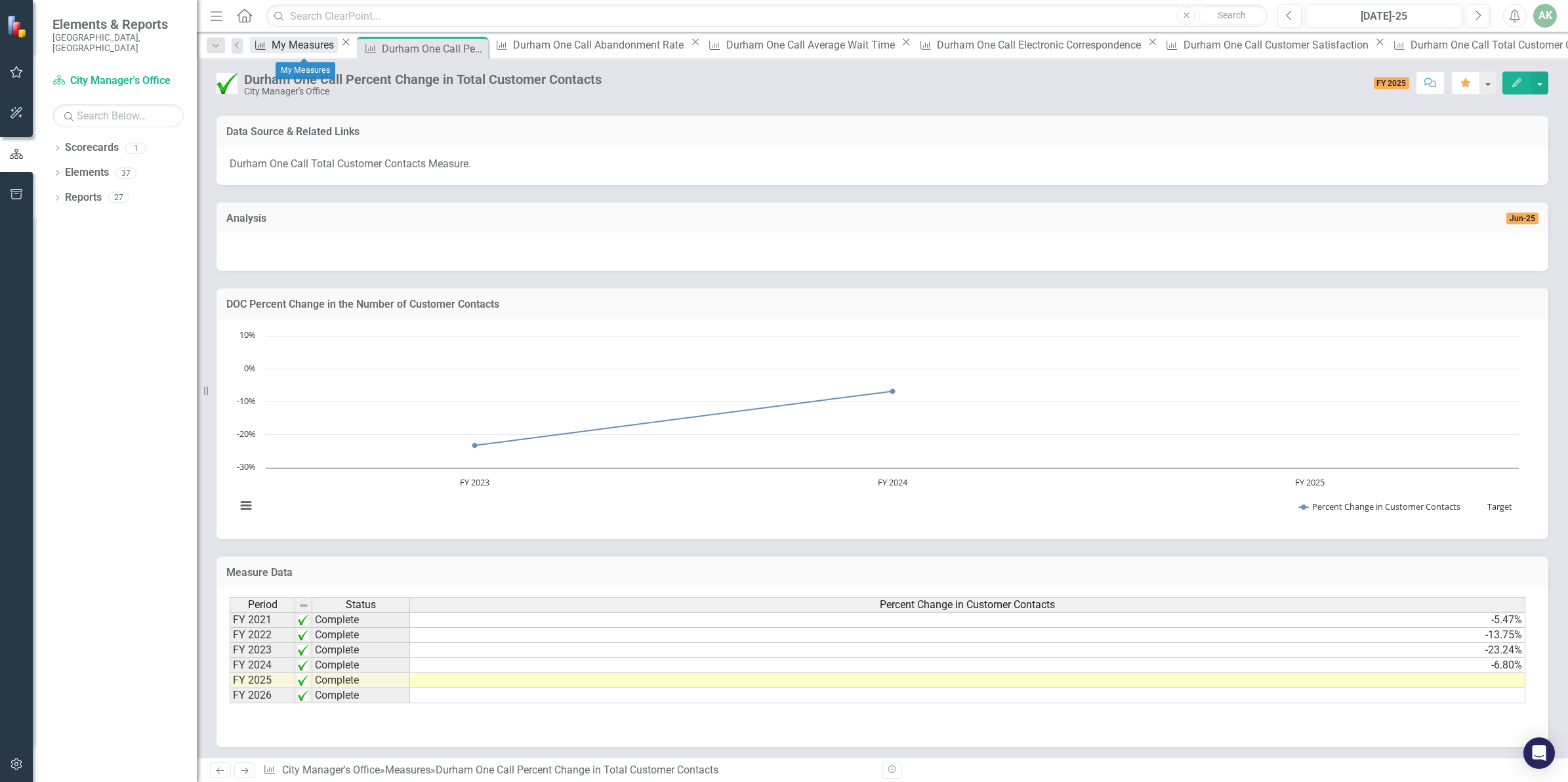
click at [303, 46] on div "My Measures" at bounding box center [304, 45] width 66 height 16
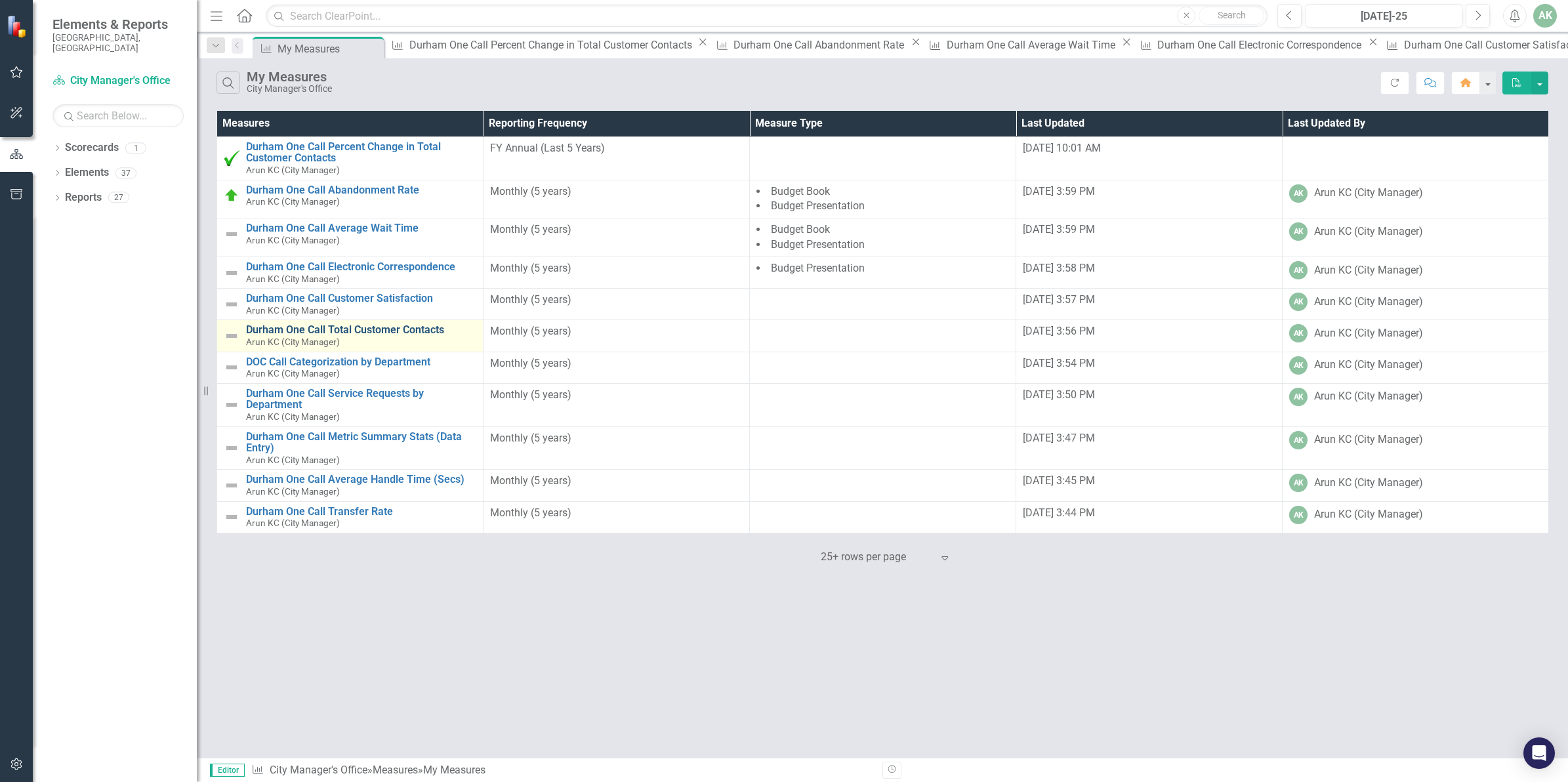
click at [352, 329] on link "Durham One Call Total Customer Contacts" at bounding box center [361, 330] width 230 height 12
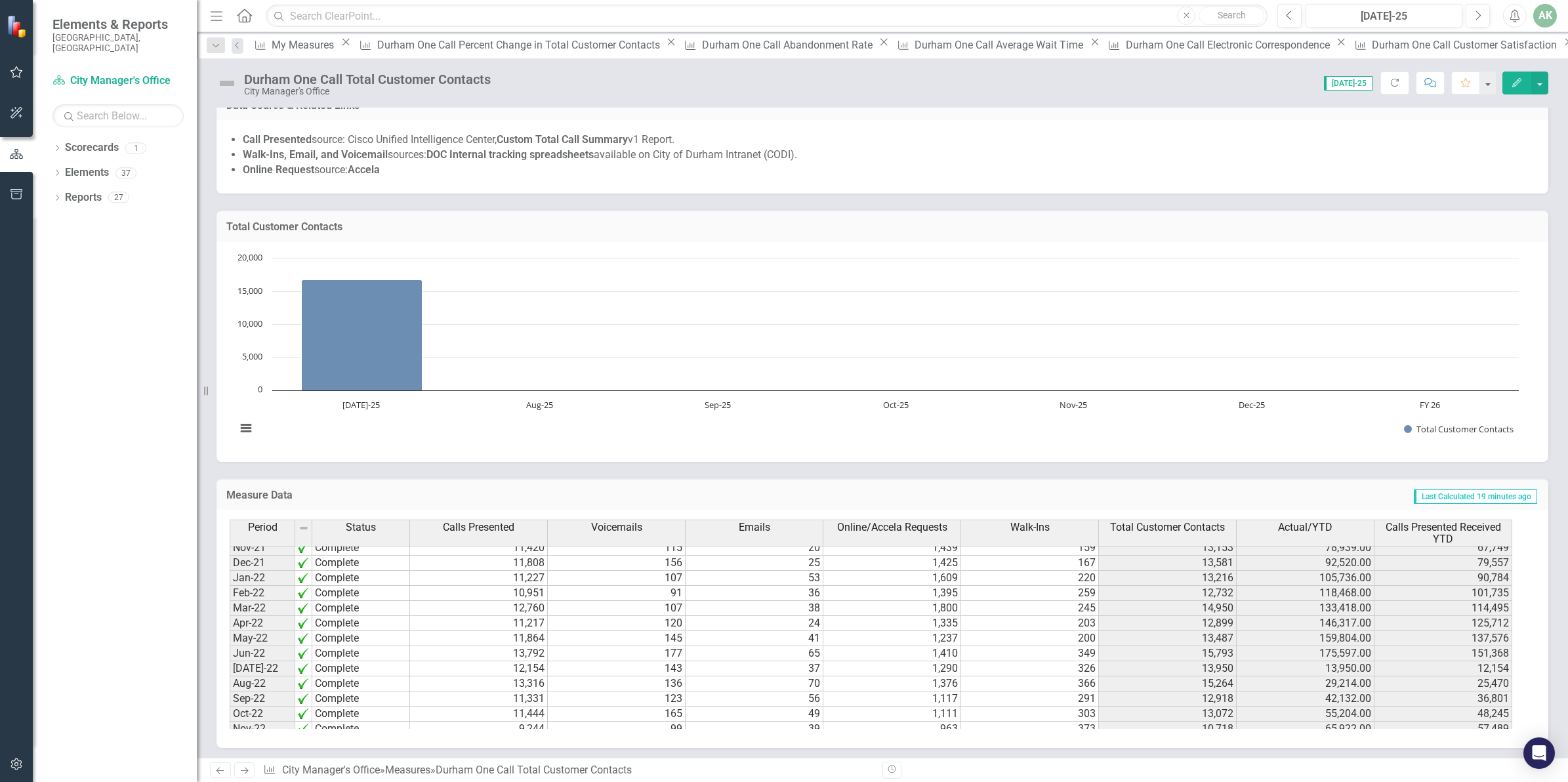
click at [263, 670] on td "[DATE]-22" at bounding box center [262, 669] width 66 height 15
click at [1340, 654] on td "175,597.00" at bounding box center [1305, 654] width 138 height 15
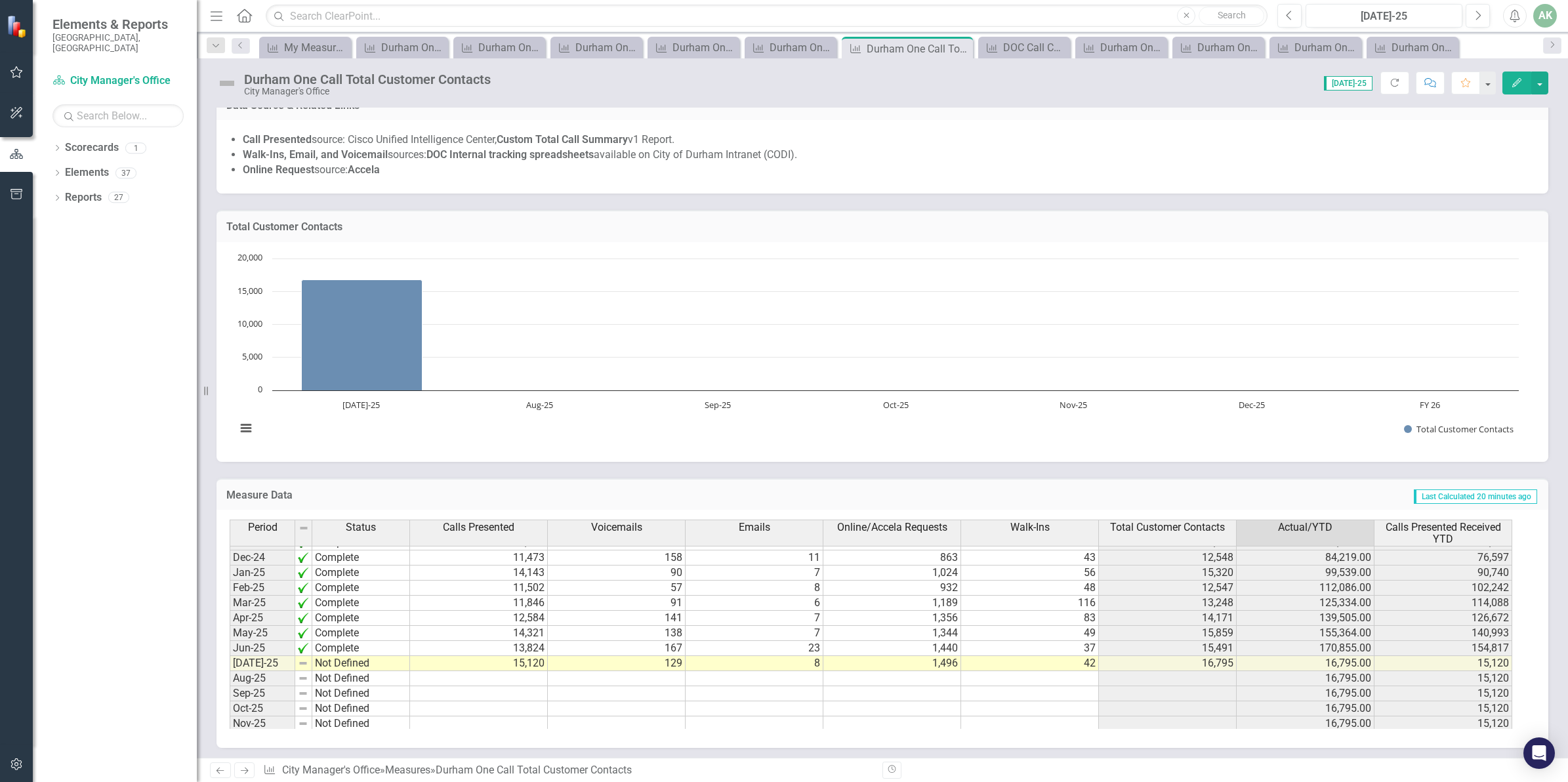
scroll to position [656, 0]
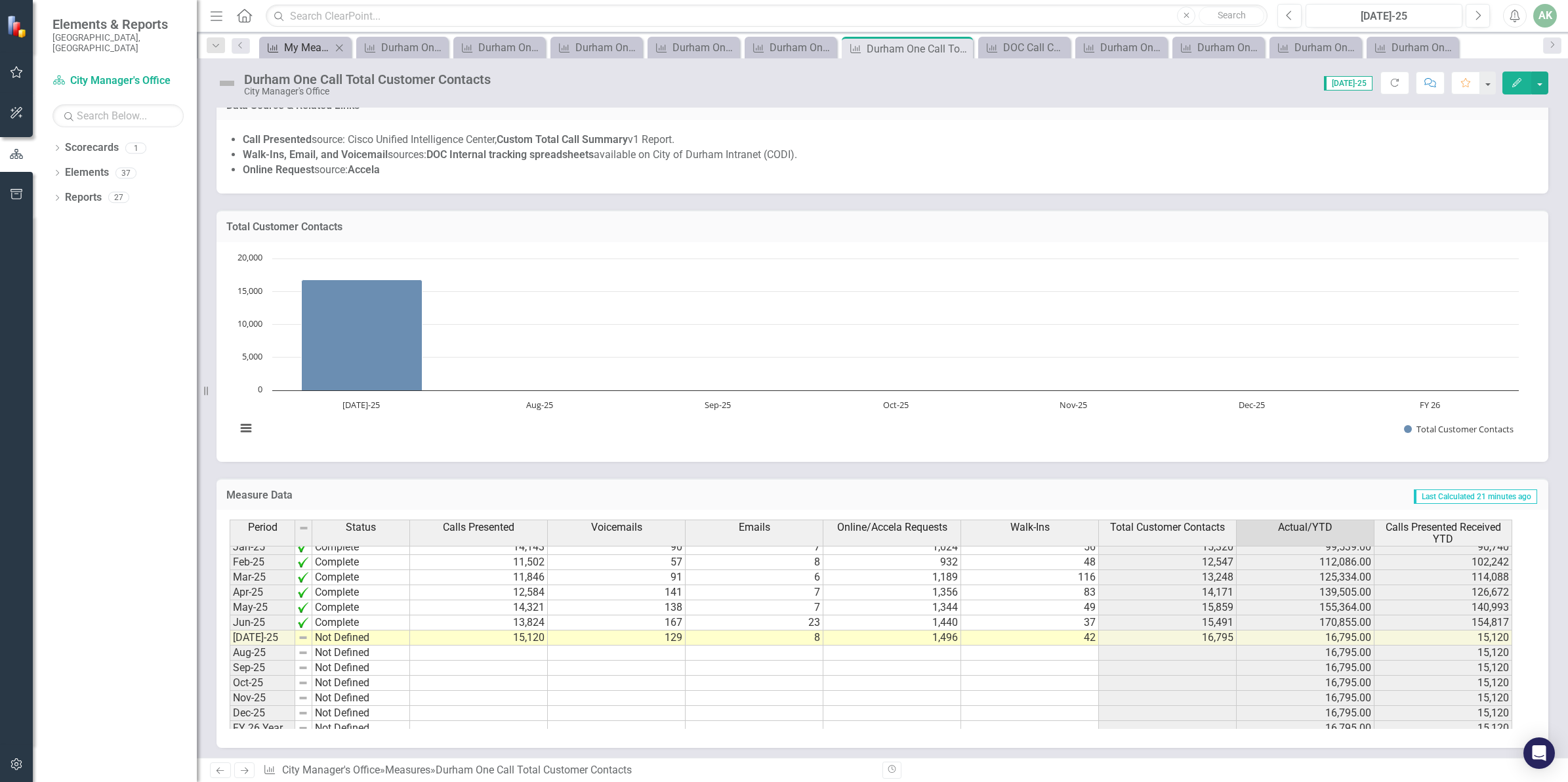
click at [299, 54] on div "My Measures" at bounding box center [308, 47] width 47 height 16
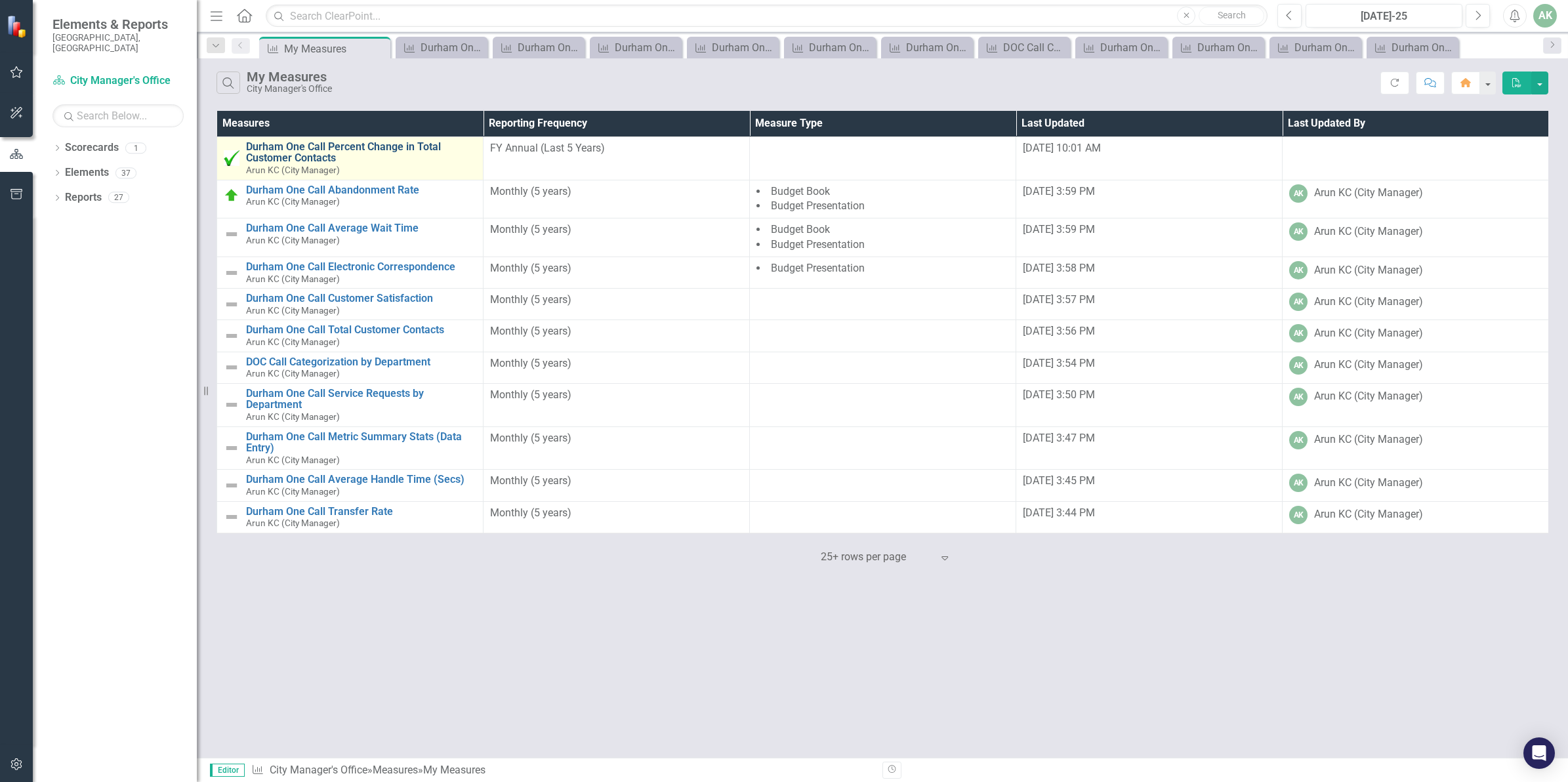
click at [358, 151] on link "Durham One Call Percent Change in Total Customer Contacts" at bounding box center [361, 152] width 230 height 23
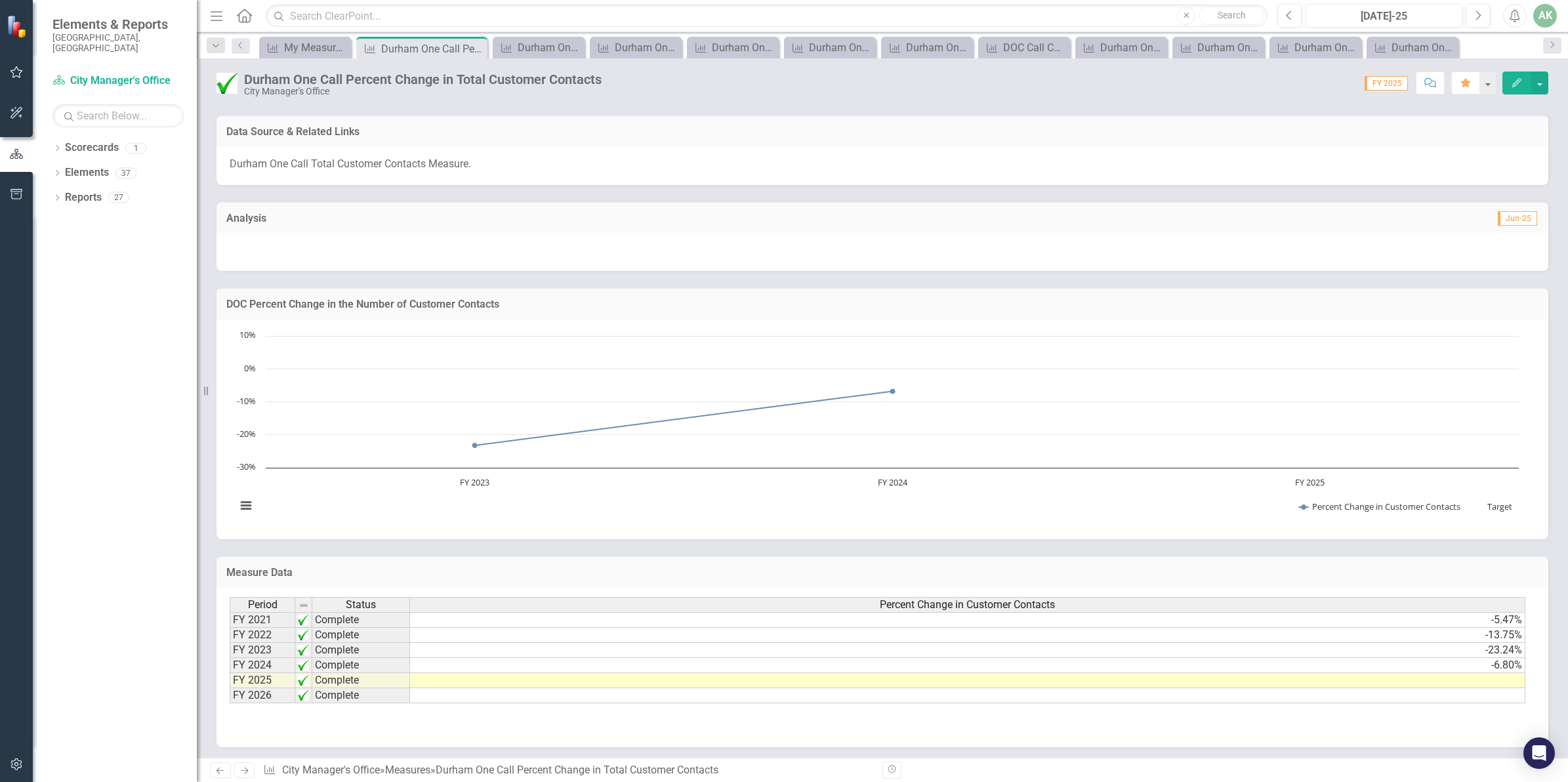
click at [1467, 661] on td "-6.80%" at bounding box center [967, 665] width 1115 height 15
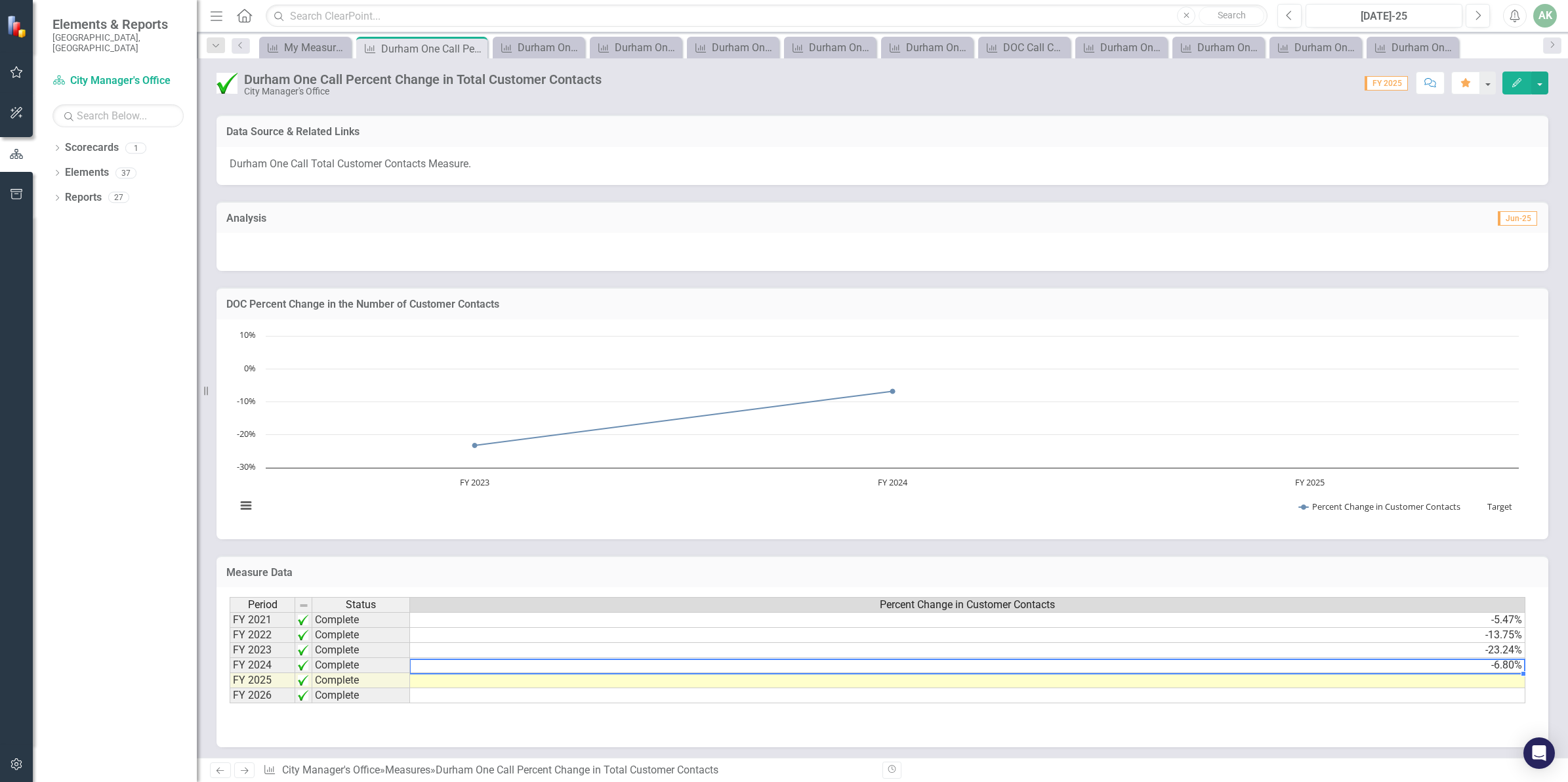
scroll to position [0, 10]
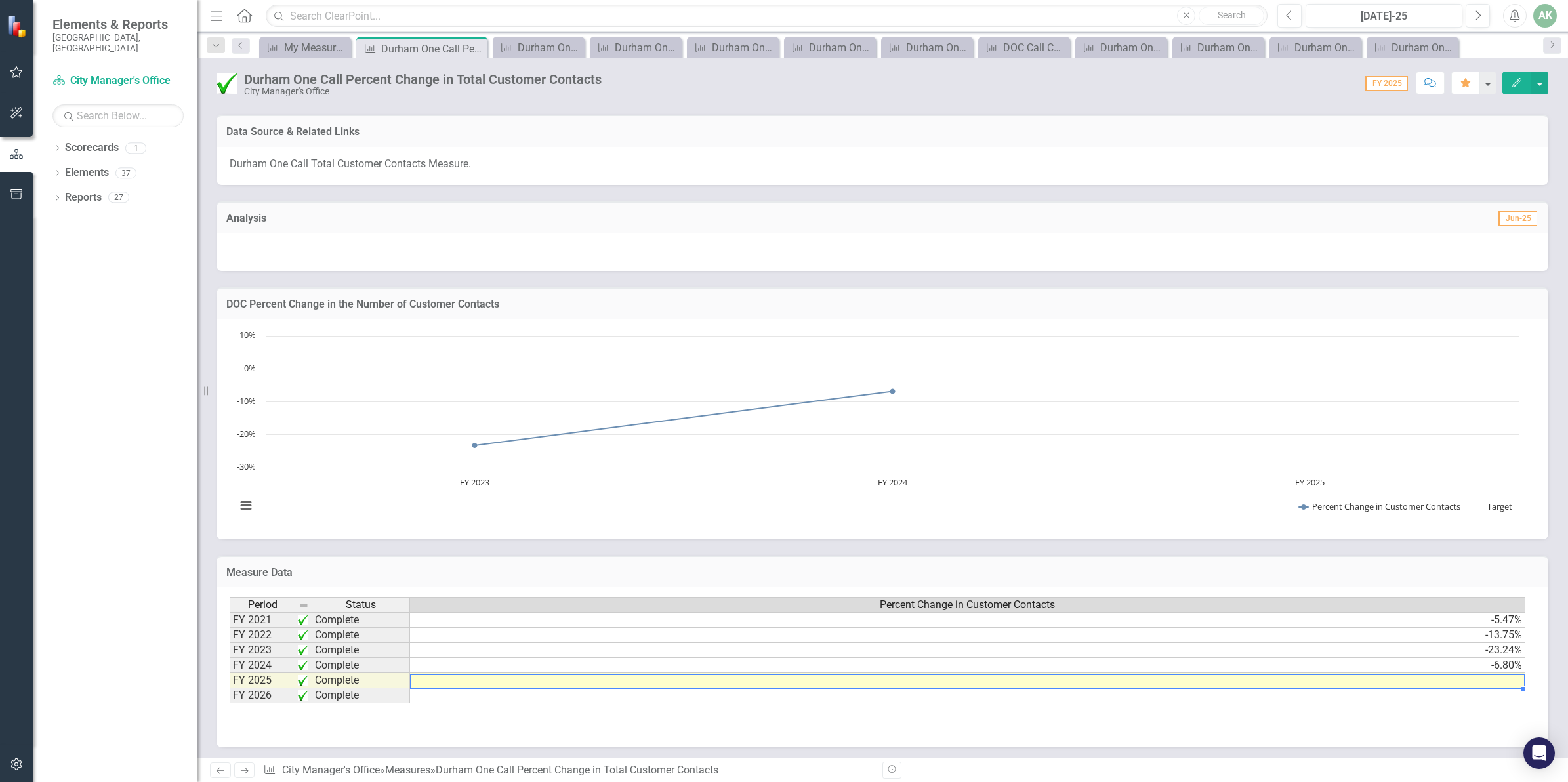
click at [1493, 677] on td at bounding box center [967, 681] width 1115 height 15
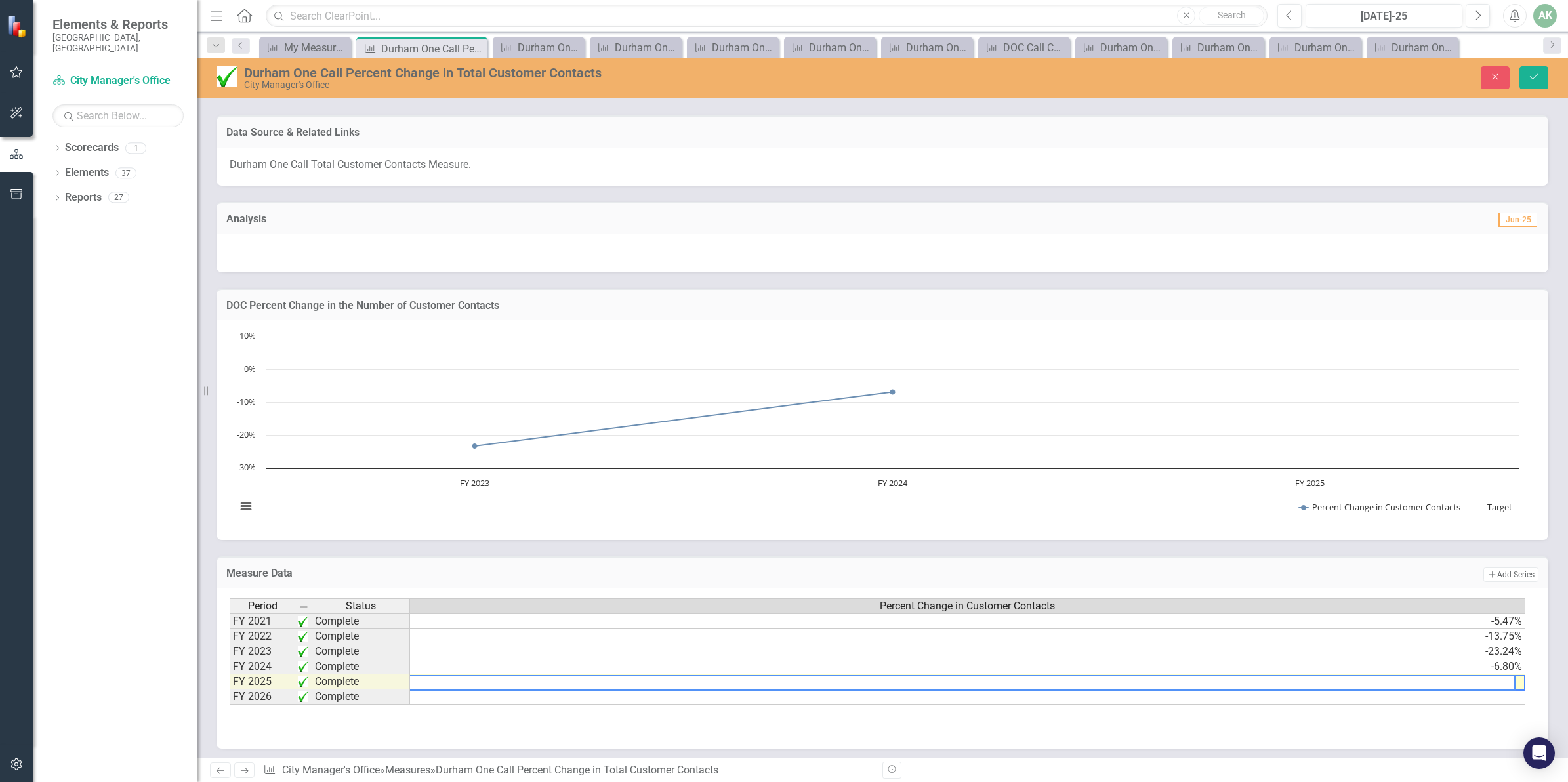
click at [1493, 681] on textarea at bounding box center [957, 683] width 1116 height 16
type textarea "32"
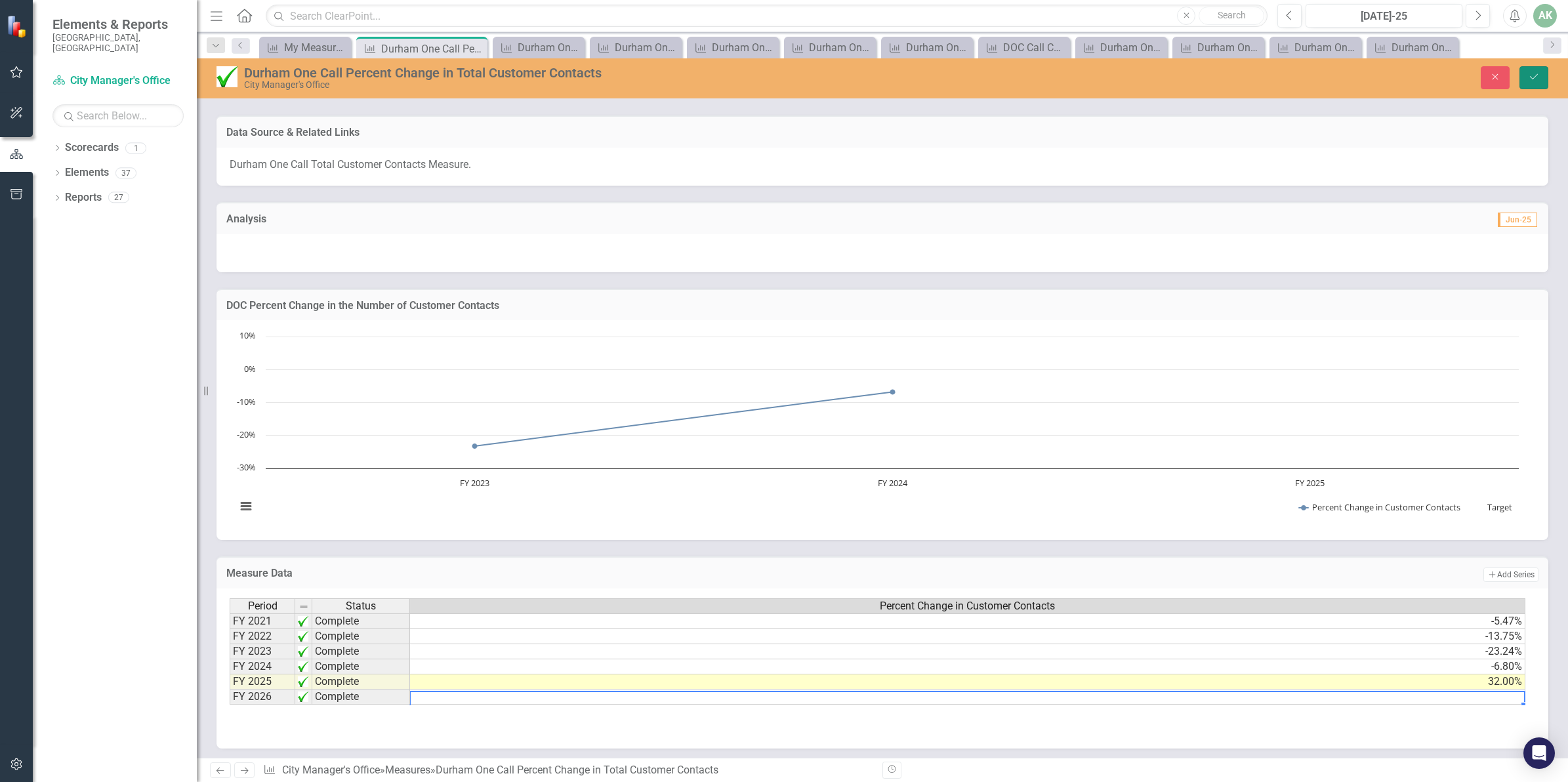
click at [1534, 81] on icon "Save" at bounding box center [1533, 76] width 12 height 9
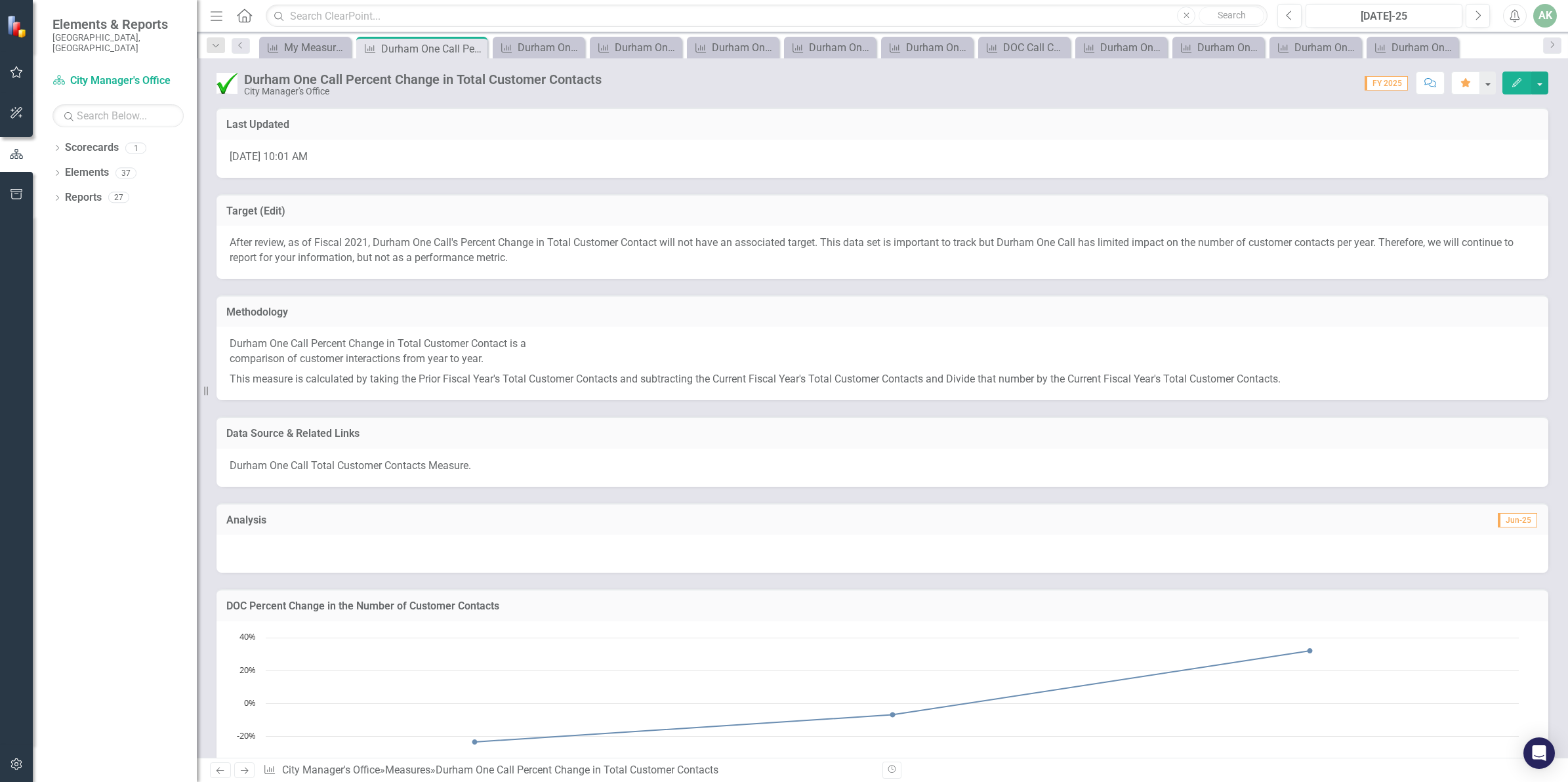
scroll to position [302, 0]
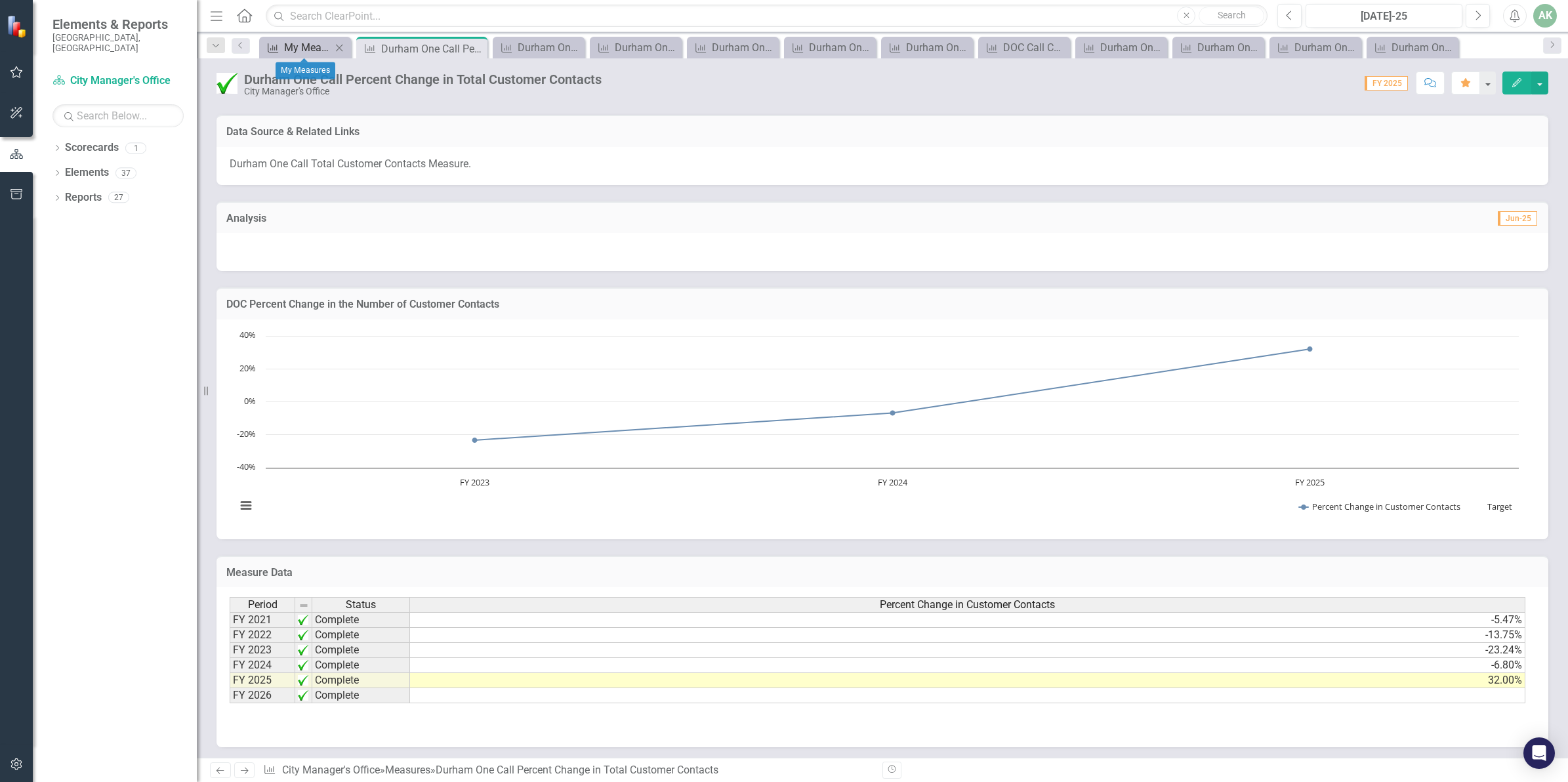
click at [281, 47] on link "Measure My Measures" at bounding box center [297, 47] width 69 height 16
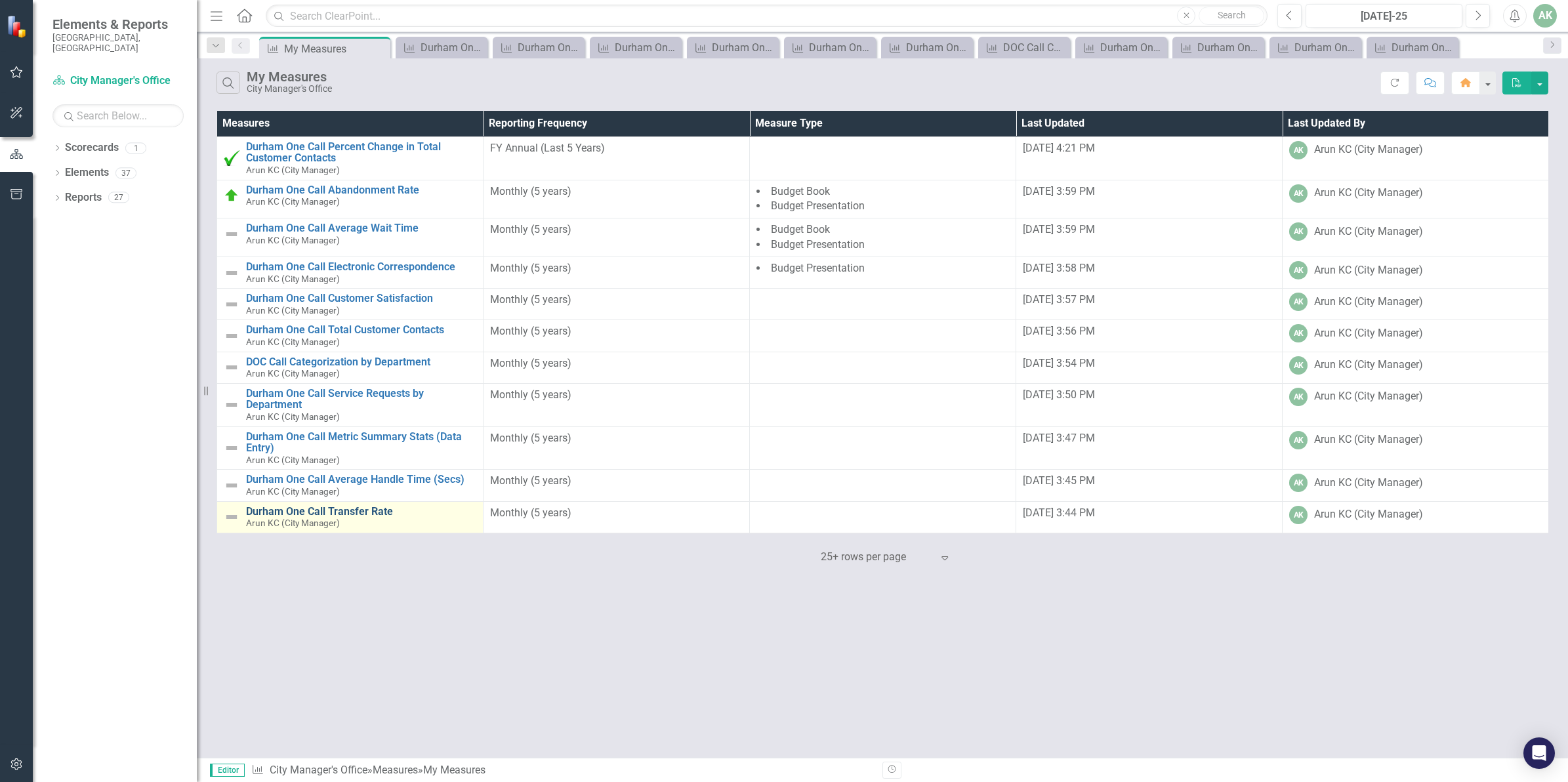
click at [365, 513] on link "Durham One Call Transfer Rate" at bounding box center [361, 511] width 230 height 12
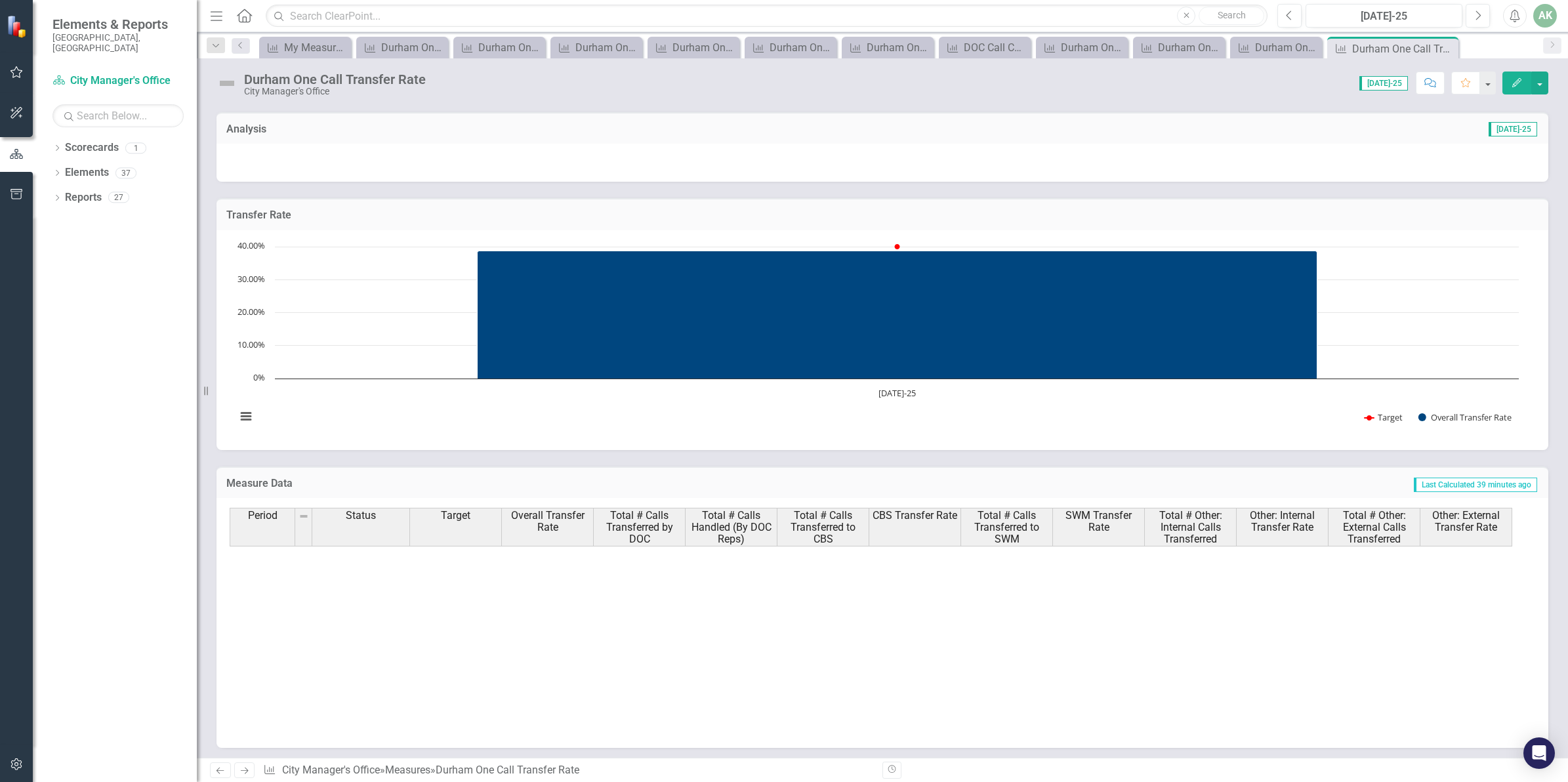
scroll to position [492, 0]
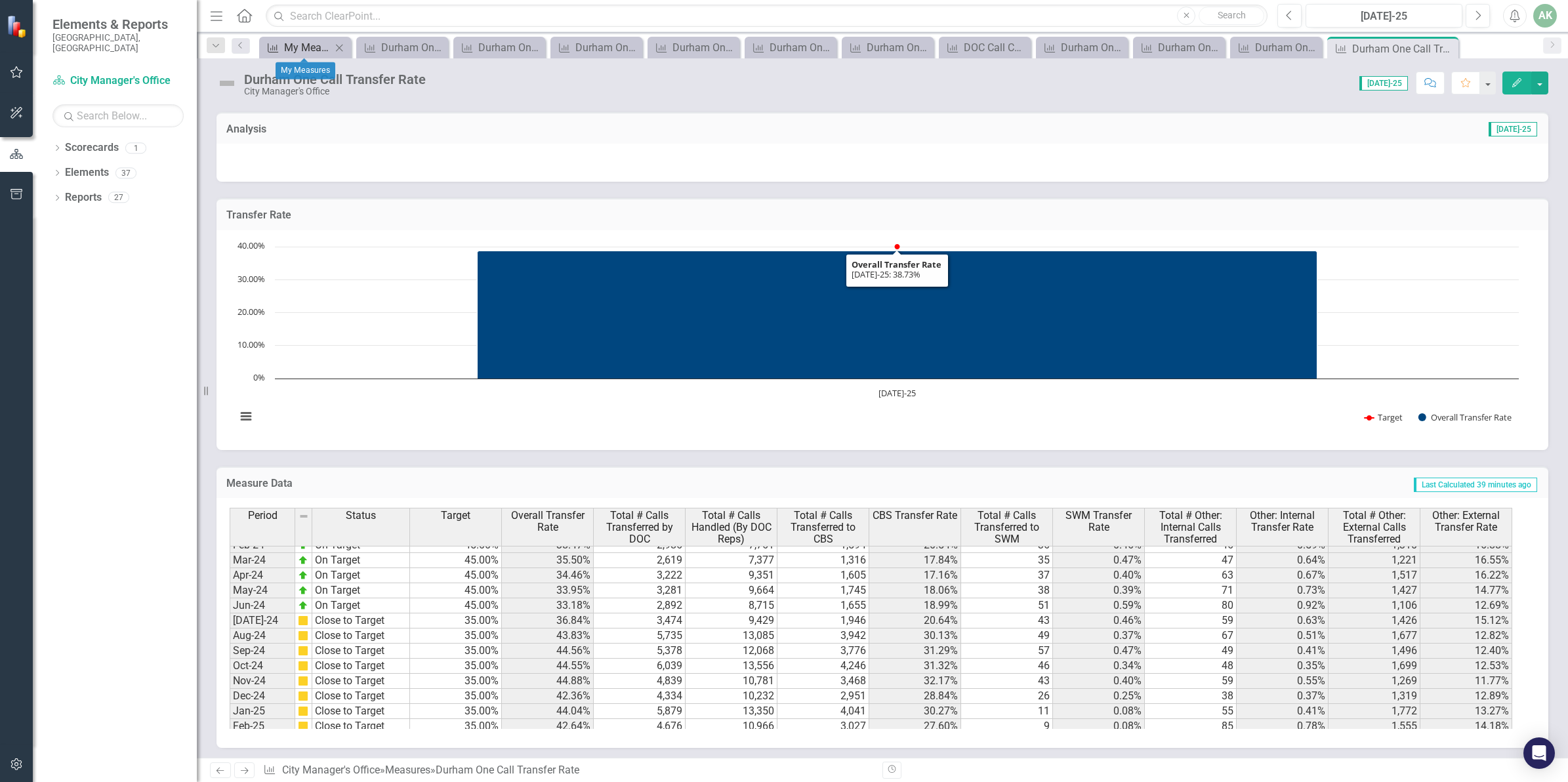
click at [290, 43] on div "My Measures" at bounding box center [308, 47] width 47 height 16
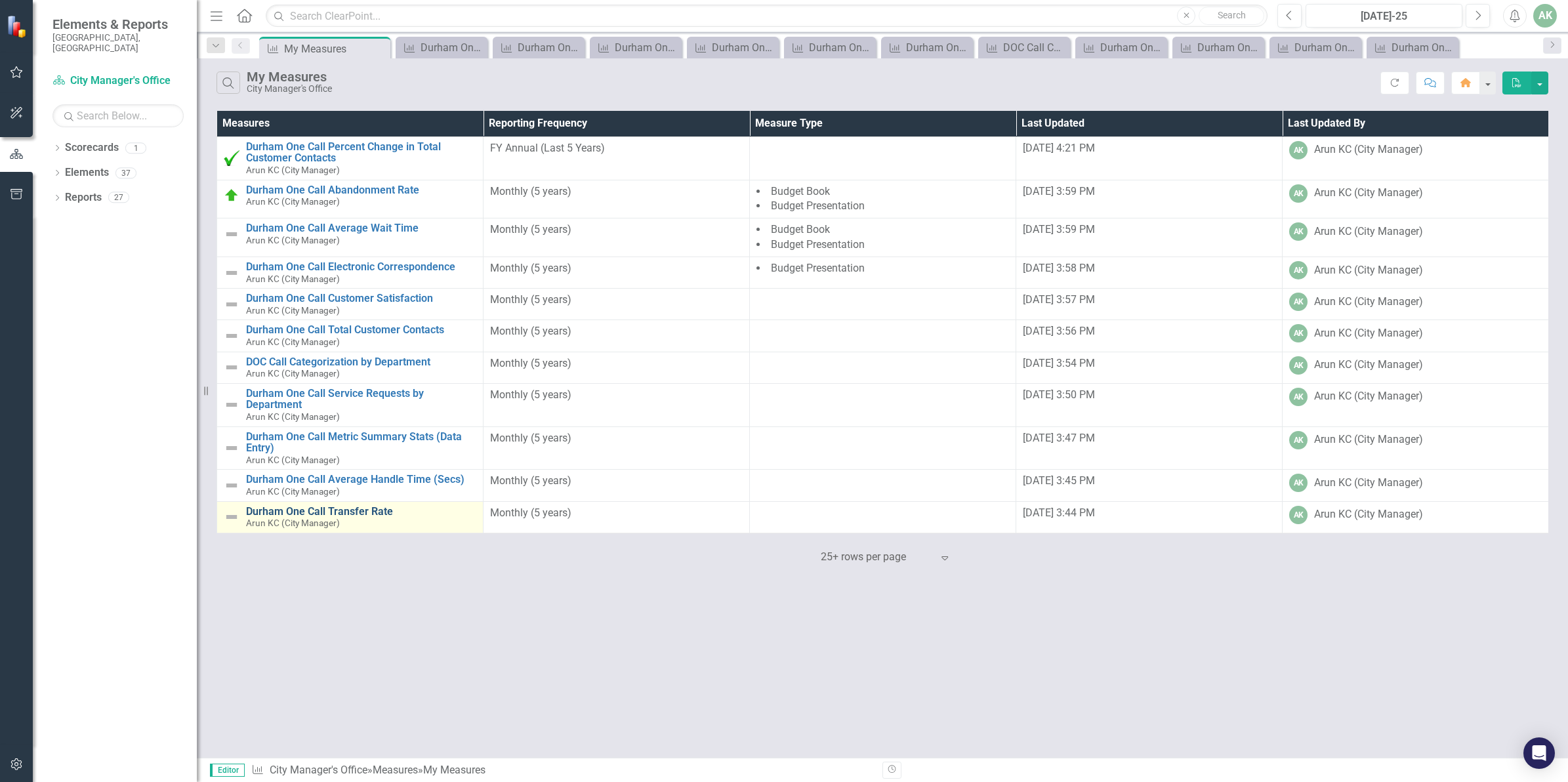
click at [378, 508] on link "Durham One Call Transfer Rate" at bounding box center [361, 511] width 230 height 12
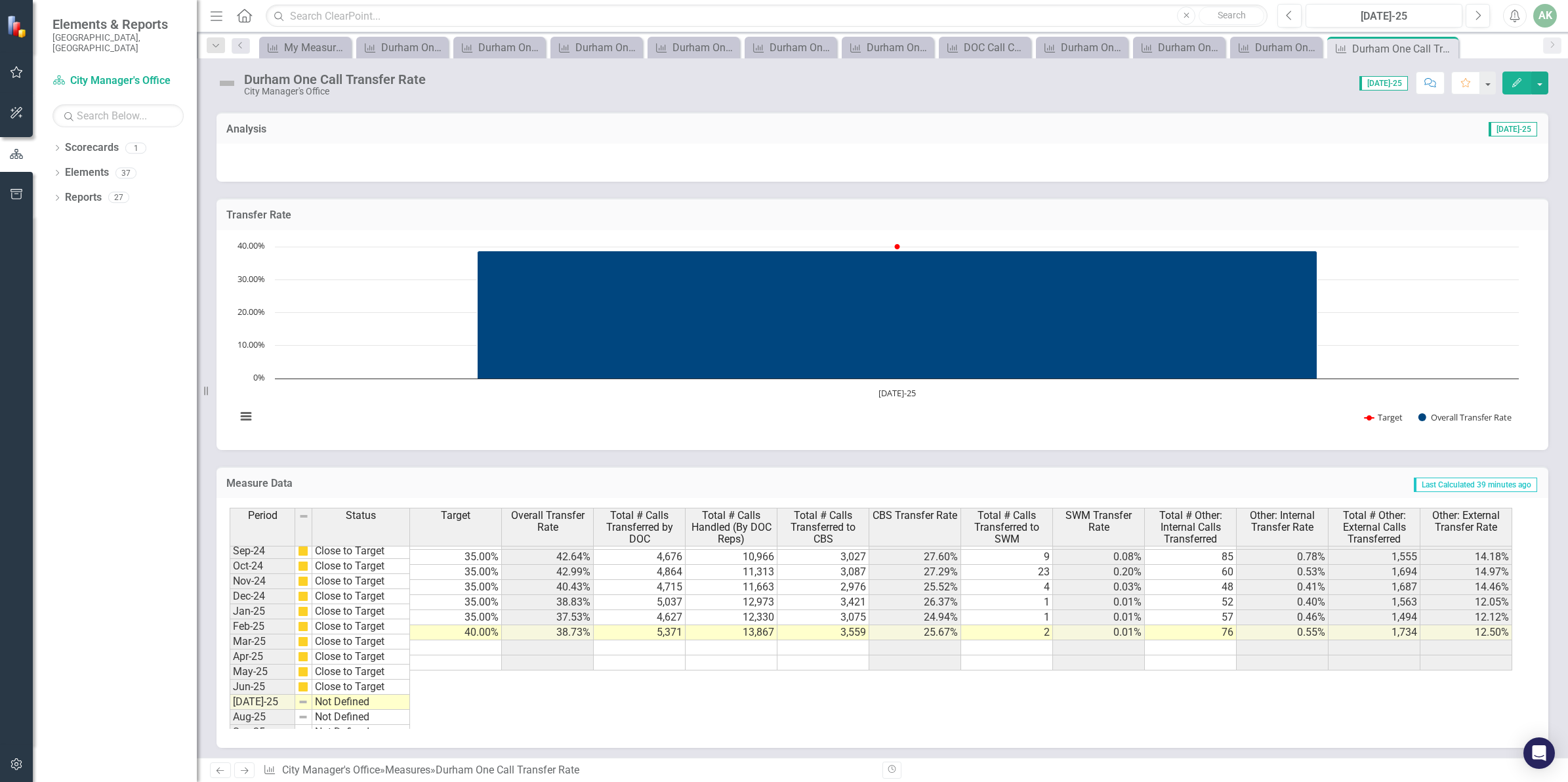
scroll to position [663, 0]
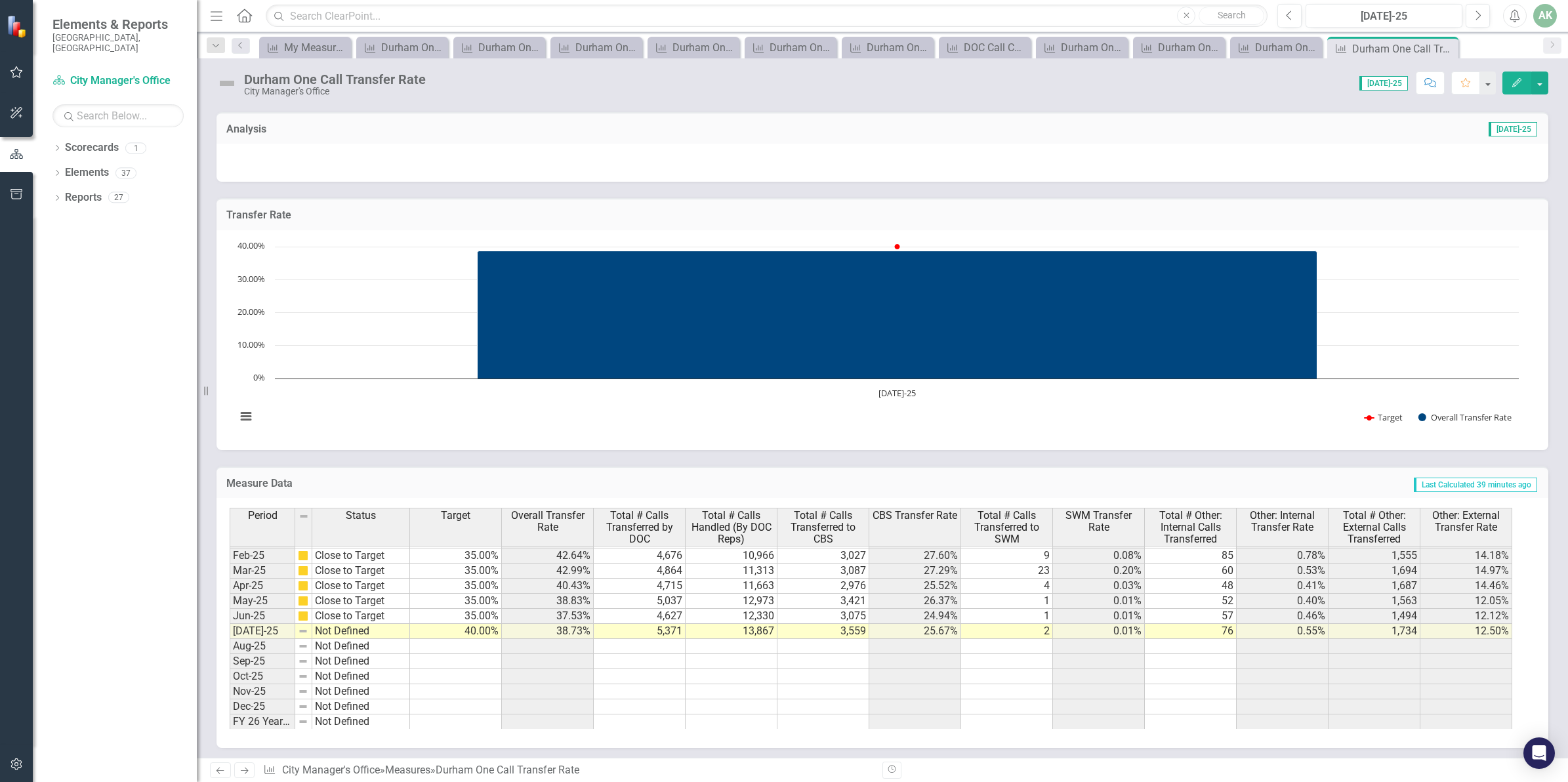
click at [379, 632] on tbody "Oct-23 On Target Nov-23 On Target Dec-23 On Target Jan-24 On Target Feb-24 On T…" at bounding box center [320, 518] width 180 height 423
click at [379, 632] on td "Not Defined" at bounding box center [361, 632] width 98 height 15
click at [369, 632] on td "Not Defined" at bounding box center [361, 632] width 98 height 15
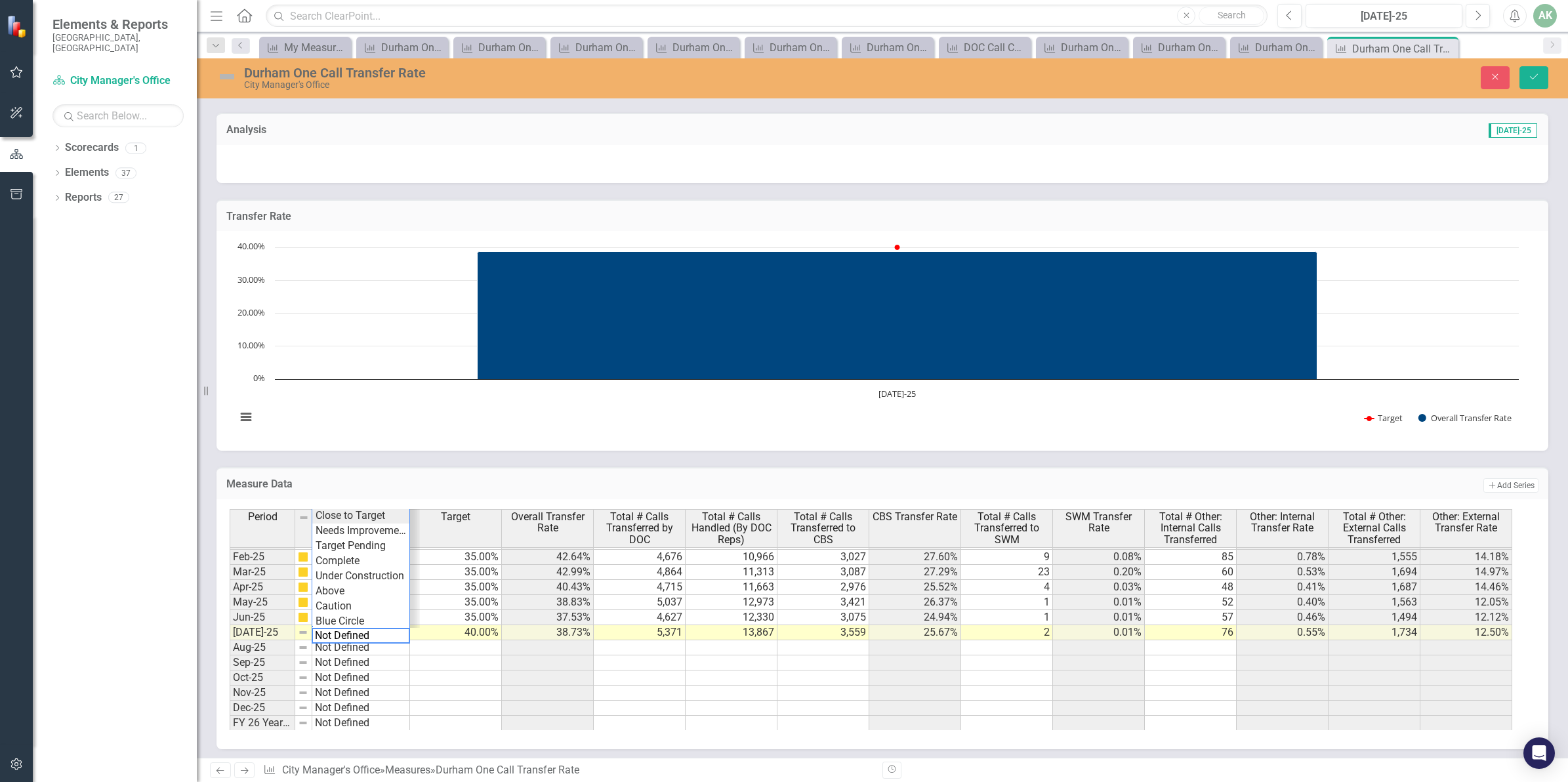
type textarea "Close to Target"
click at [364, 510] on div "Period Status Target Overall Transfer Rate Total # Calls Transferred by DOC Tot…" at bounding box center [878, 619] width 1296 height 221
click at [1532, 79] on icon "Save" at bounding box center [1533, 76] width 12 height 9
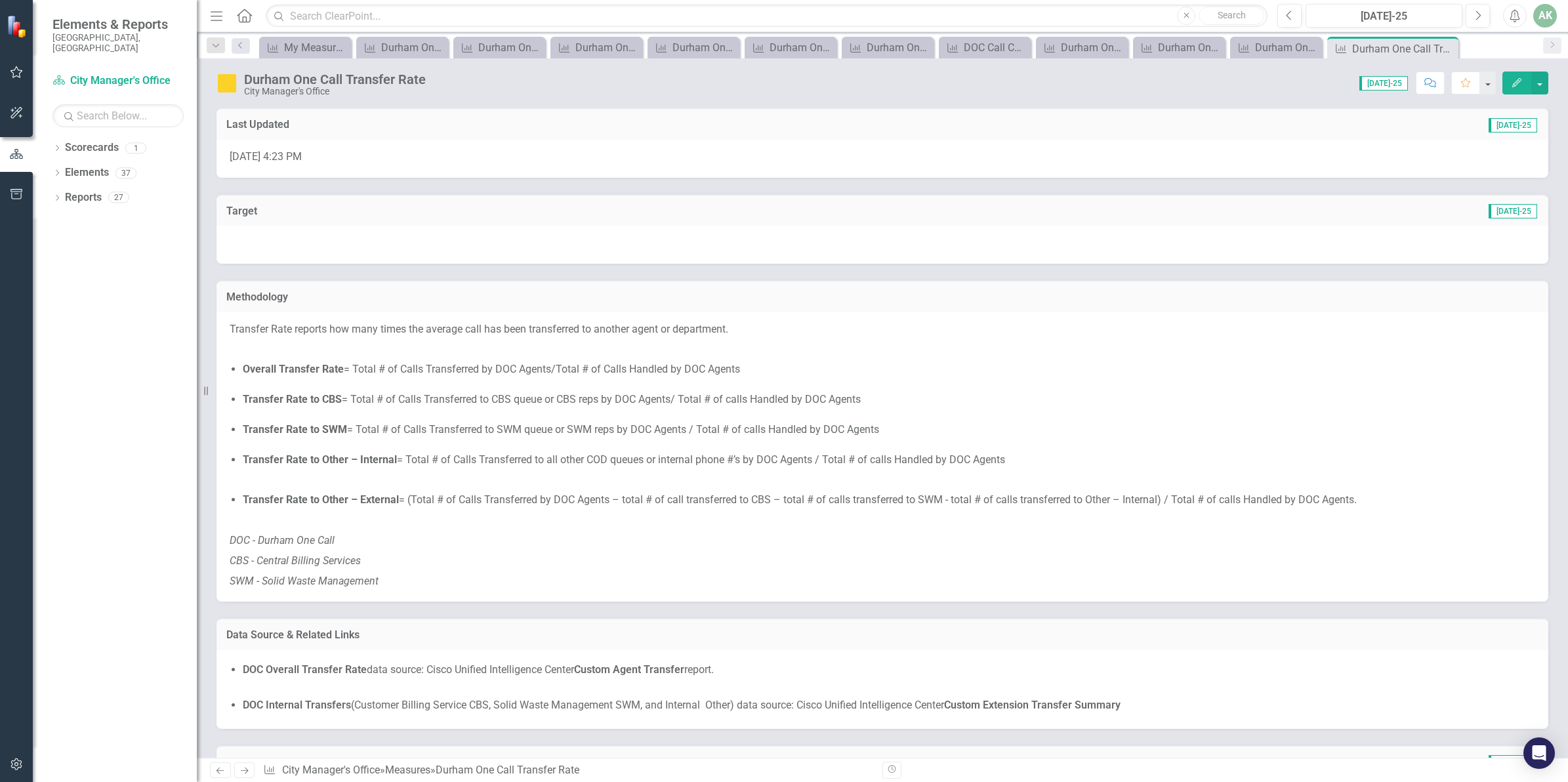
click at [1028, 526] on p at bounding box center [882, 520] width 1306 height 20
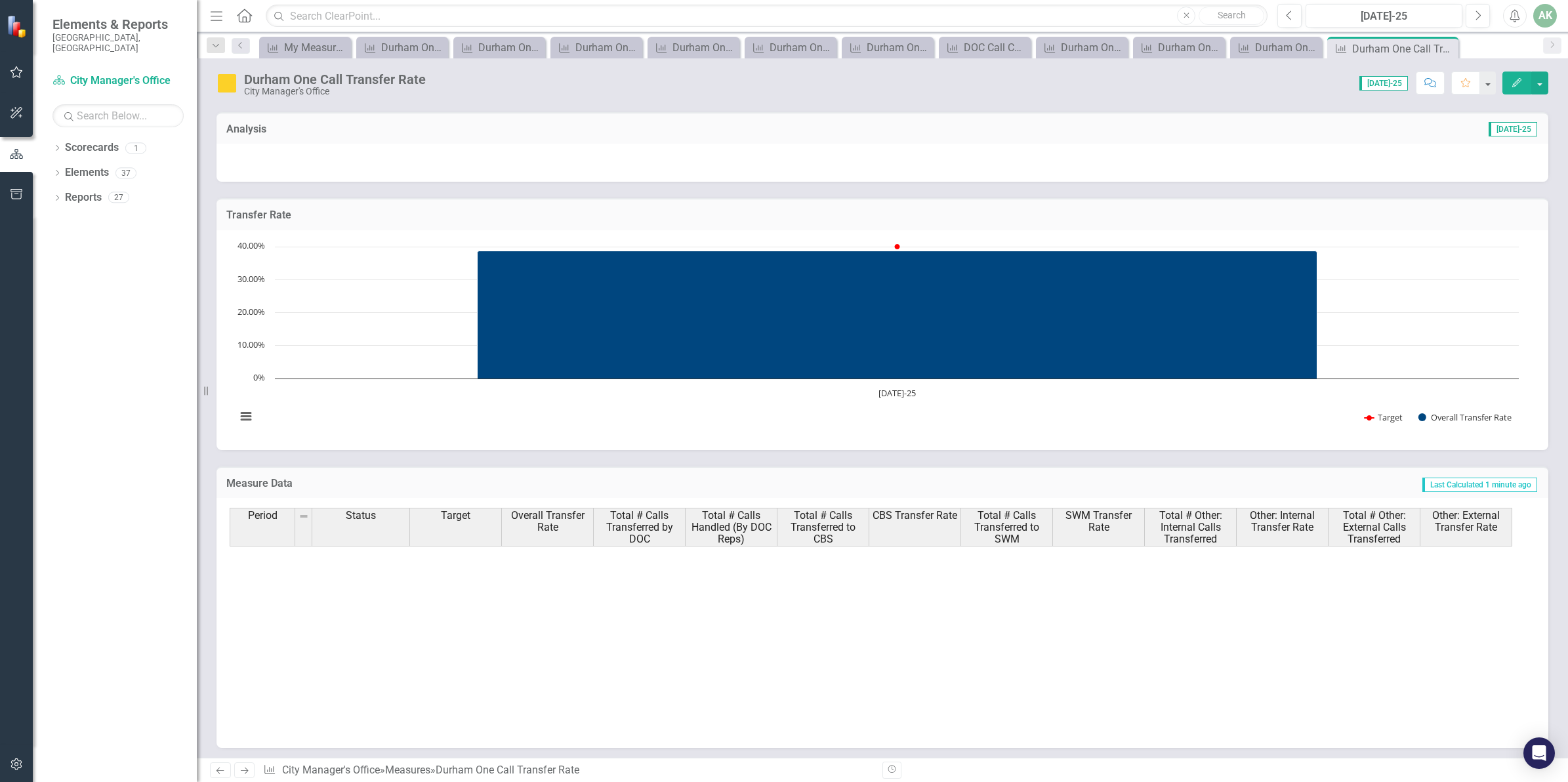
scroll to position [668, 0]
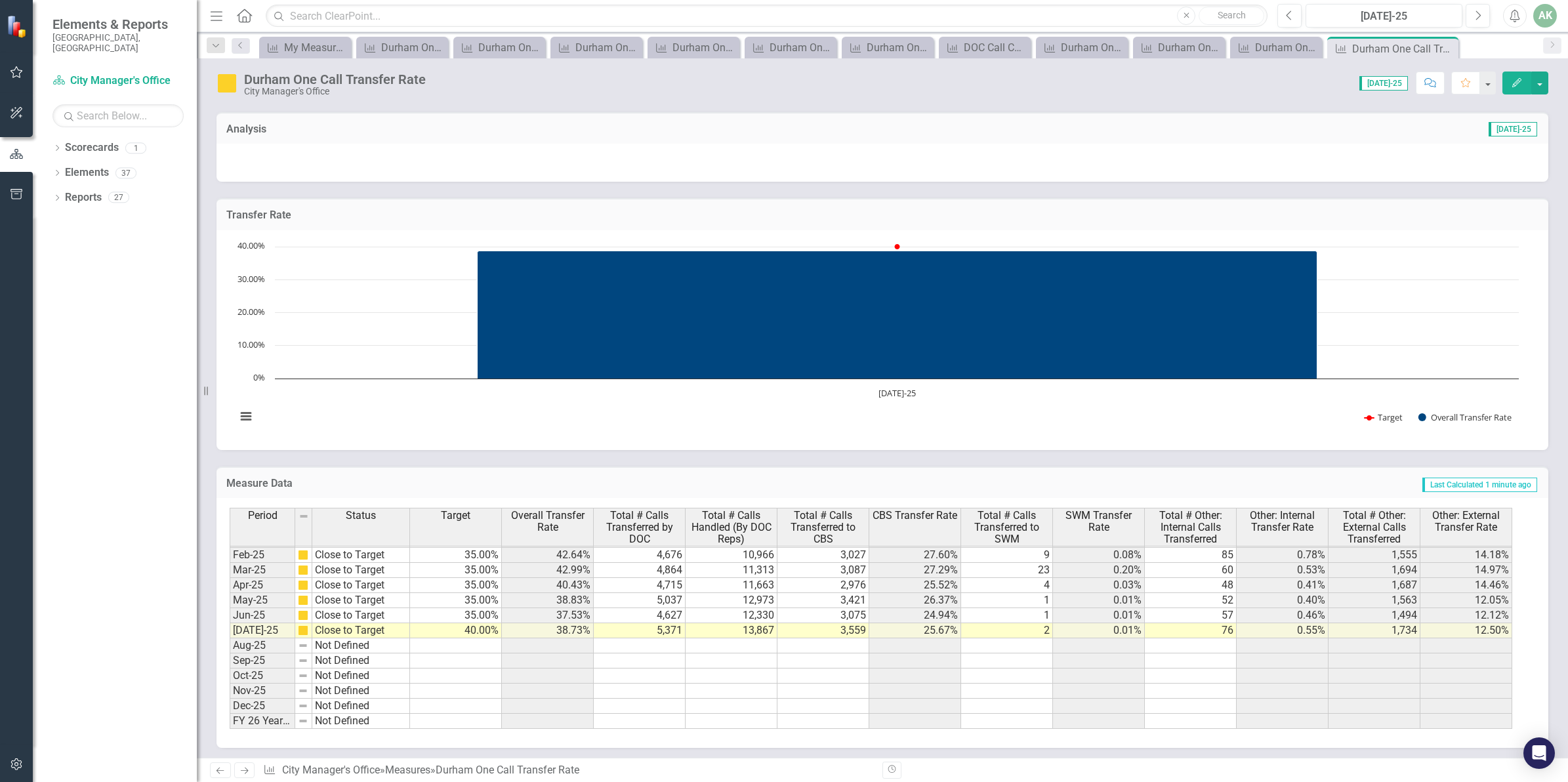
click at [355, 628] on tbody "Sep-23 On Target Oct-23 On Target Nov-23 On Target Dec-23 On Target Jan-24 On T…" at bounding box center [320, 510] width 180 height 438
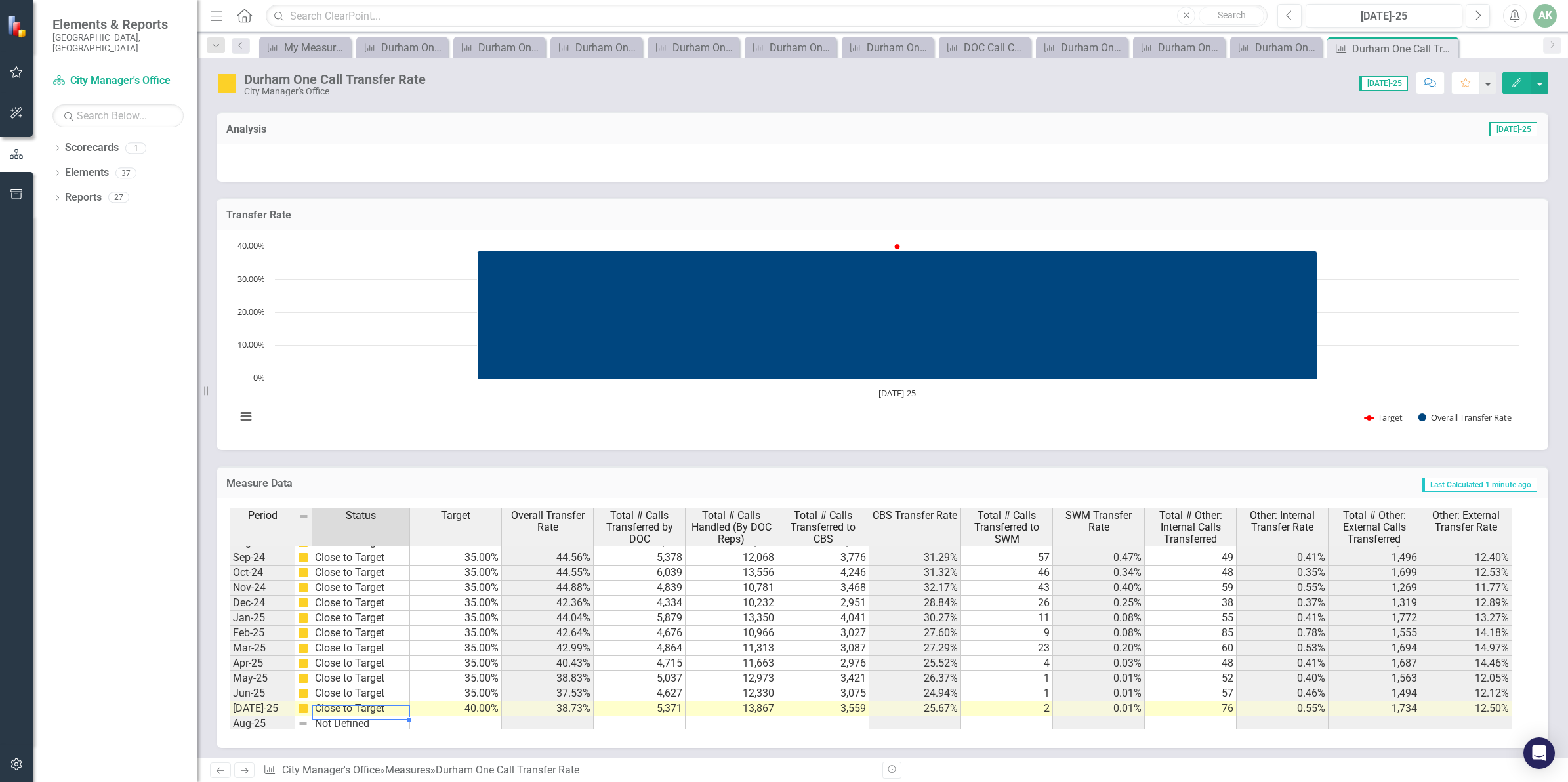
scroll to position [667, 0]
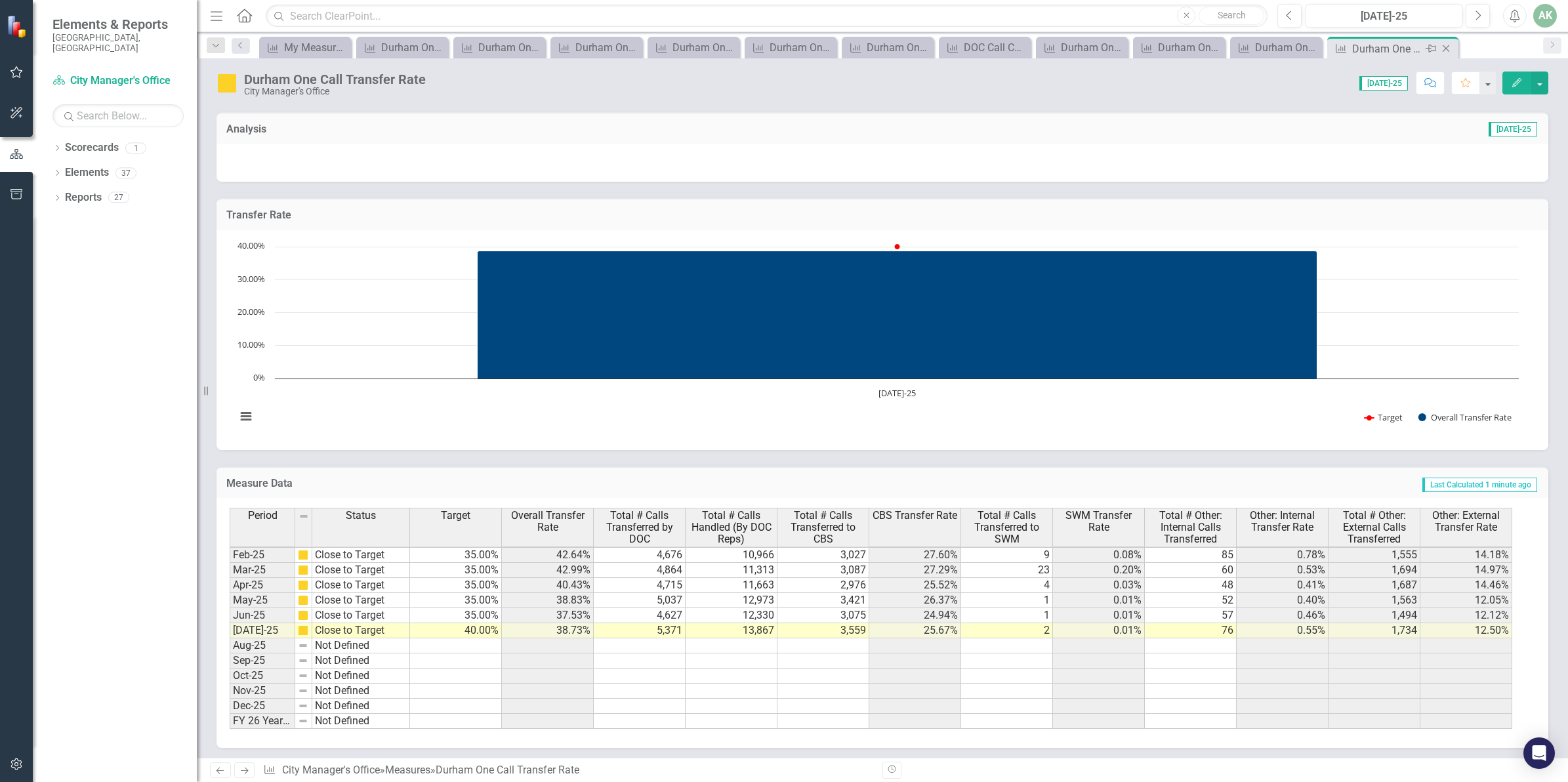
click at [1447, 48] on icon "Close" at bounding box center [1446, 48] width 13 height 10
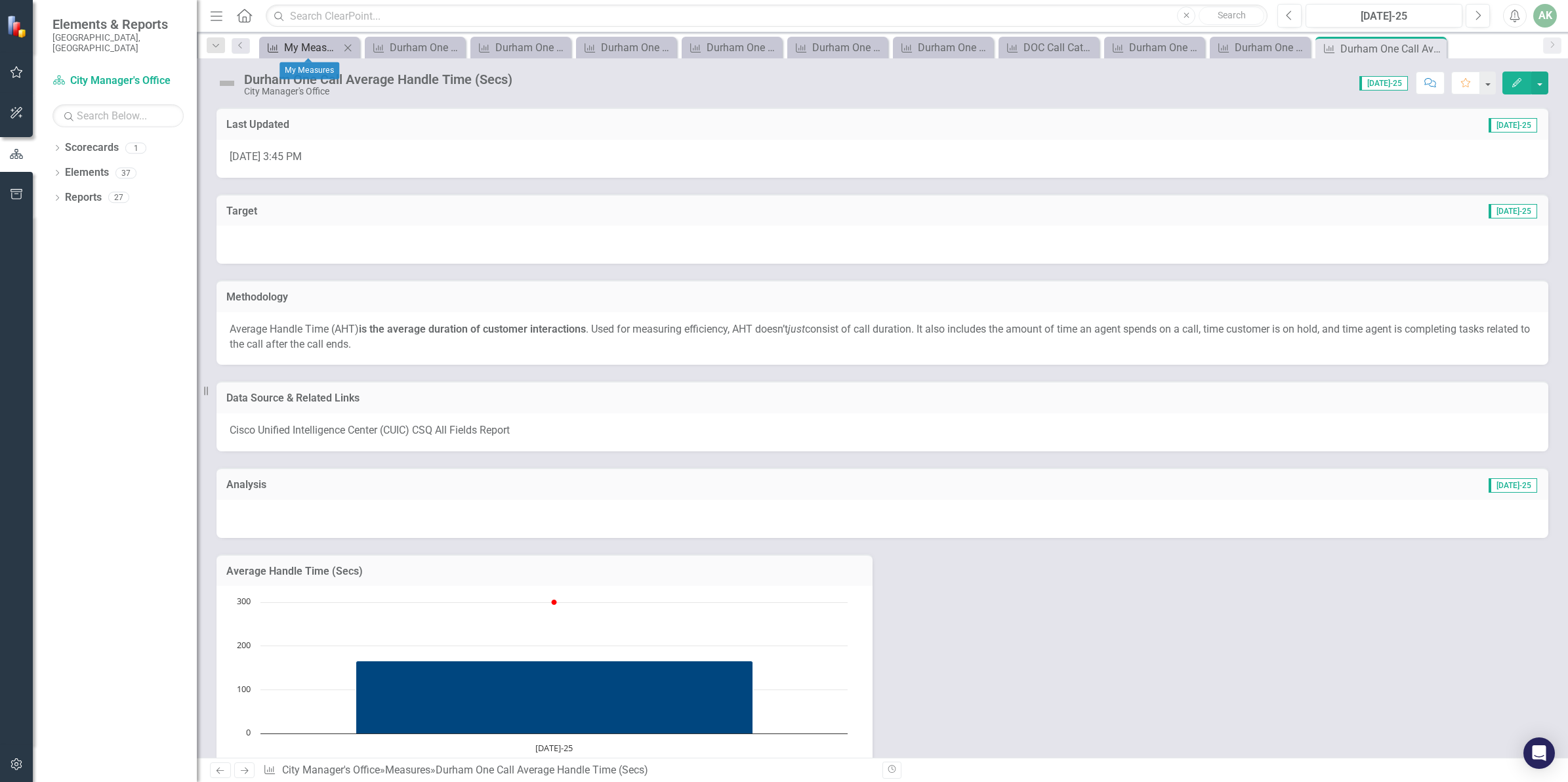
click at [302, 52] on div "My Measures" at bounding box center [312, 47] width 56 height 16
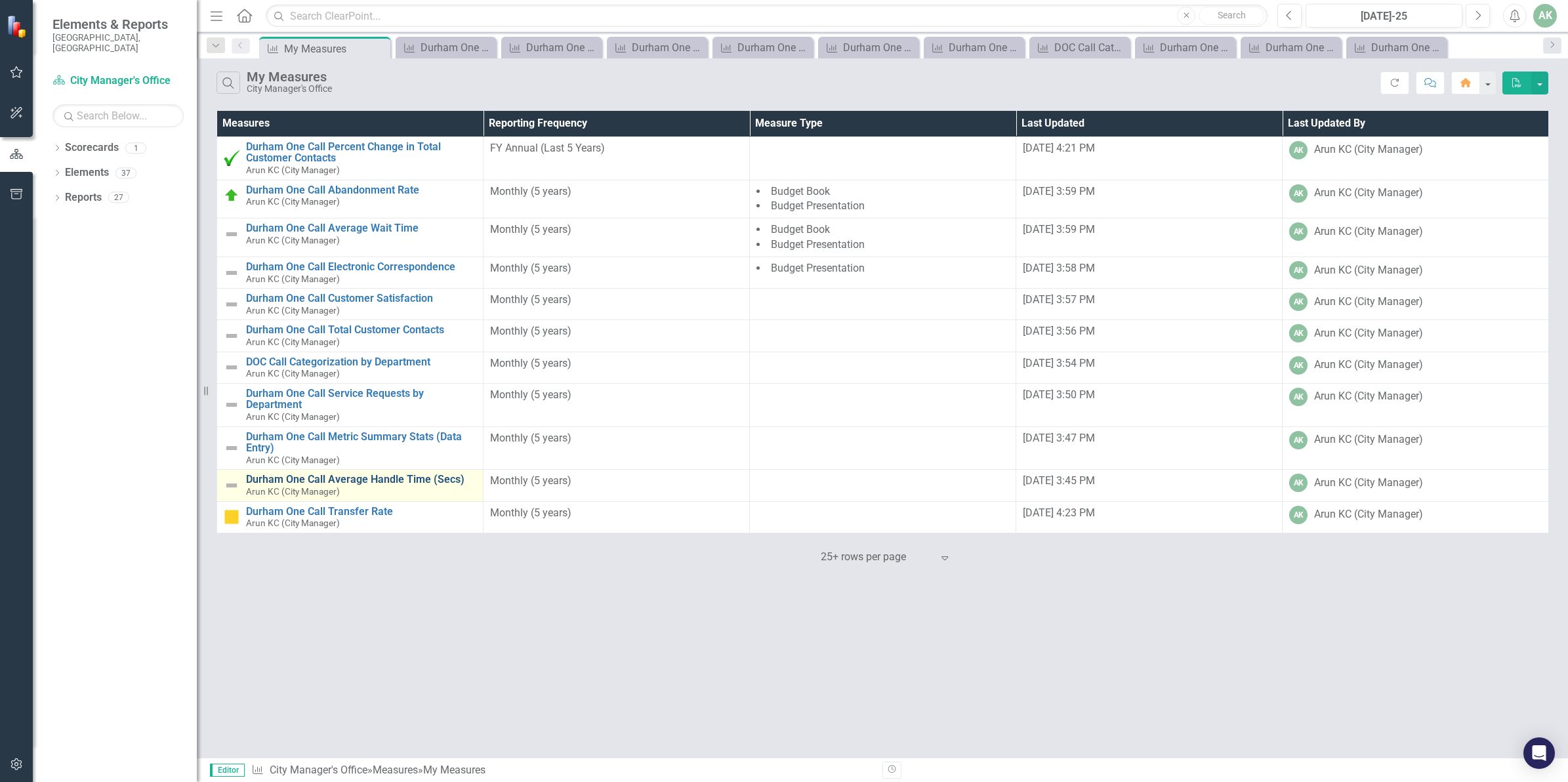
click at [362, 482] on link "Durham One Call Average Handle Time (Secs)" at bounding box center [361, 479] width 230 height 12
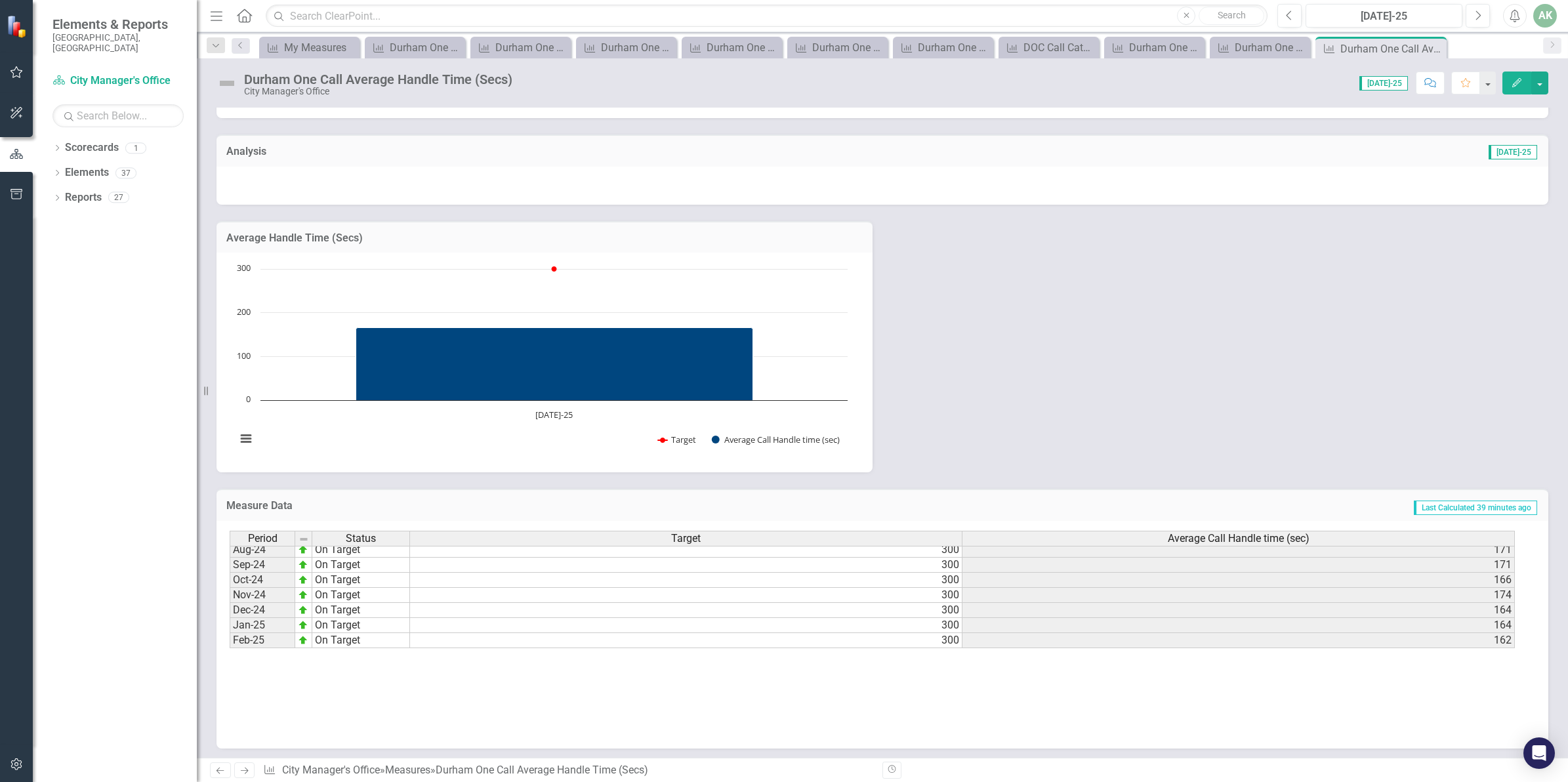
scroll to position [663, 0]
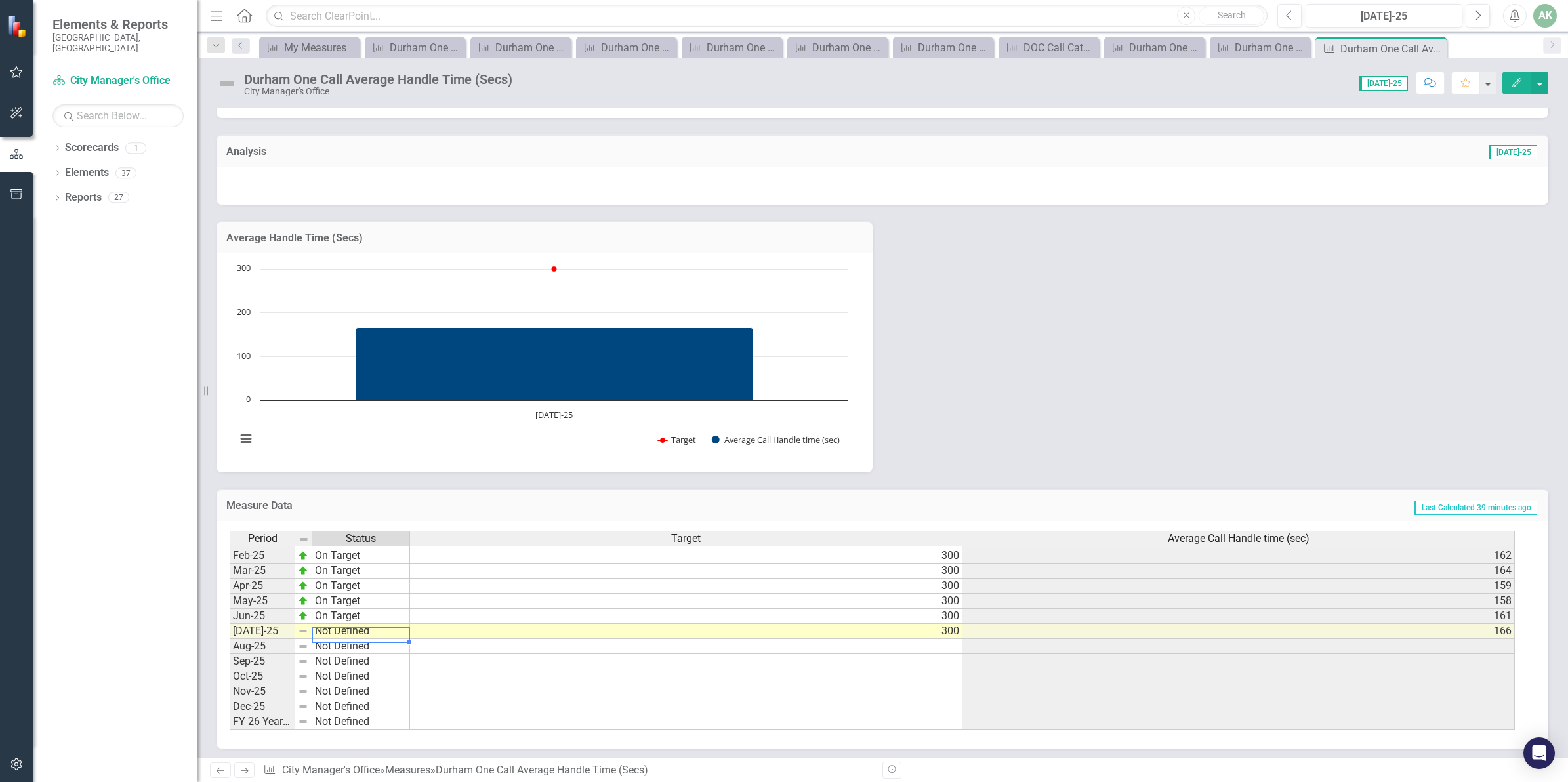
click at [330, 633] on td "Not Defined" at bounding box center [361, 632] width 98 height 15
click at [330, 632] on td "Not Defined" at bounding box center [361, 632] width 98 height 15
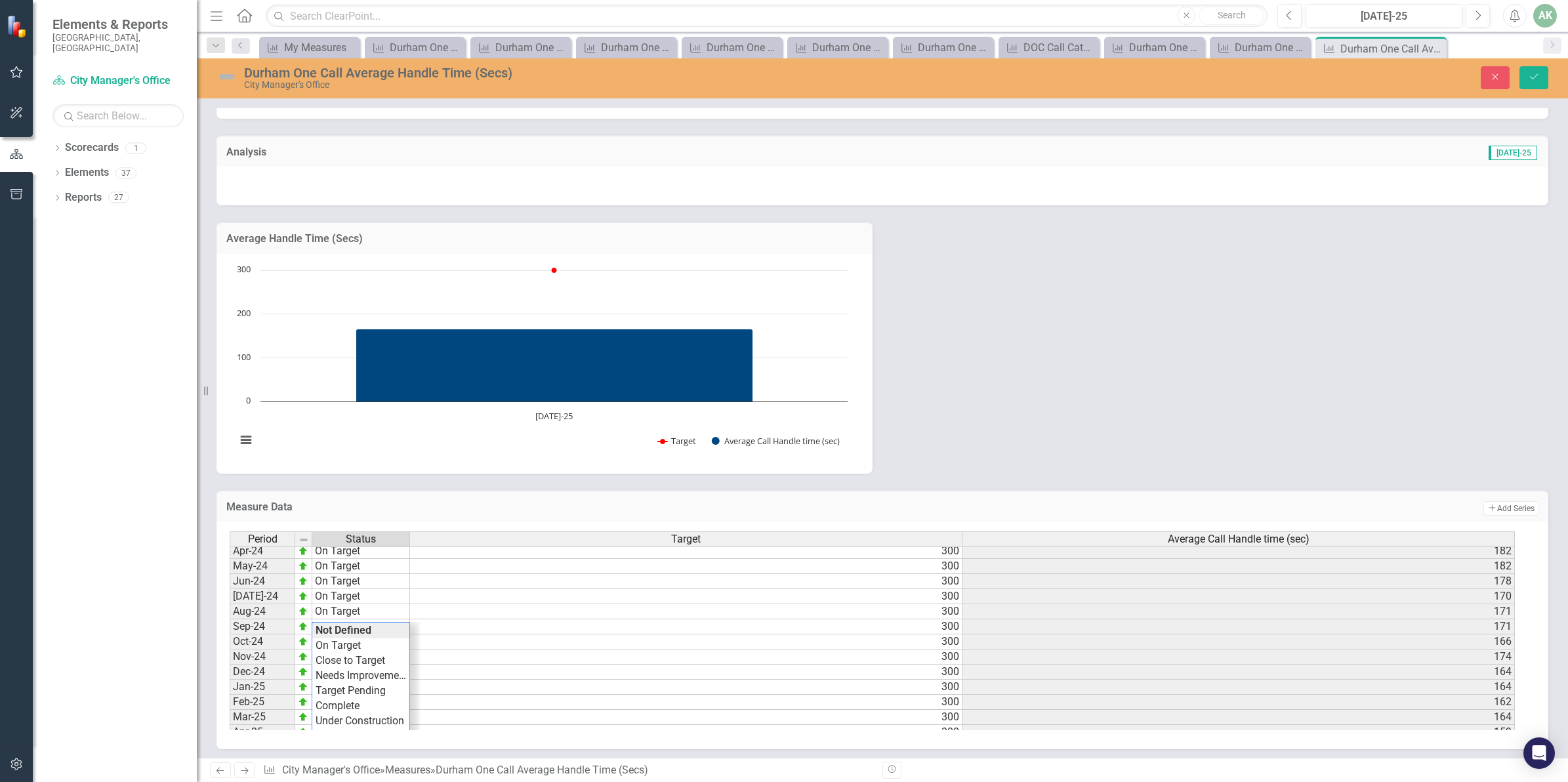
scroll to position [499, 0]
type textarea "On Target"
click at [341, 666] on div "Period Status Target Average Call Handle time (sec) Jan-24 On Target 300 176 Fe…" at bounding box center [878, 630] width 1296 height 199
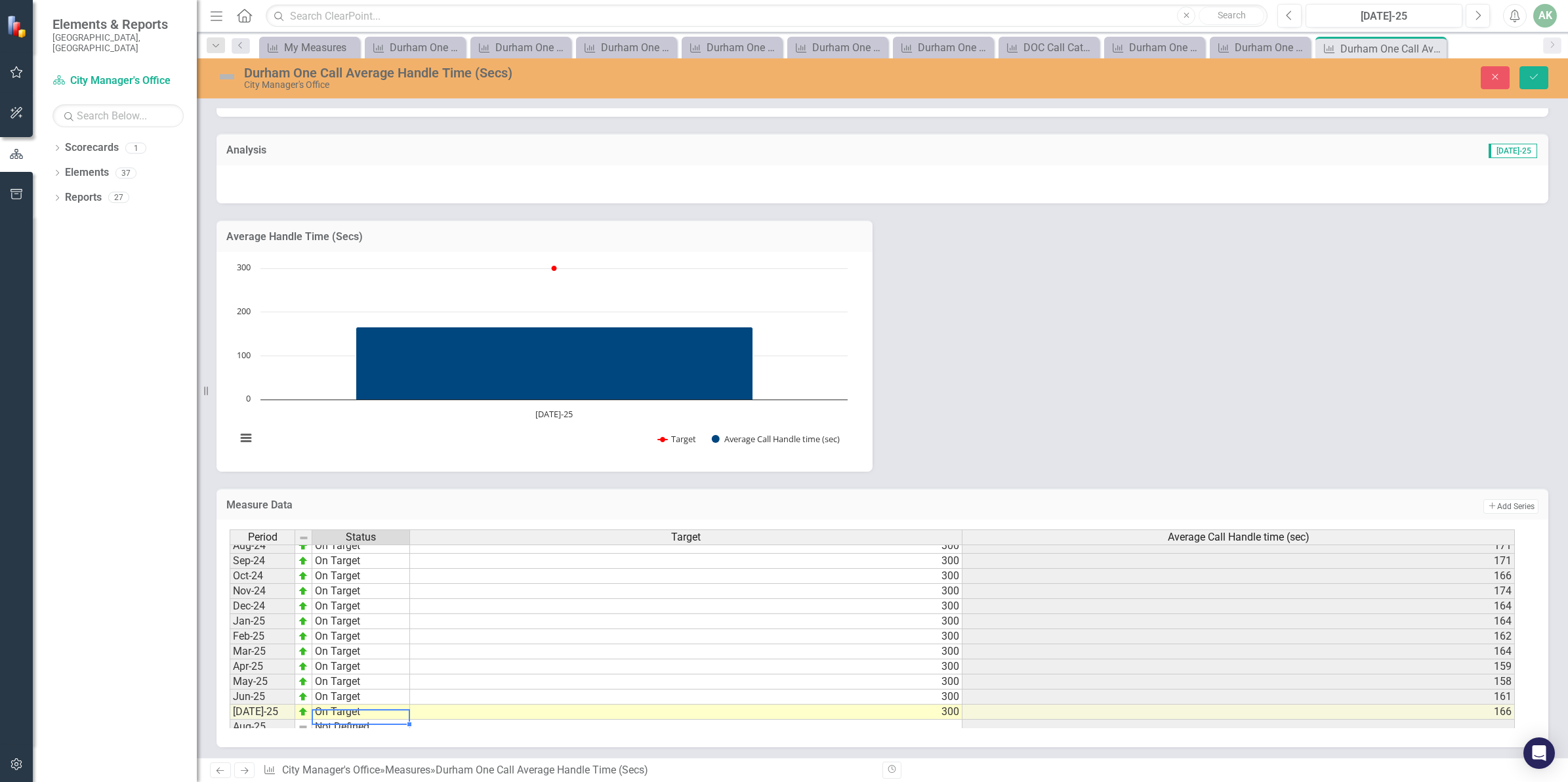
scroll to position [0, 0]
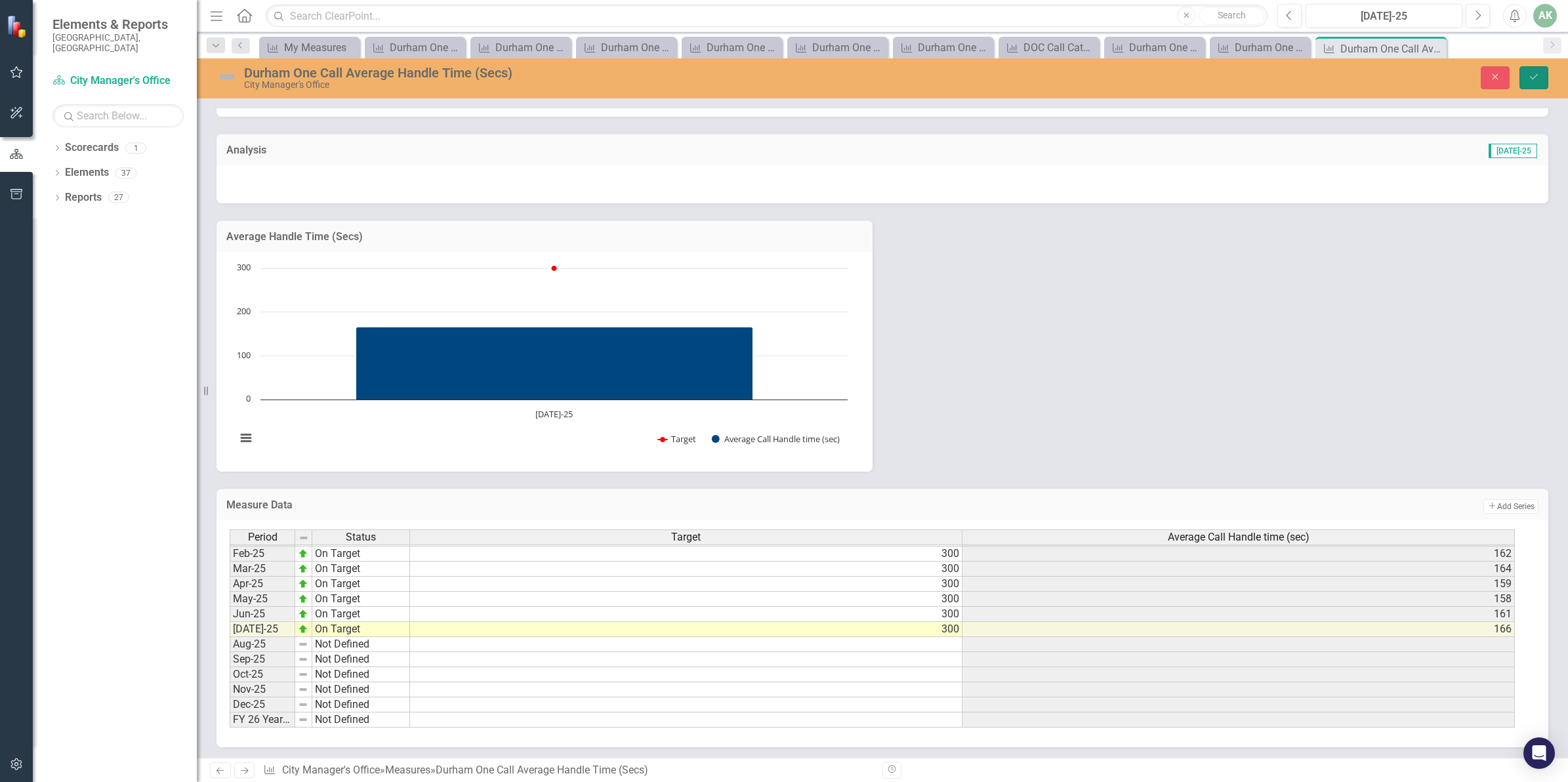
click at [1533, 74] on icon "Save" at bounding box center [1533, 76] width 12 height 9
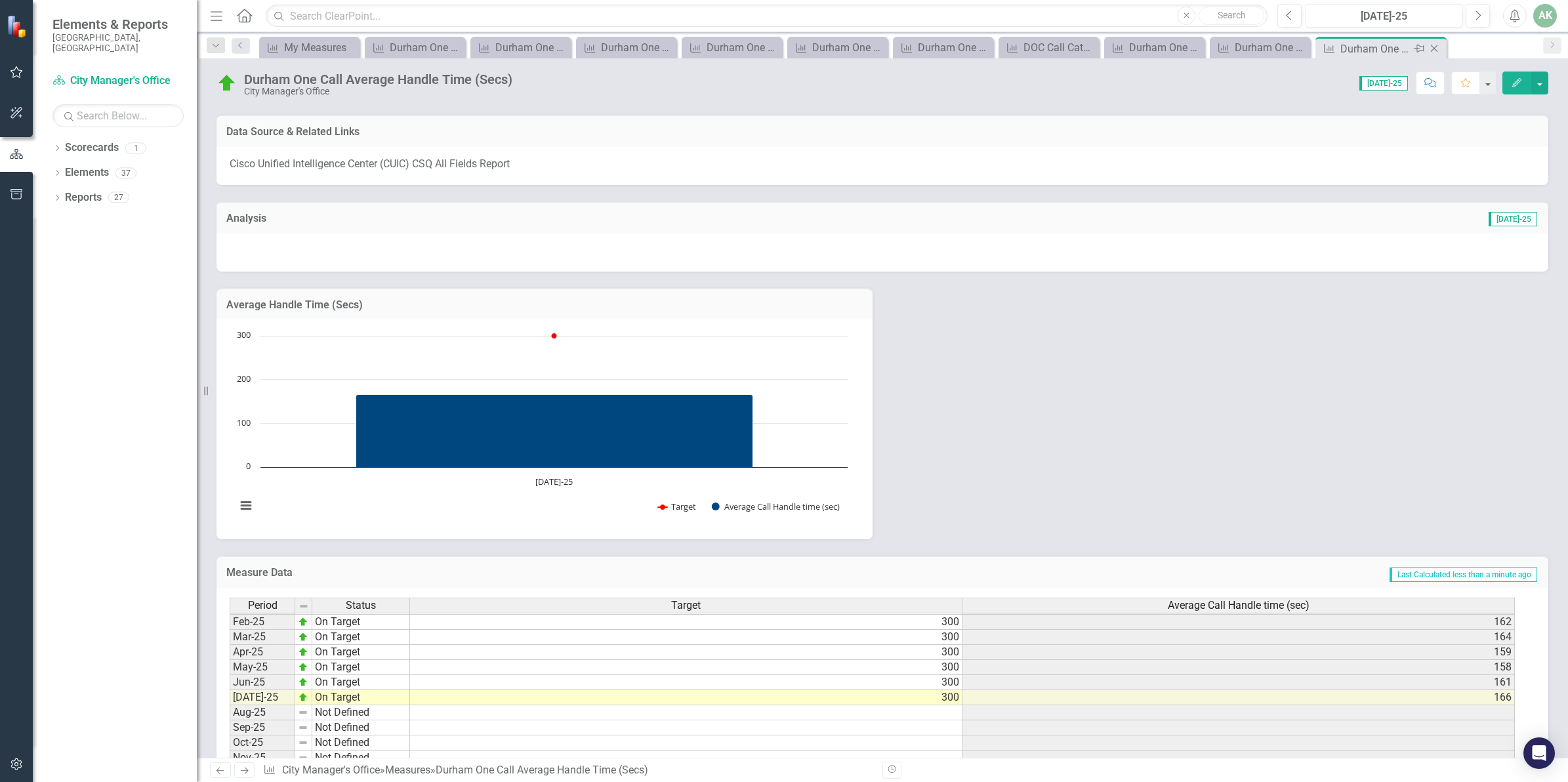
click at [1435, 47] on icon "Close" at bounding box center [1434, 48] width 13 height 10
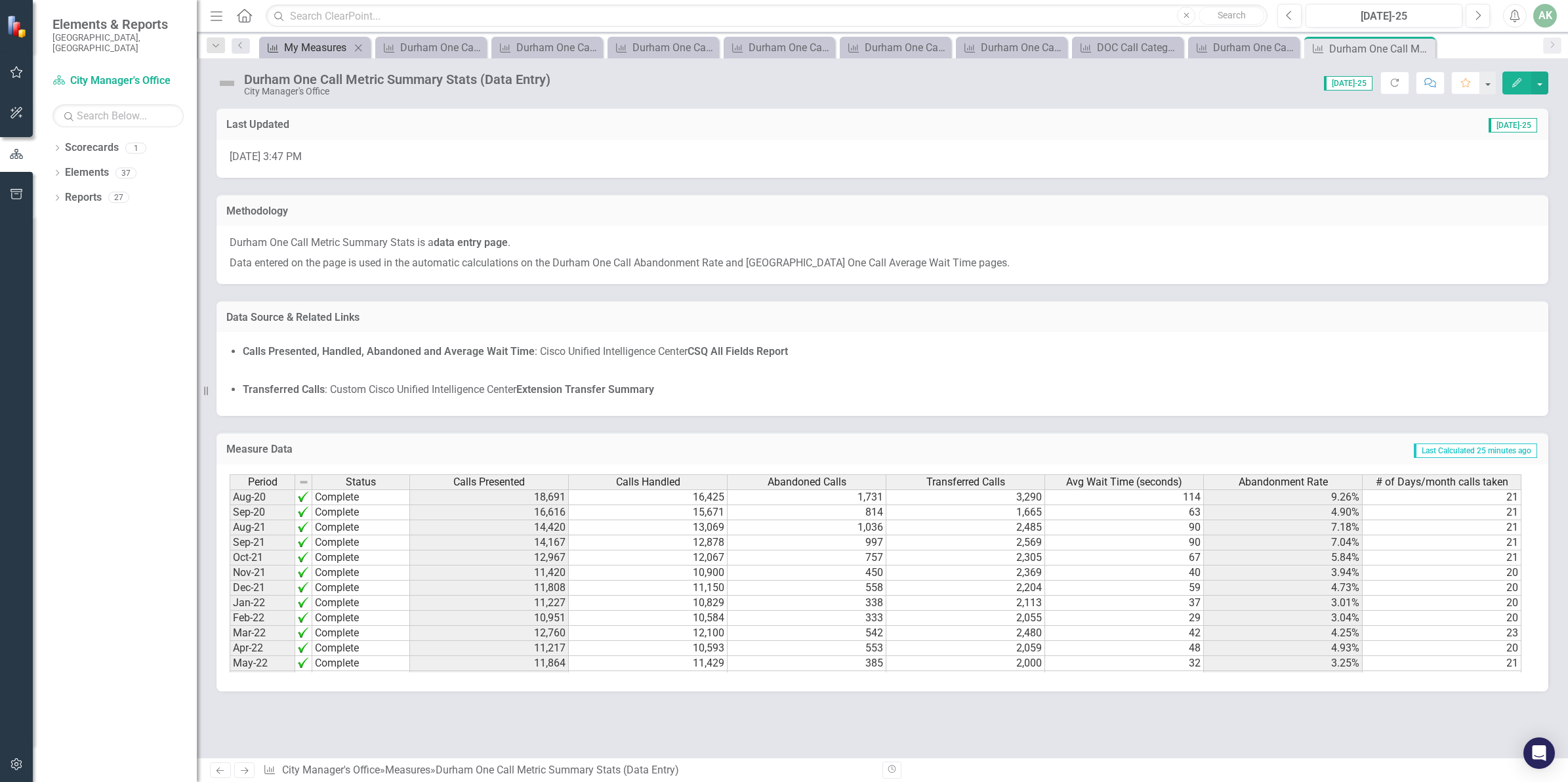
click at [303, 50] on div "My Measures" at bounding box center [317, 47] width 66 height 16
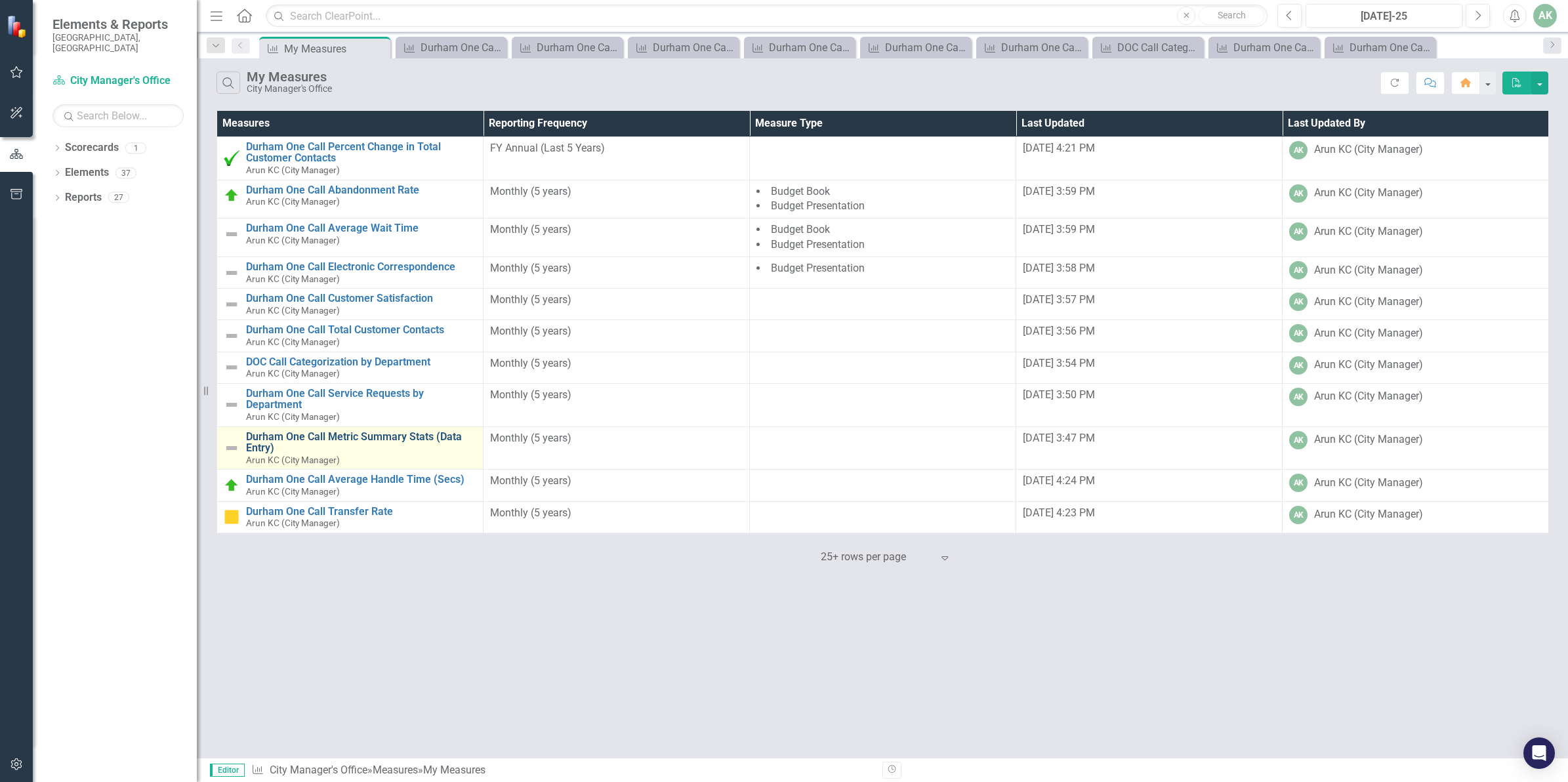
click at [338, 436] on link "Durham One Call Metric Summary Stats (Data Entry)" at bounding box center [361, 442] width 230 height 23
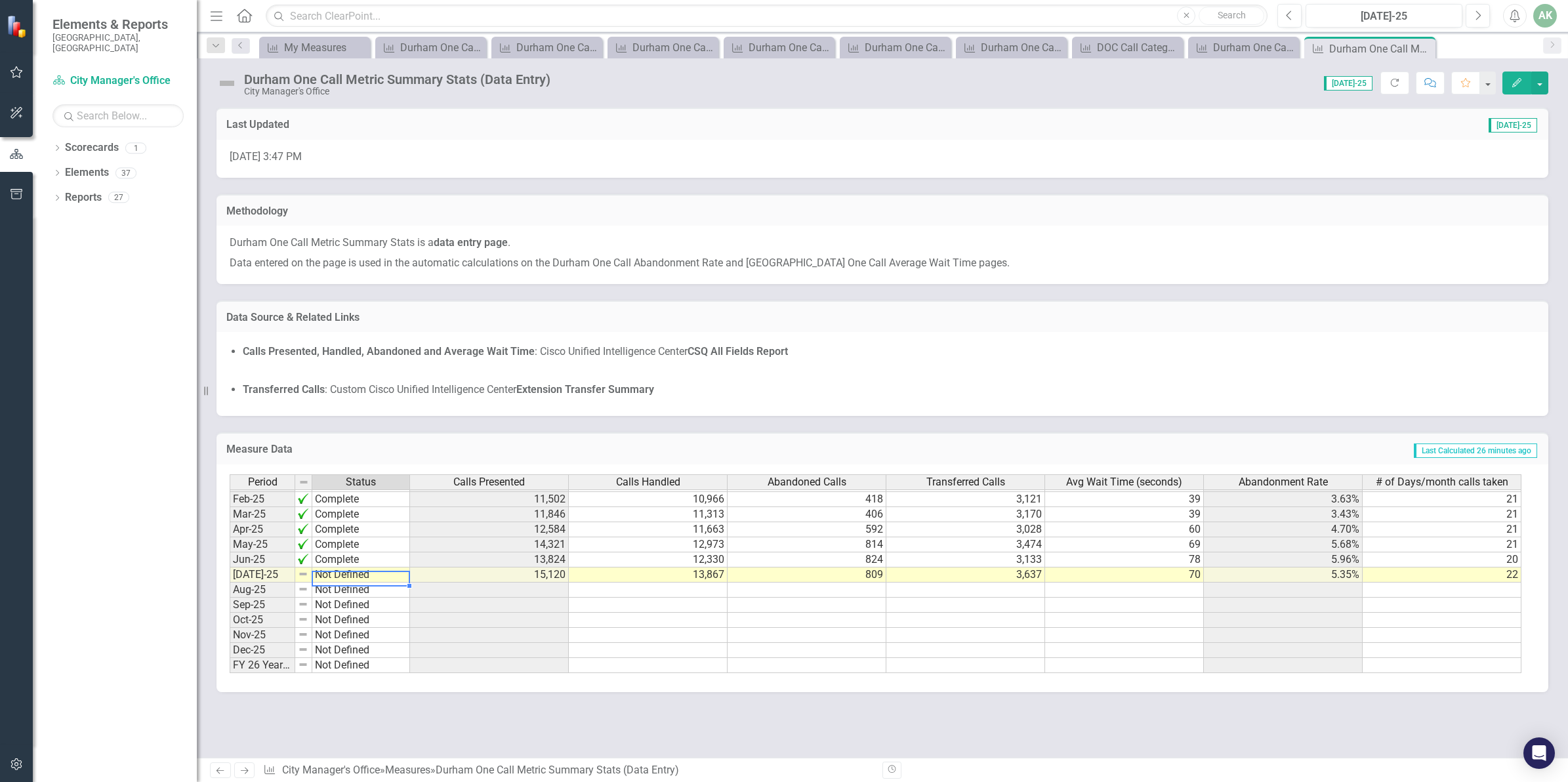
click at [359, 574] on tbody "Jan-24 Complete Feb-24 Complete Mar-24 Complete Apr-24 Complete May-24 Complete…" at bounding box center [320, 484] width 180 height 378
click at [357, 573] on td "Not Defined" at bounding box center [361, 575] width 98 height 15
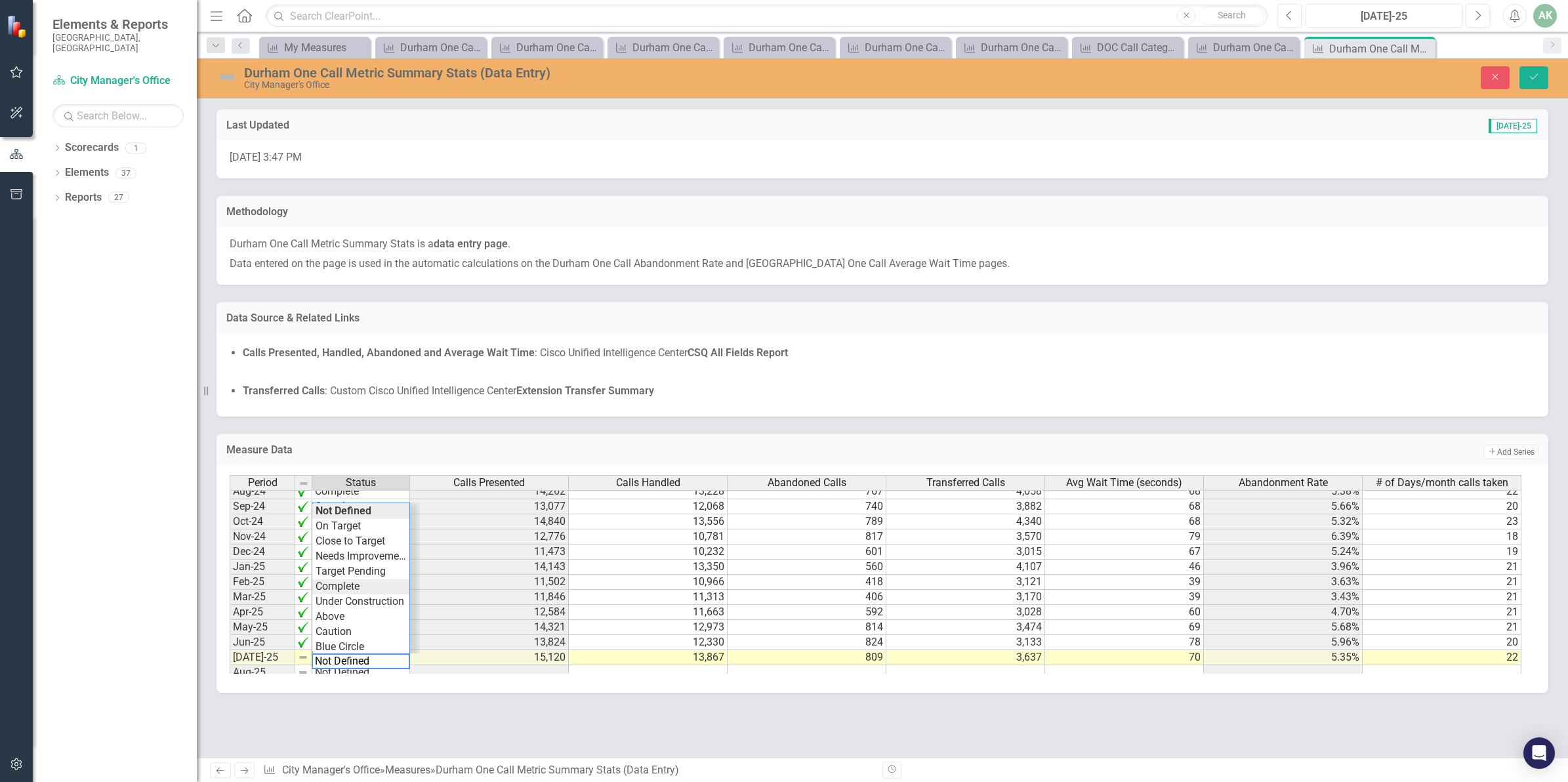
type textarea "Complete"
click at [355, 584] on div "Period Status Calls Presented Calls Handled Abandoned Calls Transferred Calls A…" at bounding box center [882, 574] width 1306 height 199
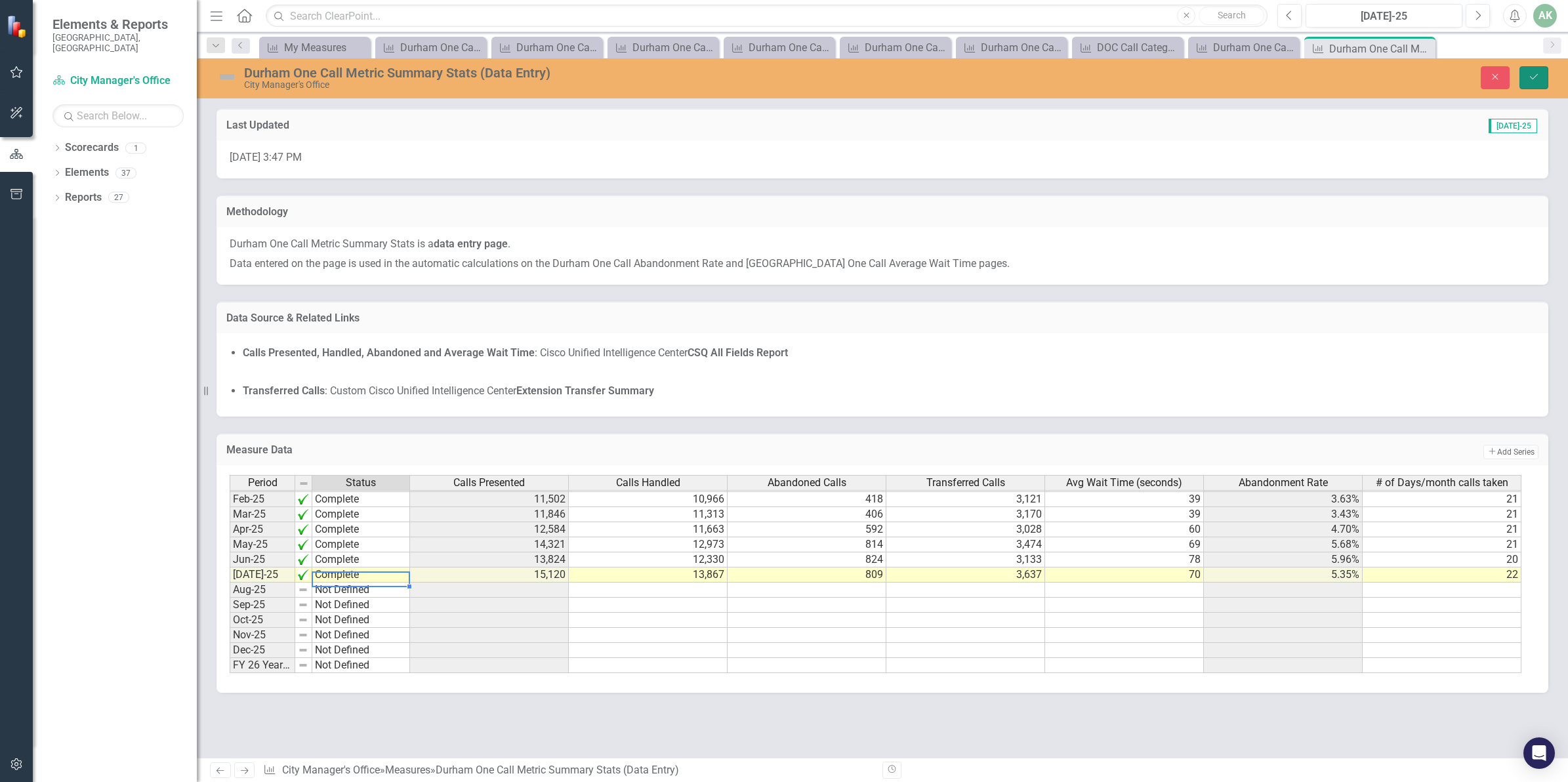
click at [1526, 74] on button "Save" at bounding box center [1533, 78] width 29 height 23
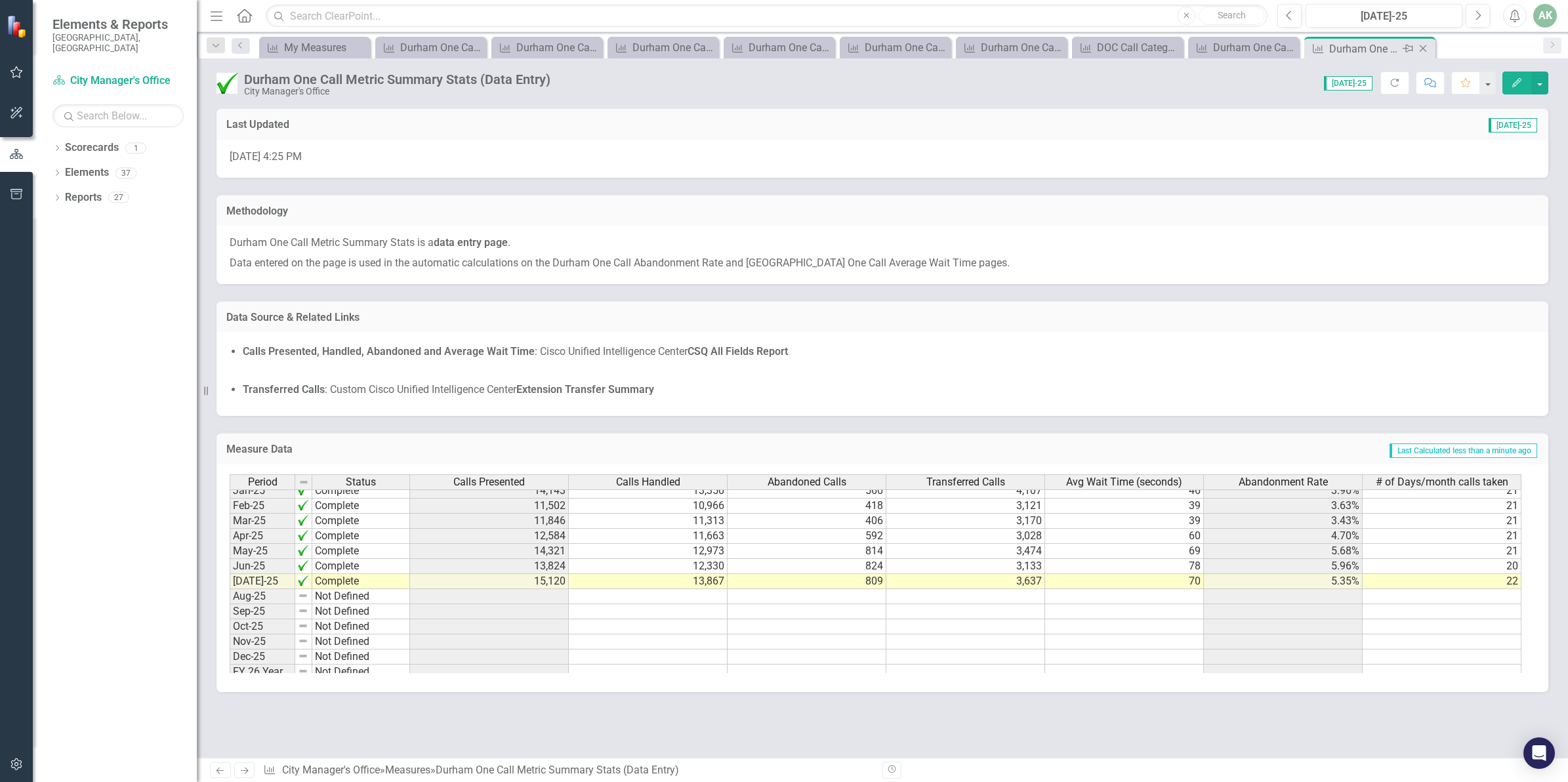
click at [1424, 49] on icon "Close" at bounding box center [1423, 48] width 13 height 10
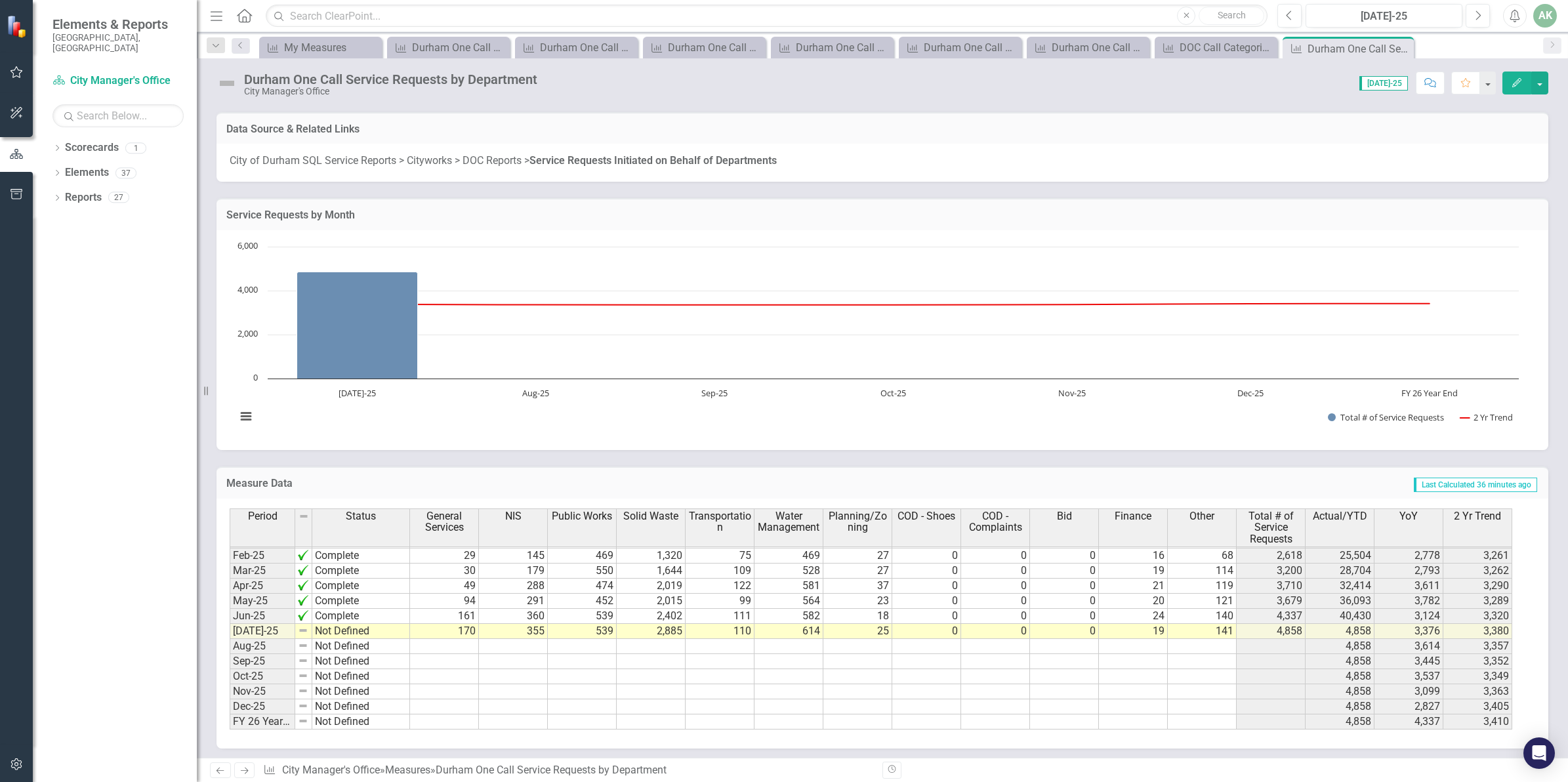
click at [348, 631] on tbody "Nov-23 Complete Dec-23 Complete Jan-24 Complete Feb-24 Complete Mar-24 Complete…" at bounding box center [320, 525] width 180 height 408
click at [348, 631] on td "Not Defined" at bounding box center [361, 633] width 98 height 15
click at [376, 630] on td "Not Defined" at bounding box center [361, 633] width 98 height 15
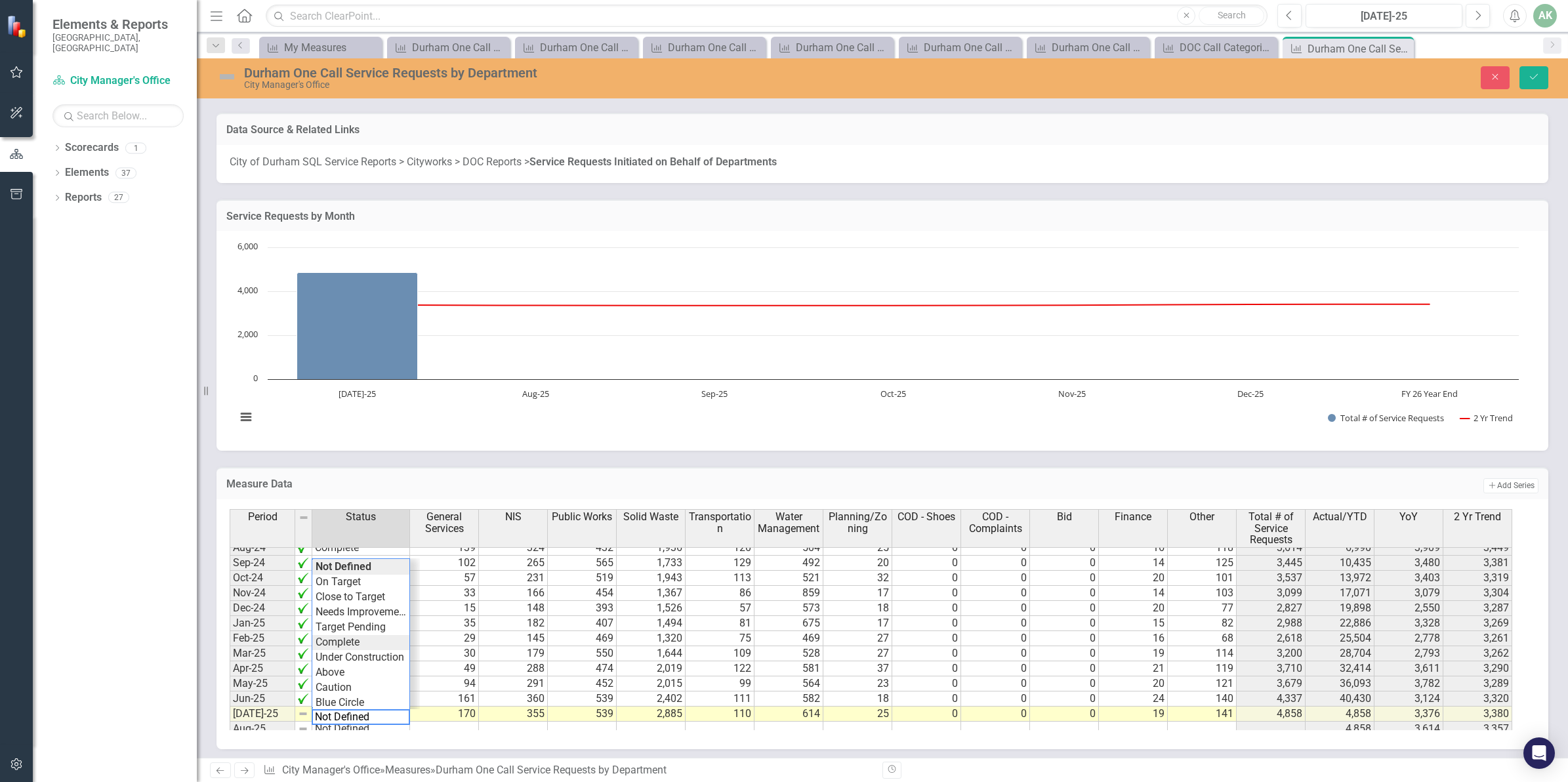
type textarea "Complete"
click at [355, 636] on div "Period Status General Services NIS Public Works Solid Waste Transportation Wate…" at bounding box center [878, 619] width 1296 height 221
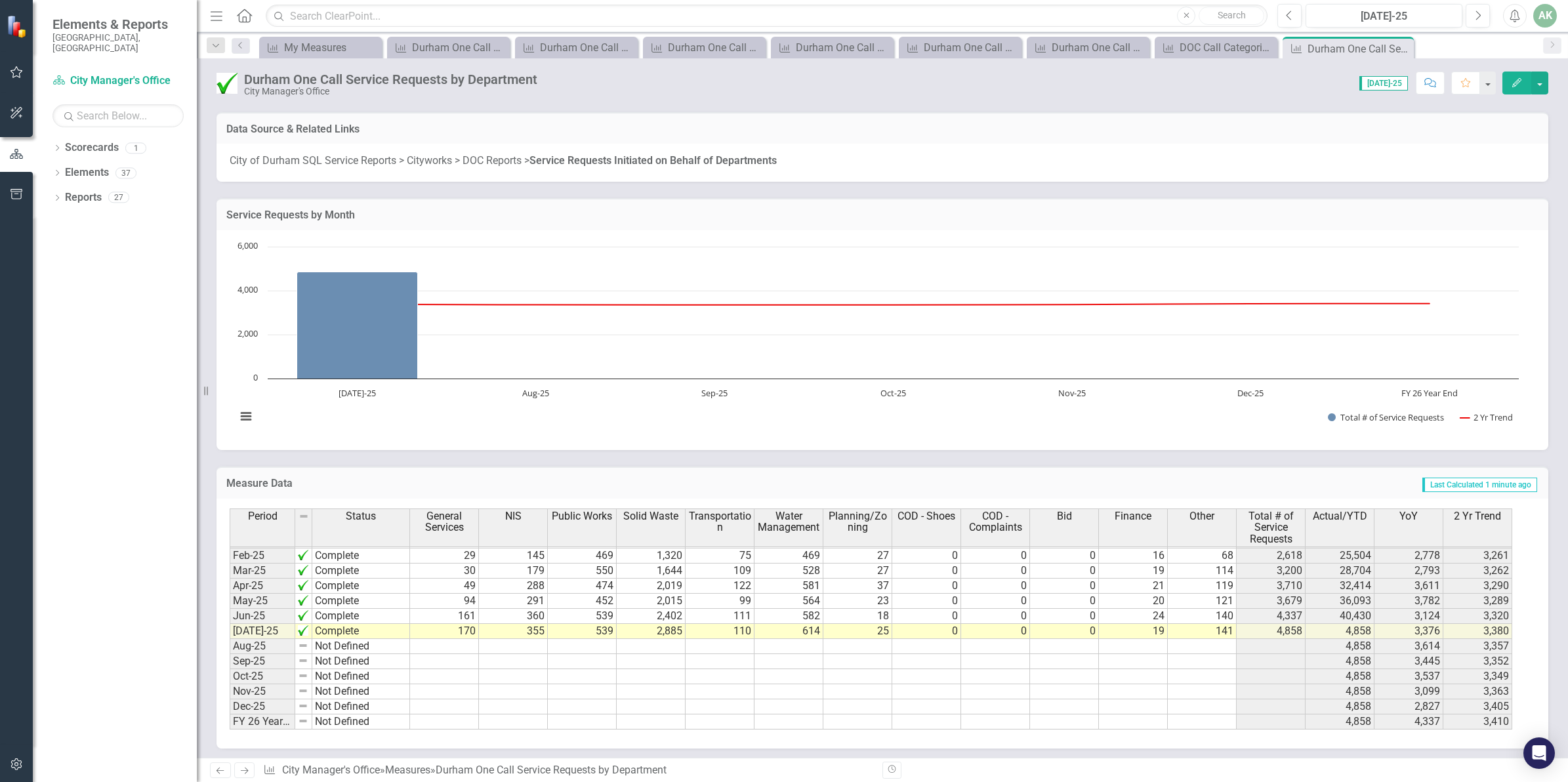
scroll to position [668, 0]
click at [1400, 48] on icon at bounding box center [1401, 49] width 7 height 7
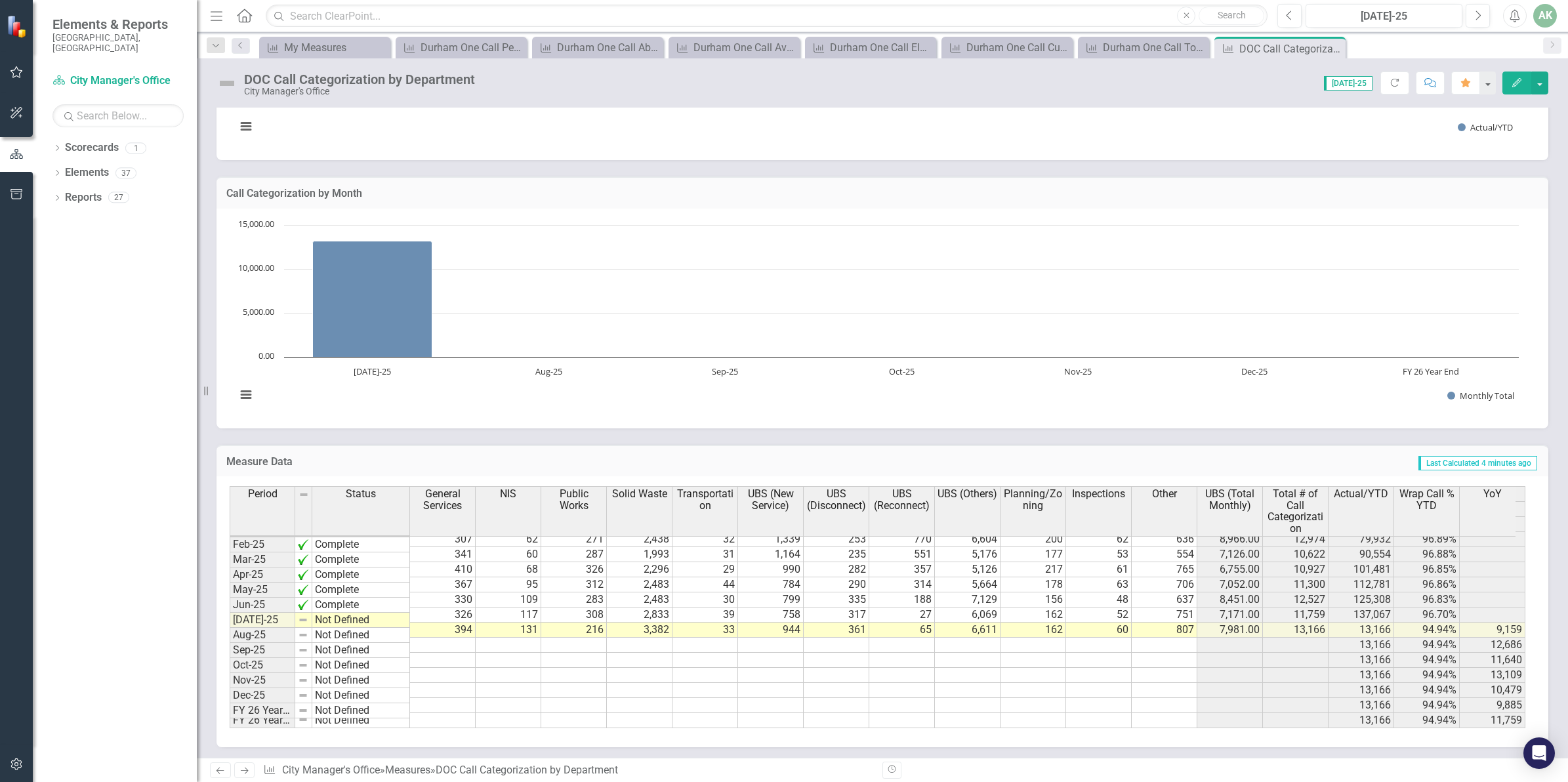
scroll to position [668, 0]
click at [339, 617] on tbody "Aug-23 Not Defined Sep-23 Not Defined Oct-23 Not Defined Nov-23 Not Defined Dec…" at bounding box center [320, 491] width 180 height 453
click at [340, 619] on td "Not Defined" at bounding box center [361, 620] width 98 height 15
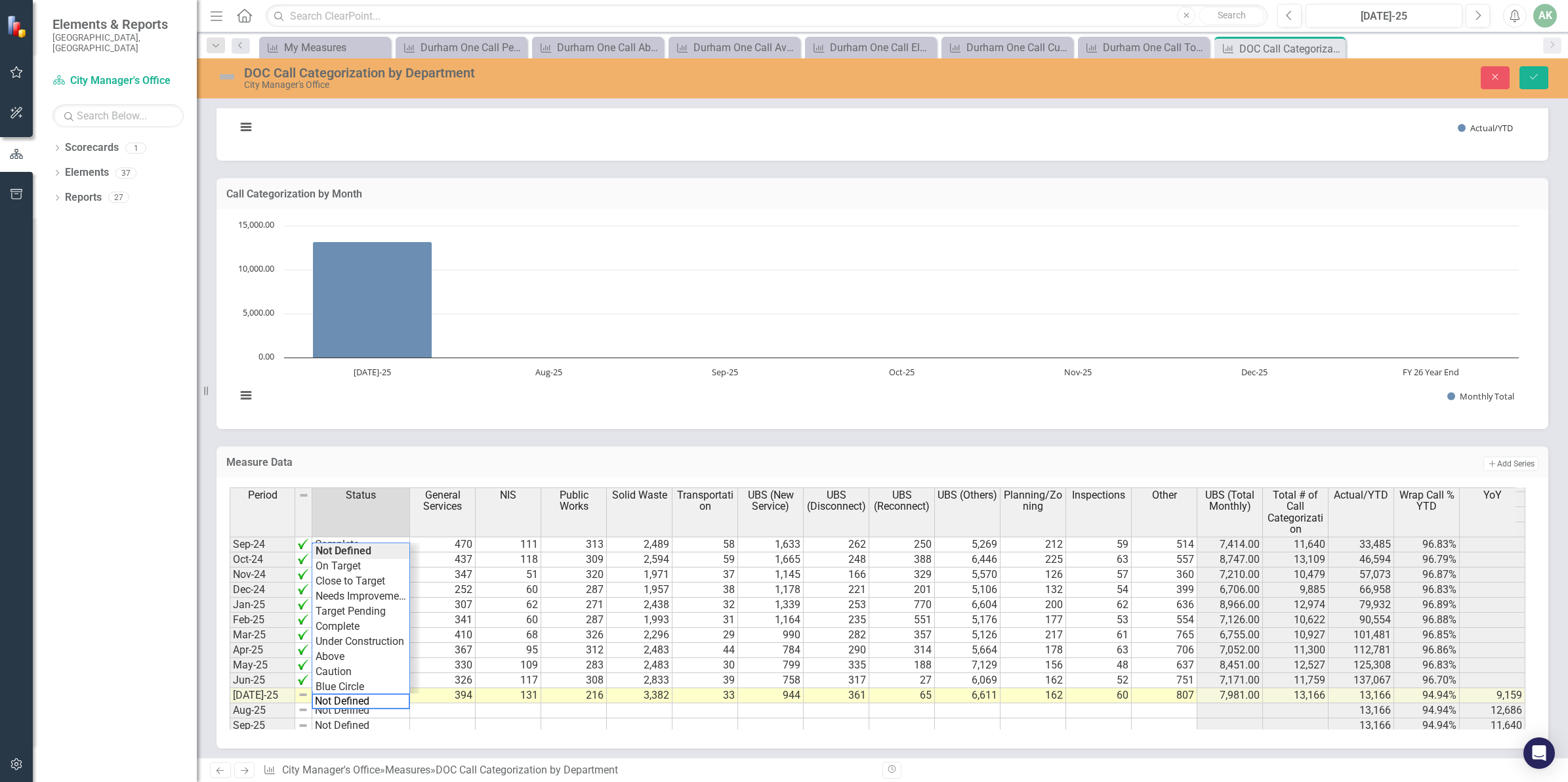
scroll to position [586, 0]
type textarea "Complete"
click at [348, 625] on div "Period Status General Services NIS Public Works Solid Waste Transportation UBS …" at bounding box center [878, 608] width 1296 height 242
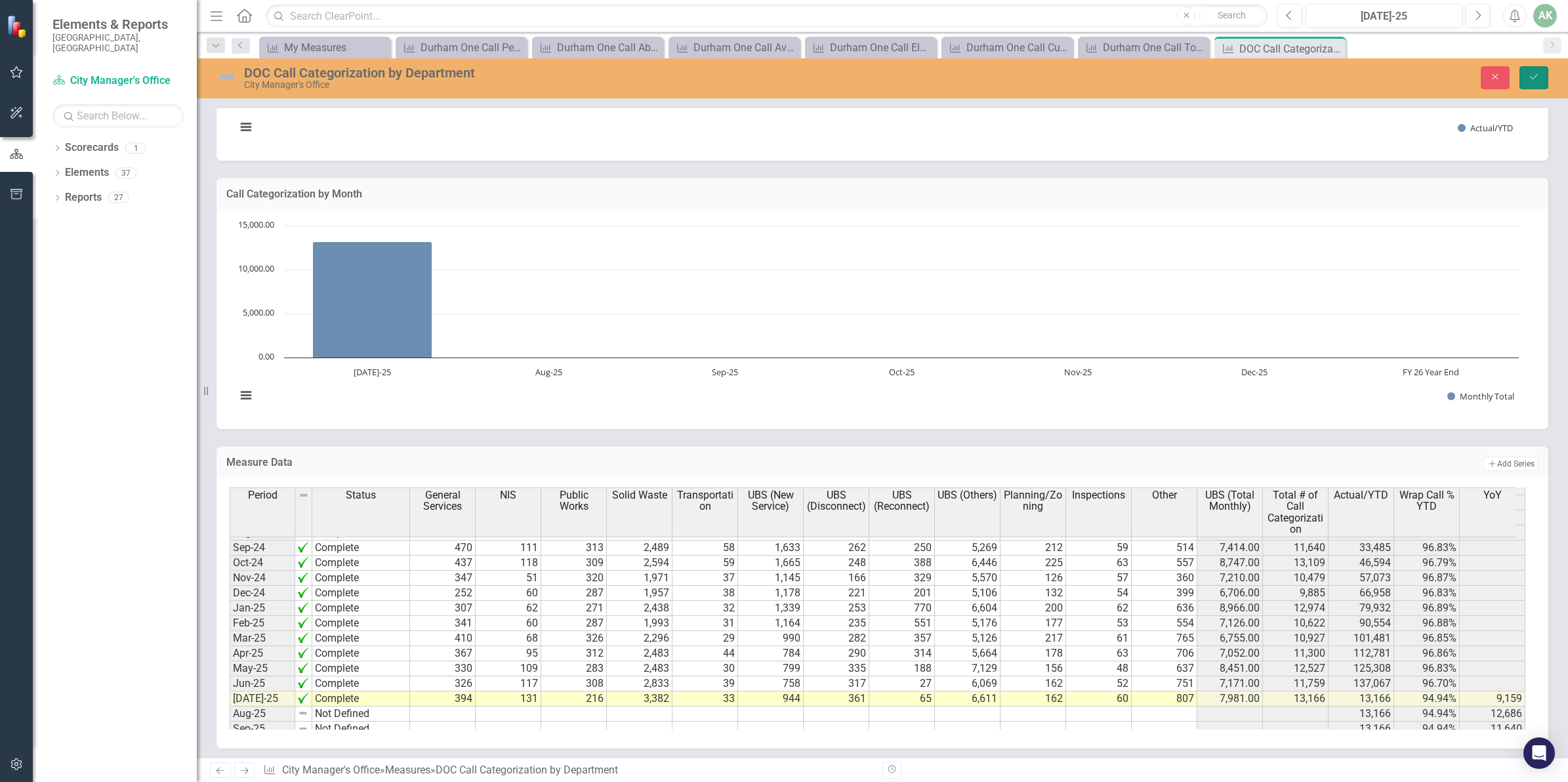
click at [1532, 80] on icon "submit" at bounding box center [1533, 77] width 8 height 6
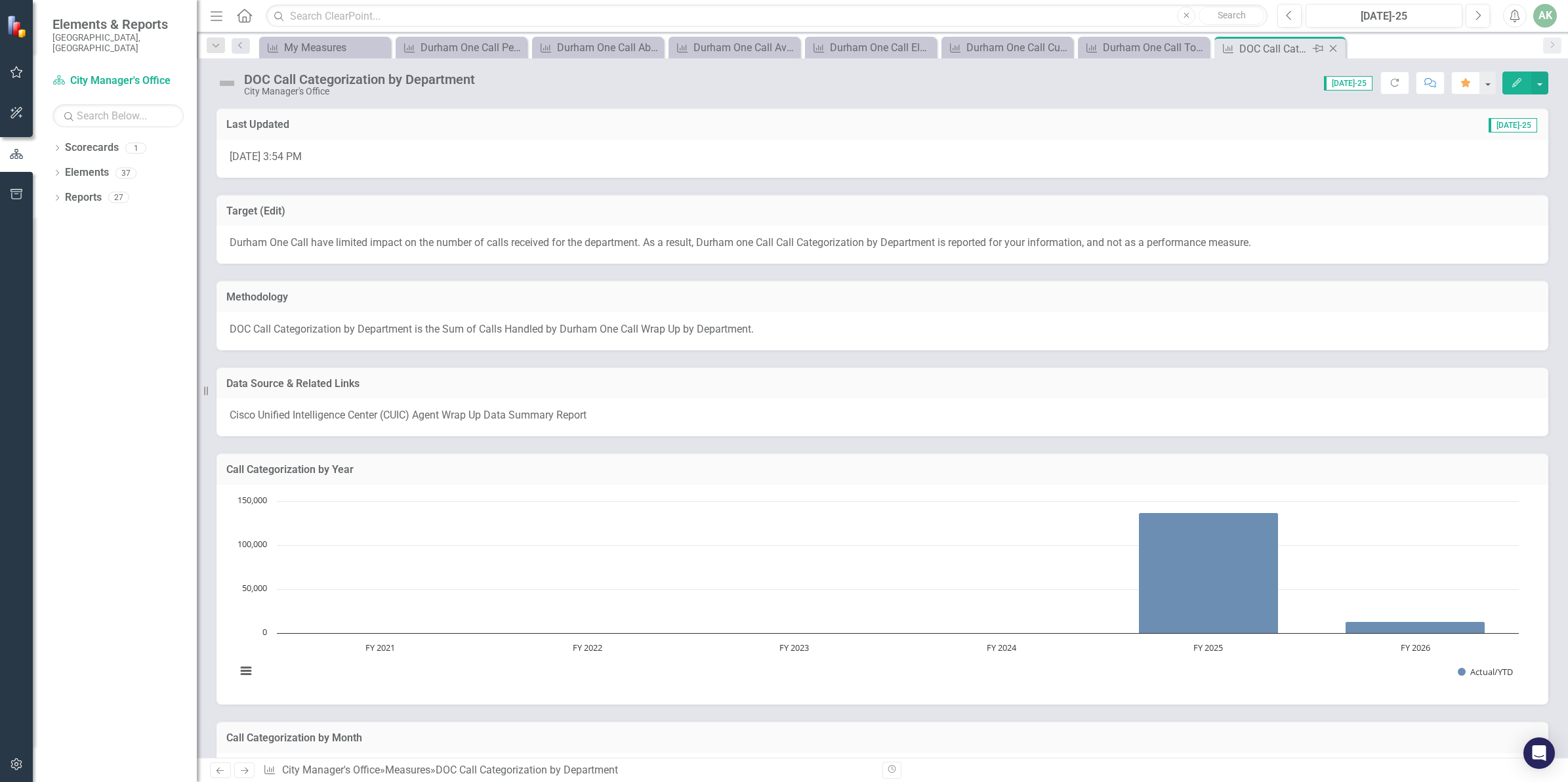
click at [1331, 47] on icon at bounding box center [1333, 49] width 7 height 7
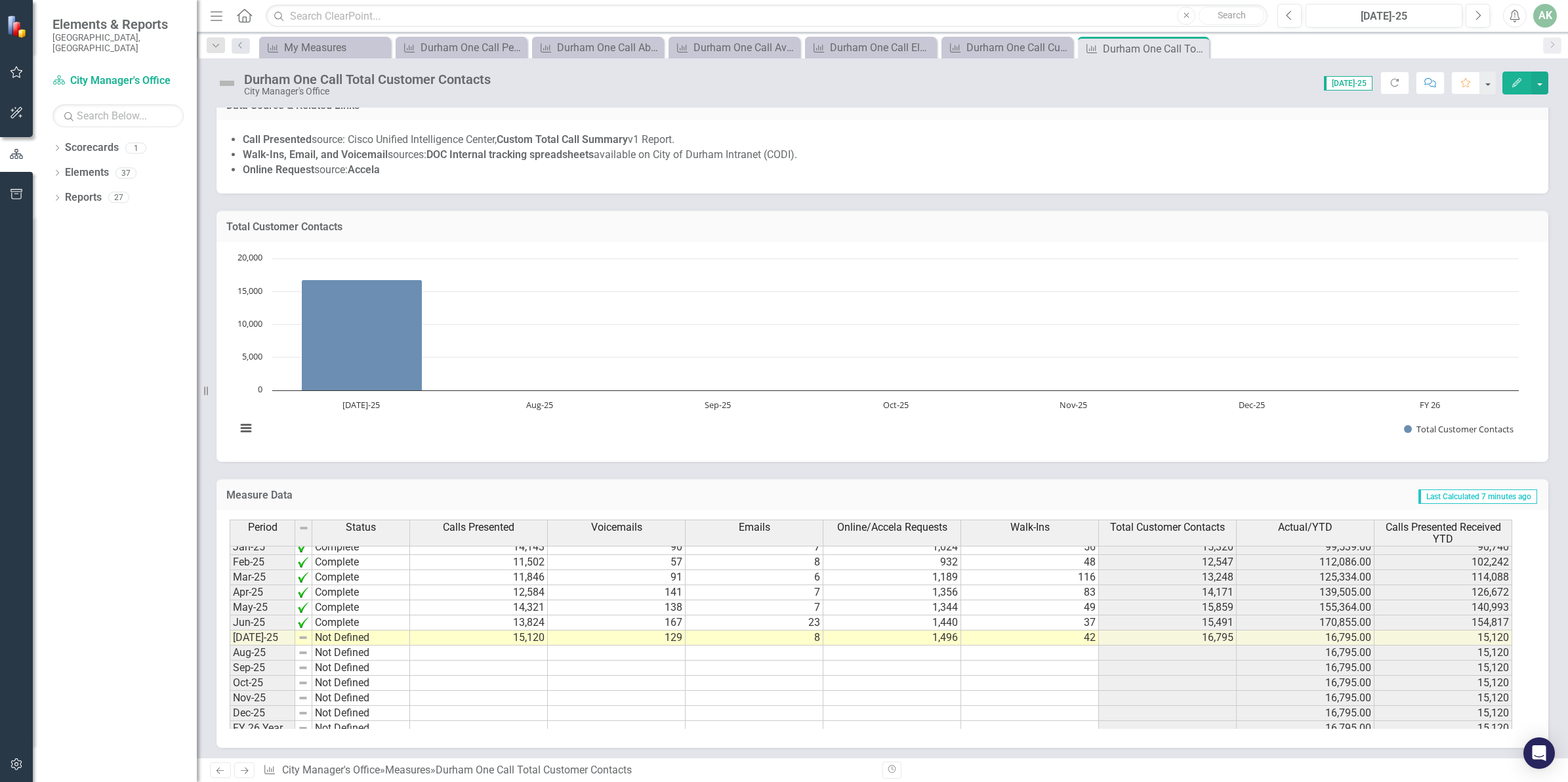
click at [350, 640] on tbody "Sep-23 Complete Oct-23 Complete Nov-23 Complete Dec-23 Complete Jan-24 Complete…" at bounding box center [320, 517] width 180 height 438
click at [350, 640] on td "Not Defined" at bounding box center [361, 638] width 98 height 15
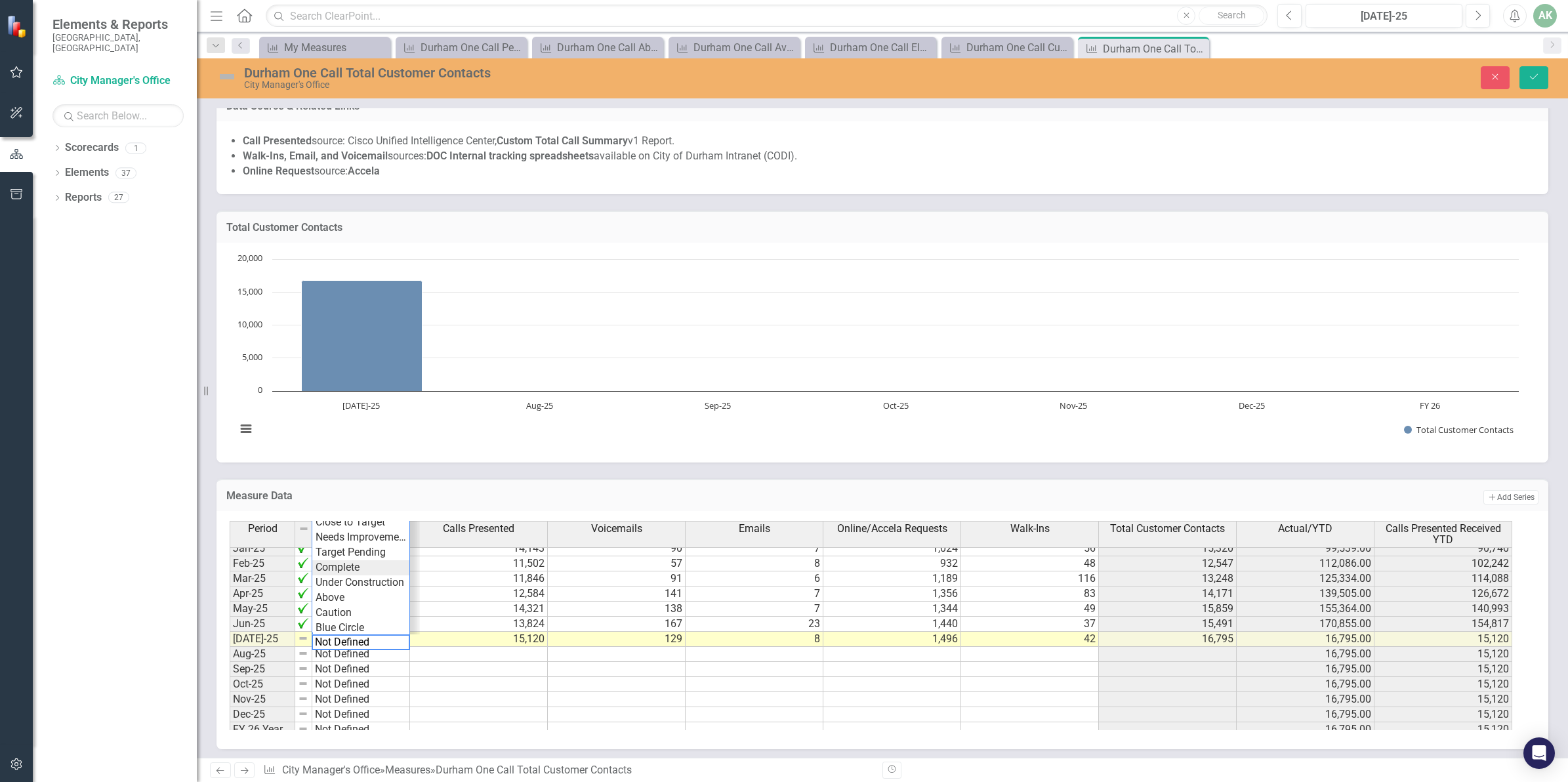
type textarea "Complete"
click at [356, 568] on div "Period Status Calls Presented Voicemails Emails Online/Accela Requests Walk-Ins…" at bounding box center [878, 626] width 1296 height 209
click at [1538, 80] on icon "Save" at bounding box center [1533, 76] width 12 height 9
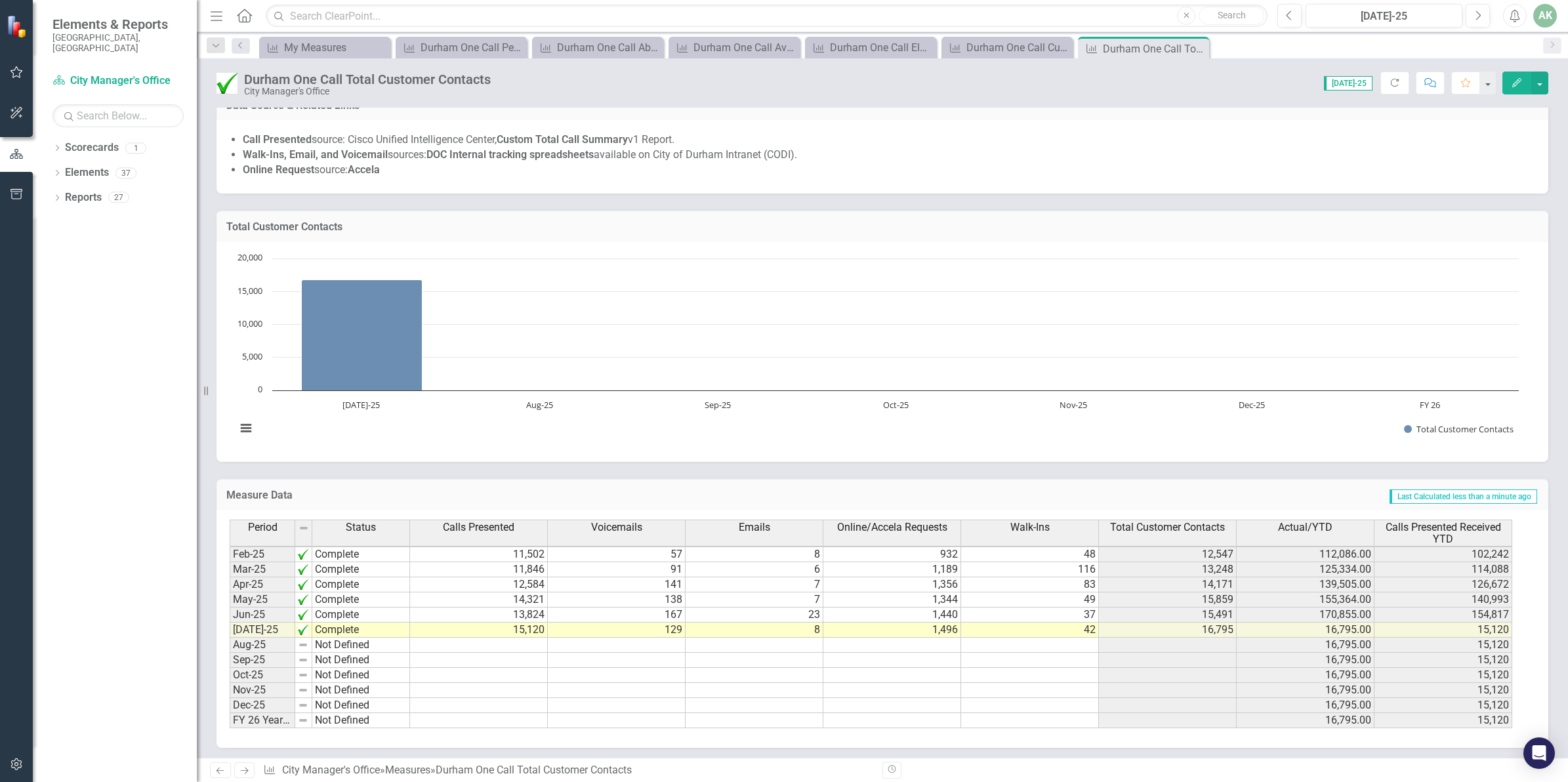
scroll to position [669, 0]
click at [1199, 48] on icon "Close" at bounding box center [1196, 48] width 13 height 10
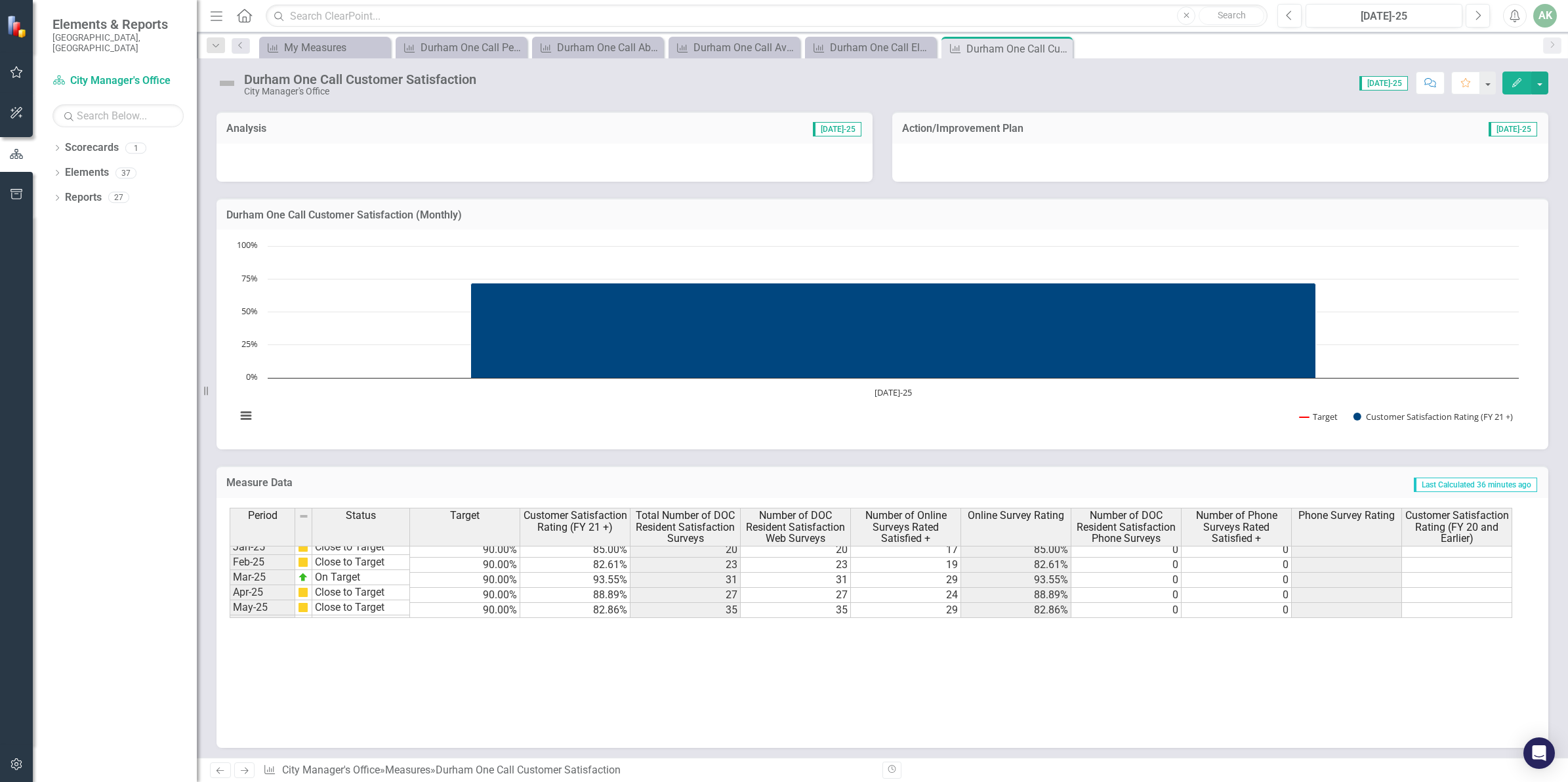
scroll to position [656, 0]
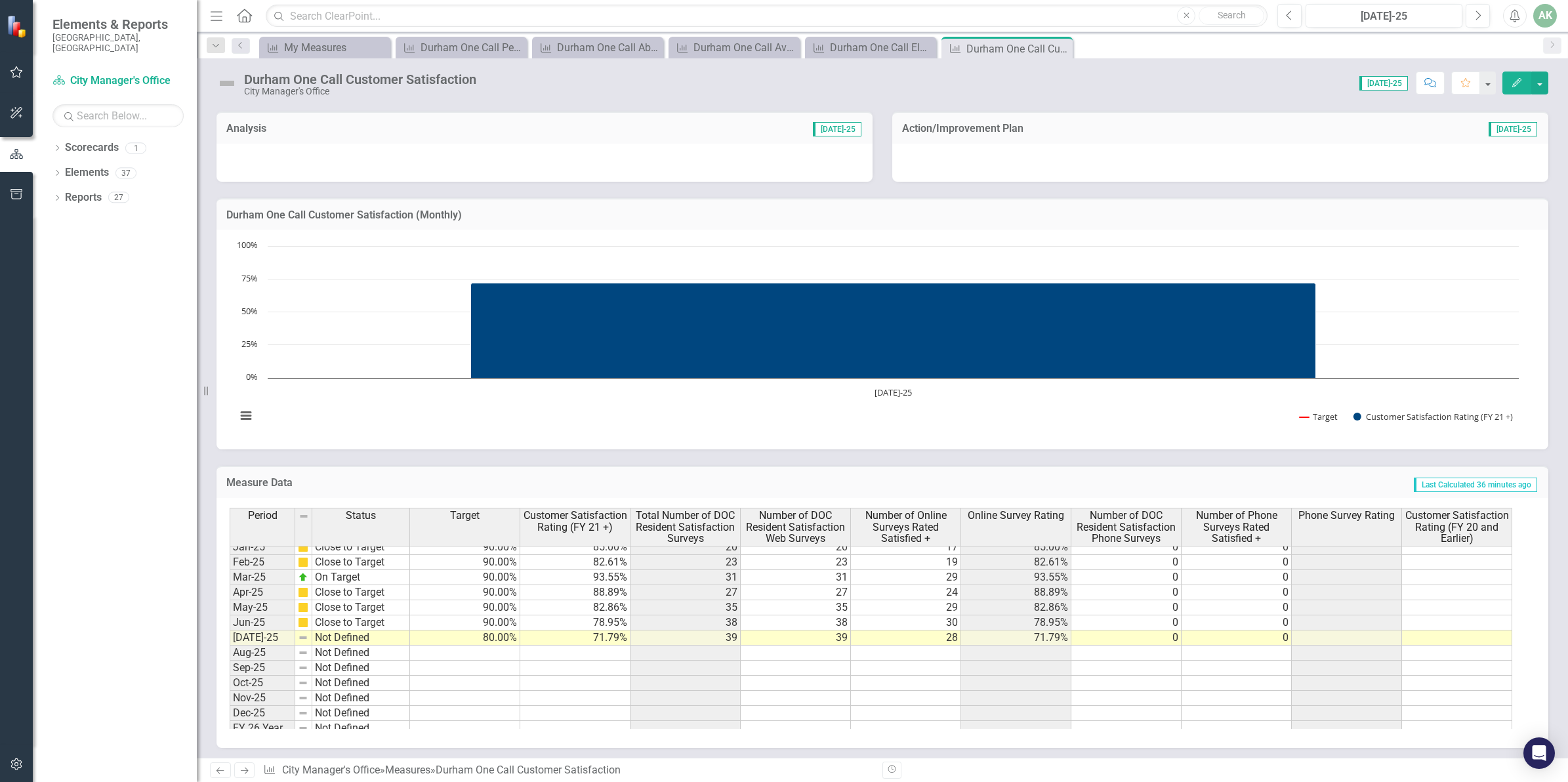
click at [367, 636] on tbody "Aug-23 On Target Sep-23 On Target Oct-23 On Target Nov-23 Close to Target Dec-2…" at bounding box center [320, 509] width 180 height 453
click at [367, 636] on td "Not Defined" at bounding box center [361, 638] width 98 height 15
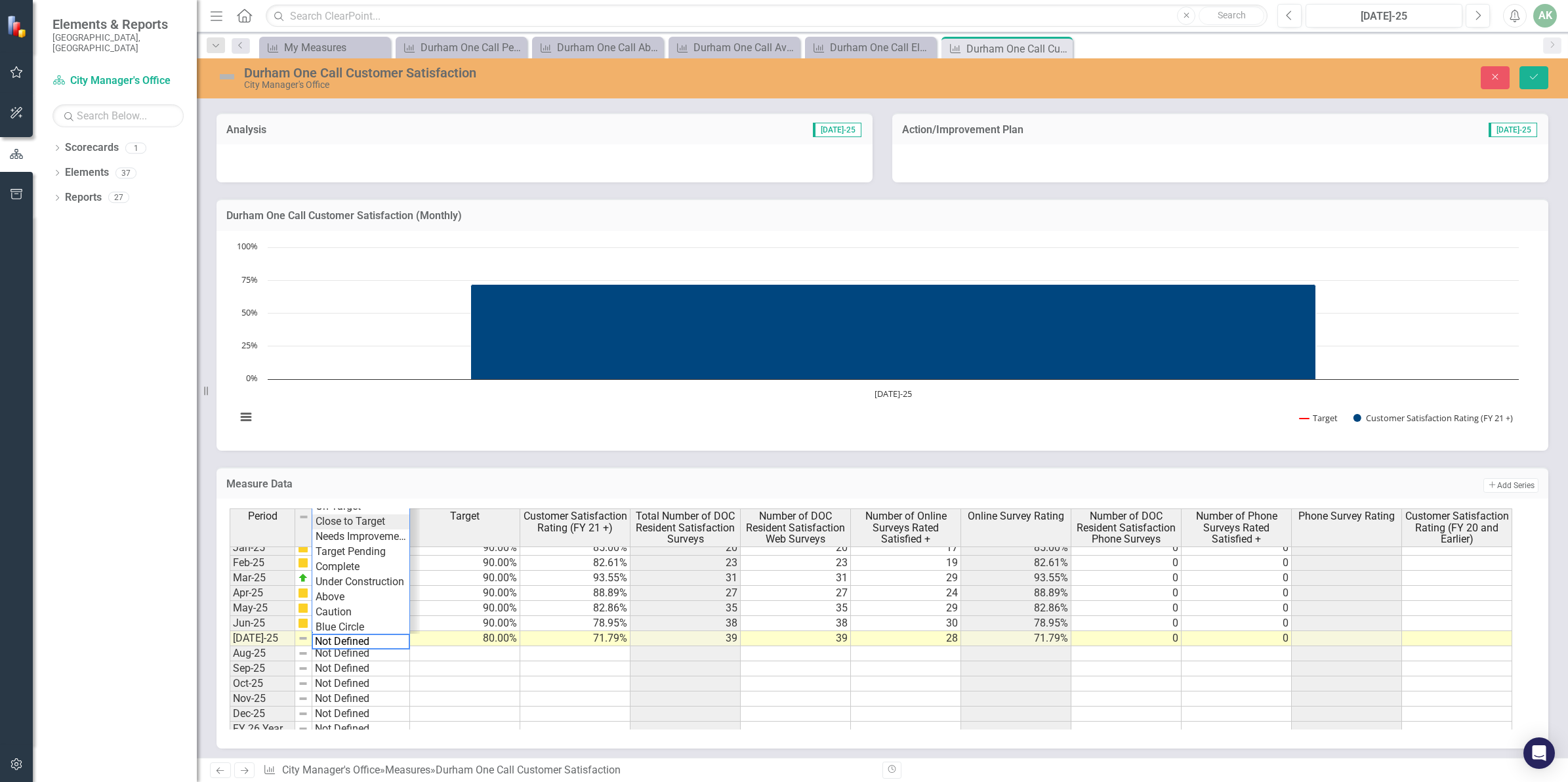
type textarea "Close to Target"
click at [359, 522] on div "Period Status Target Customer Satisfaction Rating (FY 21 +) Total Number of DOC…" at bounding box center [878, 619] width 1296 height 221
click at [1546, 78] on button "Save" at bounding box center [1533, 78] width 29 height 23
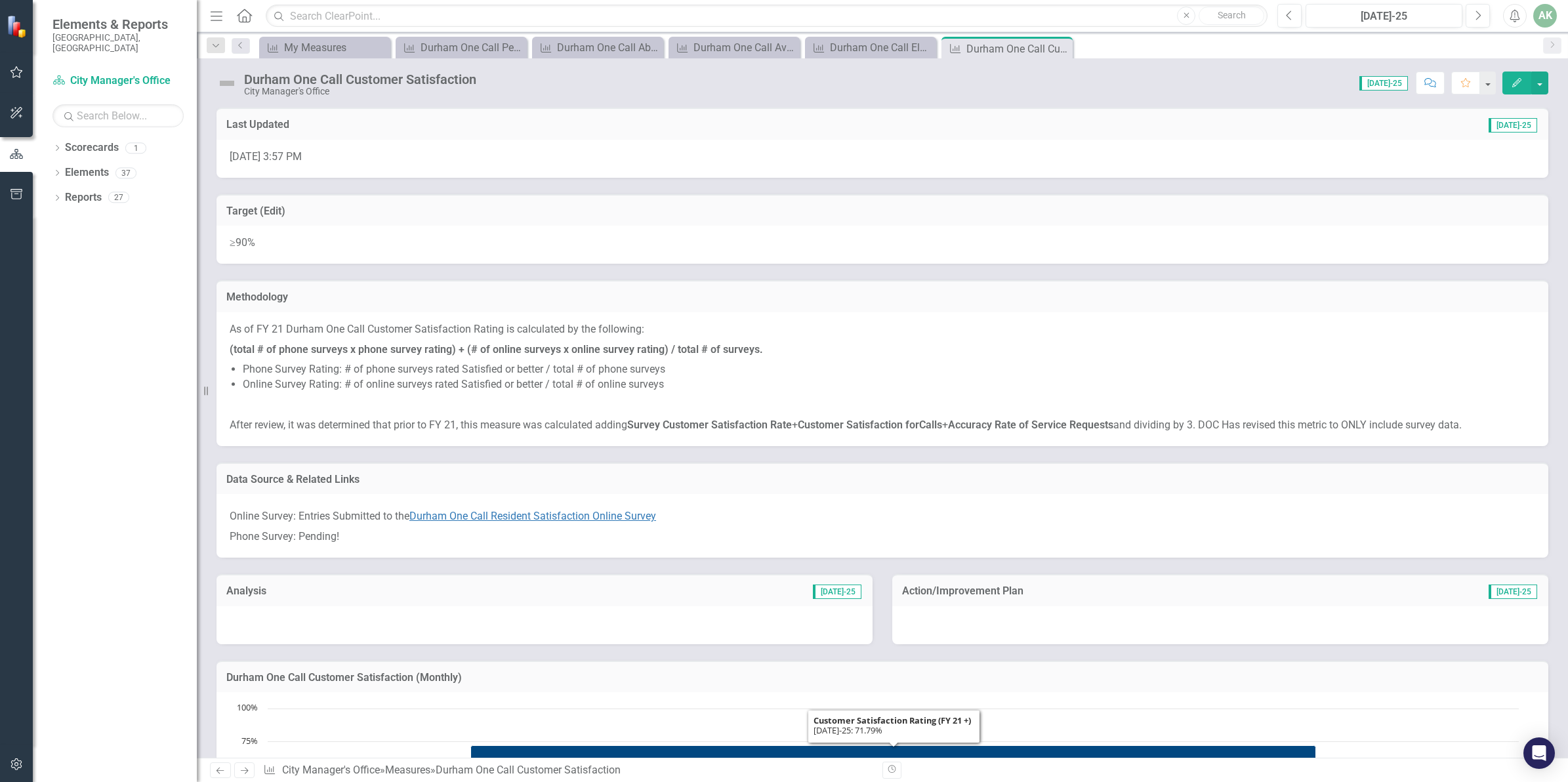
scroll to position [373, 0]
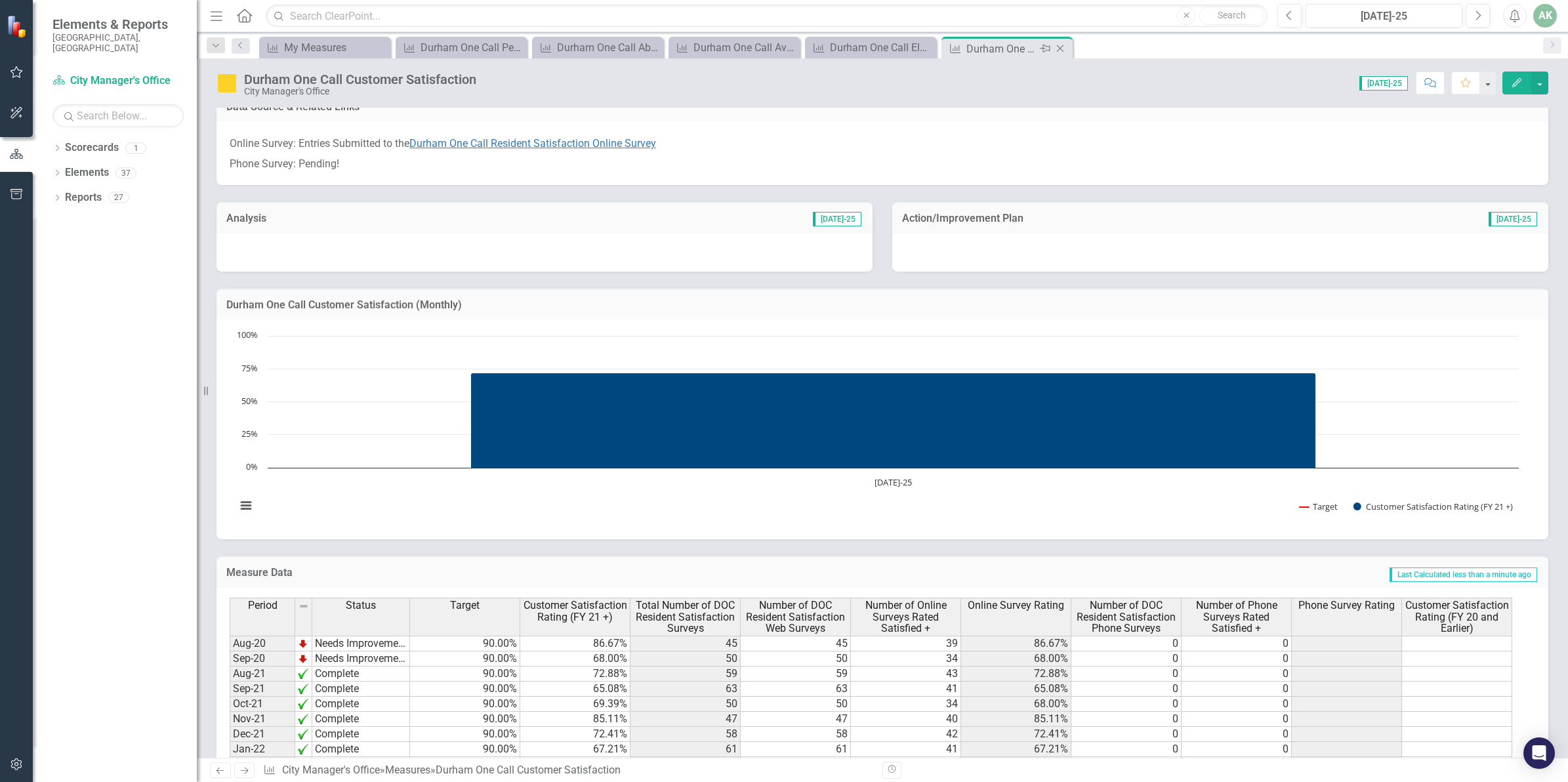
click at [1063, 49] on icon "Close" at bounding box center [1060, 48] width 13 height 10
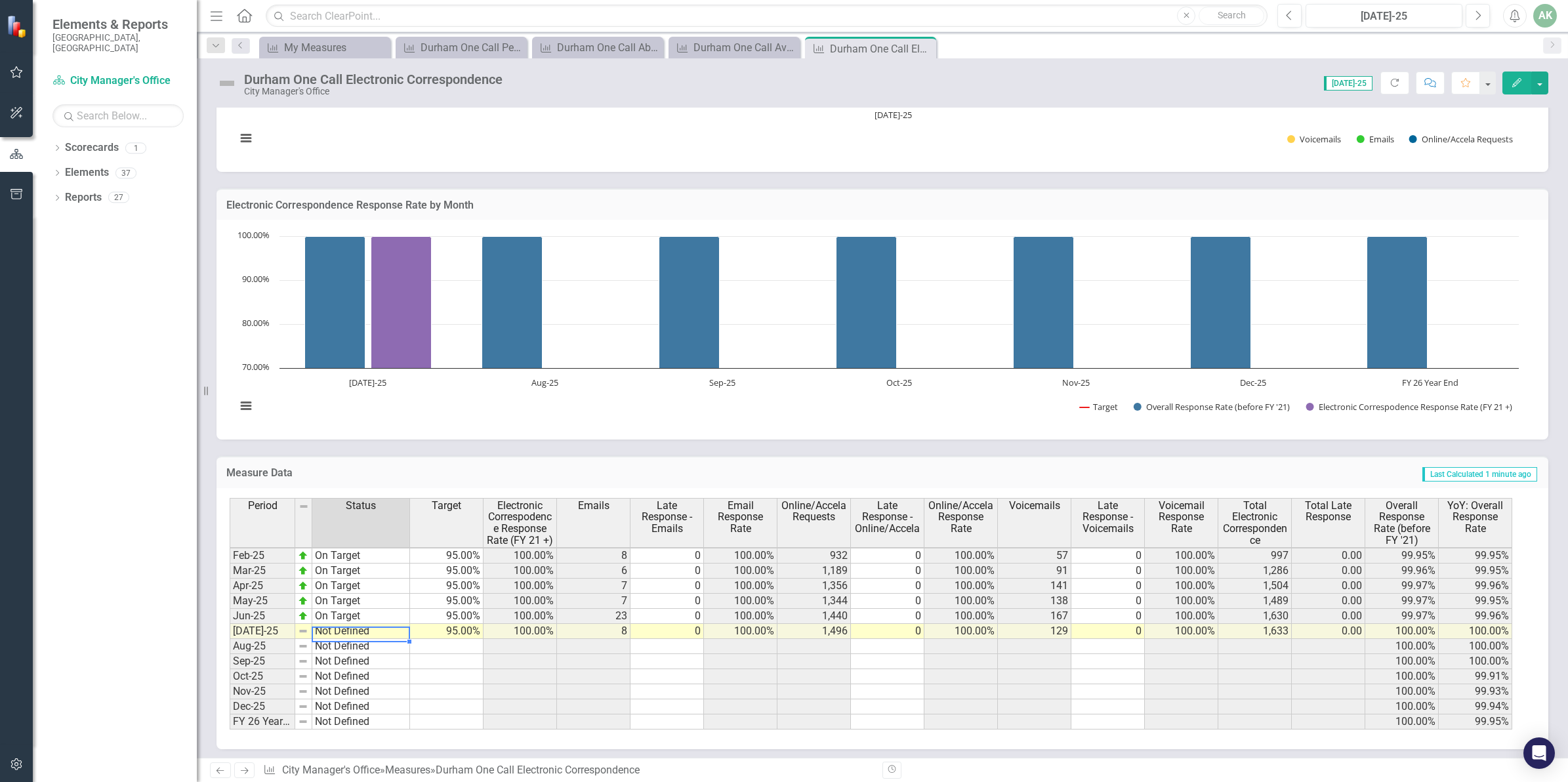
scroll to position [668, 0]
click at [351, 630] on td "Not Defined" at bounding box center [361, 632] width 98 height 15
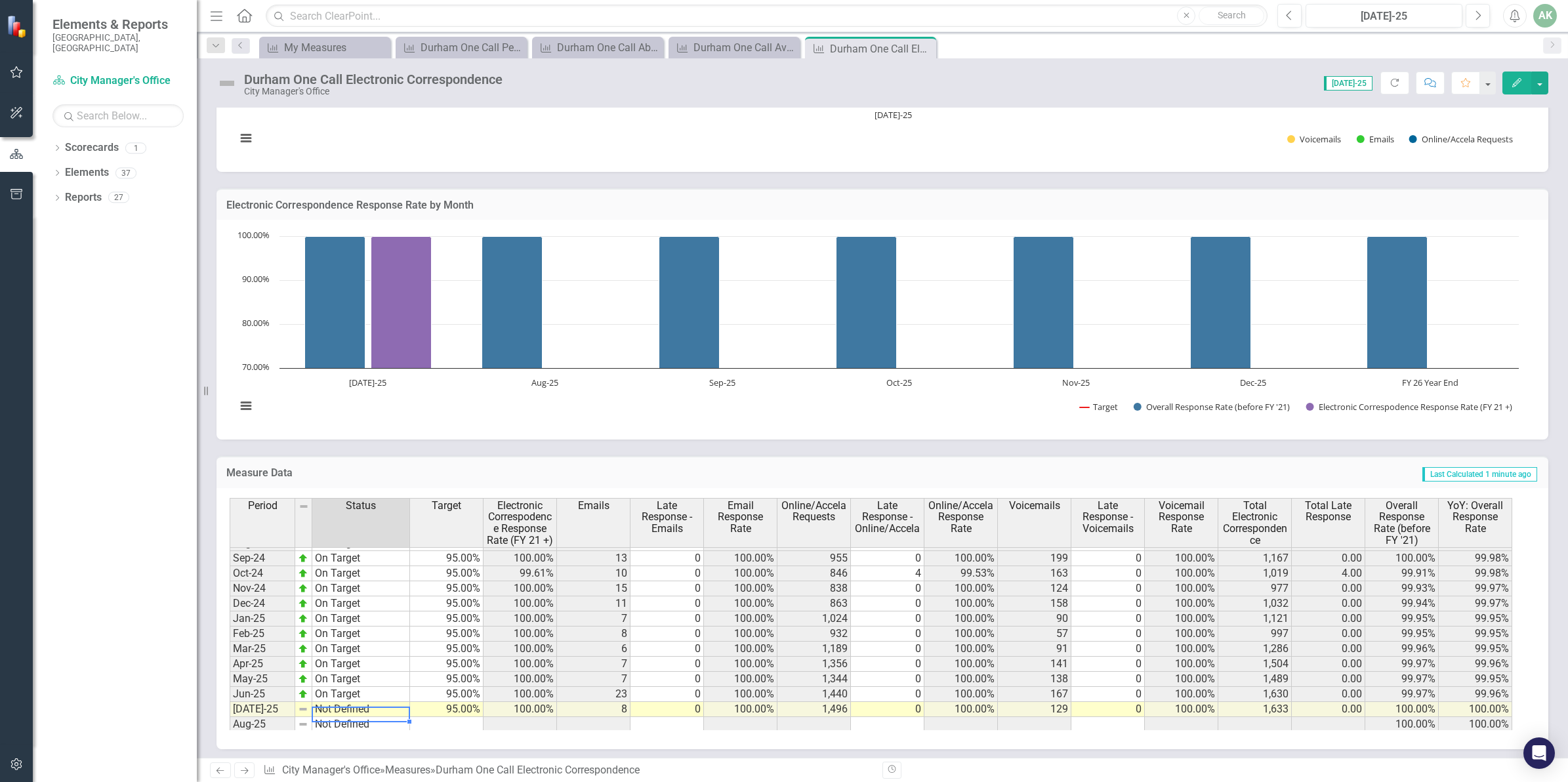
click at [368, 712] on td "Not Defined" at bounding box center [361, 709] width 98 height 15
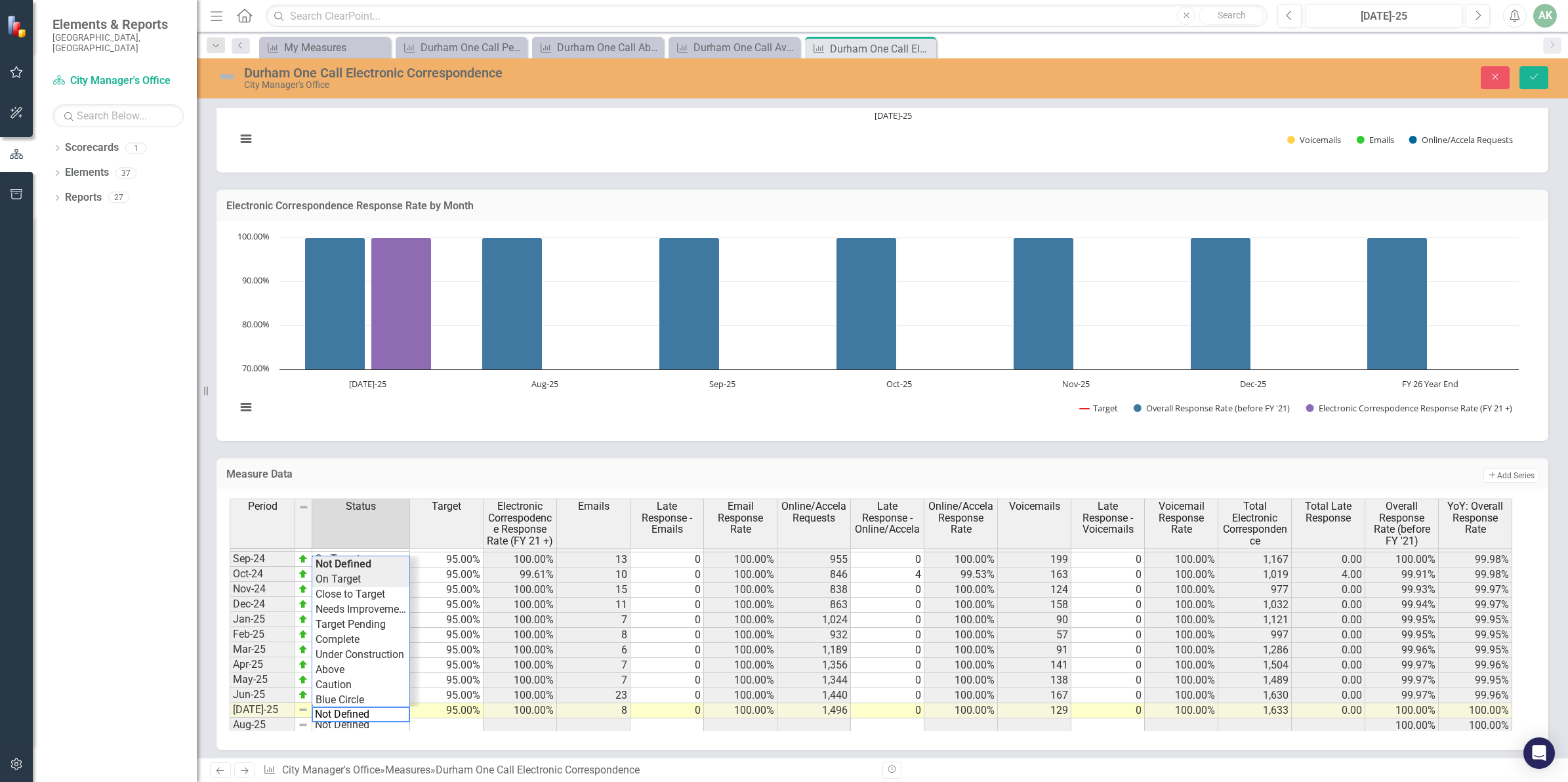
type textarea "On Target"
click at [358, 578] on div "Period Status Target Electronic Correspodence Response Rate (FY 21 +) Emails La…" at bounding box center [878, 614] width 1296 height 233
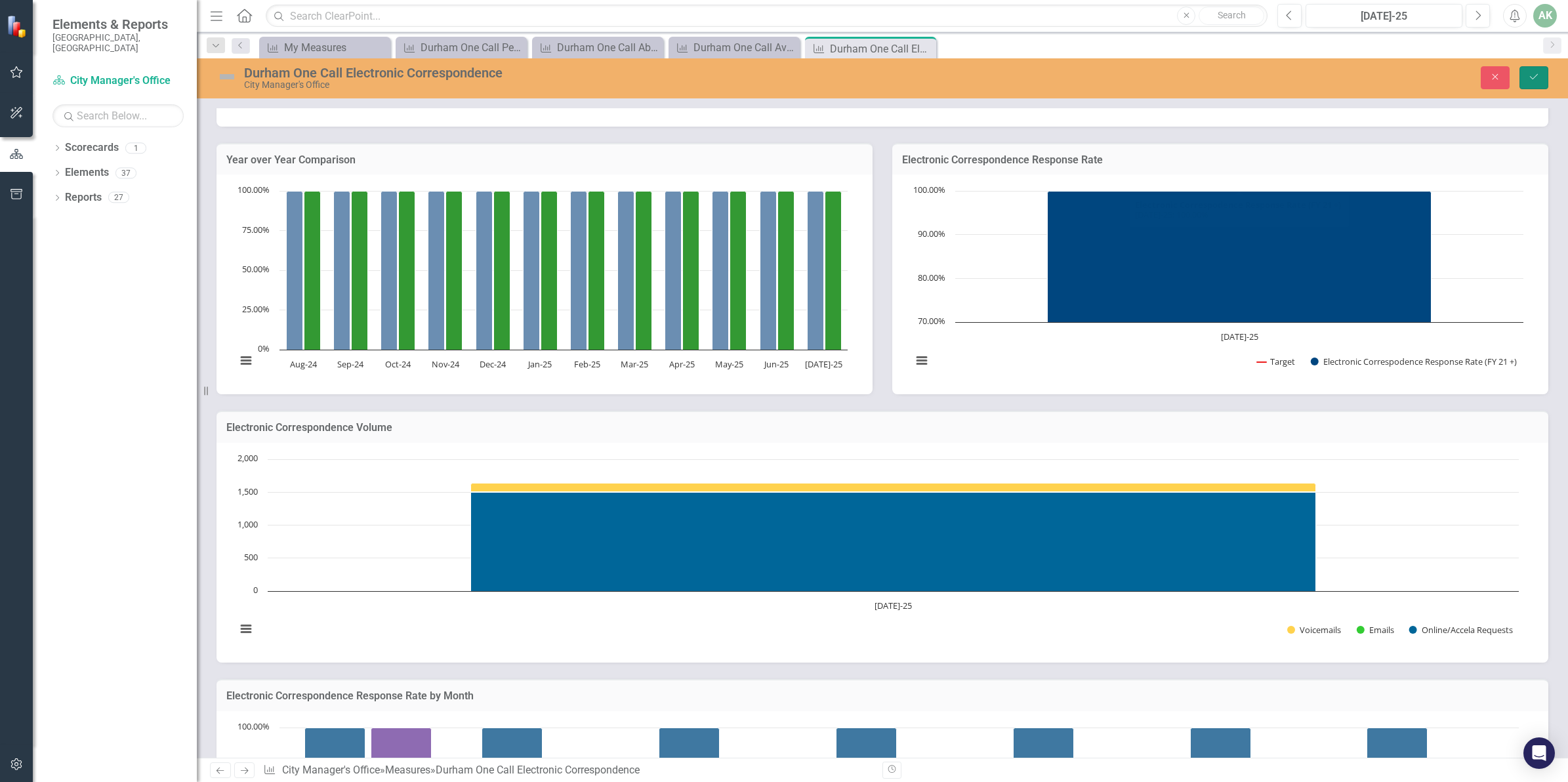
click at [1532, 73] on icon "Save" at bounding box center [1533, 76] width 12 height 9
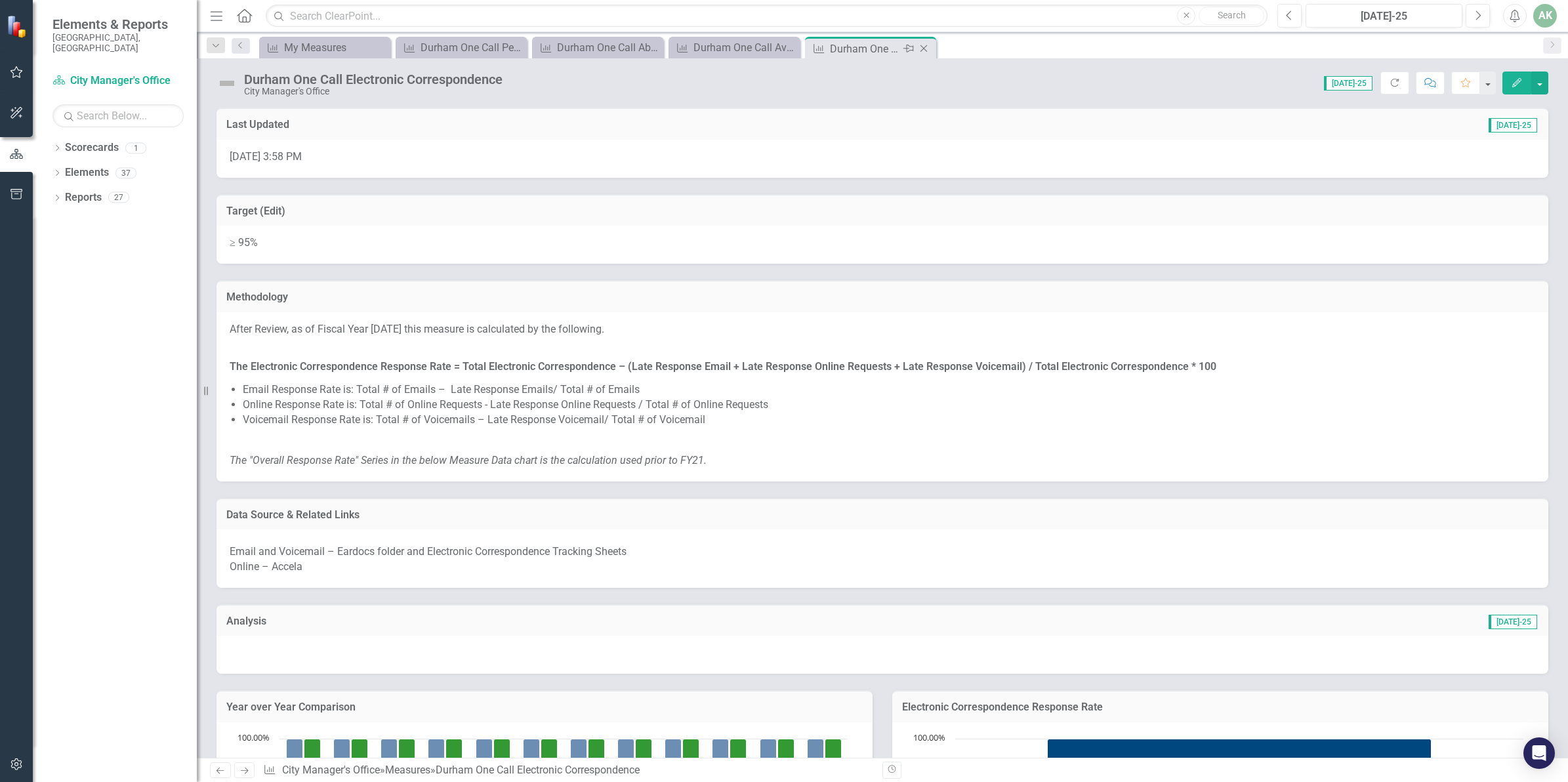
click at [926, 50] on icon "Close" at bounding box center [924, 48] width 13 height 10
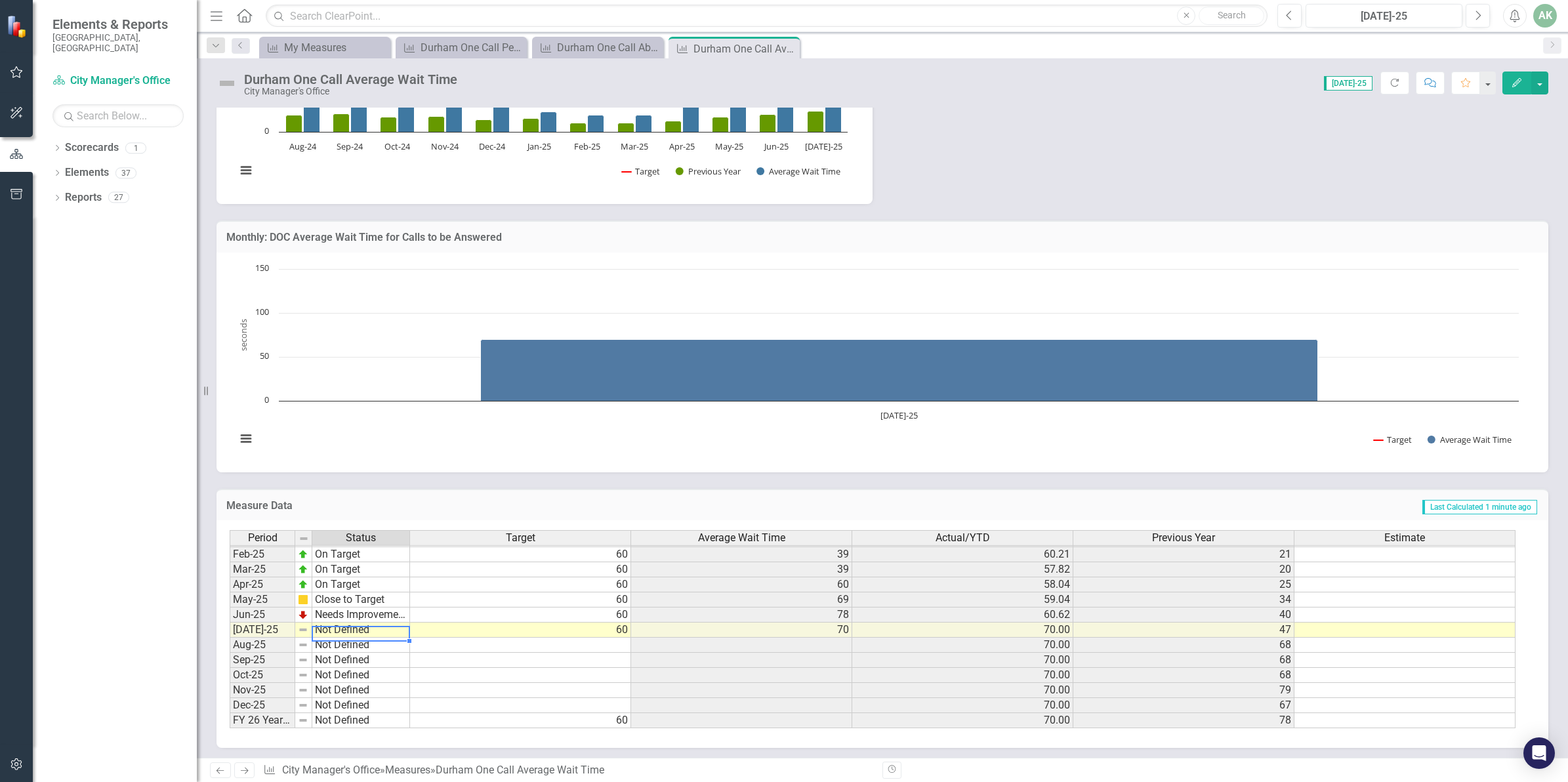
click at [368, 632] on td "Not Defined" at bounding box center [361, 630] width 98 height 15
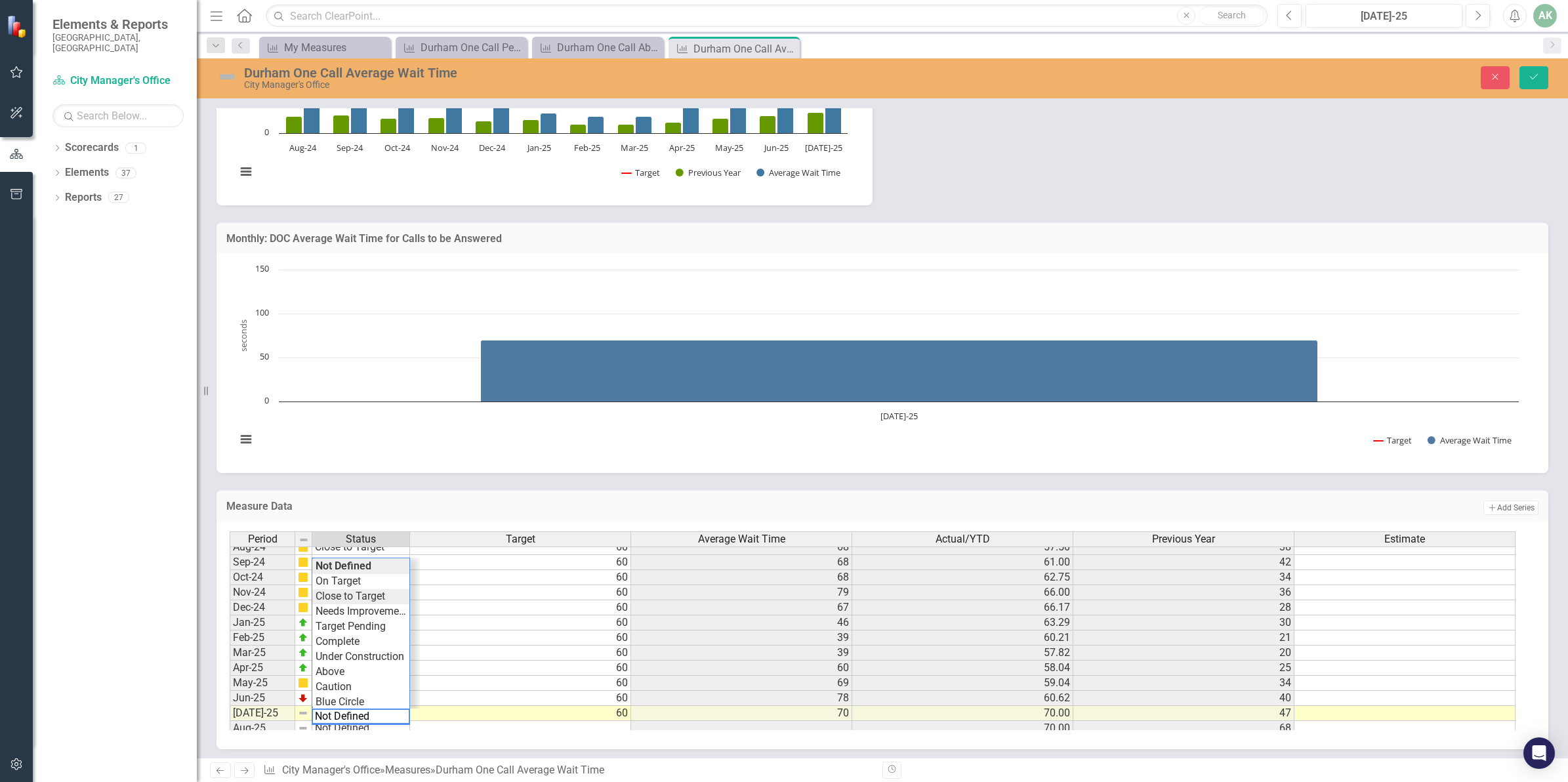
type textarea "Close to Target"
click at [348, 597] on div "Period Status Target Average Wait Time Actual/YTD Previous Year Estimate Jan-24…" at bounding box center [878, 630] width 1296 height 199
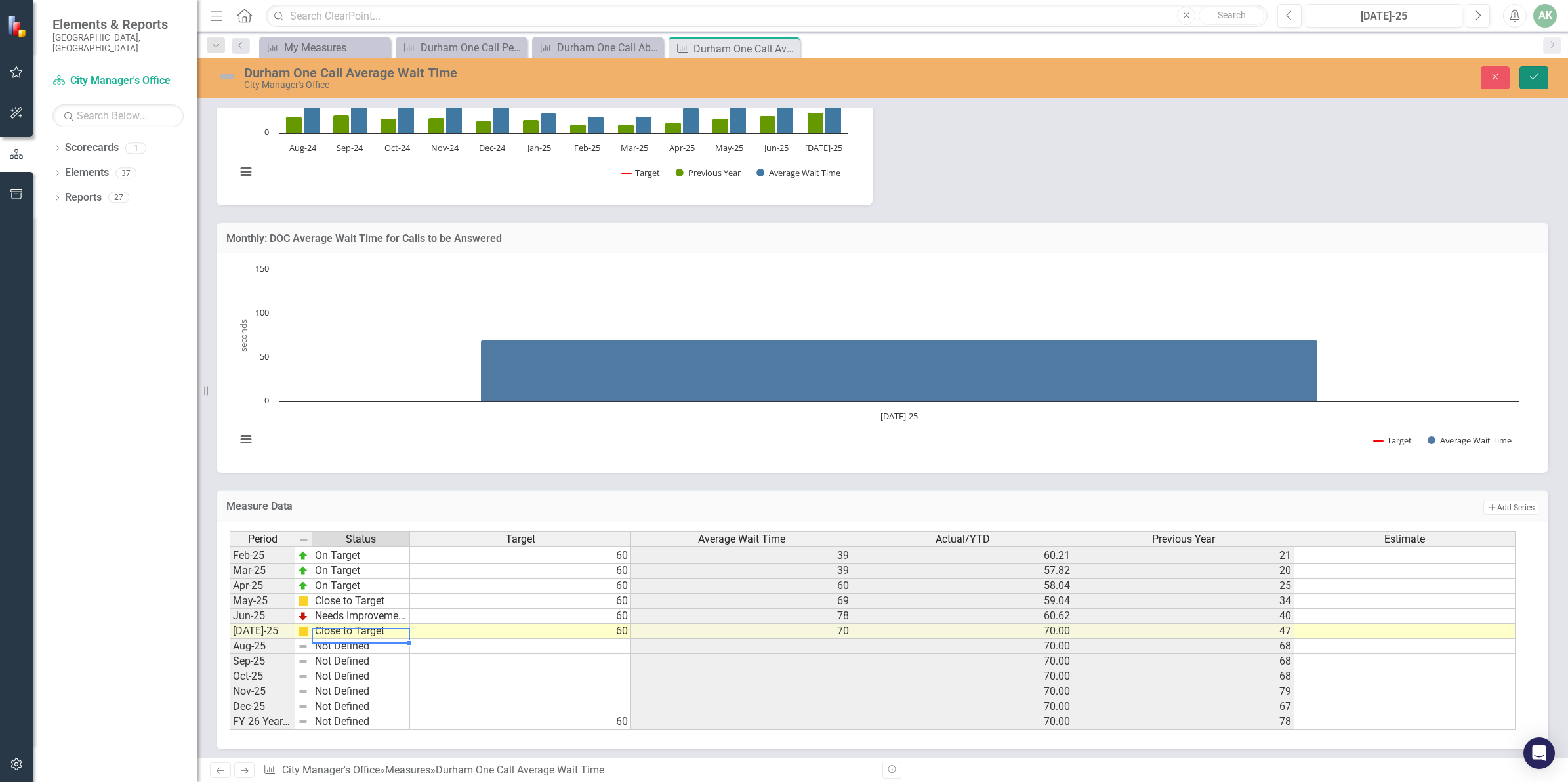
click at [1535, 78] on icon "Save" at bounding box center [1533, 76] width 12 height 9
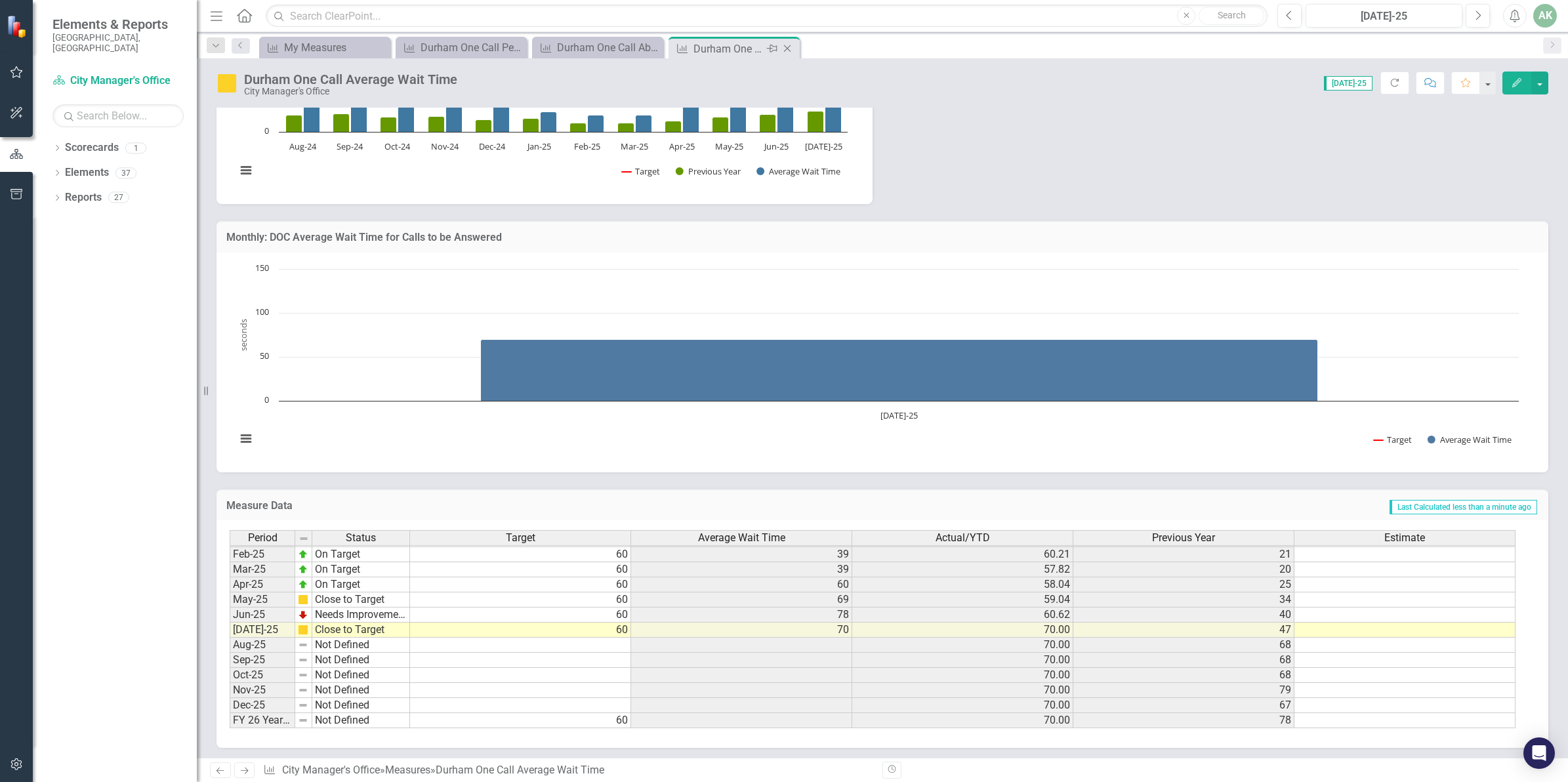
click at [787, 50] on icon "Close" at bounding box center [787, 48] width 13 height 10
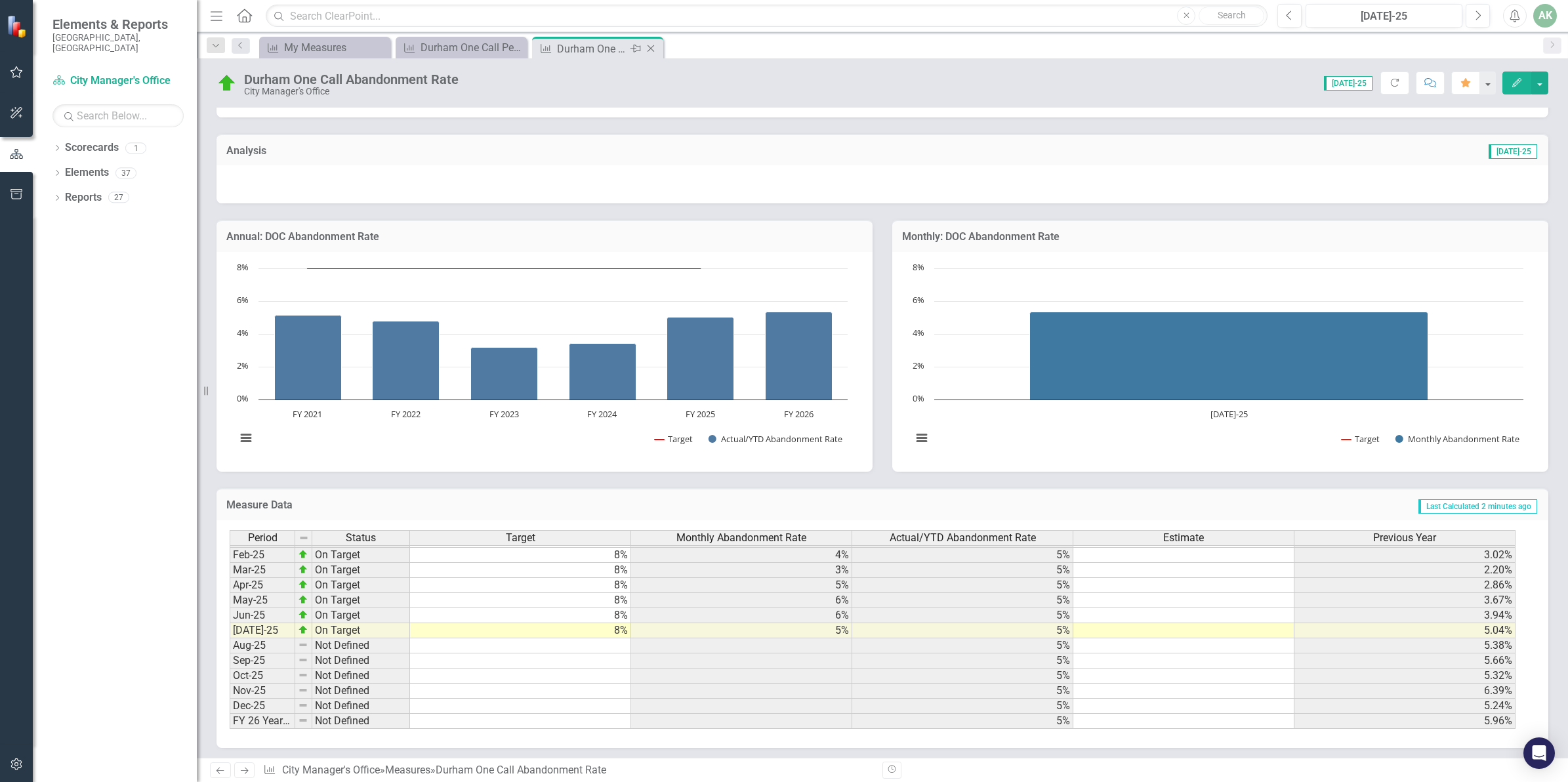
click at [649, 51] on icon "Close" at bounding box center [651, 48] width 13 height 10
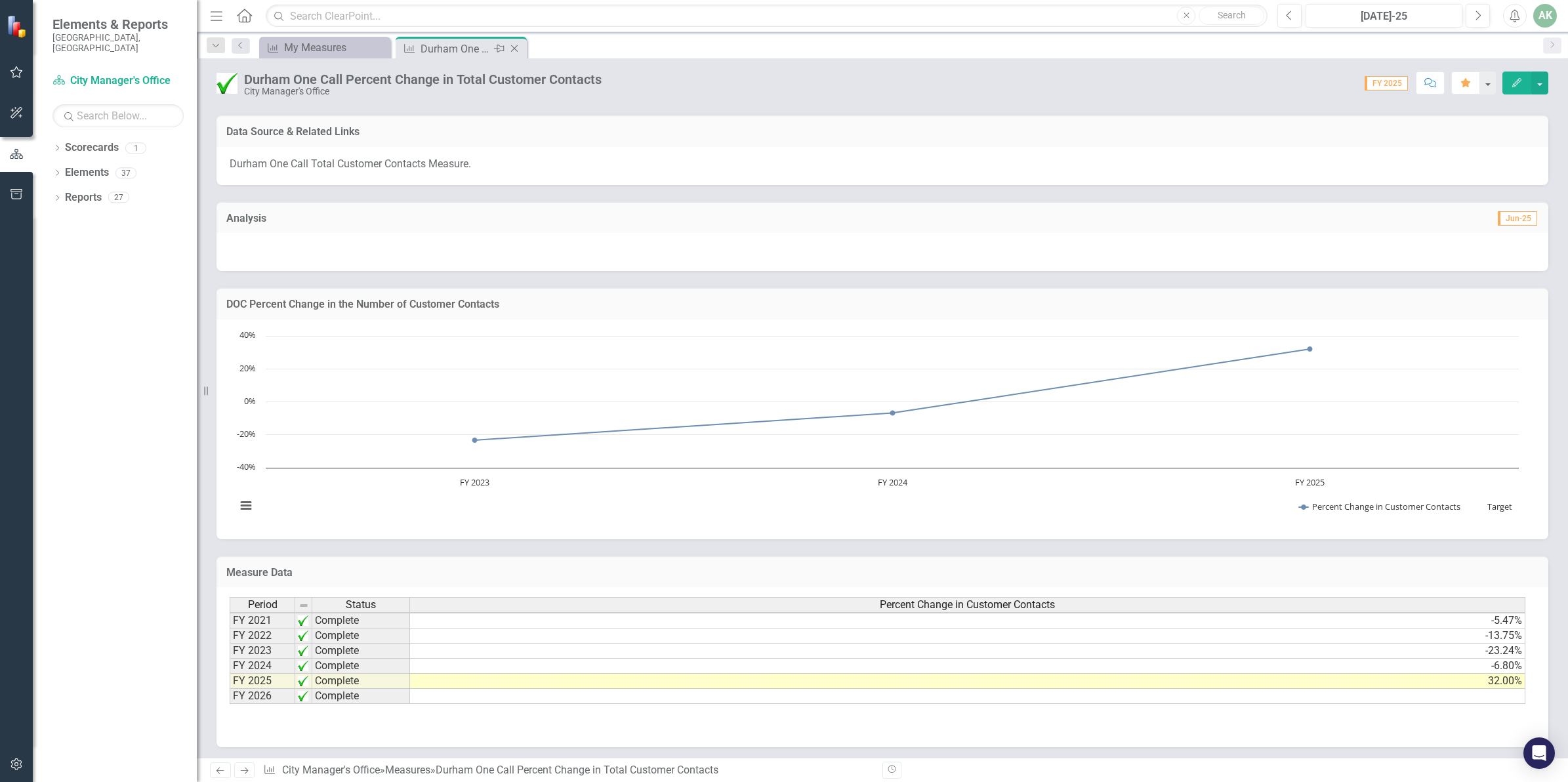
click at [512, 46] on icon at bounding box center [515, 49] width 7 height 7
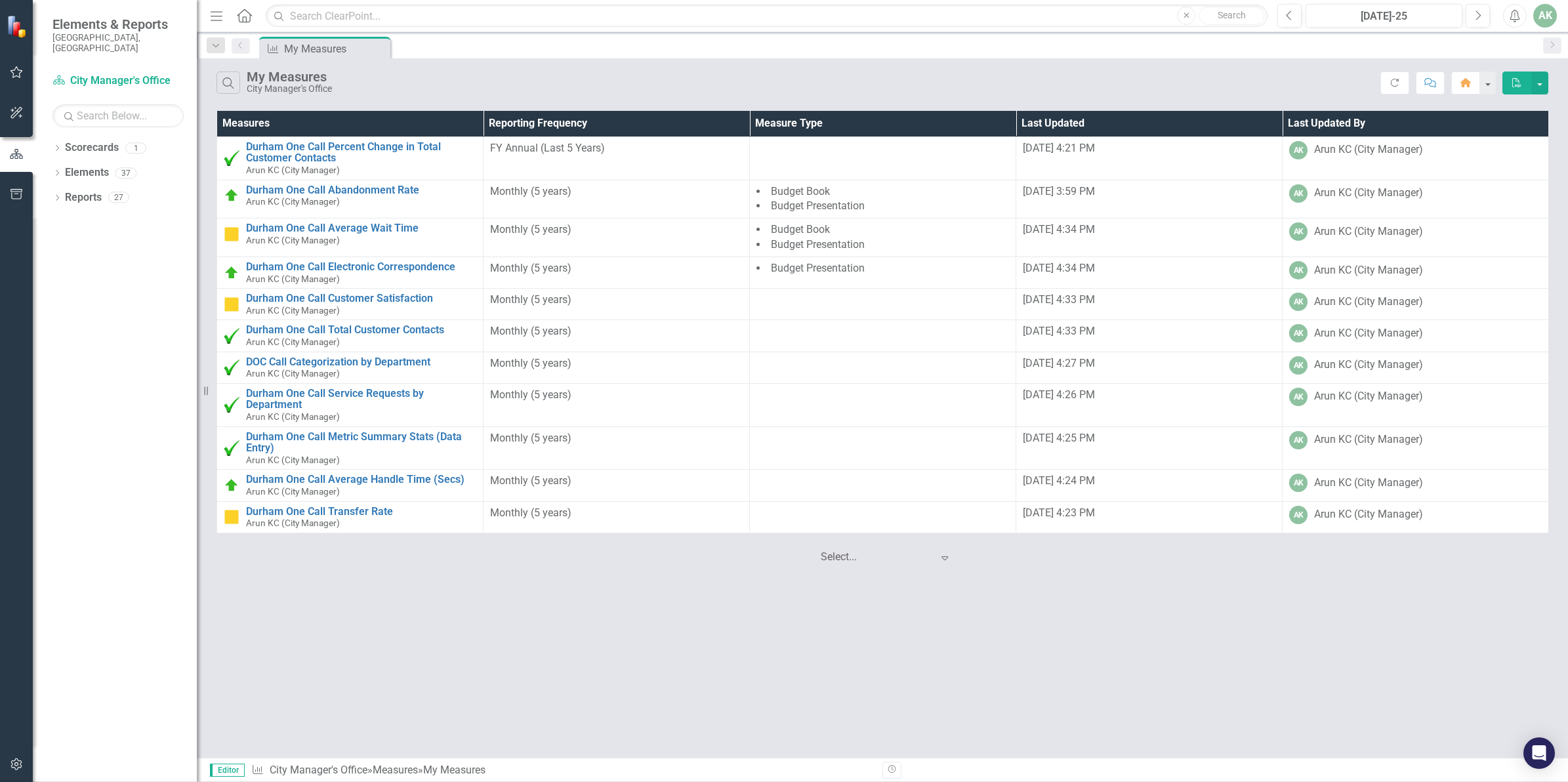
click at [927, 566] on div at bounding box center [876, 557] width 112 height 17
